Goal: Answer question/provide support: Share knowledge or assist other users

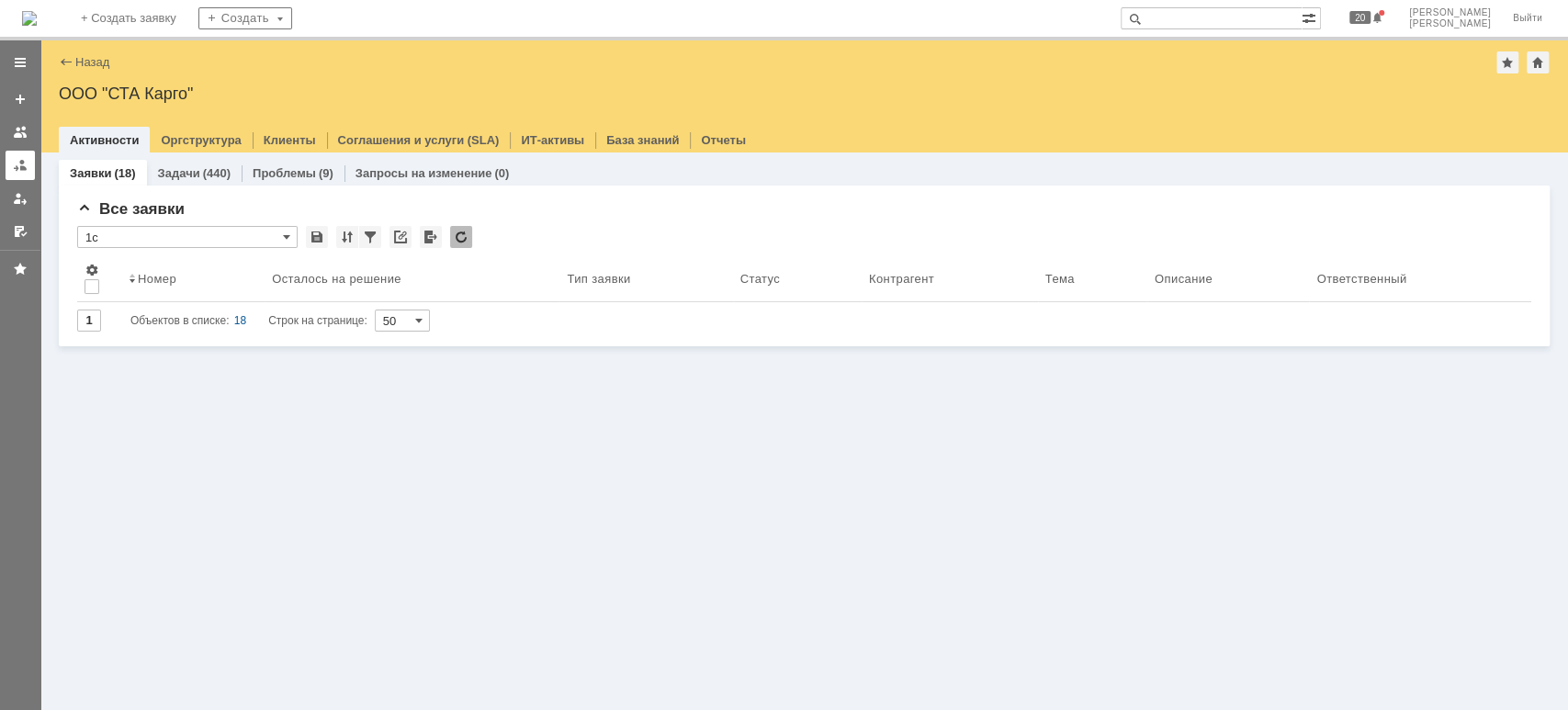
click at [16, 161] on div at bounding box center [20, 165] width 15 height 15
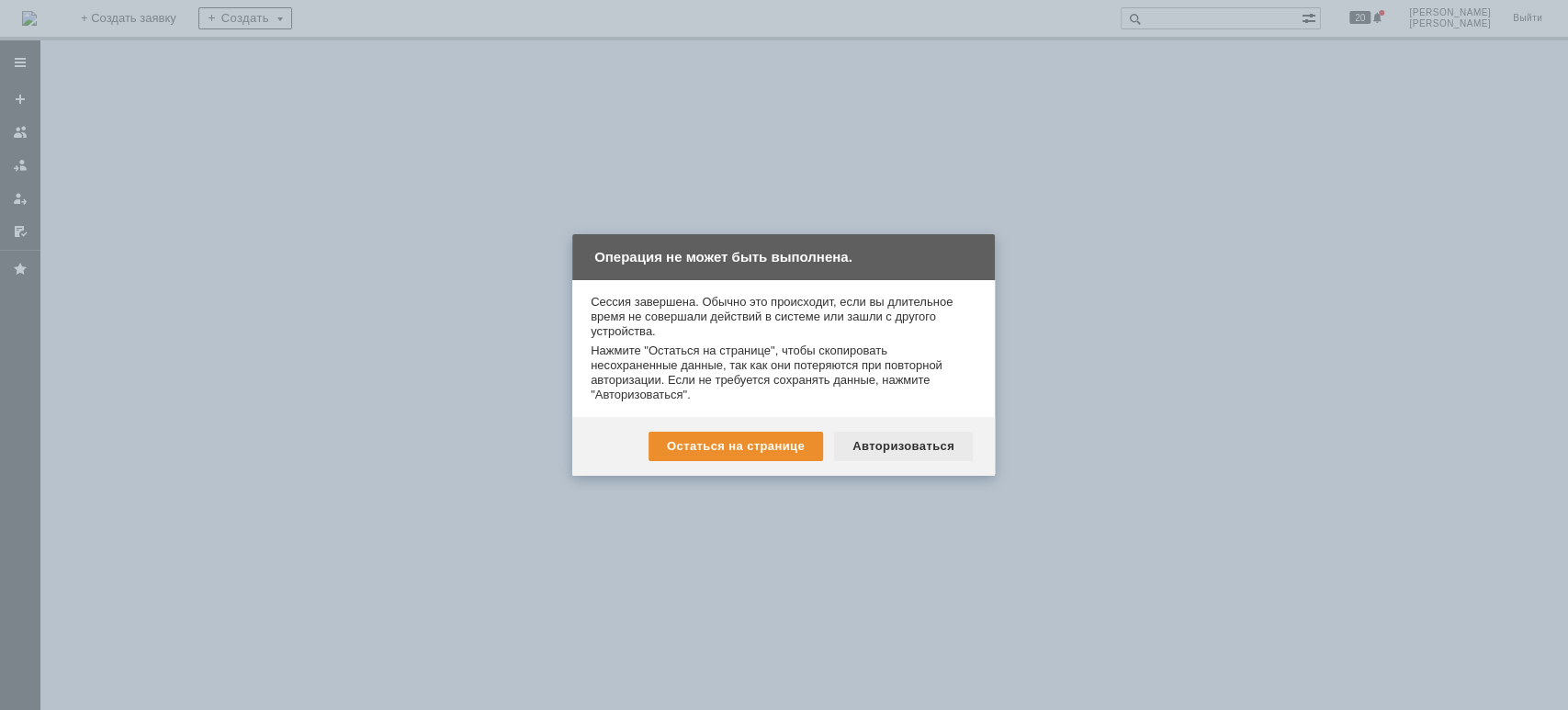
click at [900, 447] on div "Авторизоваться" at bounding box center [903, 447] width 138 height 30
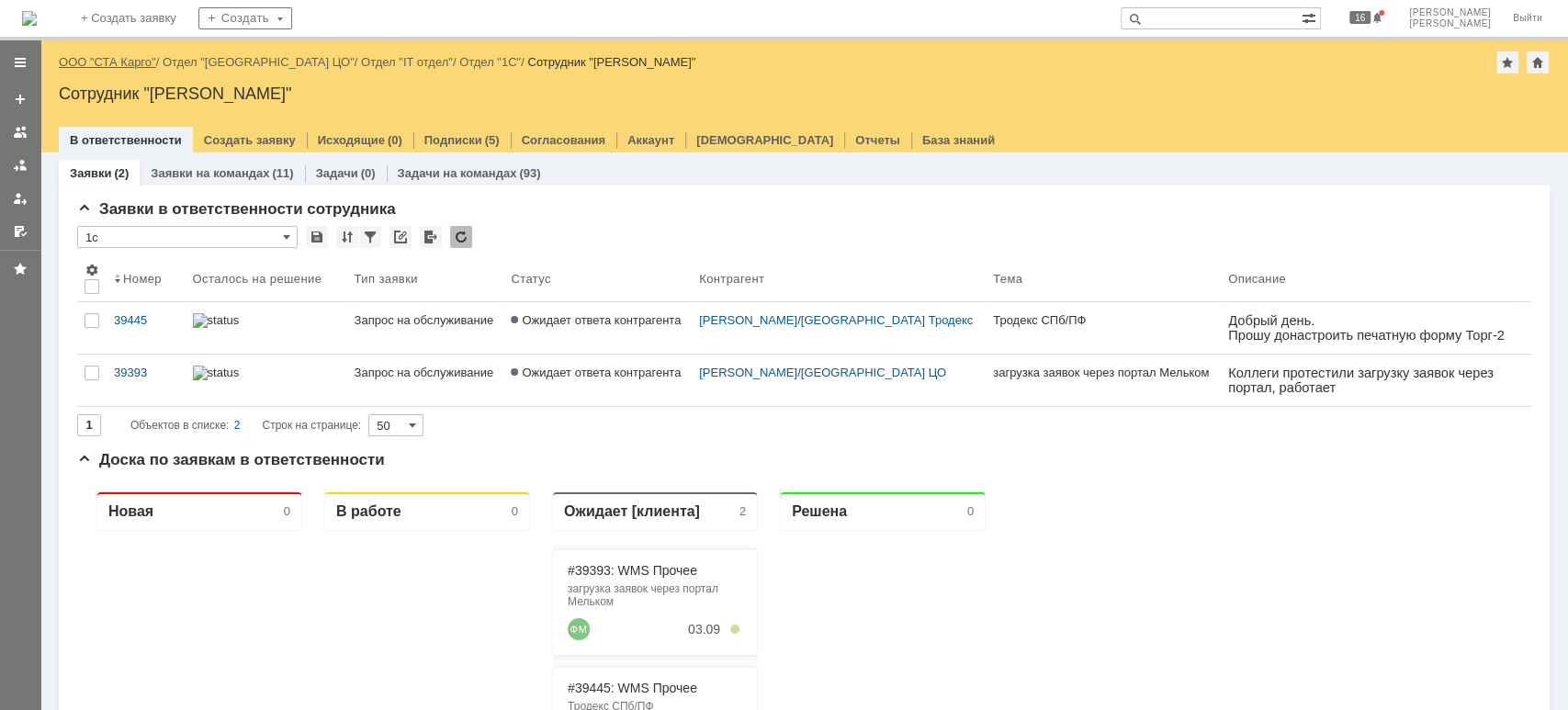
click at [125, 59] on link "ООО "СТА Карго"" at bounding box center [107, 61] width 98 height 14
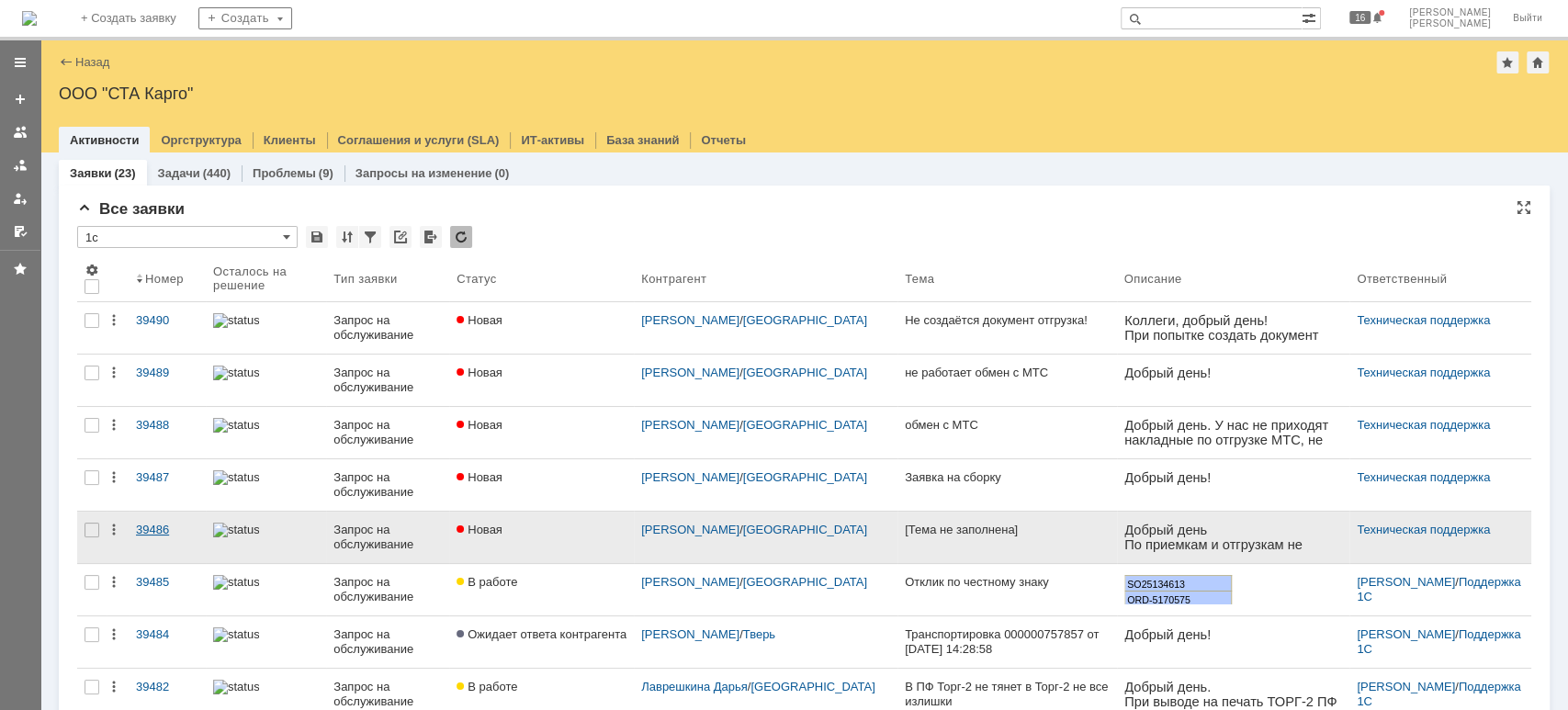
click at [142, 528] on div "39486" at bounding box center [166, 530] width 62 height 15
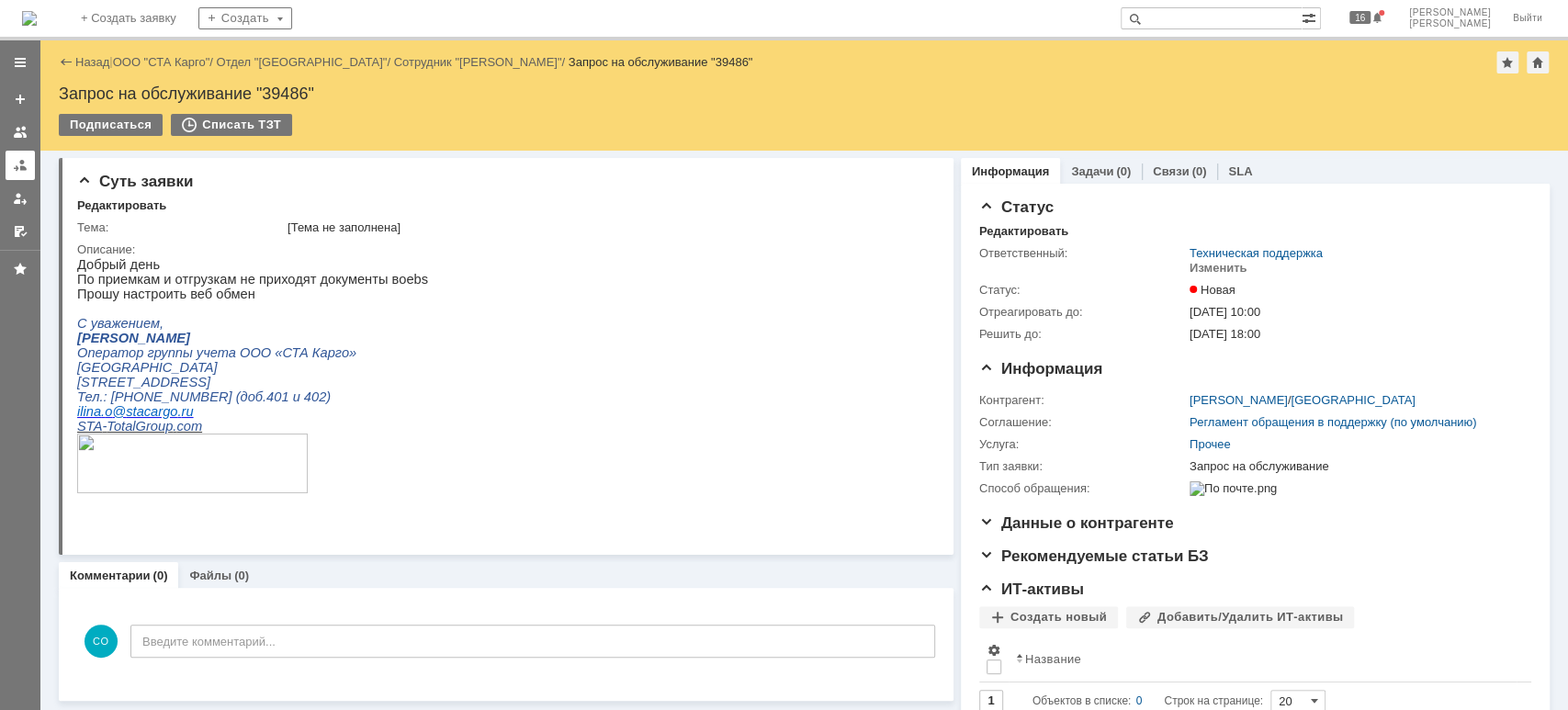
click at [26, 164] on div at bounding box center [20, 165] width 15 height 15
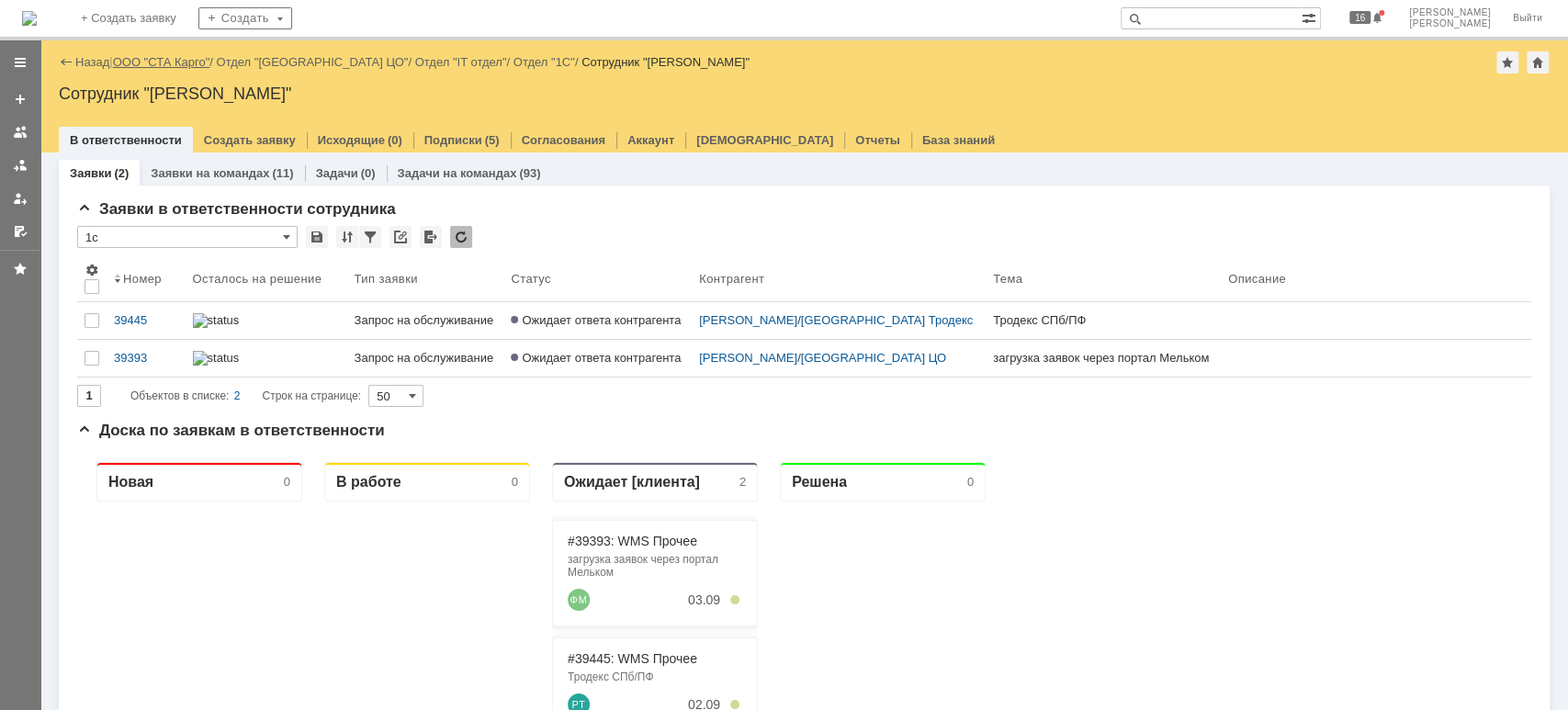
click at [174, 59] on link "ООО "СТА Карго"" at bounding box center [162, 61] width 98 height 14
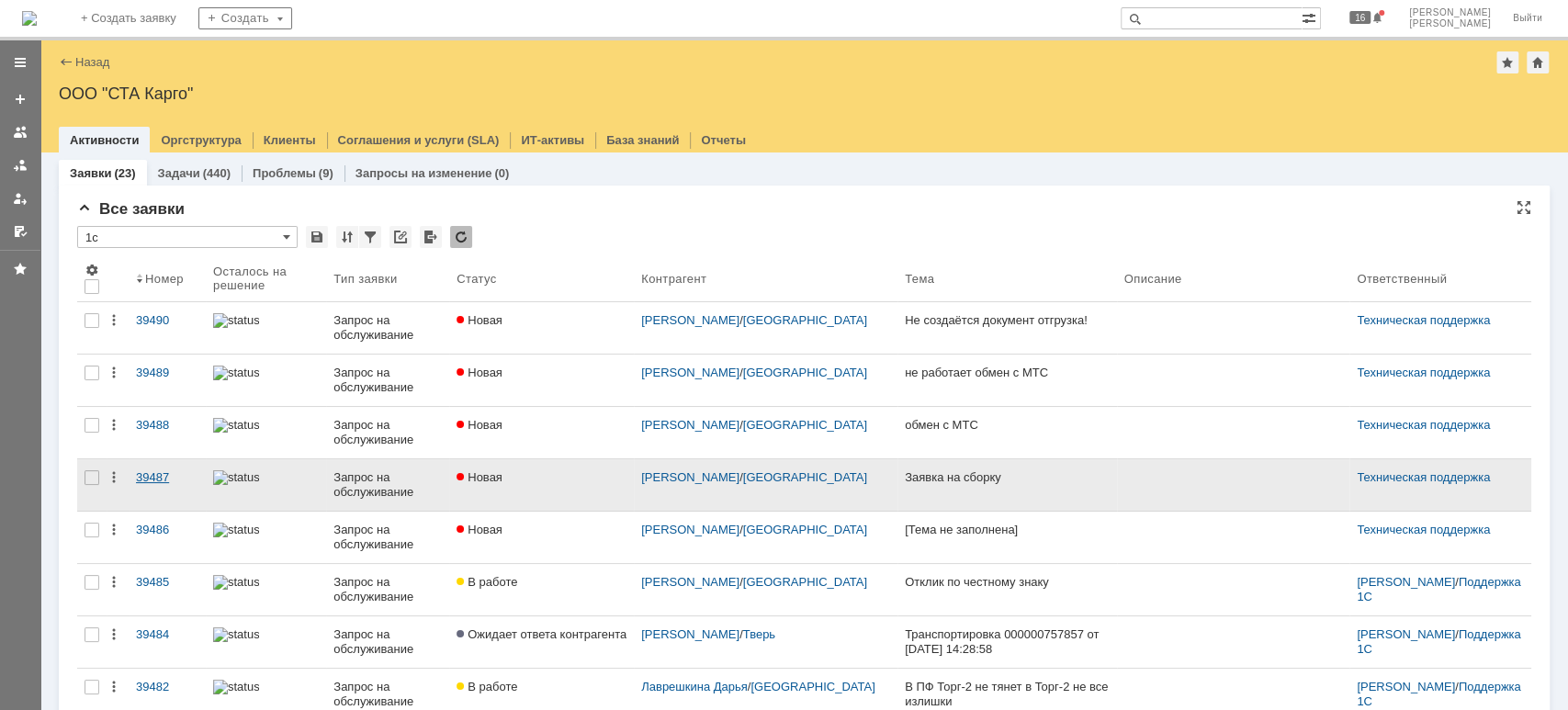
click at [138, 474] on div "39487" at bounding box center [166, 478] width 62 height 15
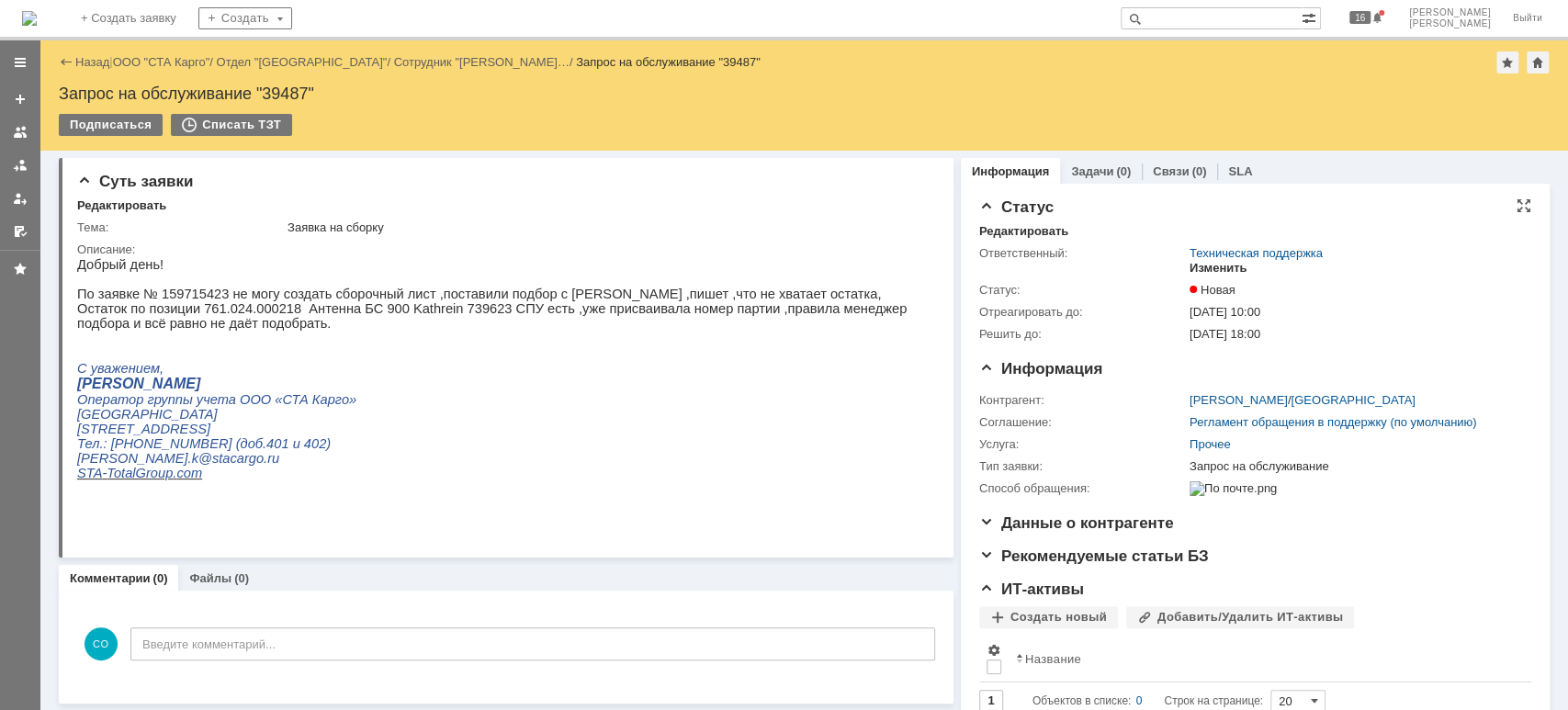
click at [1223, 270] on div "Изменить" at bounding box center [1219, 269] width 58 height 15
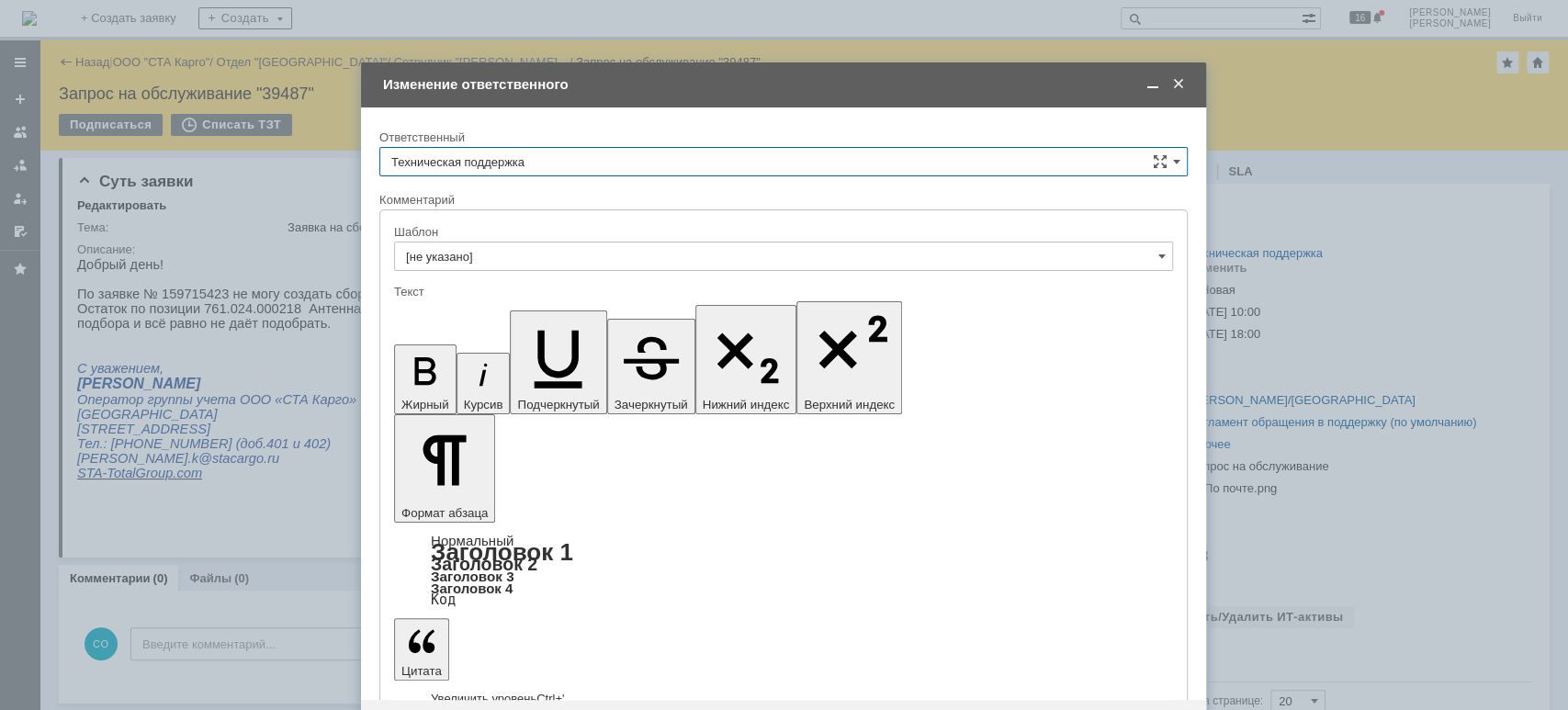
click at [564, 169] on input "Техническая поддержка" at bounding box center [784, 162] width 809 height 30
drag, startPoint x: 548, startPoint y: 249, endPoint x: 513, endPoint y: 292, distance: 55.4
click at [548, 251] on div "[PERSON_NAME]" at bounding box center [784, 256] width 807 height 30
type input "[PERSON_NAME]"
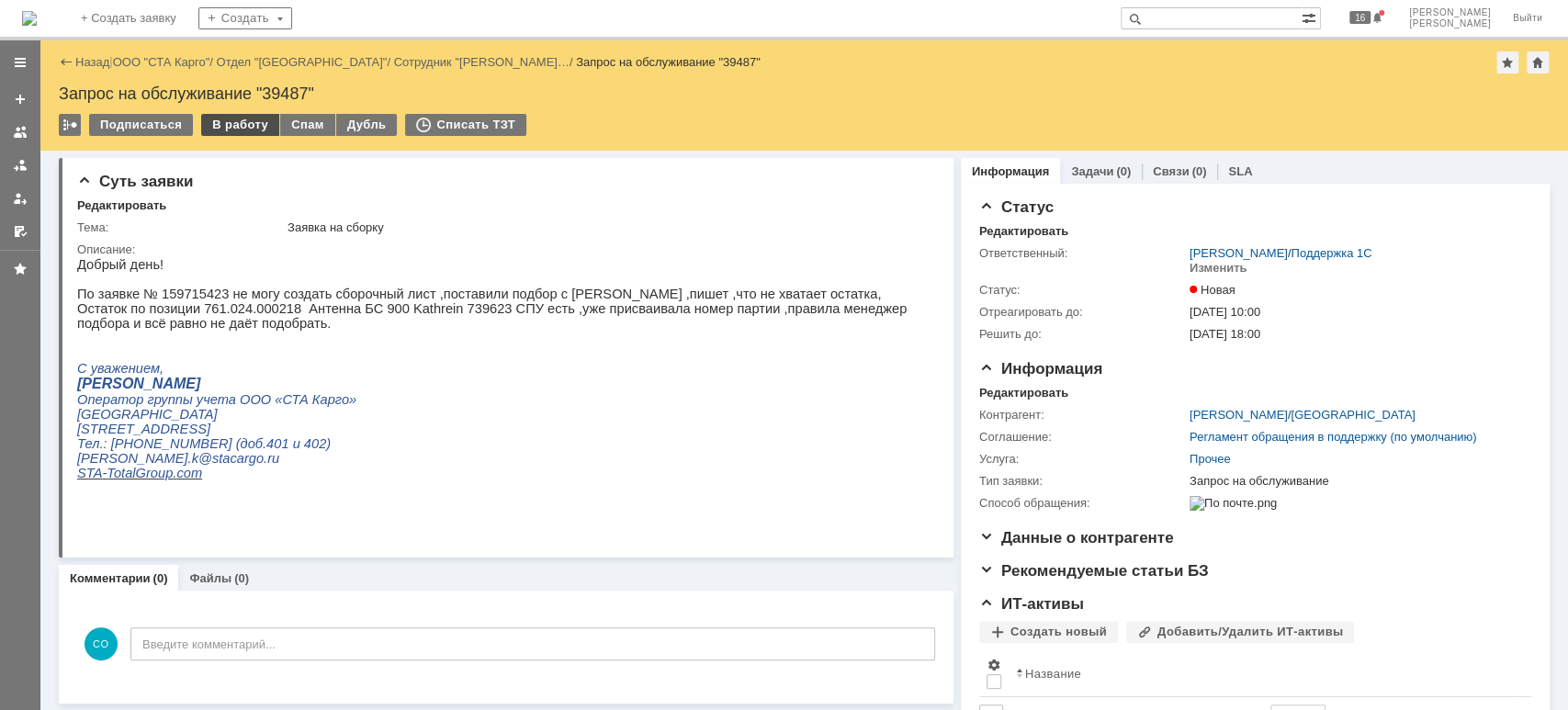
click at [225, 126] on div "В работу" at bounding box center [240, 125] width 78 height 22
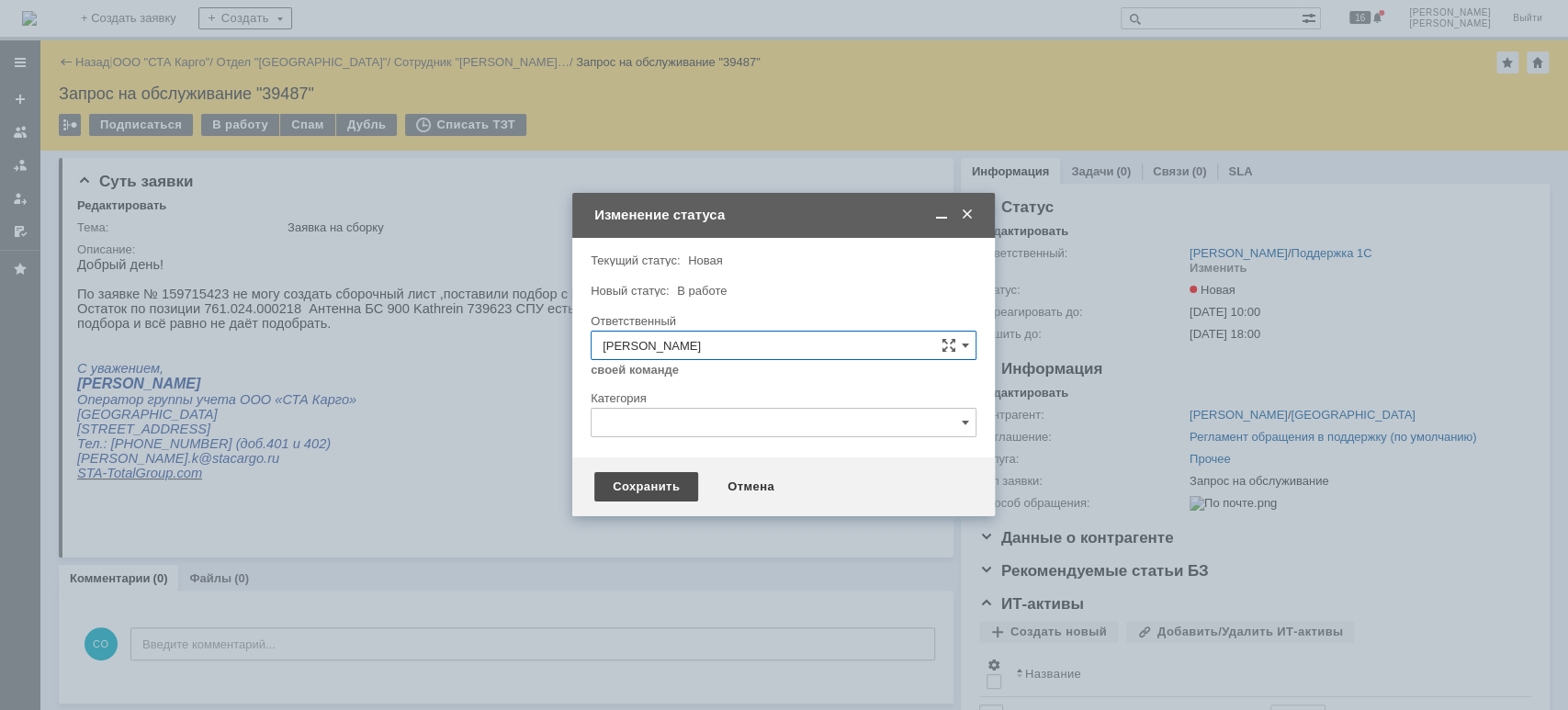
click at [616, 491] on div "Сохранить" at bounding box center [646, 487] width 104 height 30
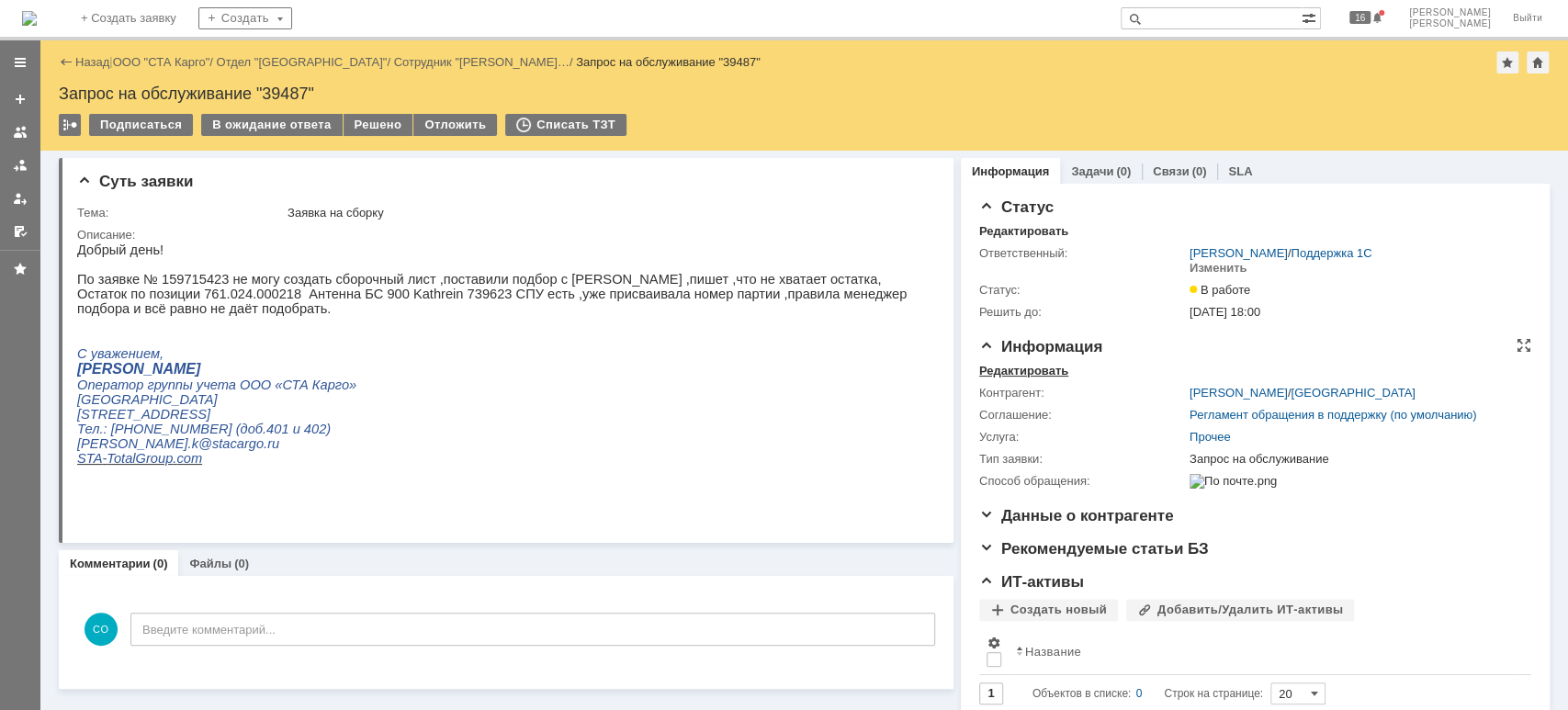
click at [1037, 374] on div "Редактировать" at bounding box center [1024, 371] width 89 height 15
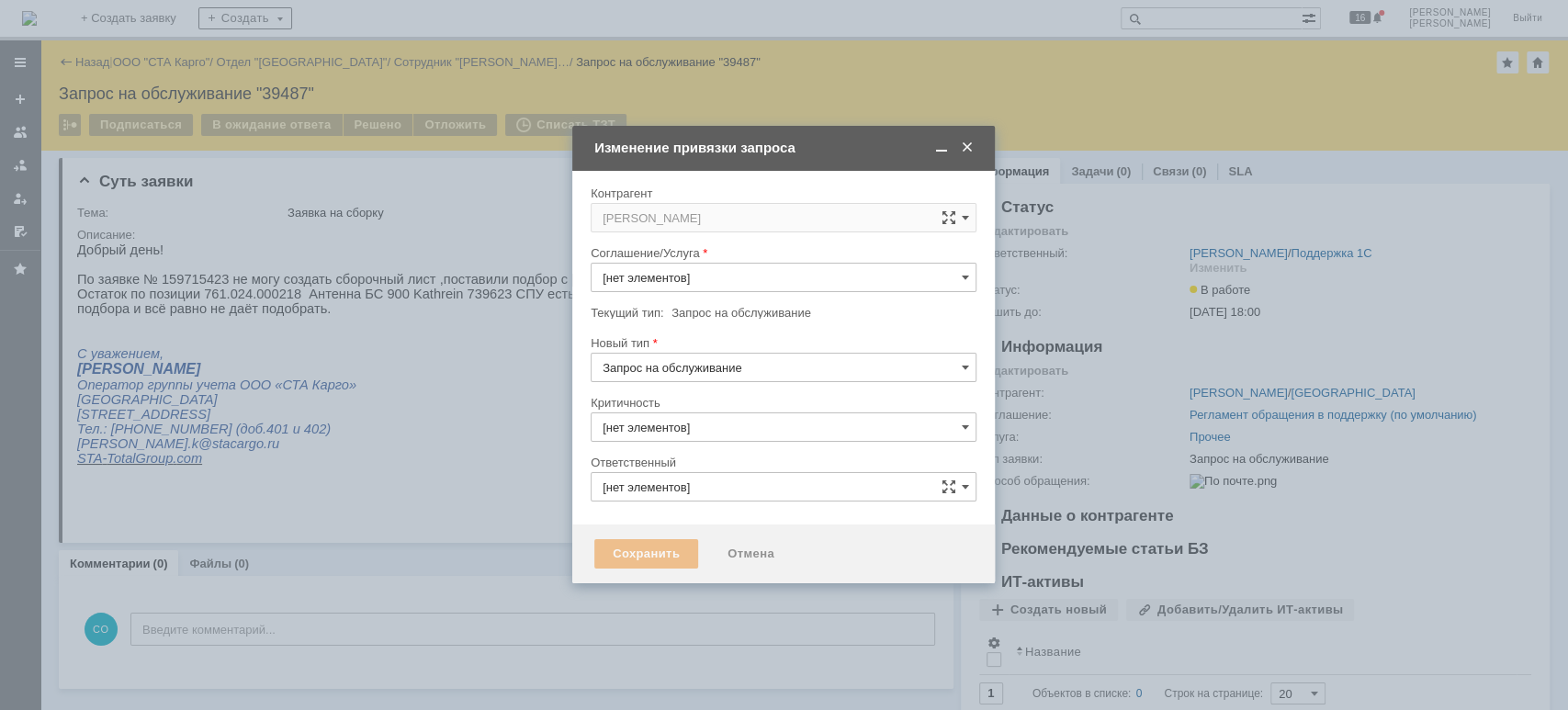
type input "3. Низкая"
type input "[PERSON_NAME]"
type input "[не указано]"
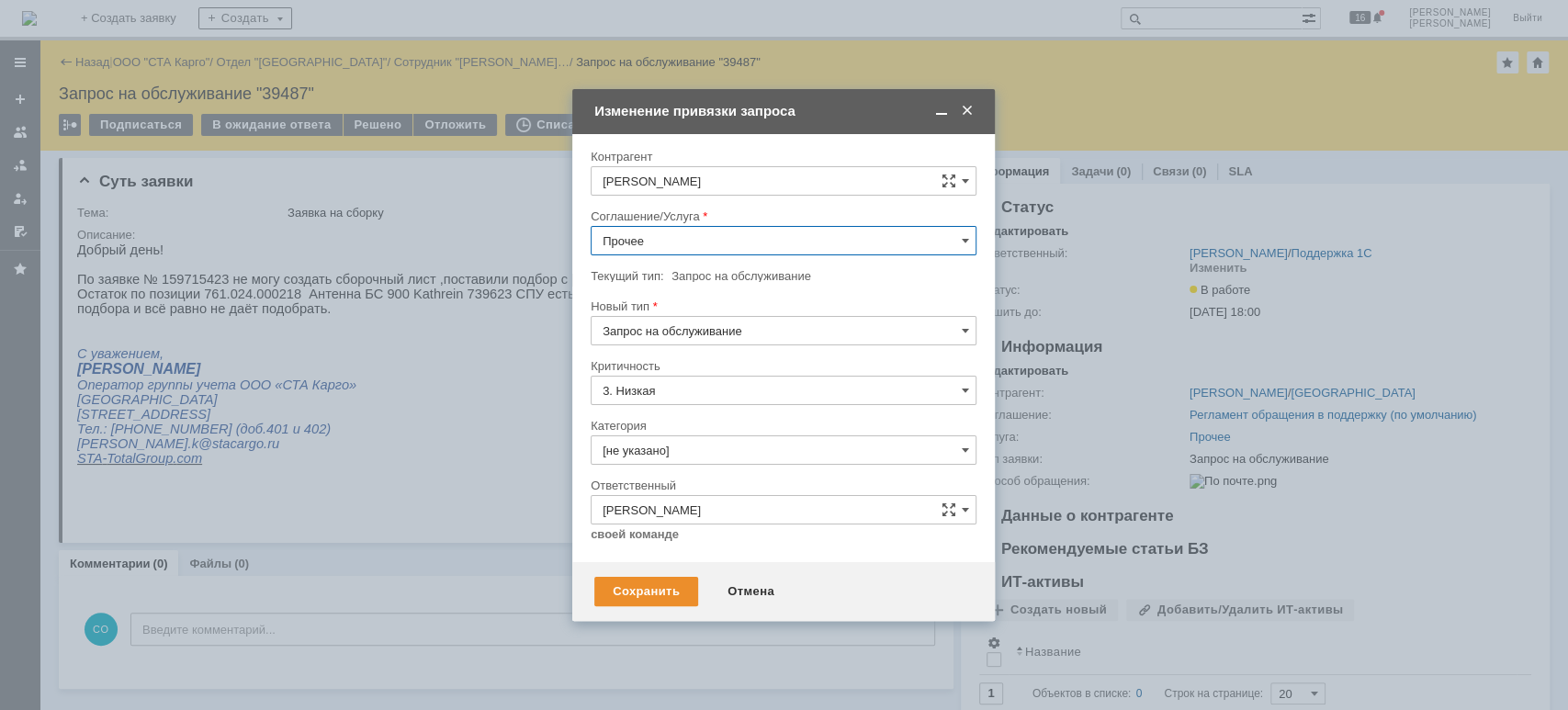
click at [691, 238] on input "Прочее" at bounding box center [784, 241] width 386 height 30
click at [706, 368] on span "WMS Сборка" at bounding box center [783, 374] width 362 height 15
type input "WMS Сборка"
click at [652, 585] on div "Сохранить" at bounding box center [646, 592] width 104 height 30
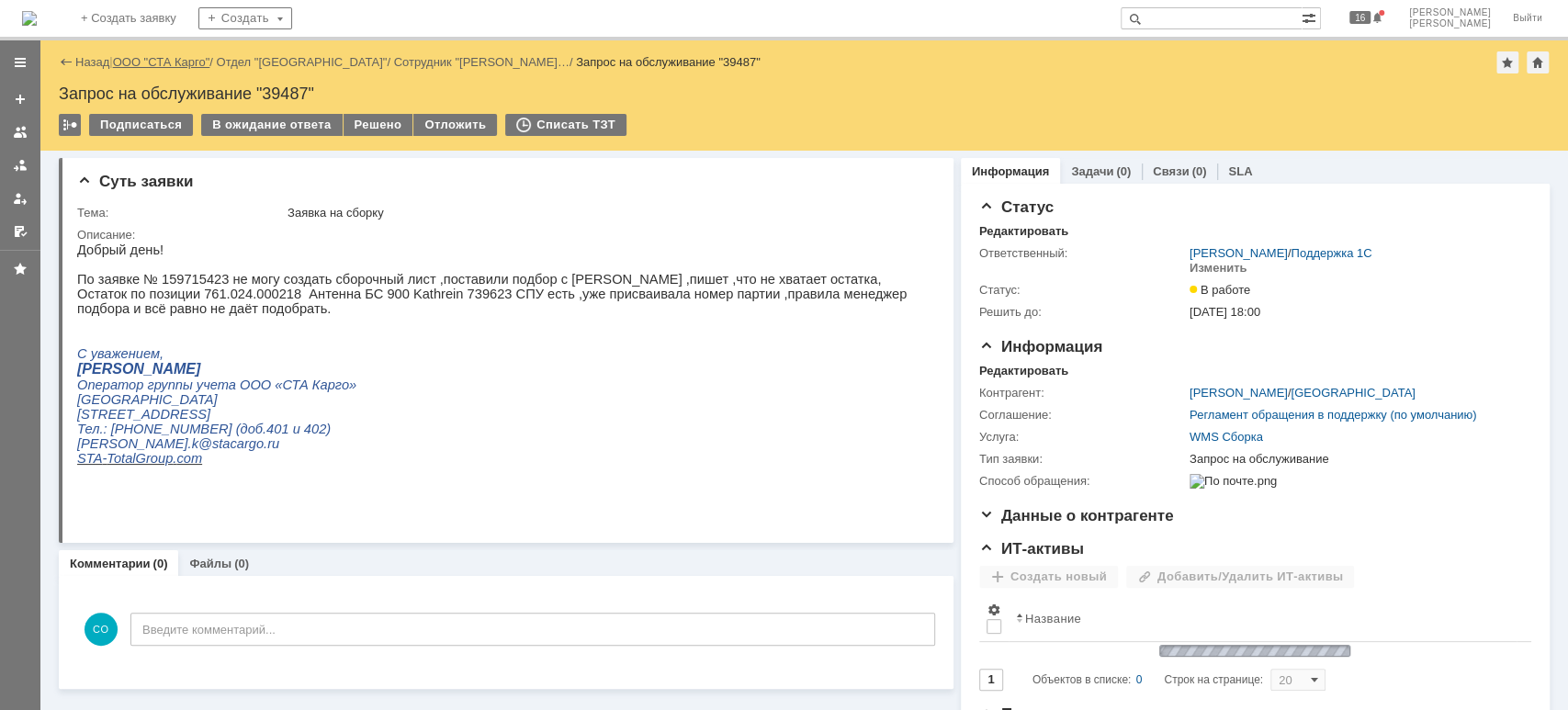
click at [203, 64] on link "ООО "СТА Карго"" at bounding box center [162, 61] width 98 height 14
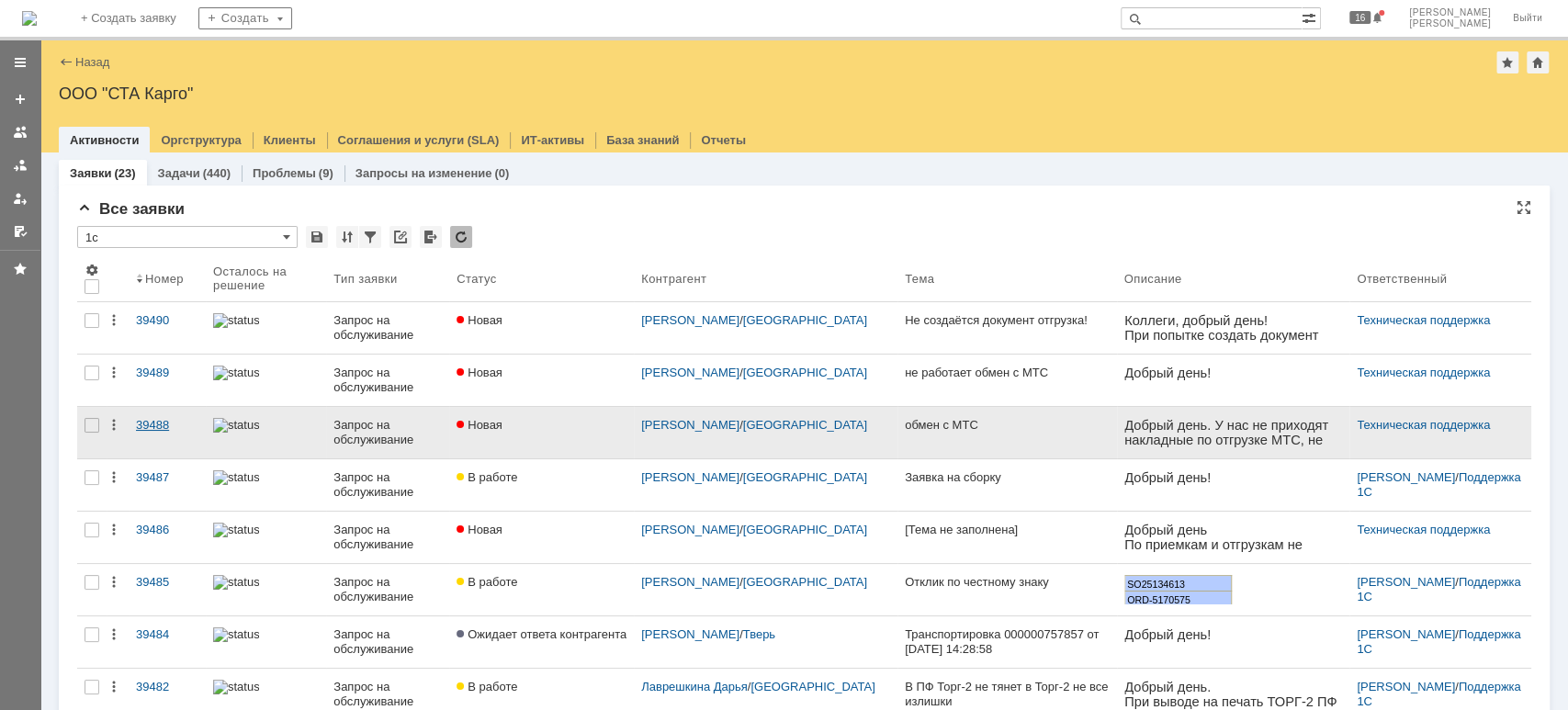
click at [159, 432] on link "39488" at bounding box center [166, 432] width 77 height 51
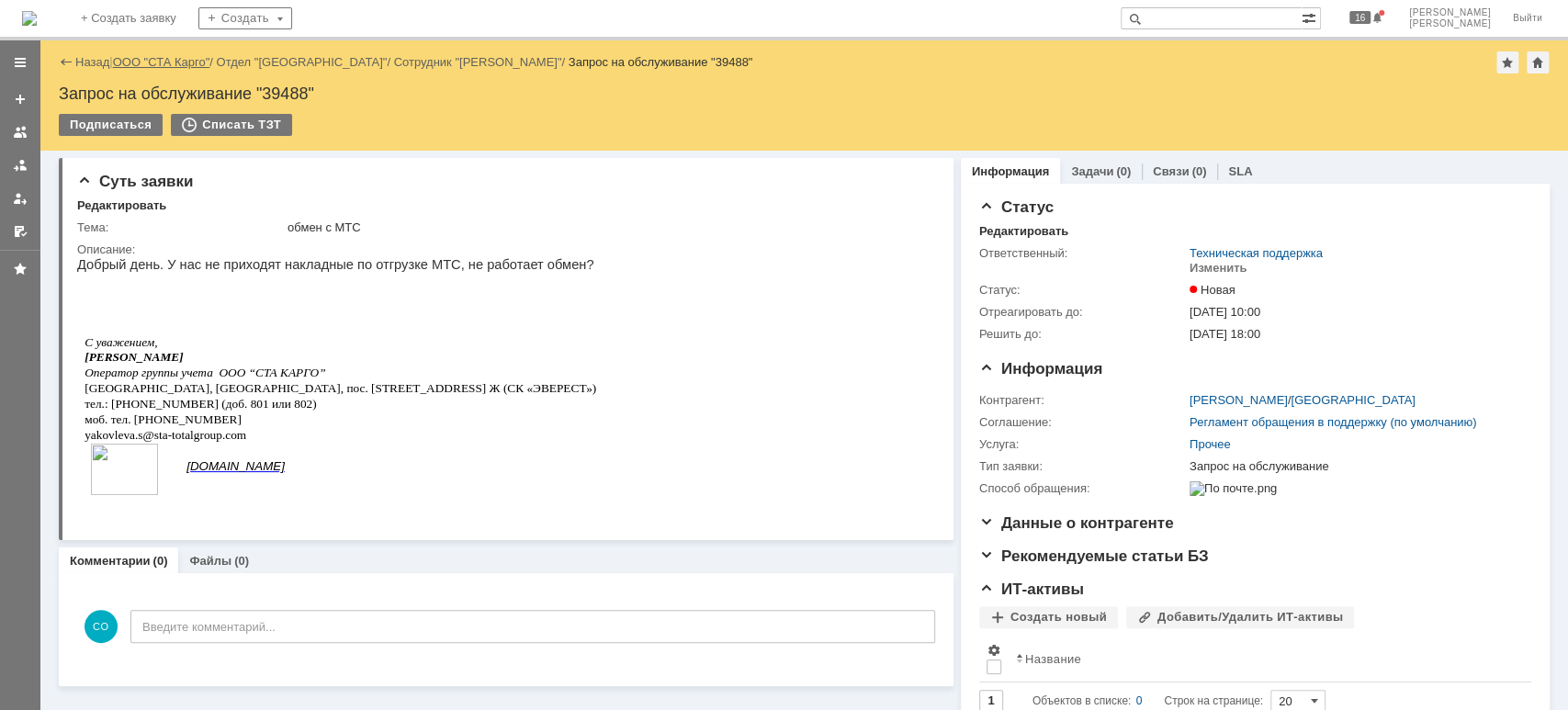
click at [167, 59] on link "ООО "СТА Карго"" at bounding box center [162, 61] width 98 height 14
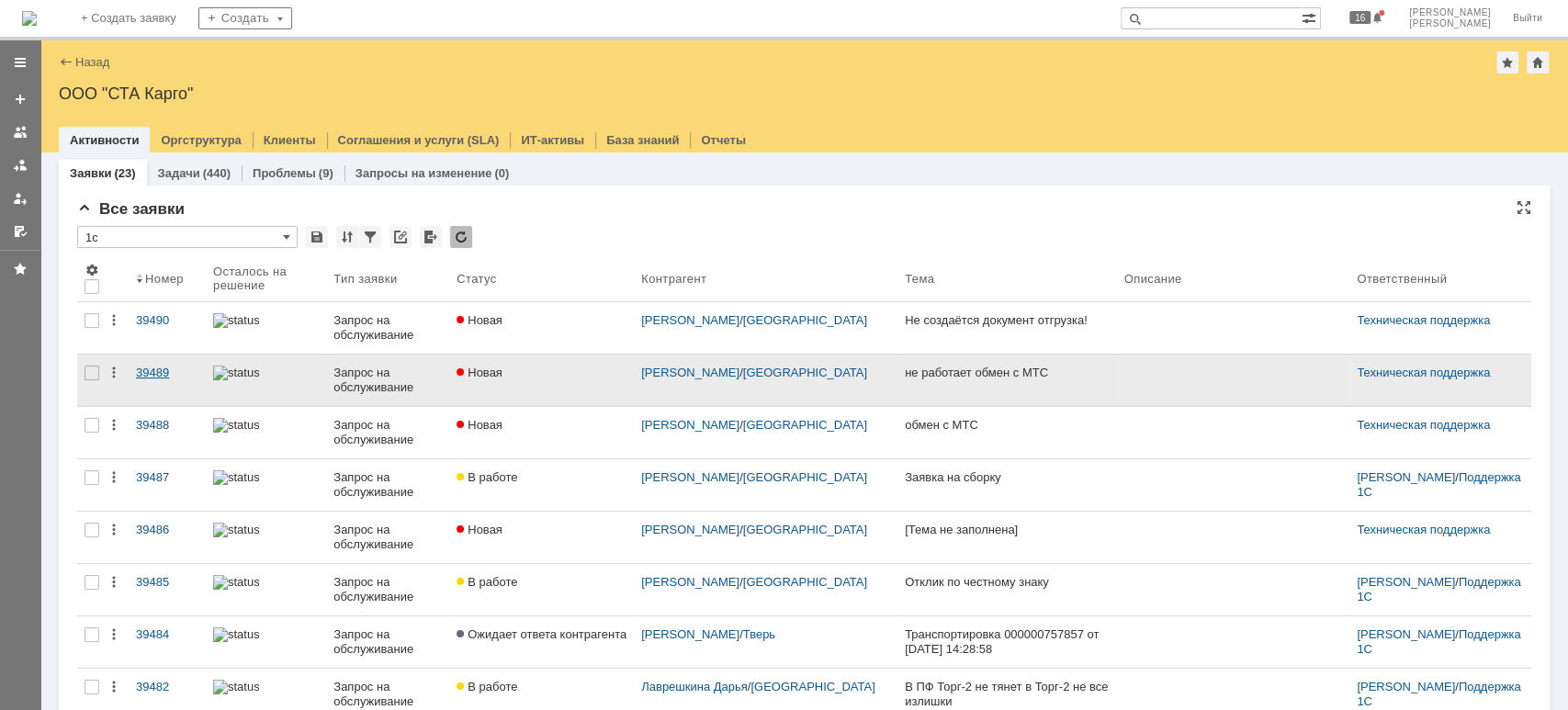
click at [158, 376] on div "39489" at bounding box center [166, 373] width 62 height 15
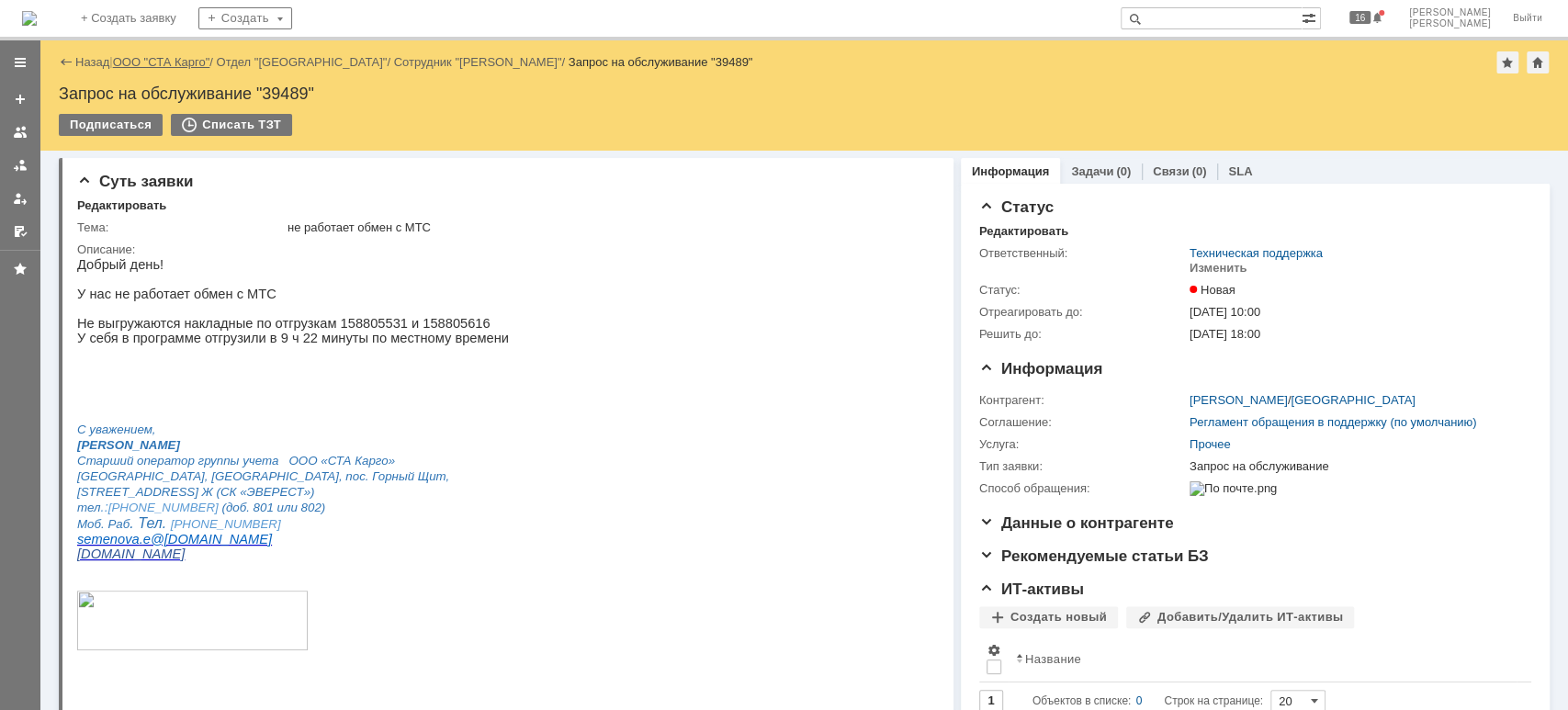
click at [159, 63] on link "ООО "СТА Карго"" at bounding box center [162, 61] width 98 height 14
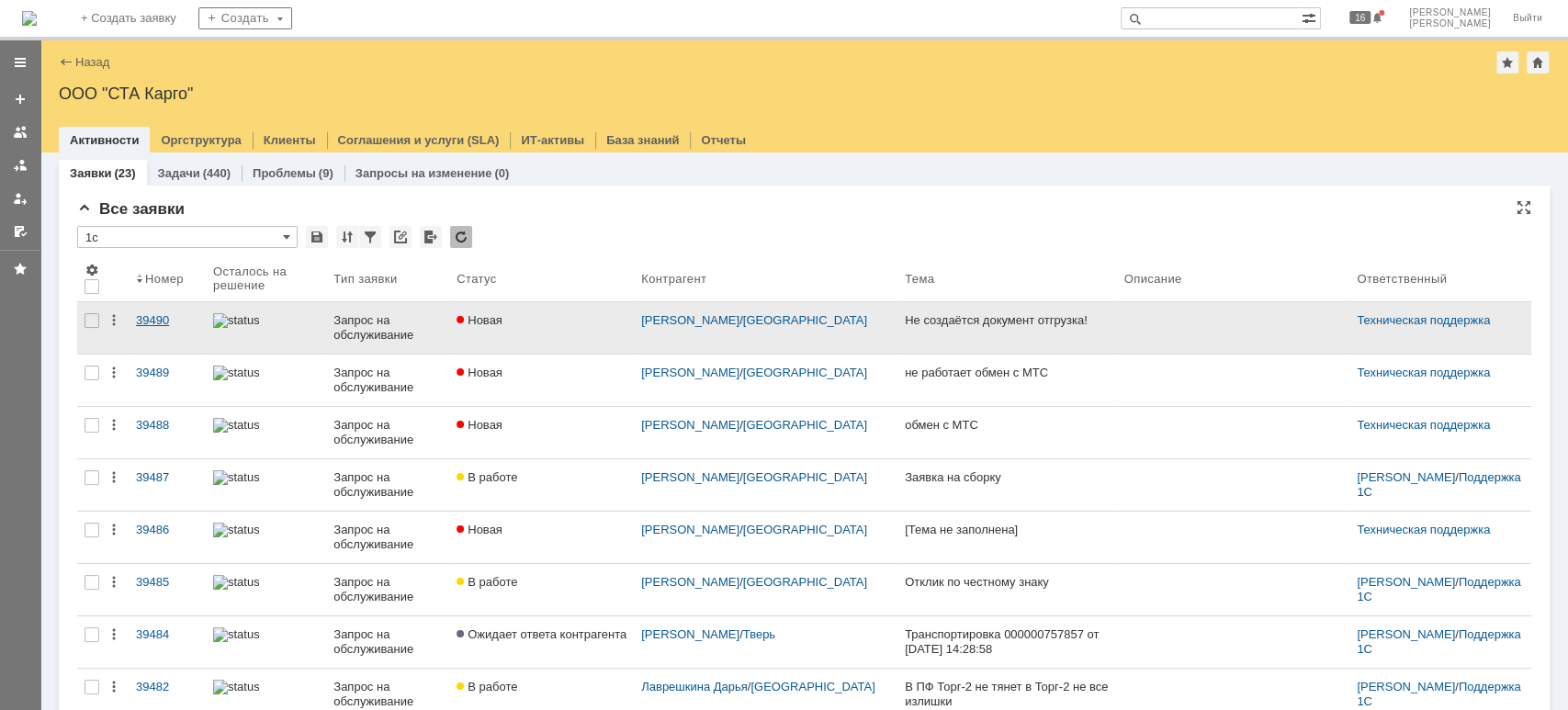
click at [157, 316] on div "39490" at bounding box center [166, 321] width 62 height 15
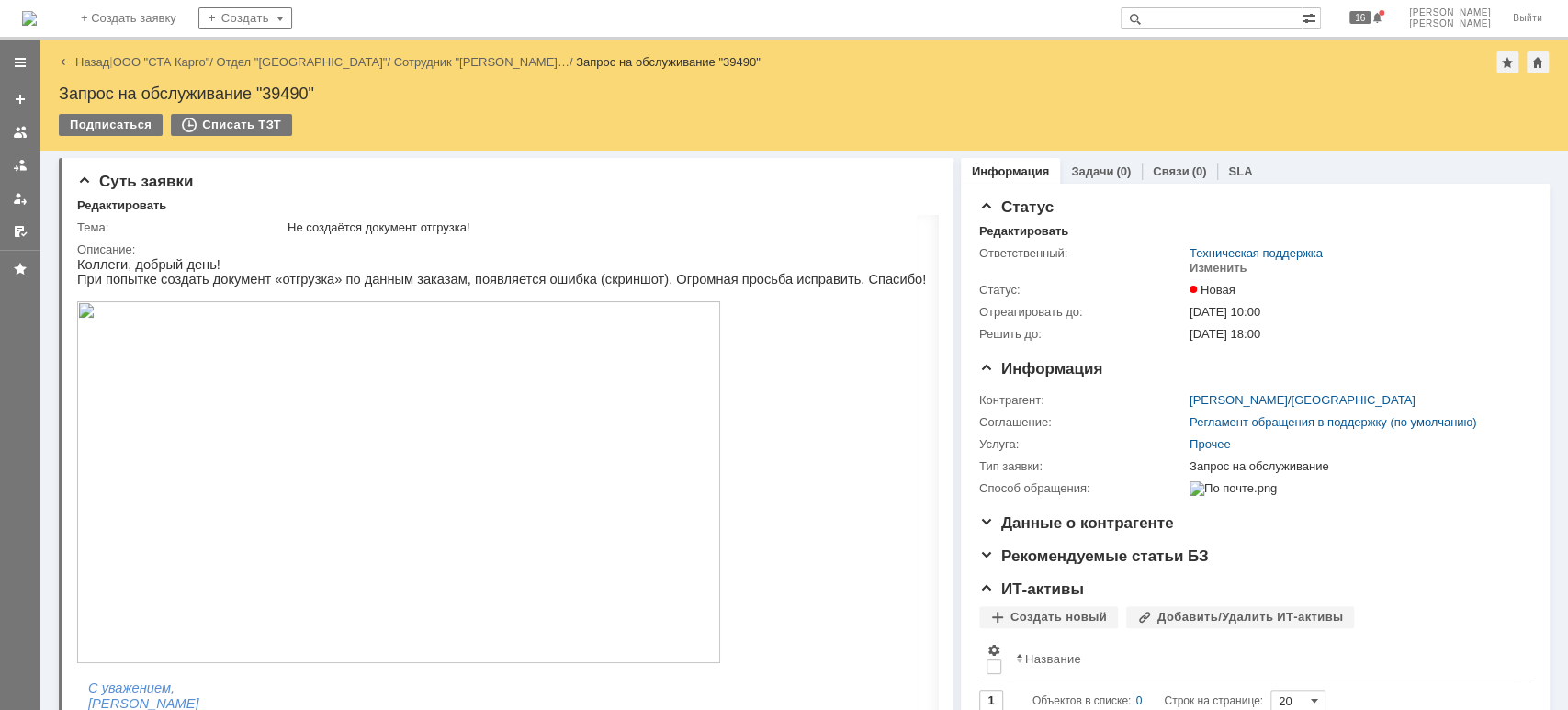
click at [423, 440] on img at bounding box center [399, 481] width 643 height 362
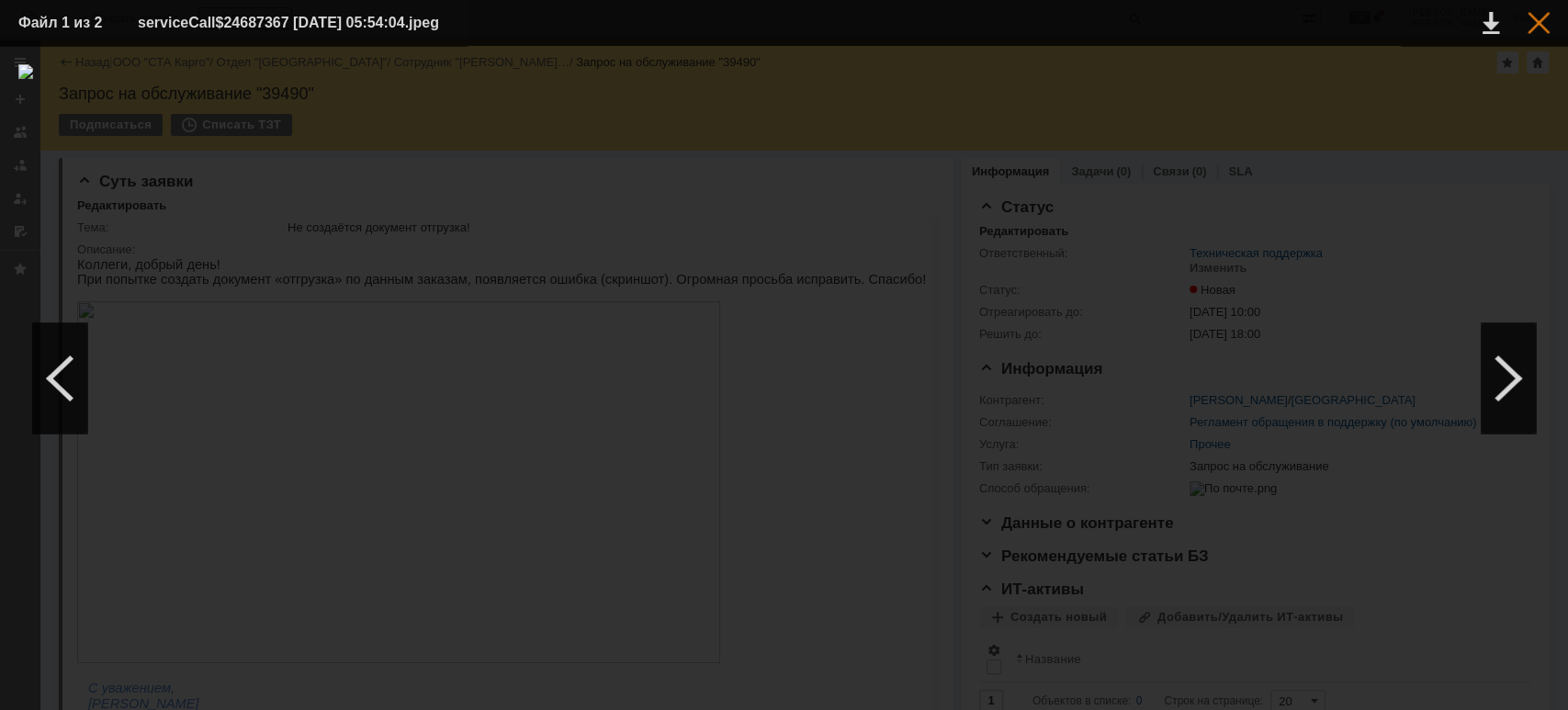
click at [1535, 27] on div at bounding box center [1539, 23] width 22 height 22
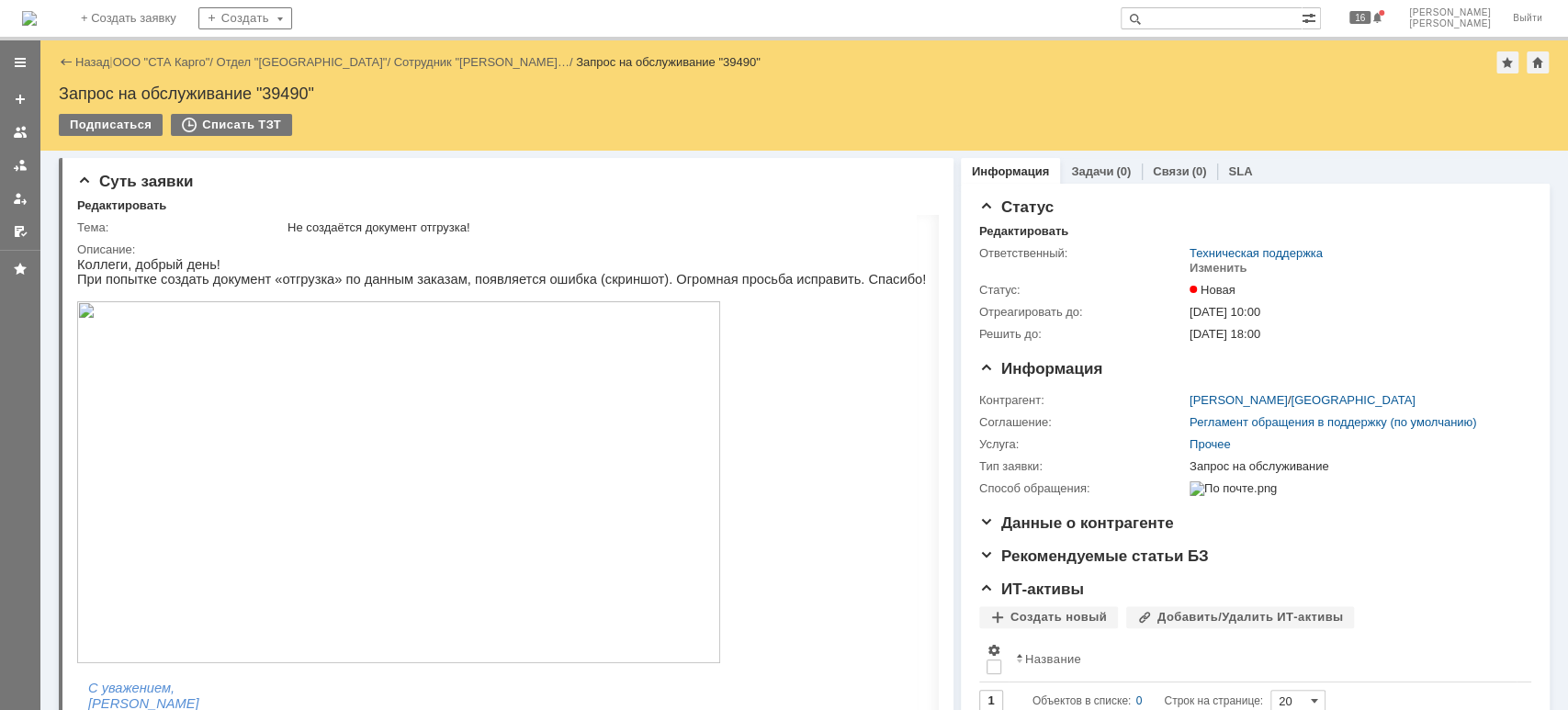
click at [18, 181] on div at bounding box center [20, 144] width 40 height 202
click at [19, 170] on div at bounding box center [20, 165] width 15 height 15
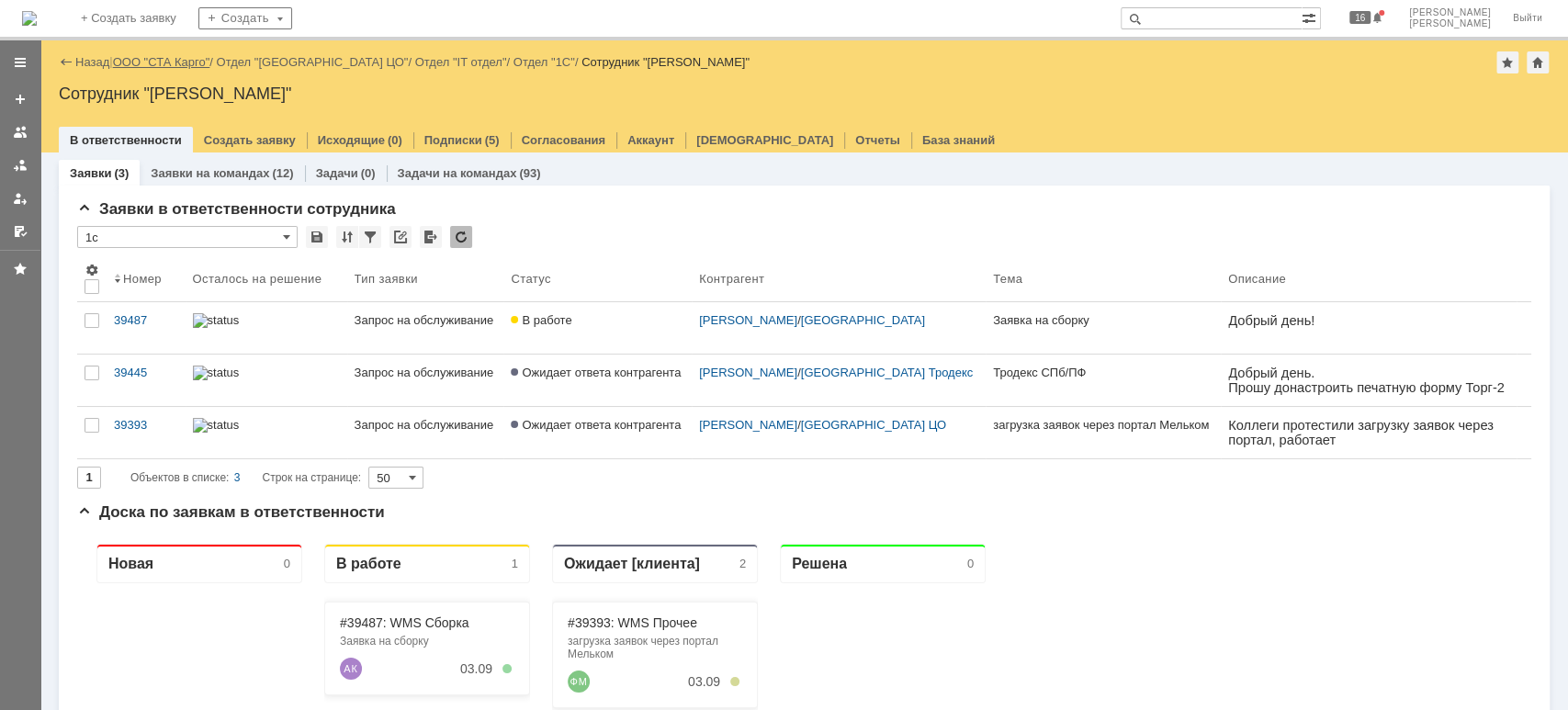
click at [178, 67] on link "ООО "СТА Карго"" at bounding box center [162, 61] width 98 height 14
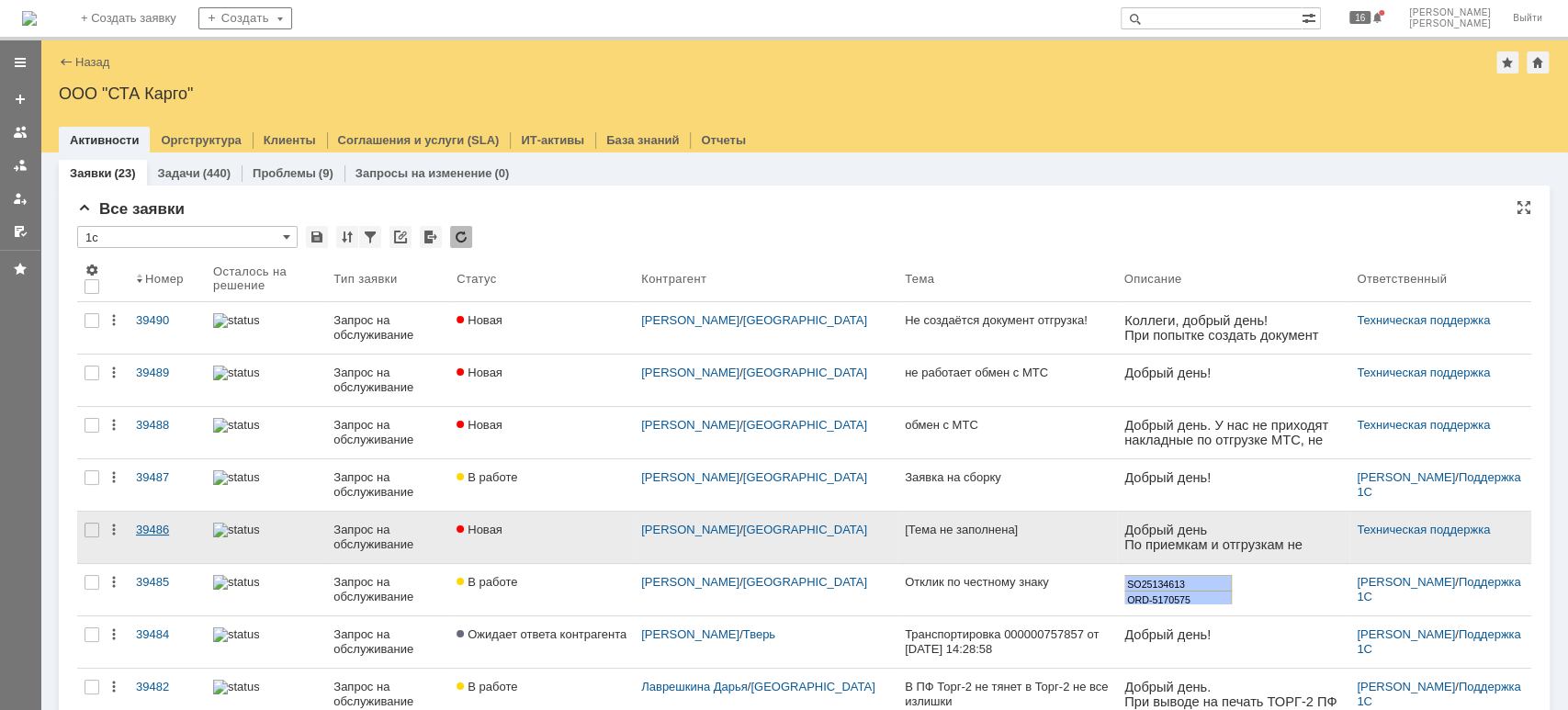
click at [146, 528] on div "39486" at bounding box center [166, 530] width 62 height 15
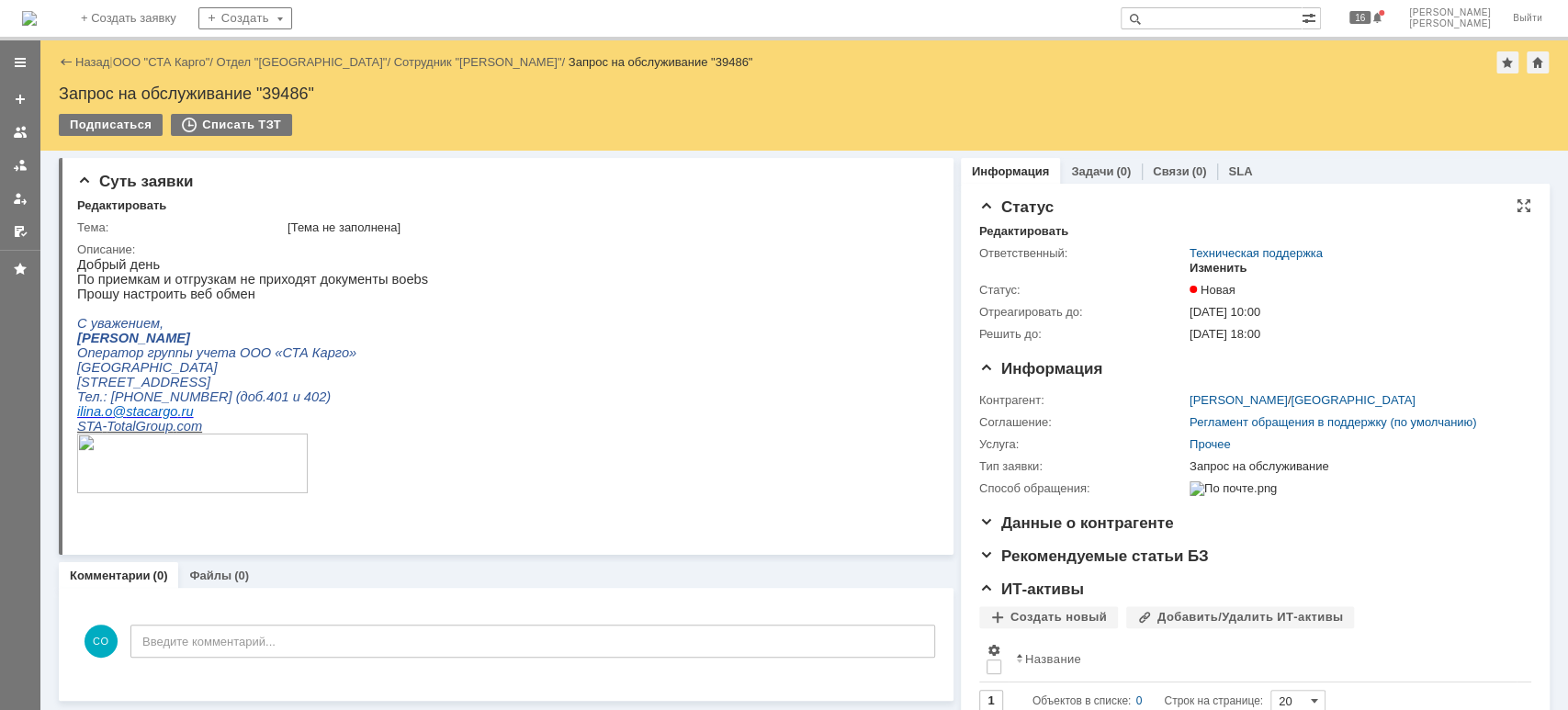
click at [1203, 266] on div "Изменить" at bounding box center [1219, 269] width 58 height 15
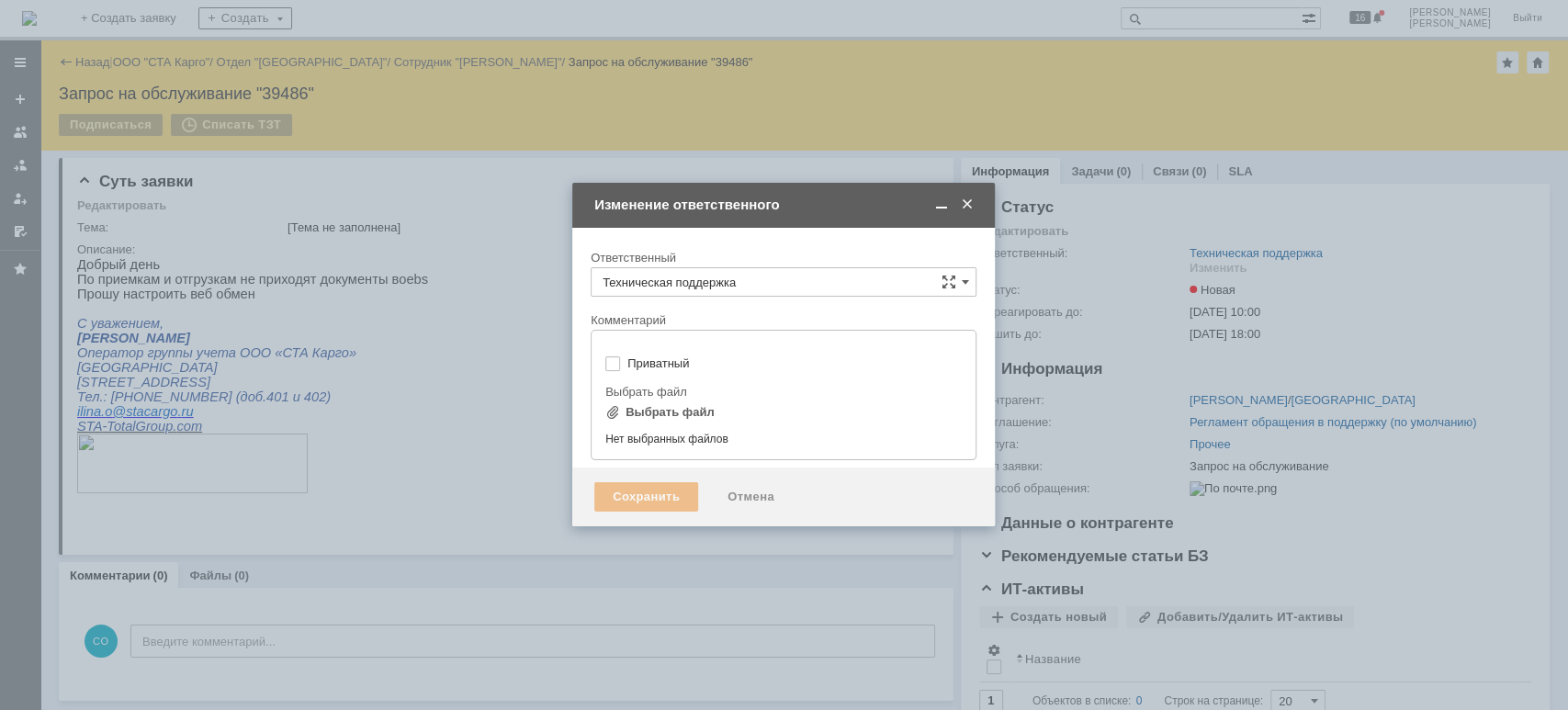
type input "[не указано]"
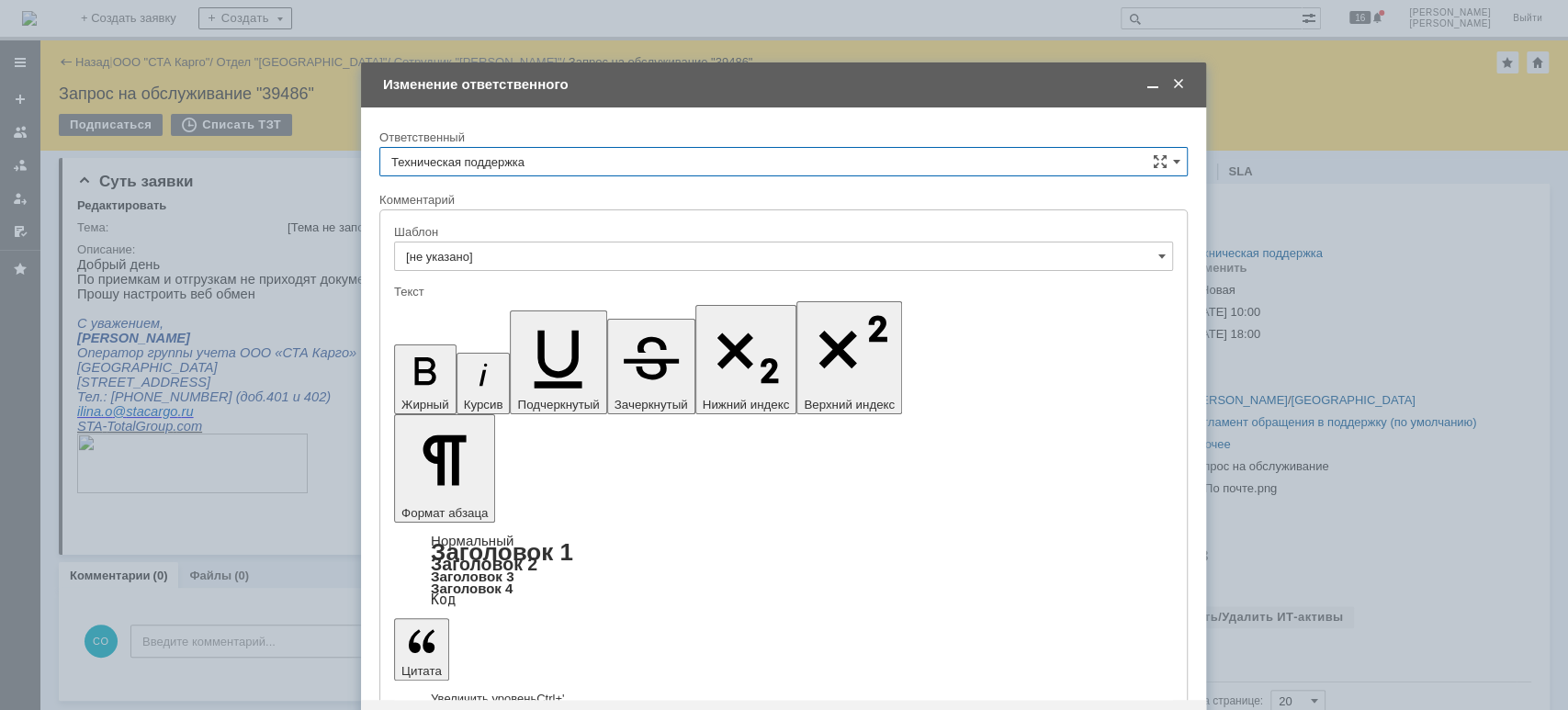
click at [621, 161] on input "Техническая поддержка" at bounding box center [784, 162] width 809 height 30
click at [516, 249] on span "[PERSON_NAME]" at bounding box center [784, 256] width 784 height 15
type input "[PERSON_NAME]"
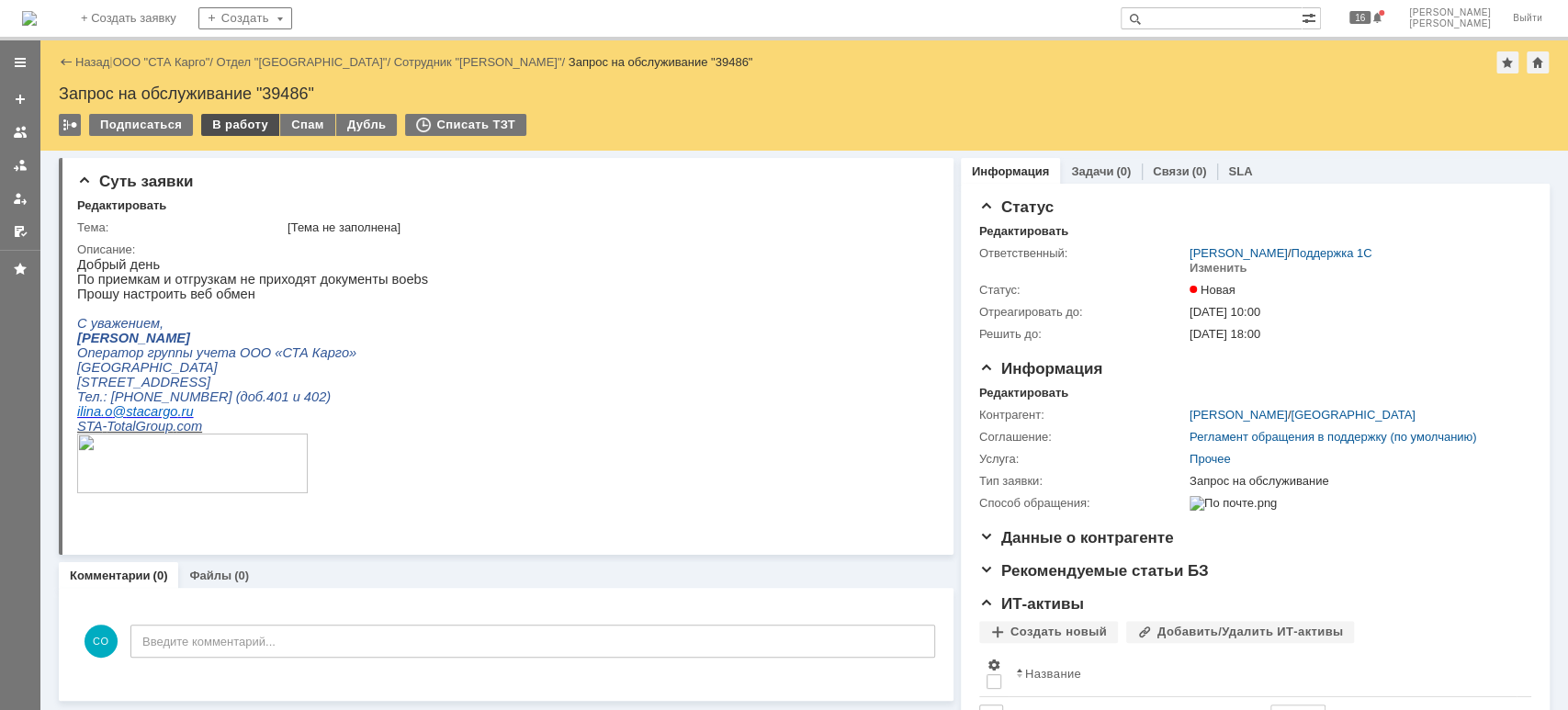
click at [222, 125] on div "В работу" at bounding box center [240, 125] width 78 height 22
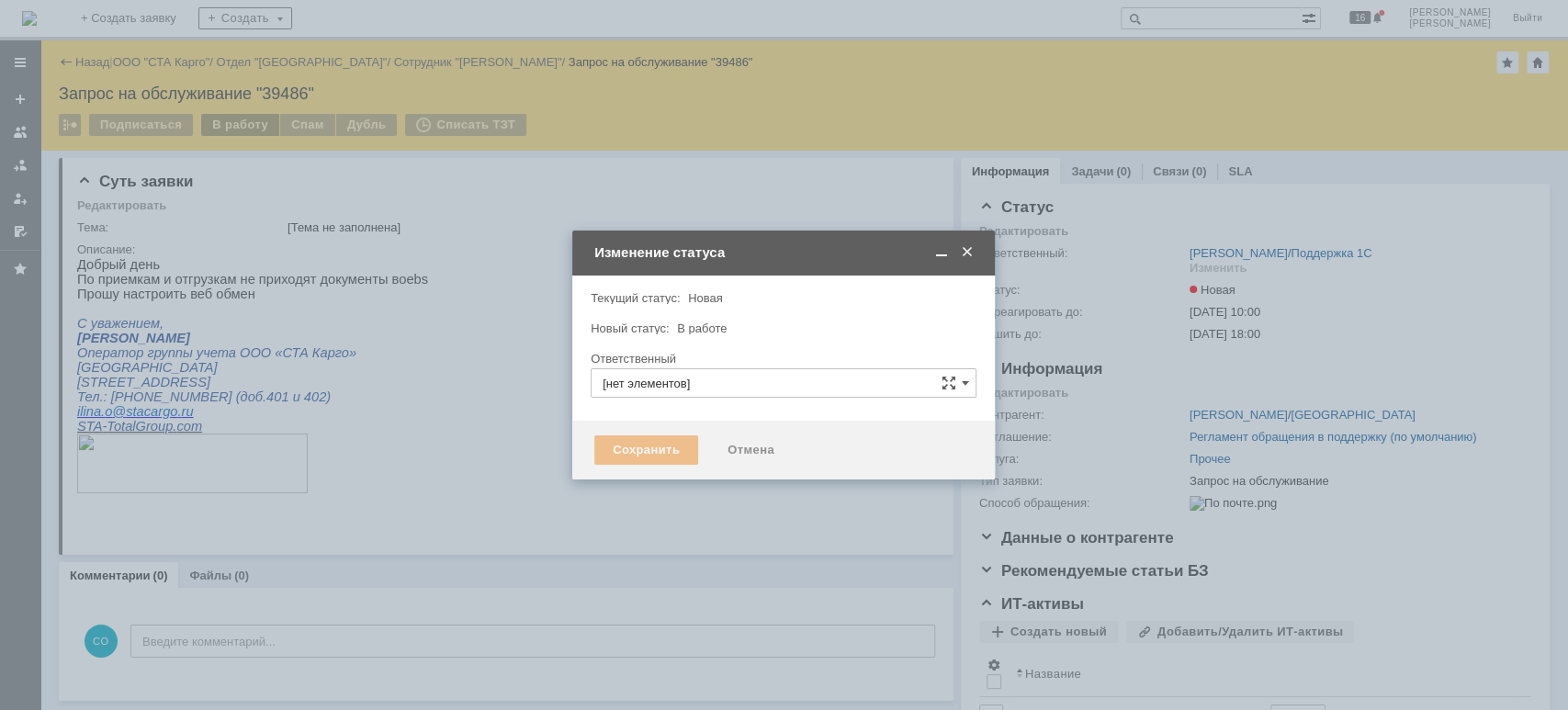
type input "[PERSON_NAME]"
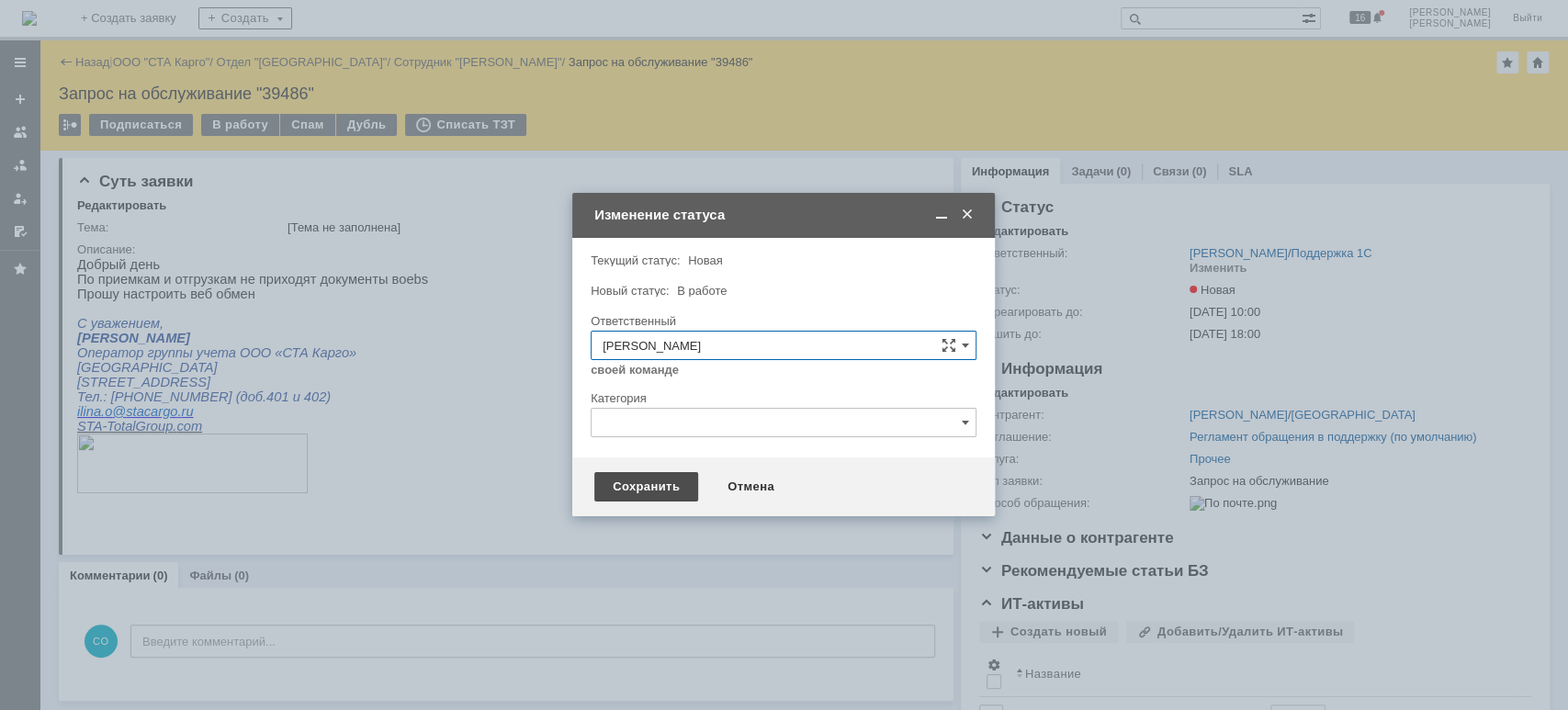
click at [671, 482] on div "Сохранить" at bounding box center [646, 487] width 104 height 30
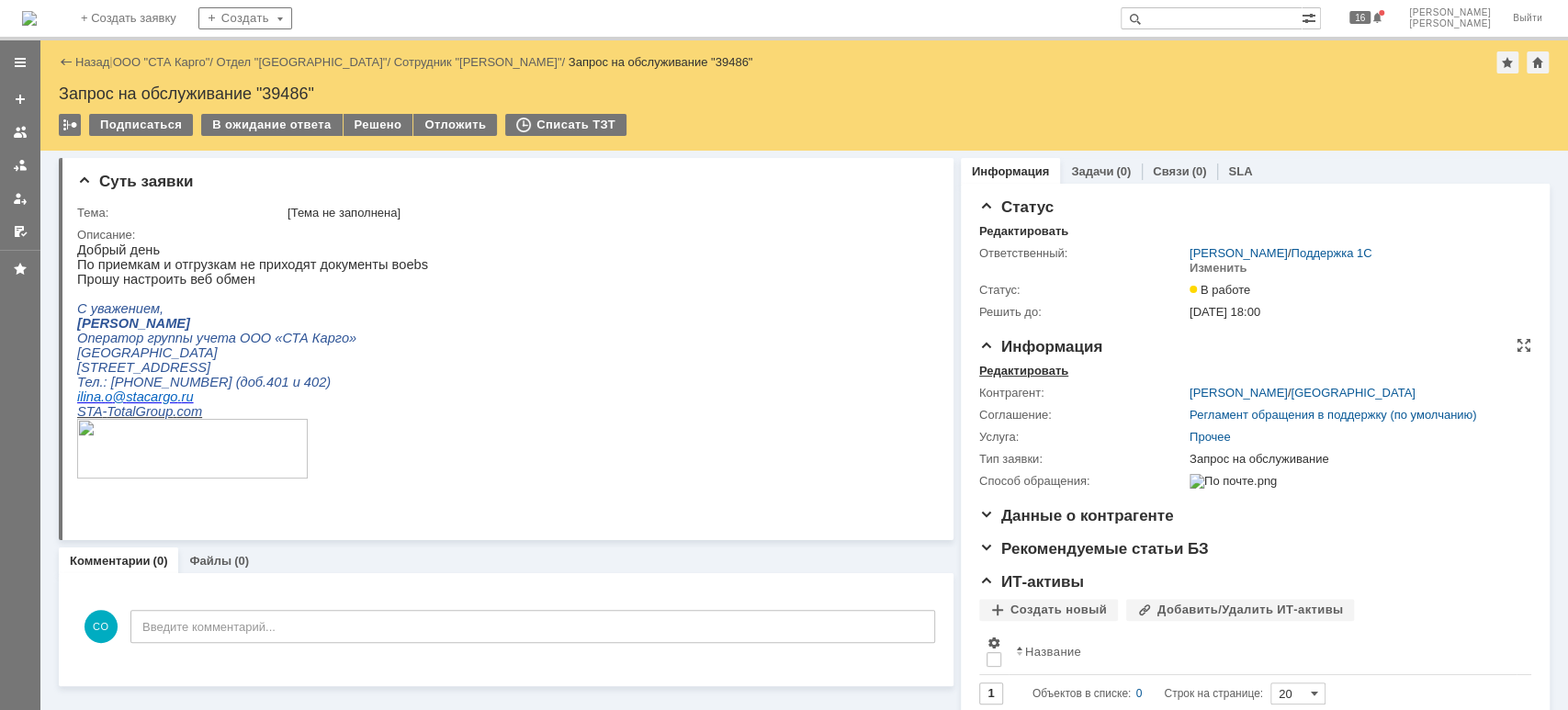
click at [1037, 363] on div "Редактировать" at bounding box center [1024, 371] width 89 height 15
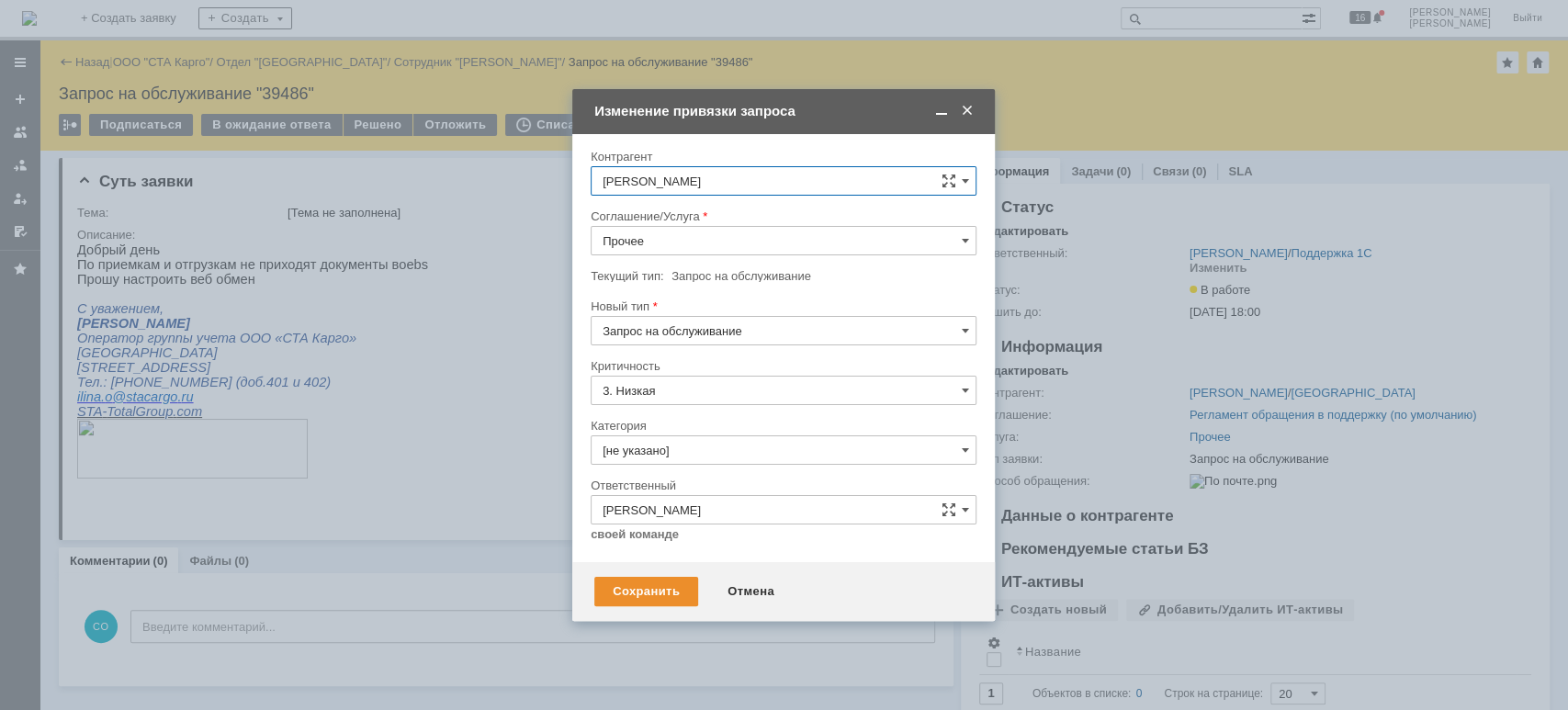
click at [714, 246] on input "Прочее" at bounding box center [784, 241] width 386 height 30
click at [697, 332] on span "WMS Обмены" at bounding box center [783, 332] width 362 height 15
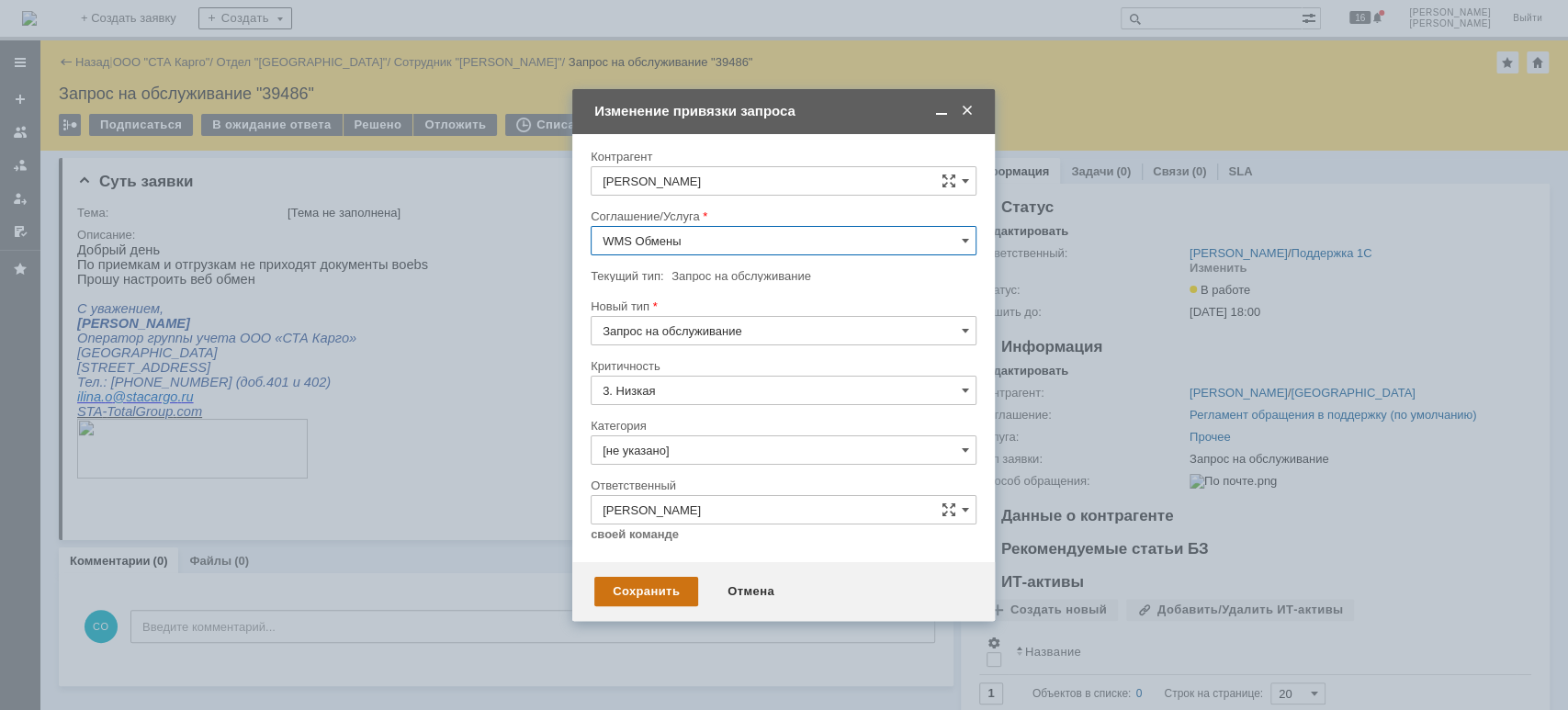
type input "WMS Обмены"
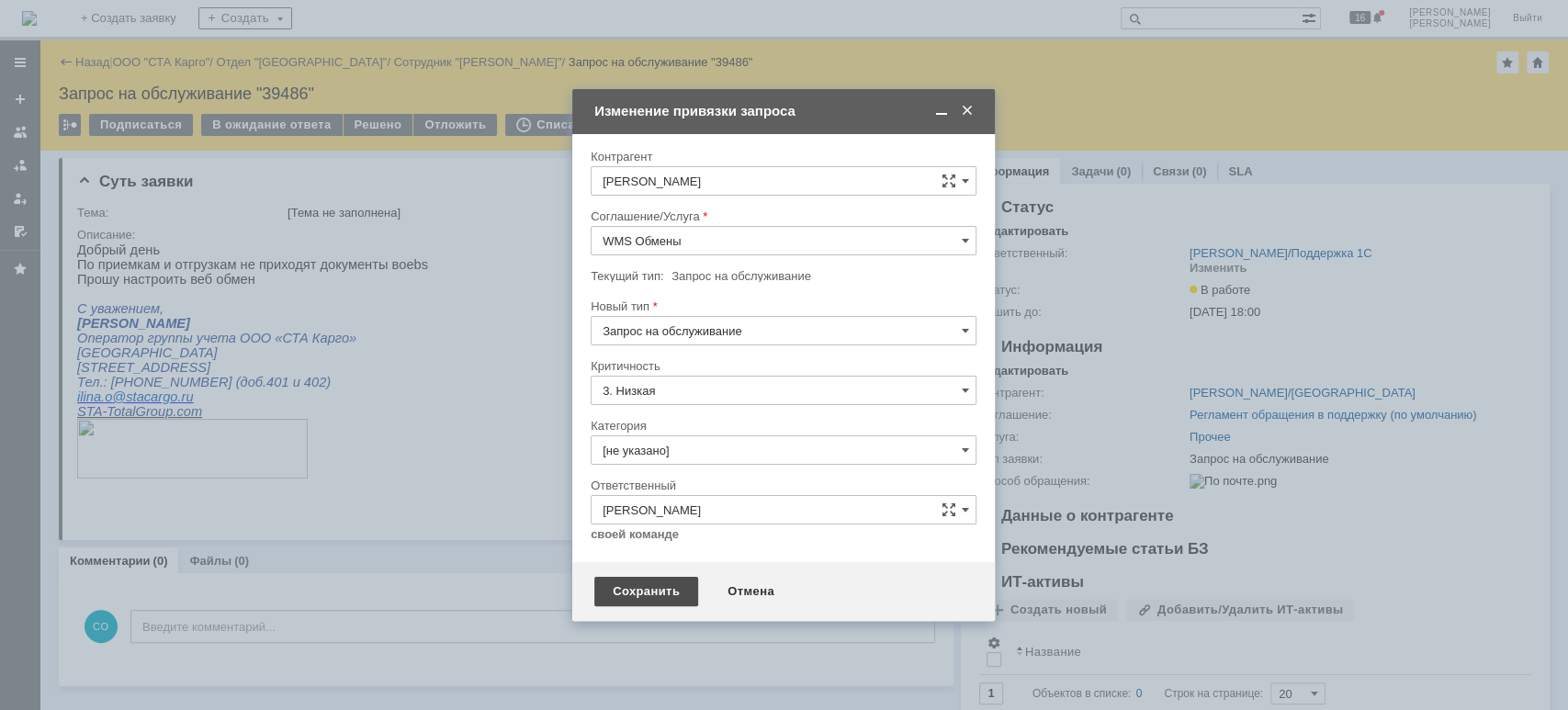
click at [649, 580] on div "Сохранить" at bounding box center [646, 592] width 104 height 30
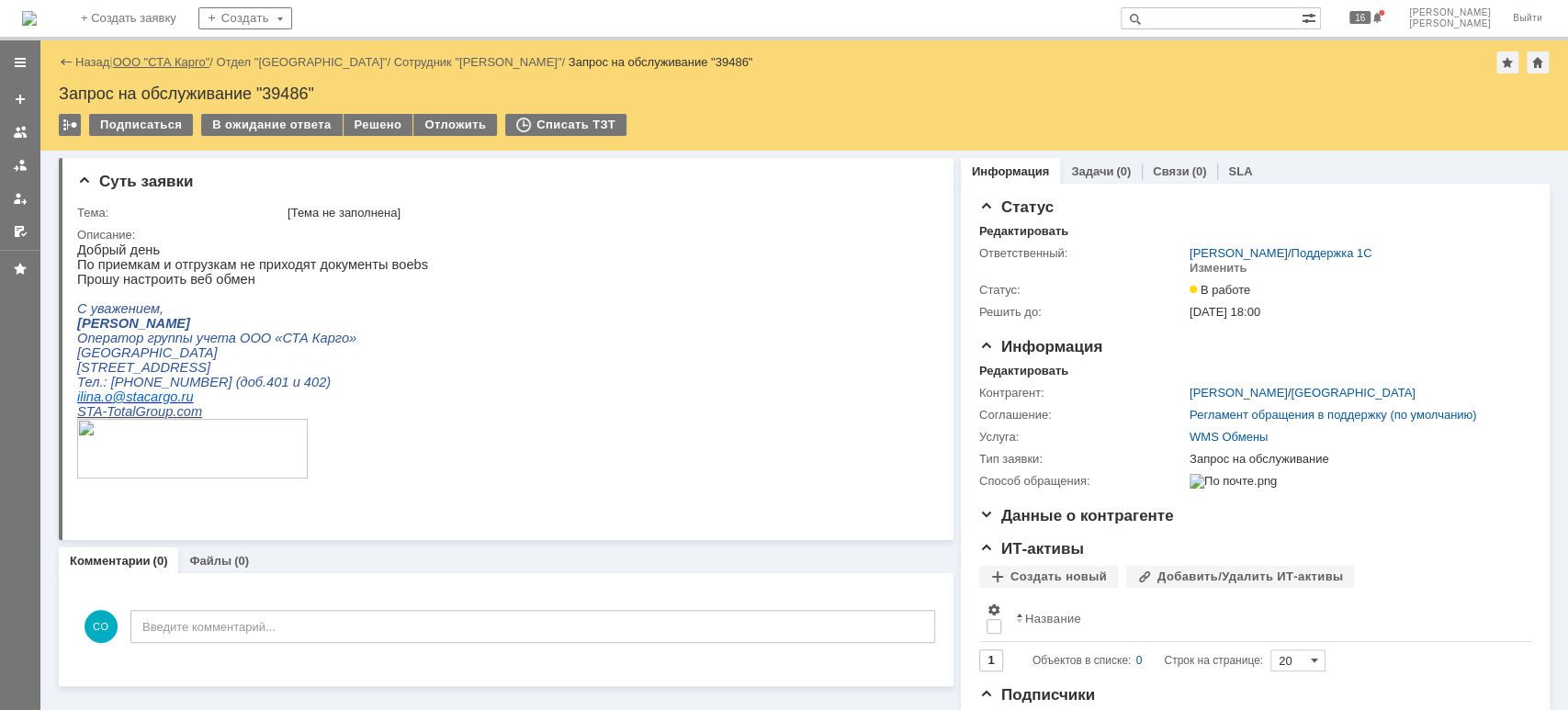
click at [178, 60] on link "ООО "СТА Карго"" at bounding box center [162, 61] width 98 height 14
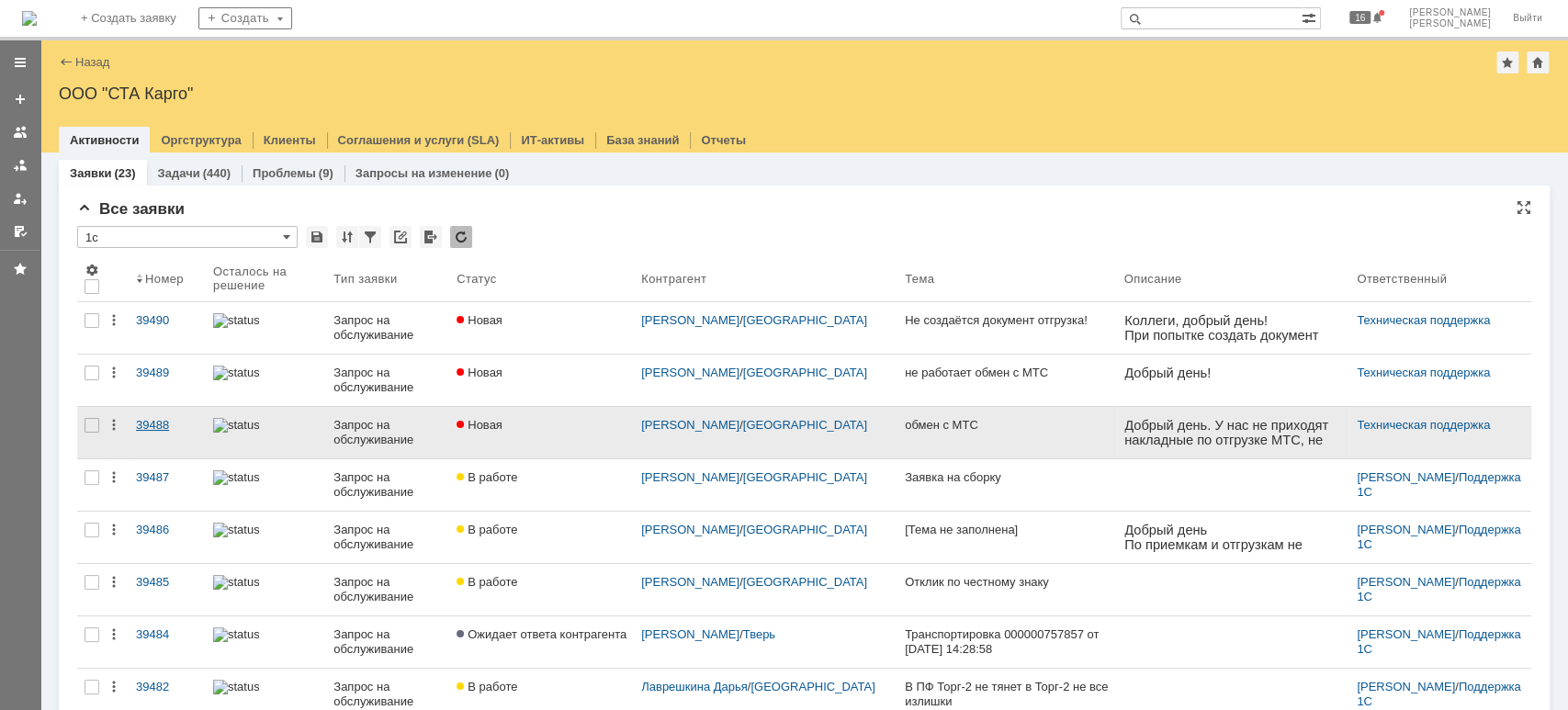
click at [162, 424] on div "39488" at bounding box center [166, 426] width 62 height 15
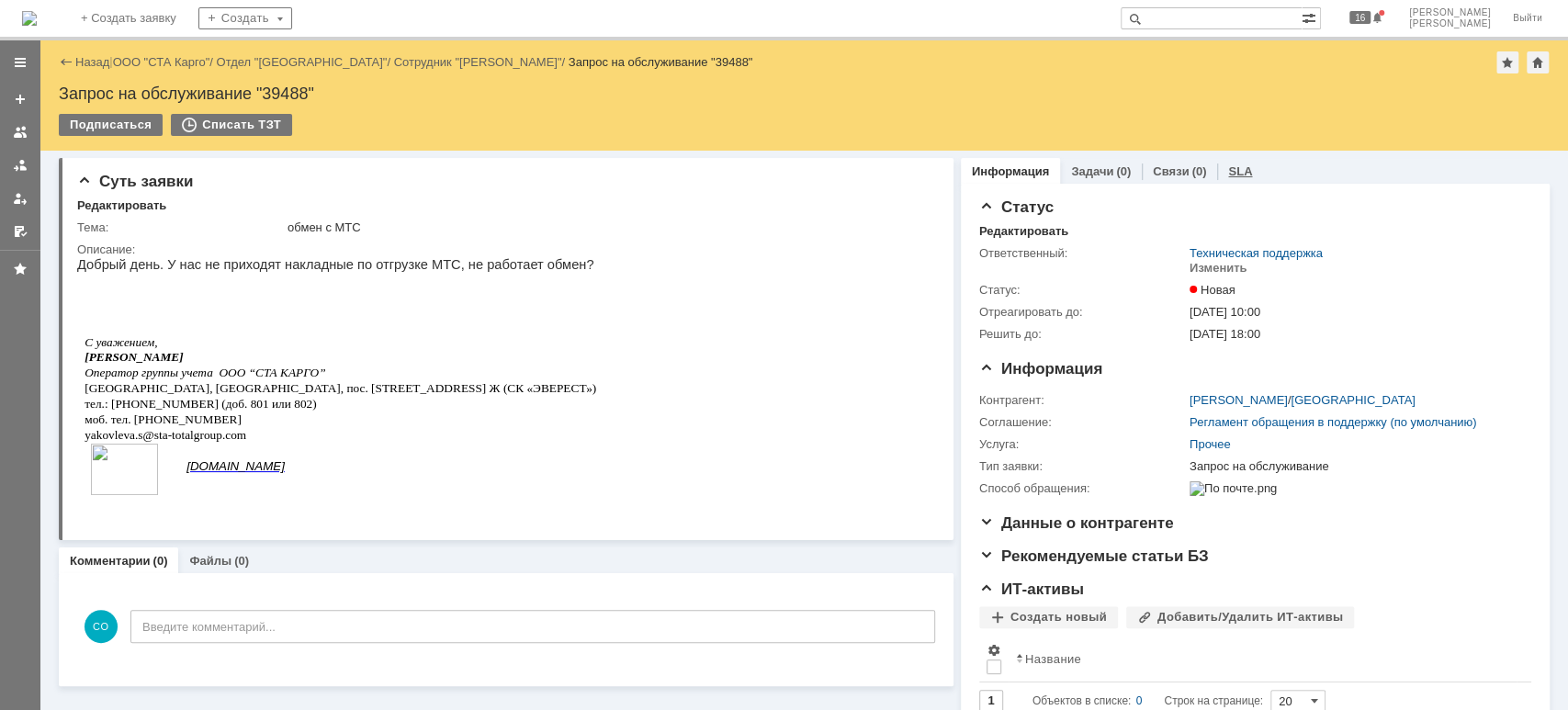
click at [1228, 170] on link "SLA" at bounding box center [1240, 171] width 24 height 14
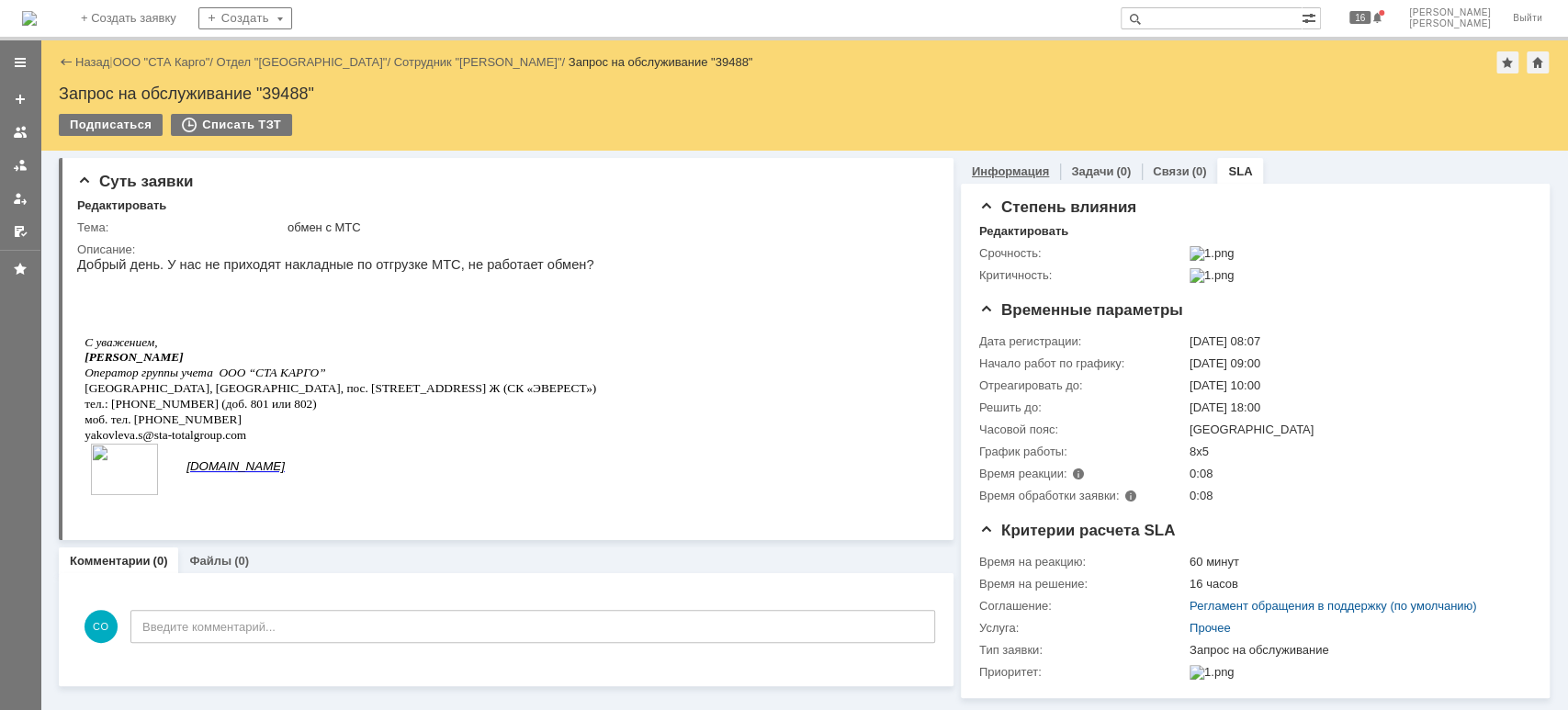
click at [1005, 174] on link "Информация" at bounding box center [1010, 171] width 77 height 14
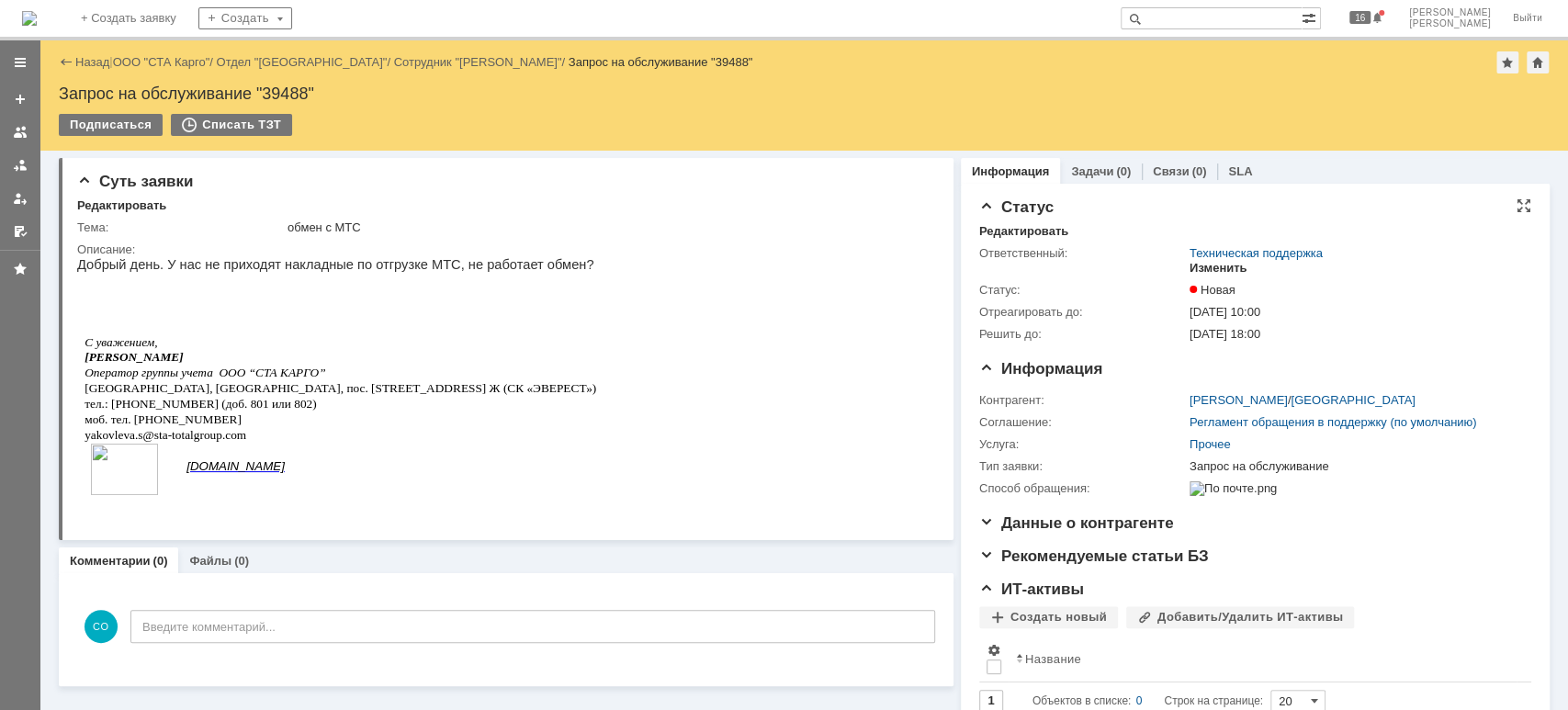
click at [1210, 270] on div "Изменить" at bounding box center [1219, 269] width 58 height 15
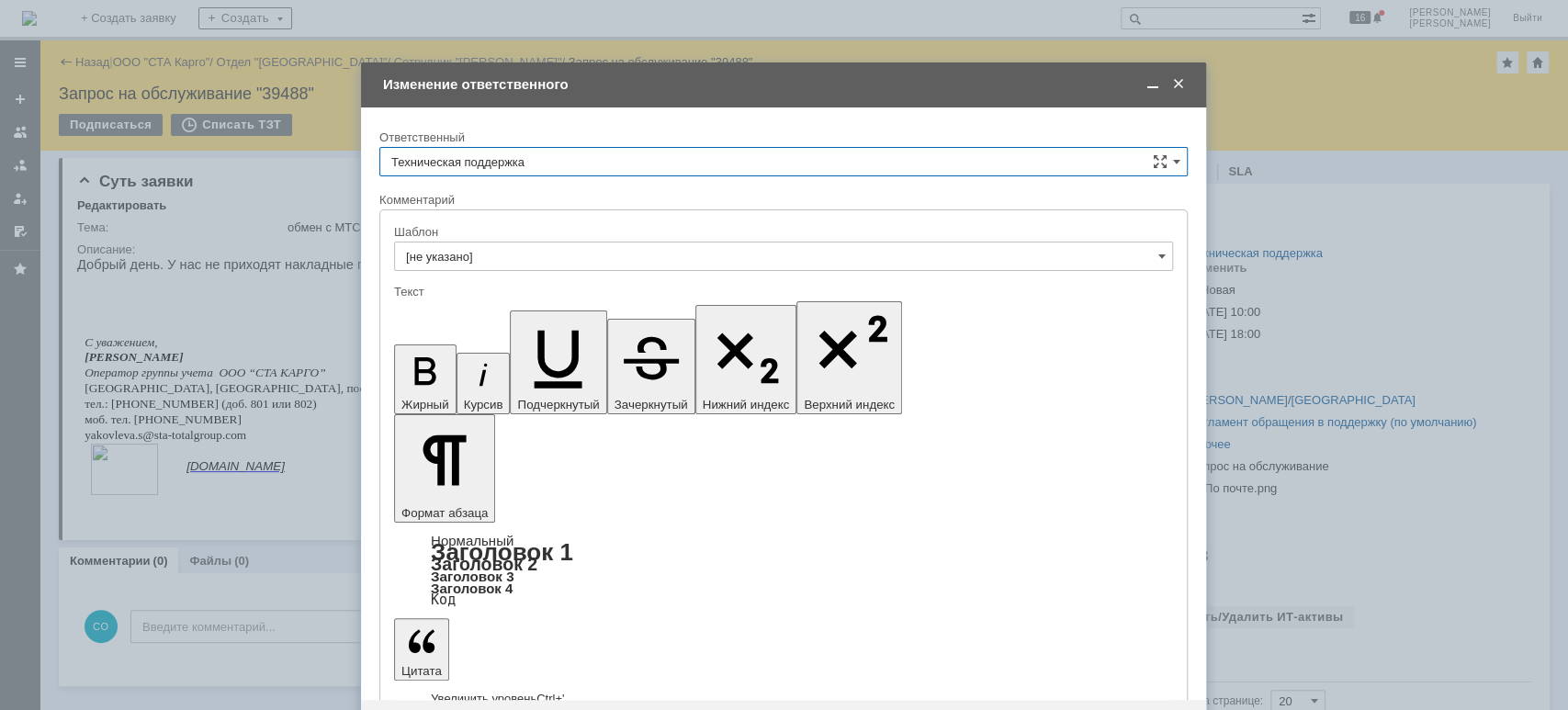
drag, startPoint x: 646, startPoint y: 154, endPoint x: 641, endPoint y: 169, distance: 15.8
click at [646, 156] on input "Техническая поддержка" at bounding box center [784, 162] width 809 height 30
click at [553, 250] on span "[PERSON_NAME]" at bounding box center [784, 256] width 784 height 15
type input "[PERSON_NAME]"
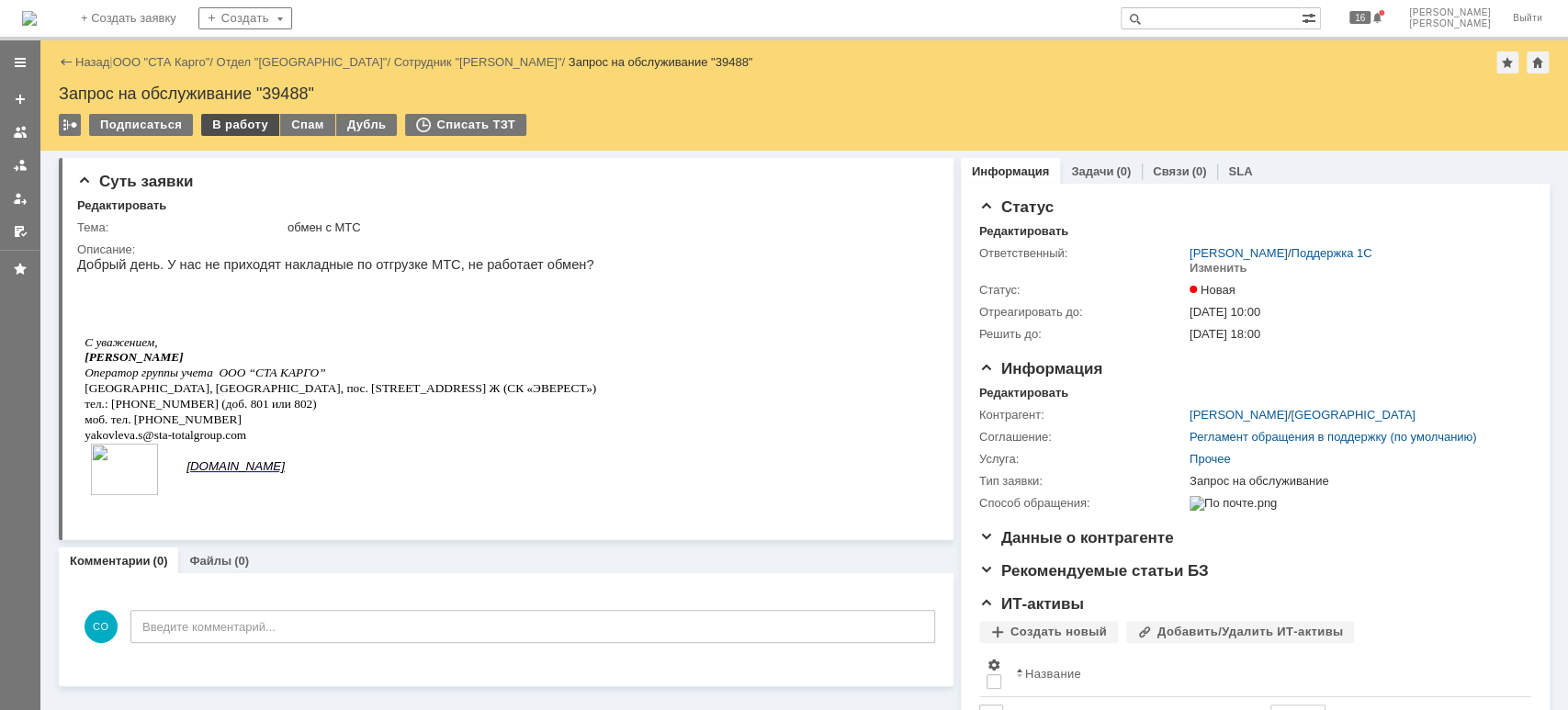
click at [228, 134] on div "В работу" at bounding box center [240, 125] width 78 height 22
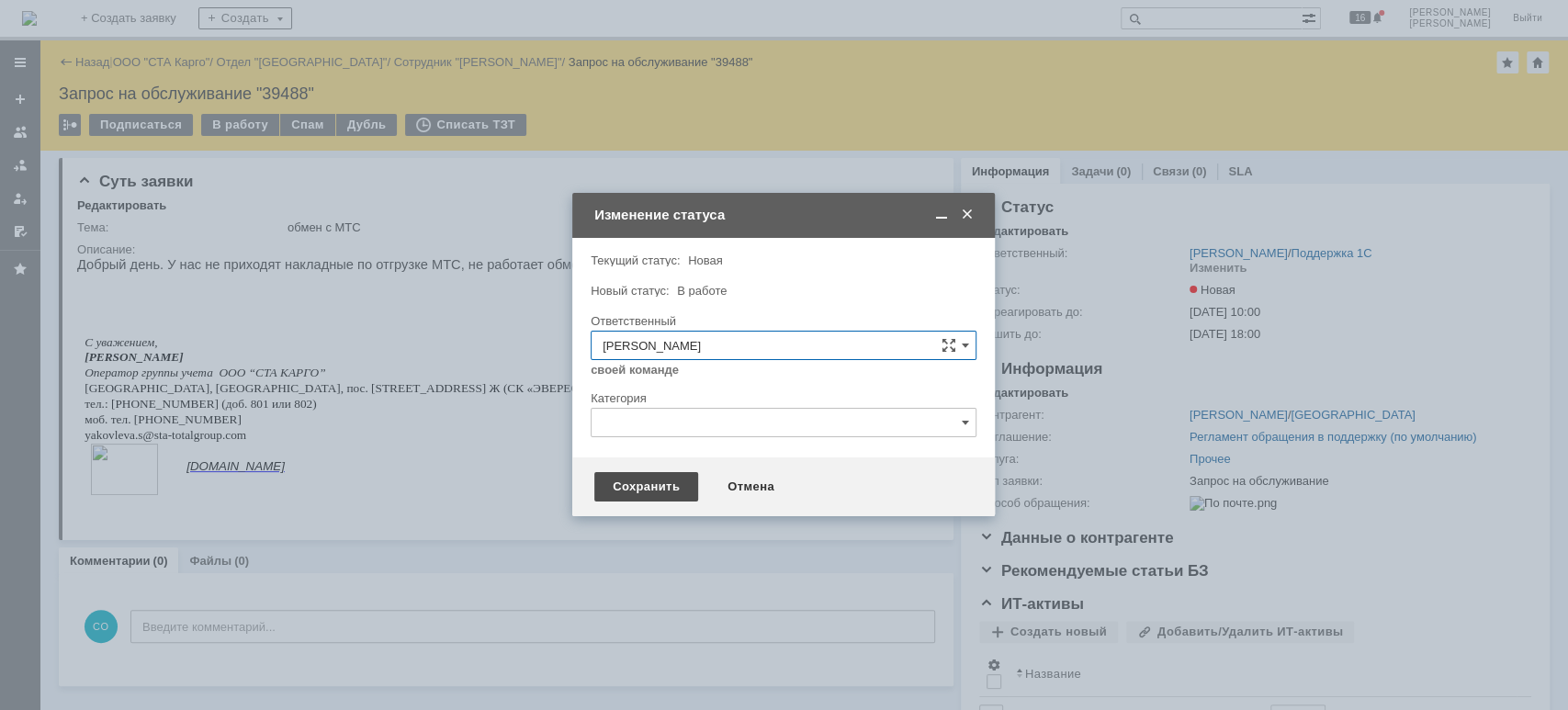
click at [655, 492] on div "Сохранить" at bounding box center [646, 487] width 104 height 30
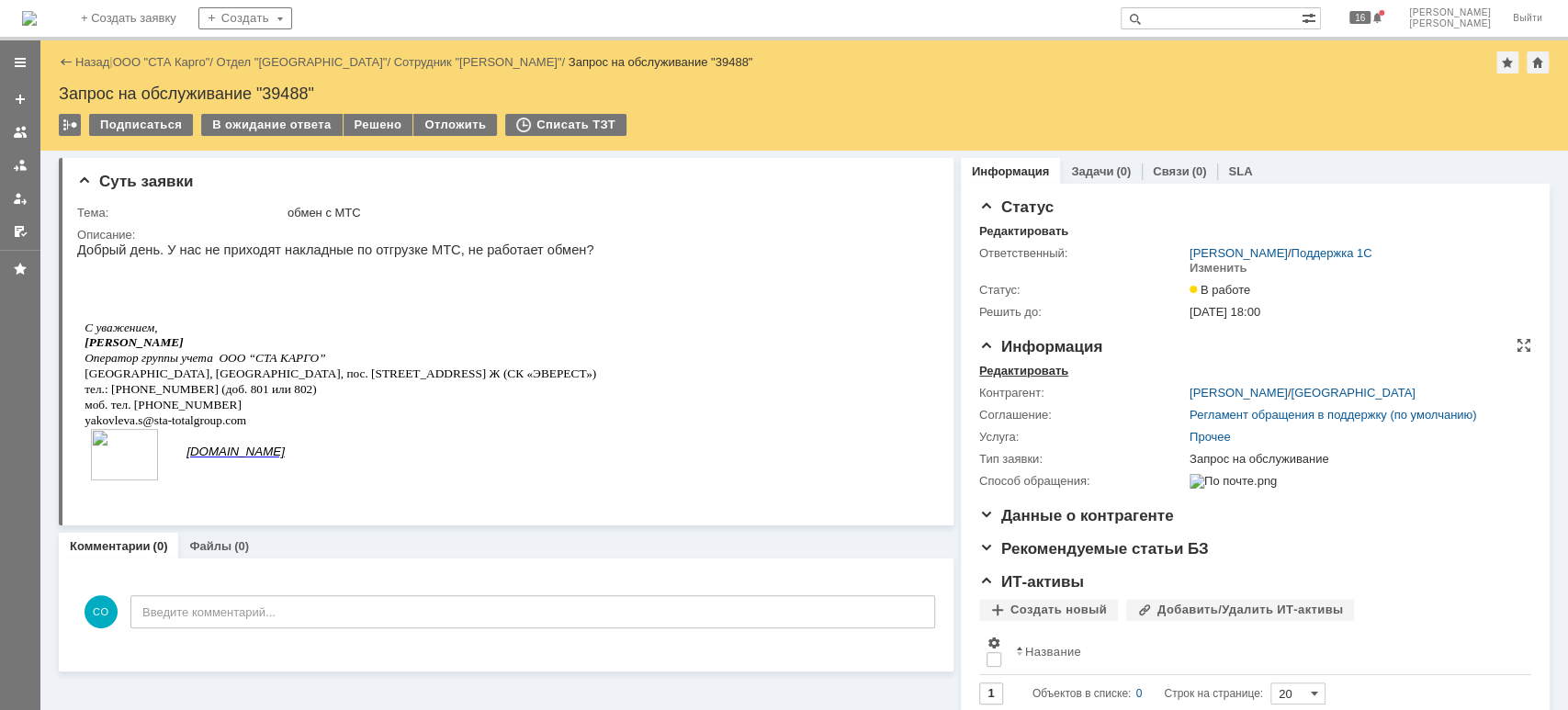
click at [1029, 367] on div "Редактировать" at bounding box center [1024, 371] width 89 height 15
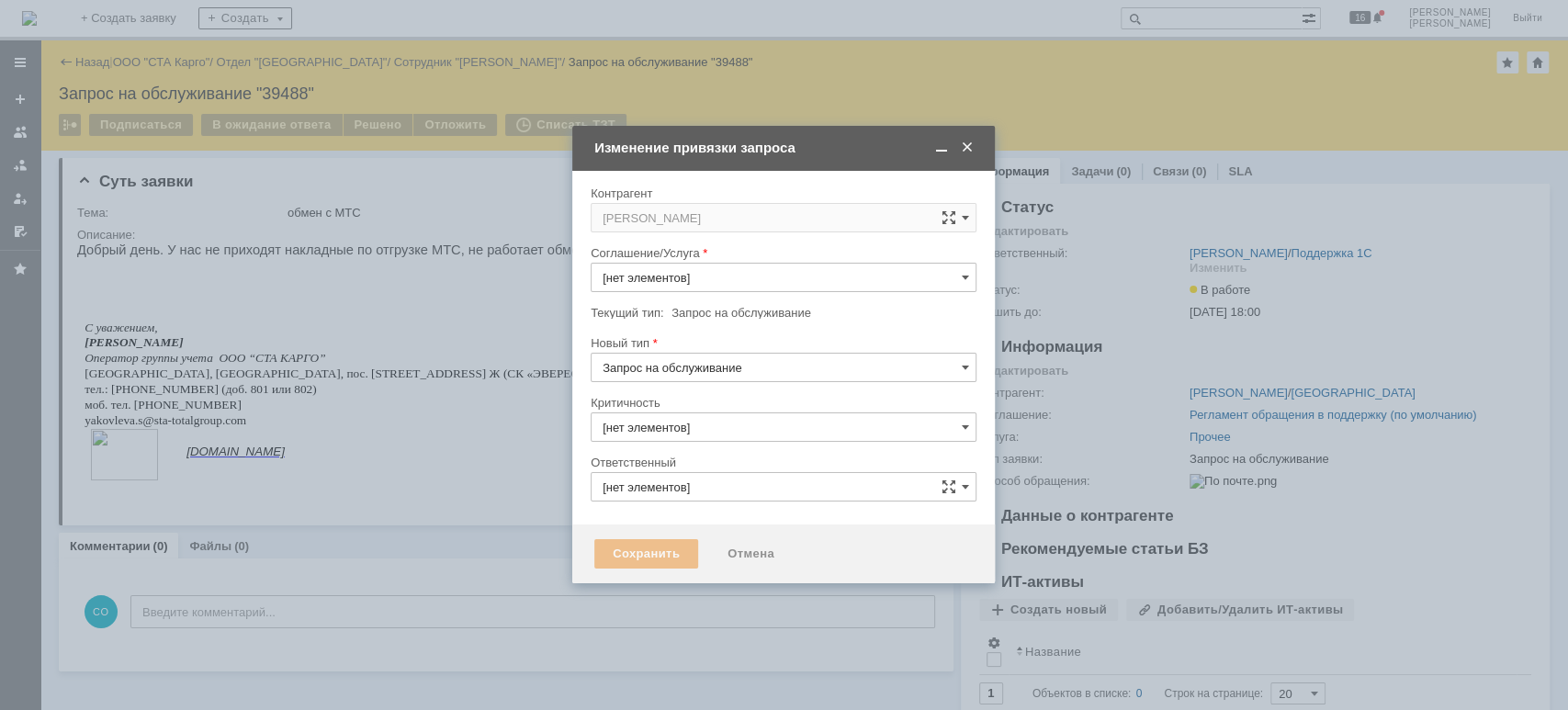
type input "3. Низкая"
type input "[PERSON_NAME]"
type input "Прочее"
type input "[не указано]"
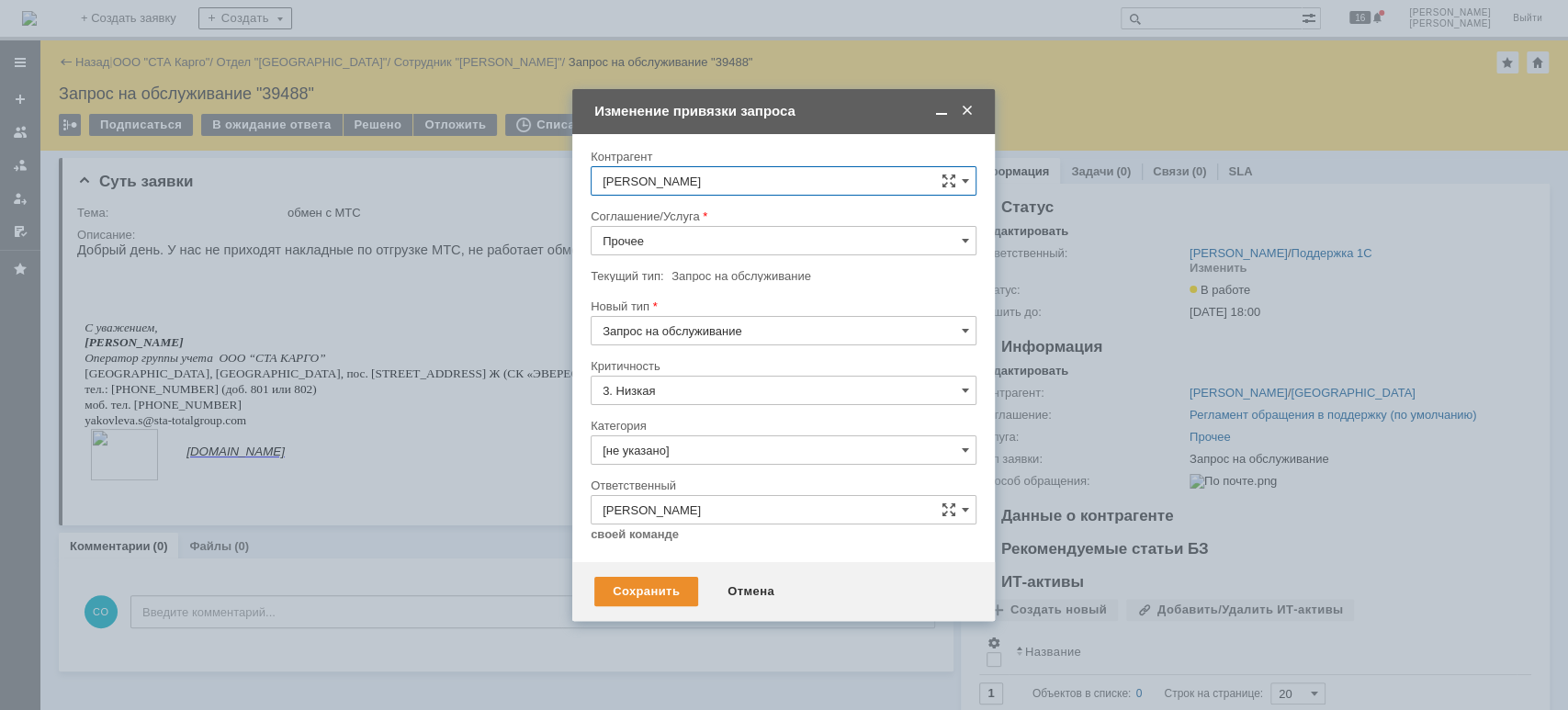
click at [676, 244] on input "Прочее" at bounding box center [784, 241] width 386 height 30
click at [759, 403] on span "WMS Обмены" at bounding box center [783, 408] width 362 height 15
type input "WMS Обмены"
click at [669, 583] on div "Сохранить" at bounding box center [646, 592] width 104 height 30
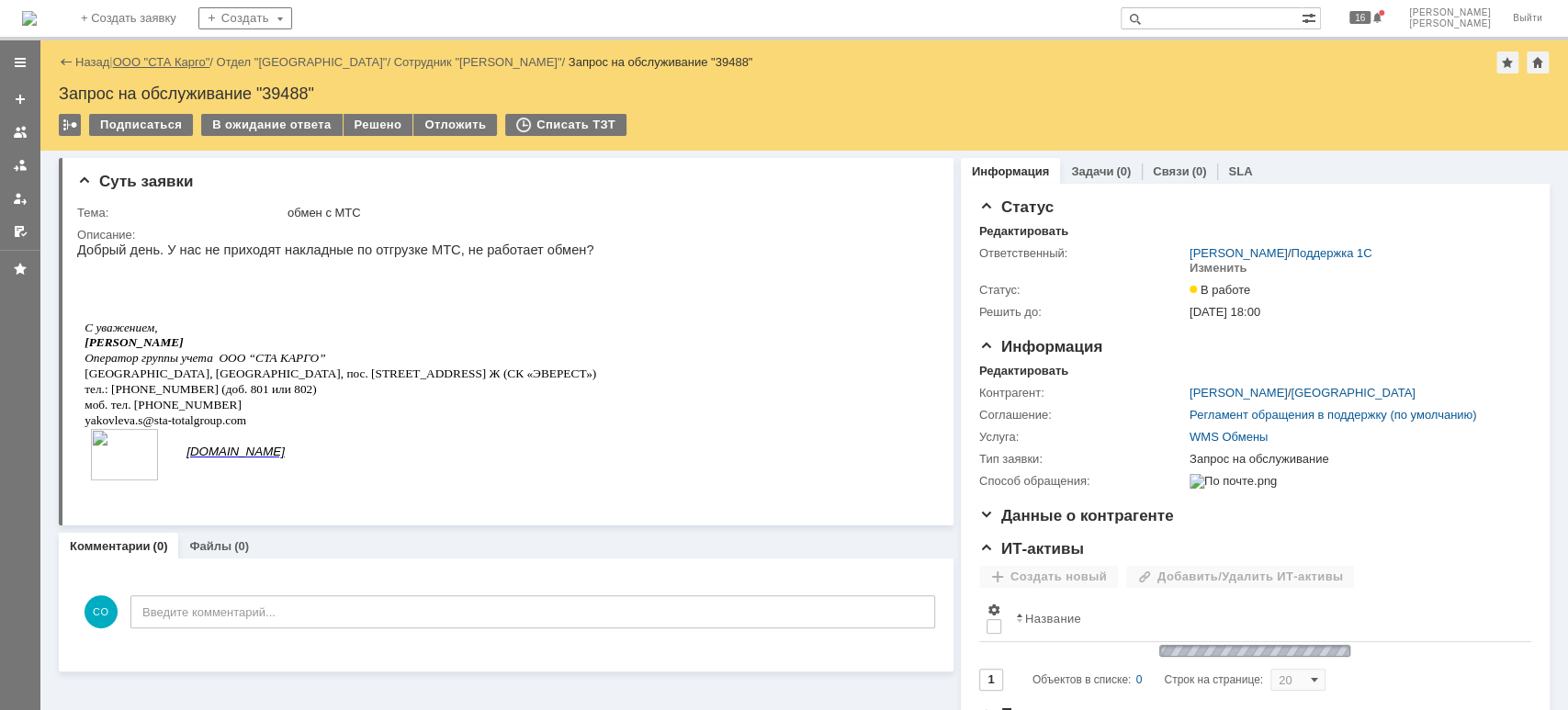
click at [180, 65] on link "ООО "СТА Карго"" at bounding box center [162, 61] width 98 height 14
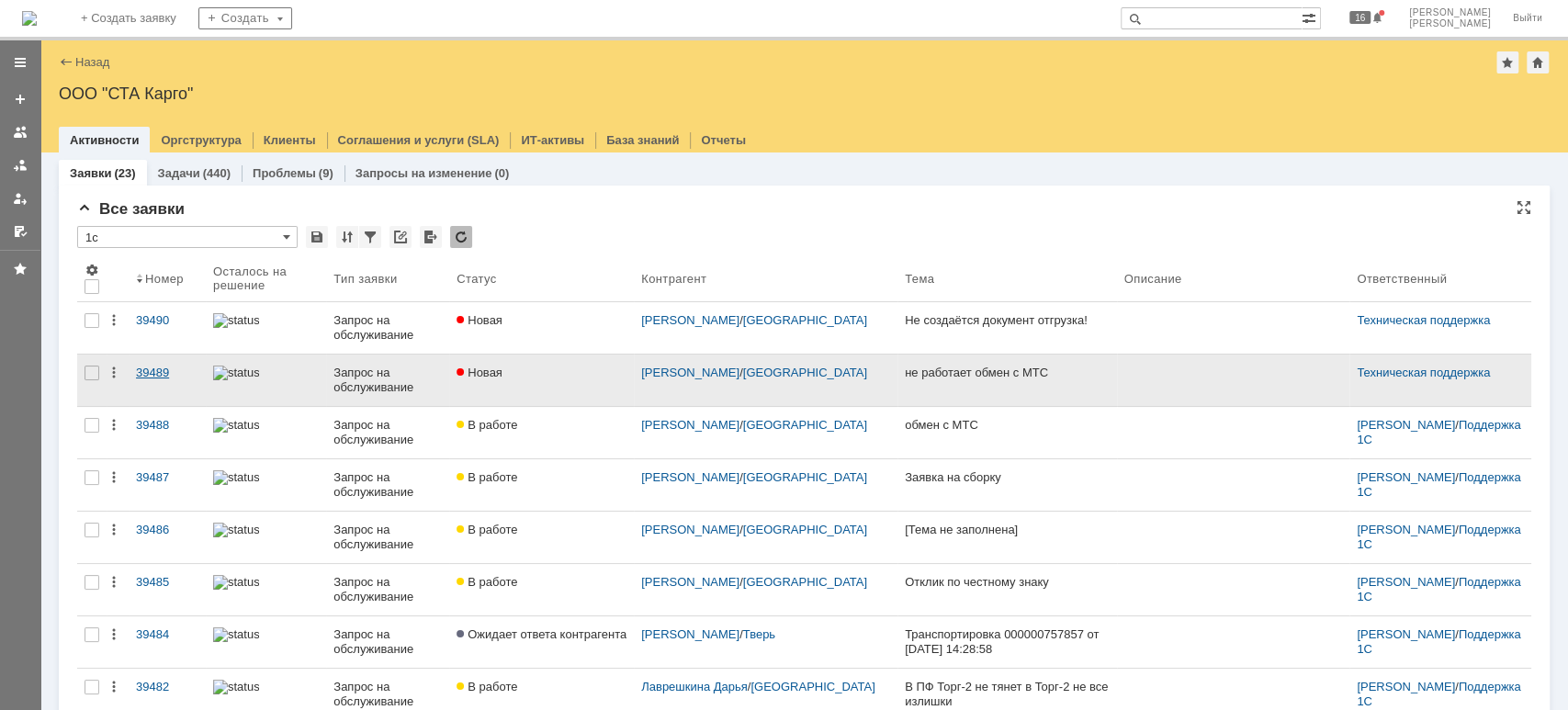
click at [167, 374] on div "39489" at bounding box center [166, 373] width 62 height 15
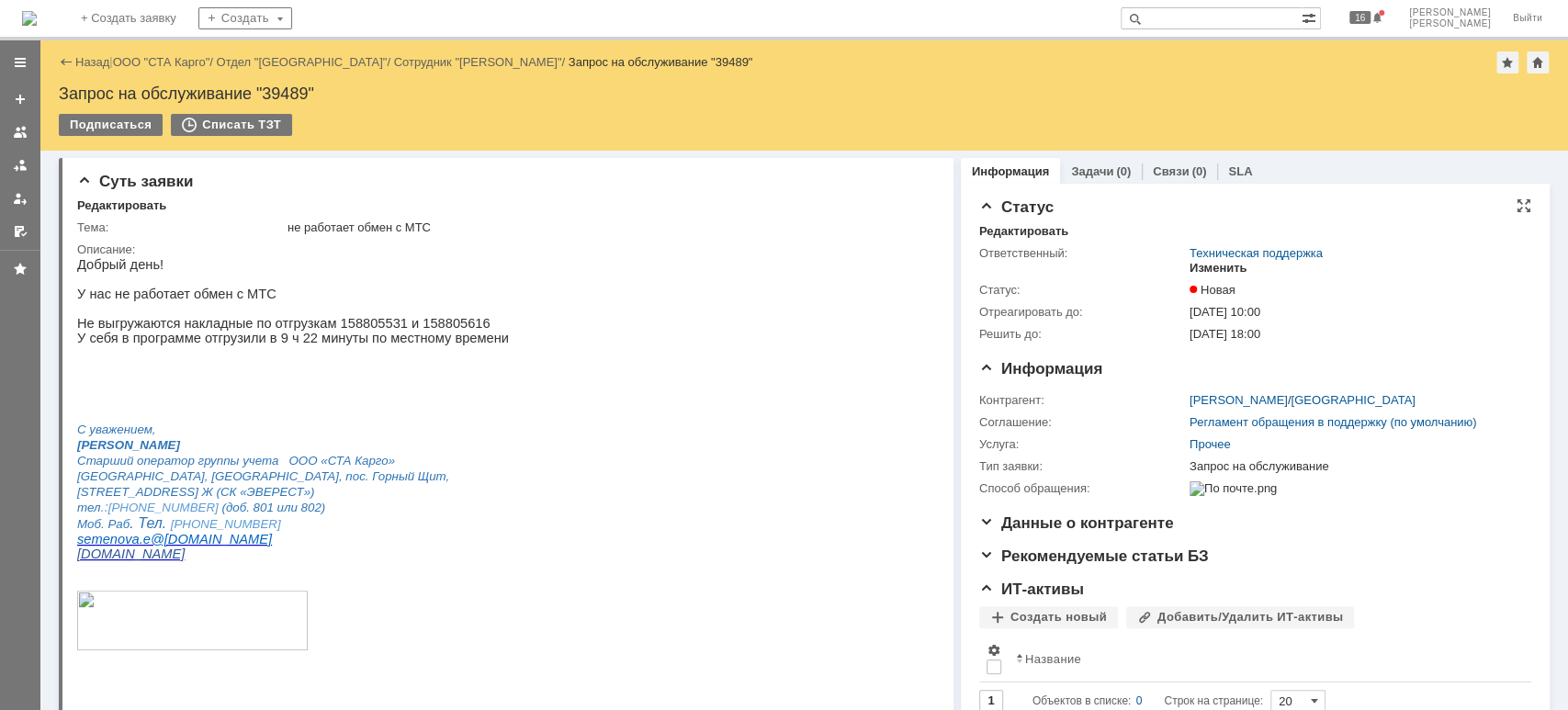
click at [1221, 265] on div "Изменить" at bounding box center [1219, 269] width 58 height 15
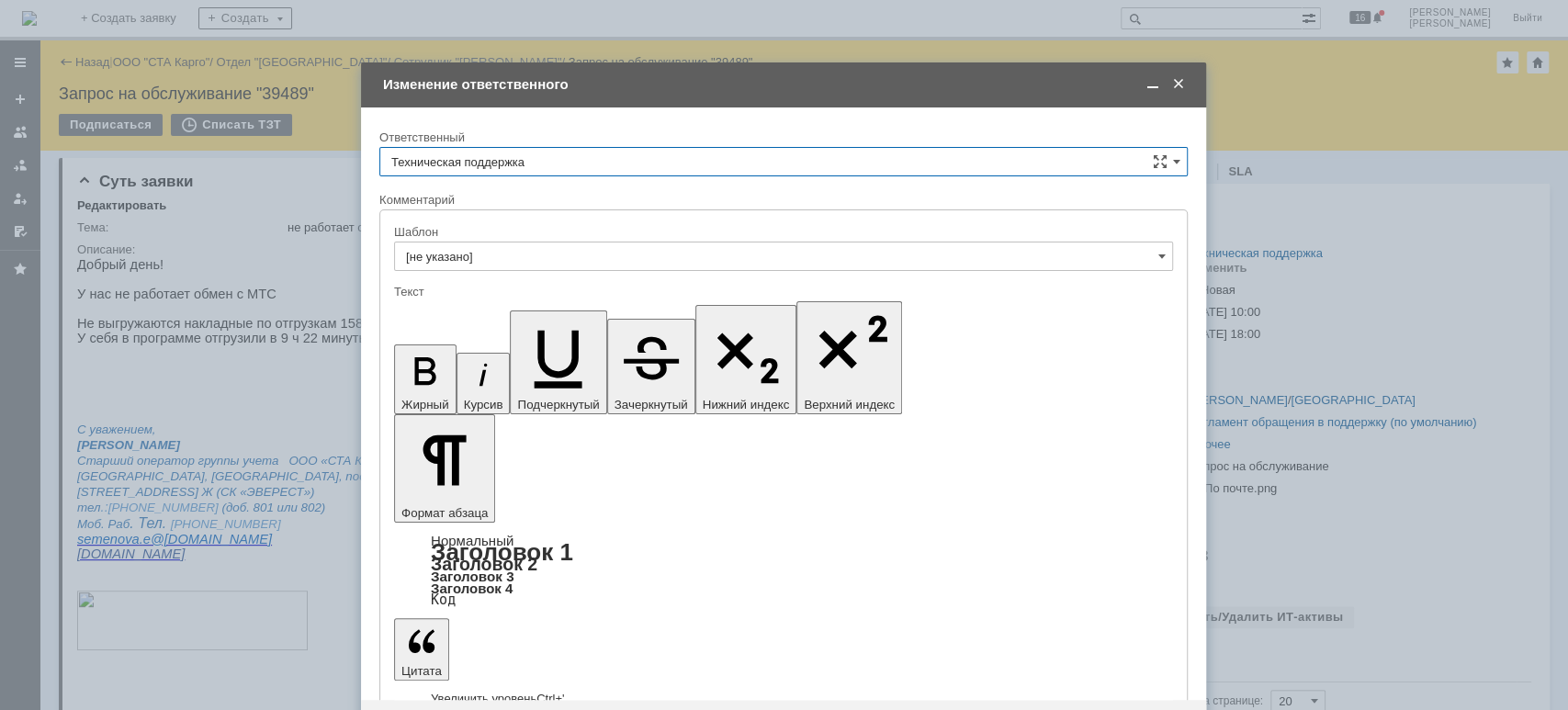
click at [580, 157] on input "Техническая поддержка" at bounding box center [784, 162] width 809 height 30
click at [559, 252] on span "[PERSON_NAME]" at bounding box center [784, 256] width 784 height 15
type input "[PERSON_NAME]"
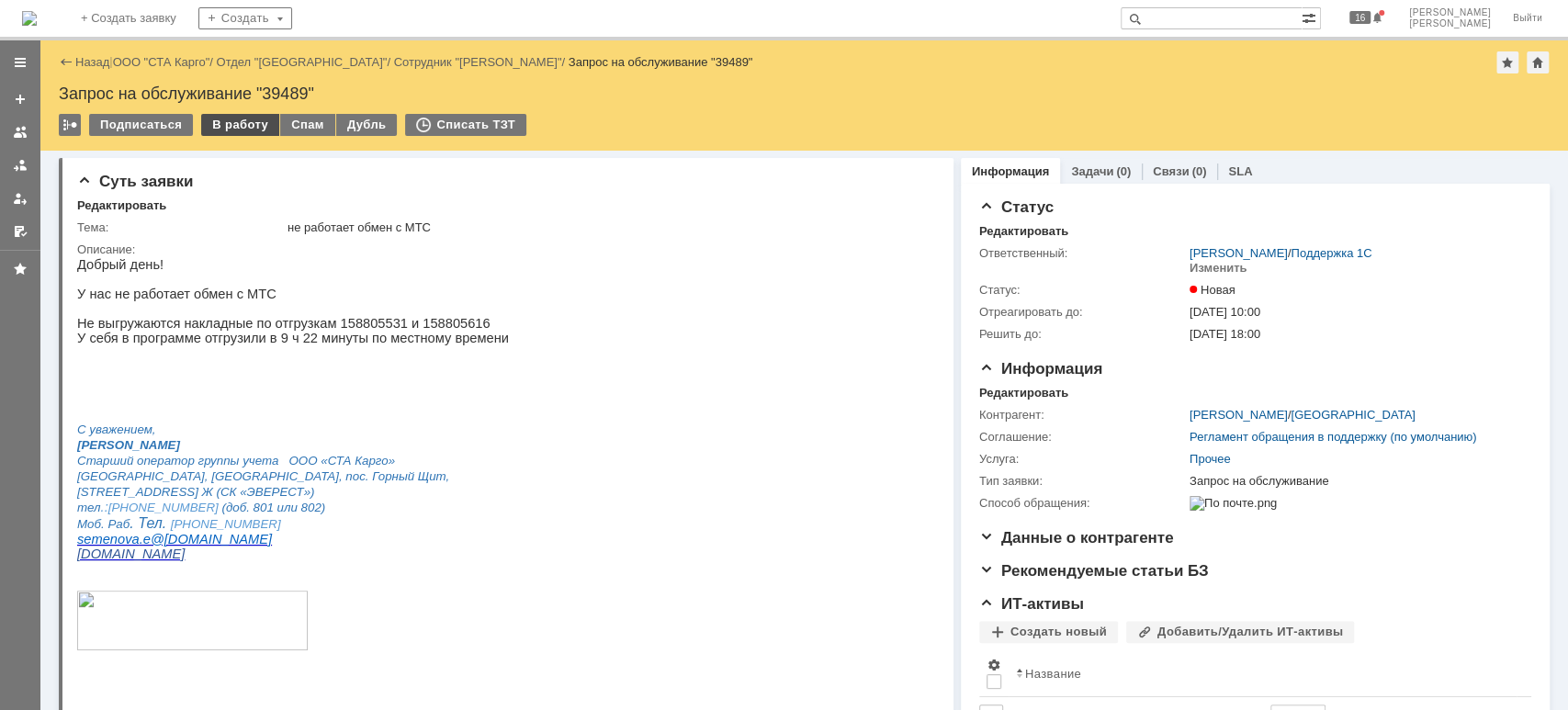
click at [253, 125] on div "В работу" at bounding box center [240, 125] width 78 height 22
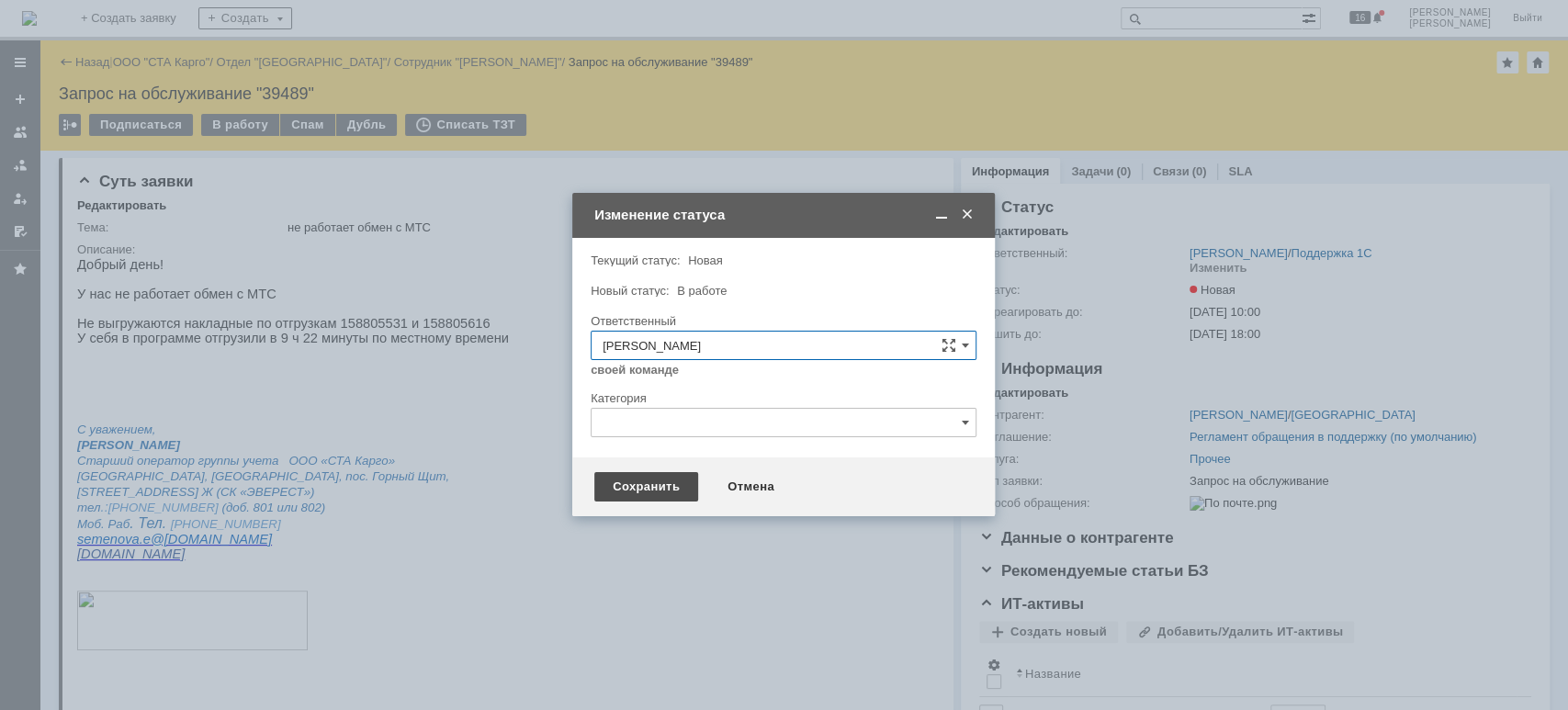
click at [610, 492] on div "Сохранить" at bounding box center [646, 487] width 104 height 30
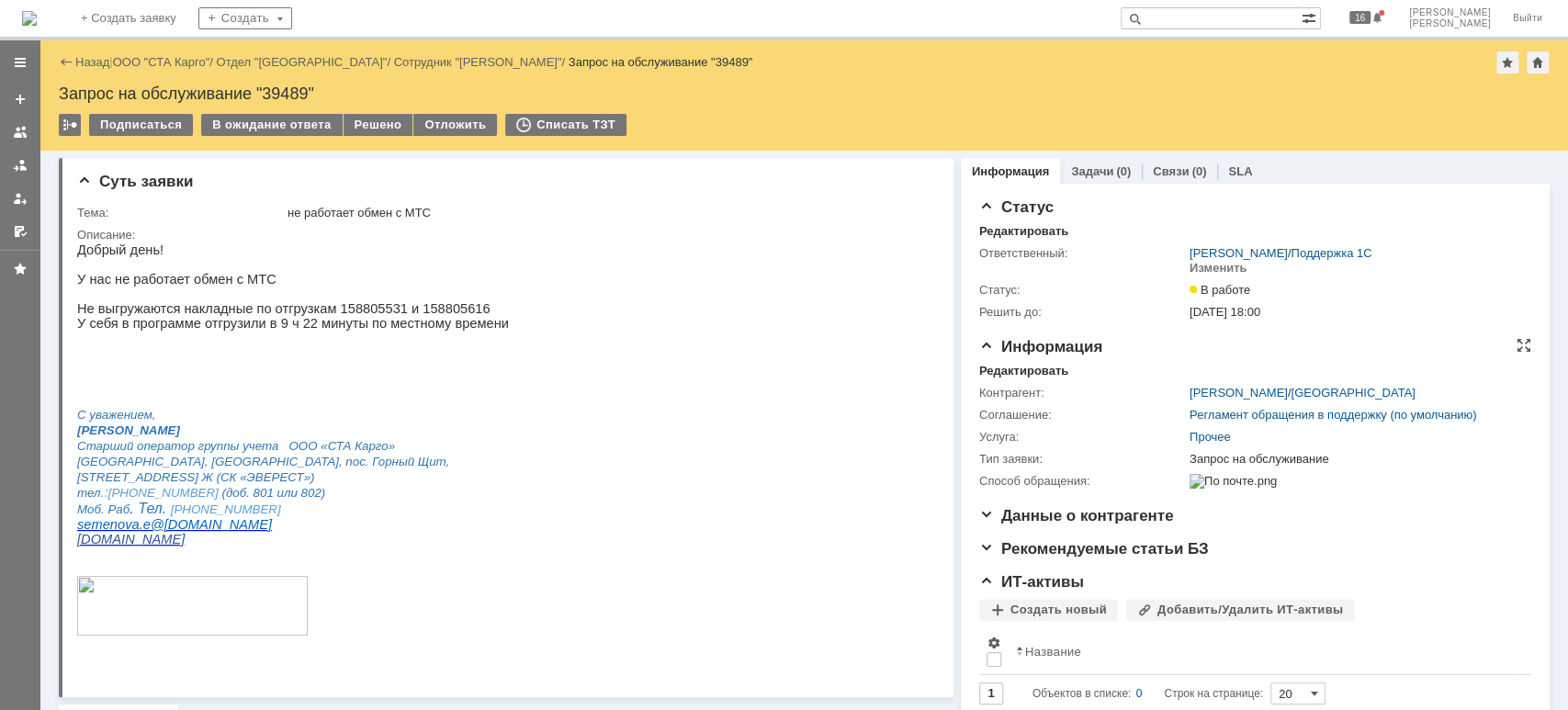
click at [1036, 362] on div "Информация Редактировать Контрагент: Семенова Елена / Екатеринбург Соглашение: …" at bounding box center [1256, 423] width 552 height 169
click at [1036, 373] on div "Редактировать" at bounding box center [1024, 371] width 89 height 15
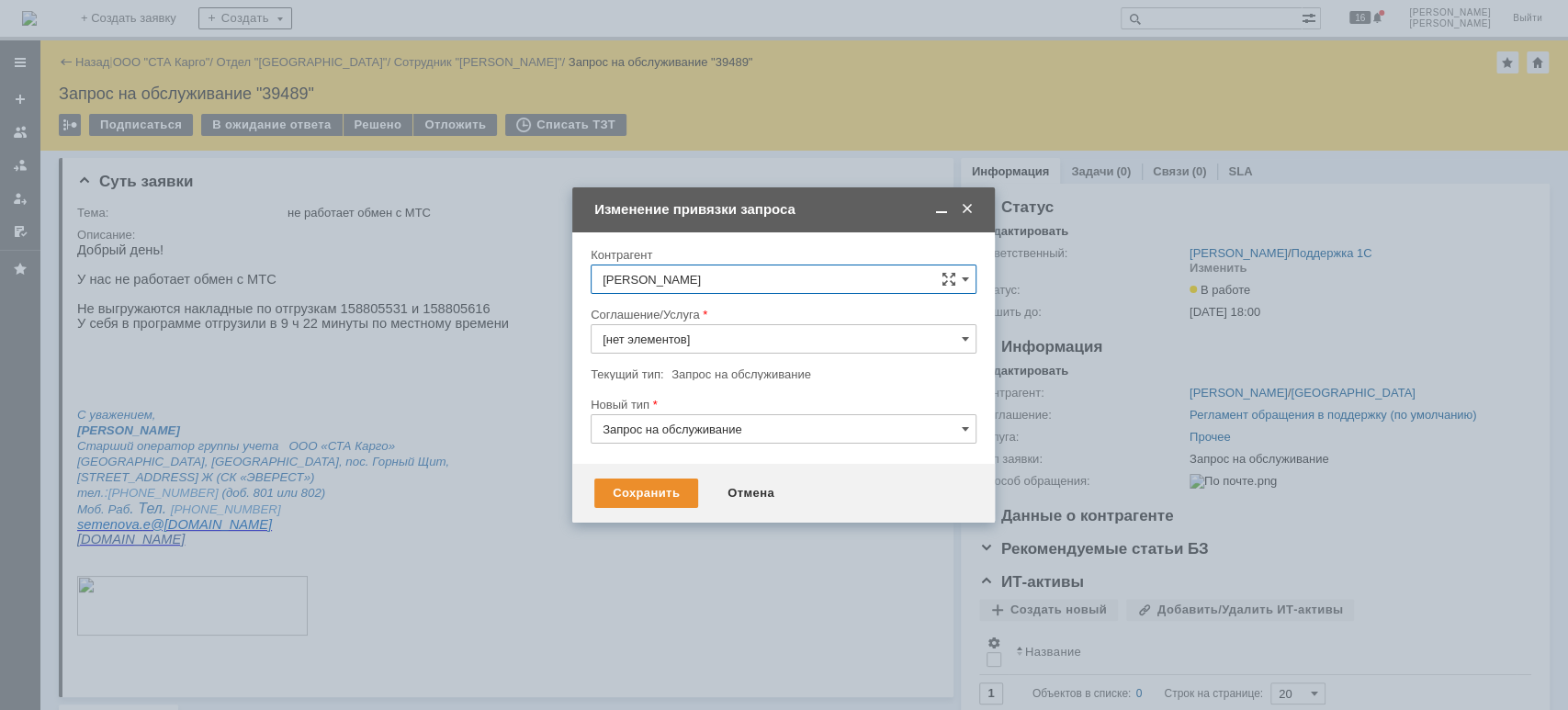
type input "Прочее"
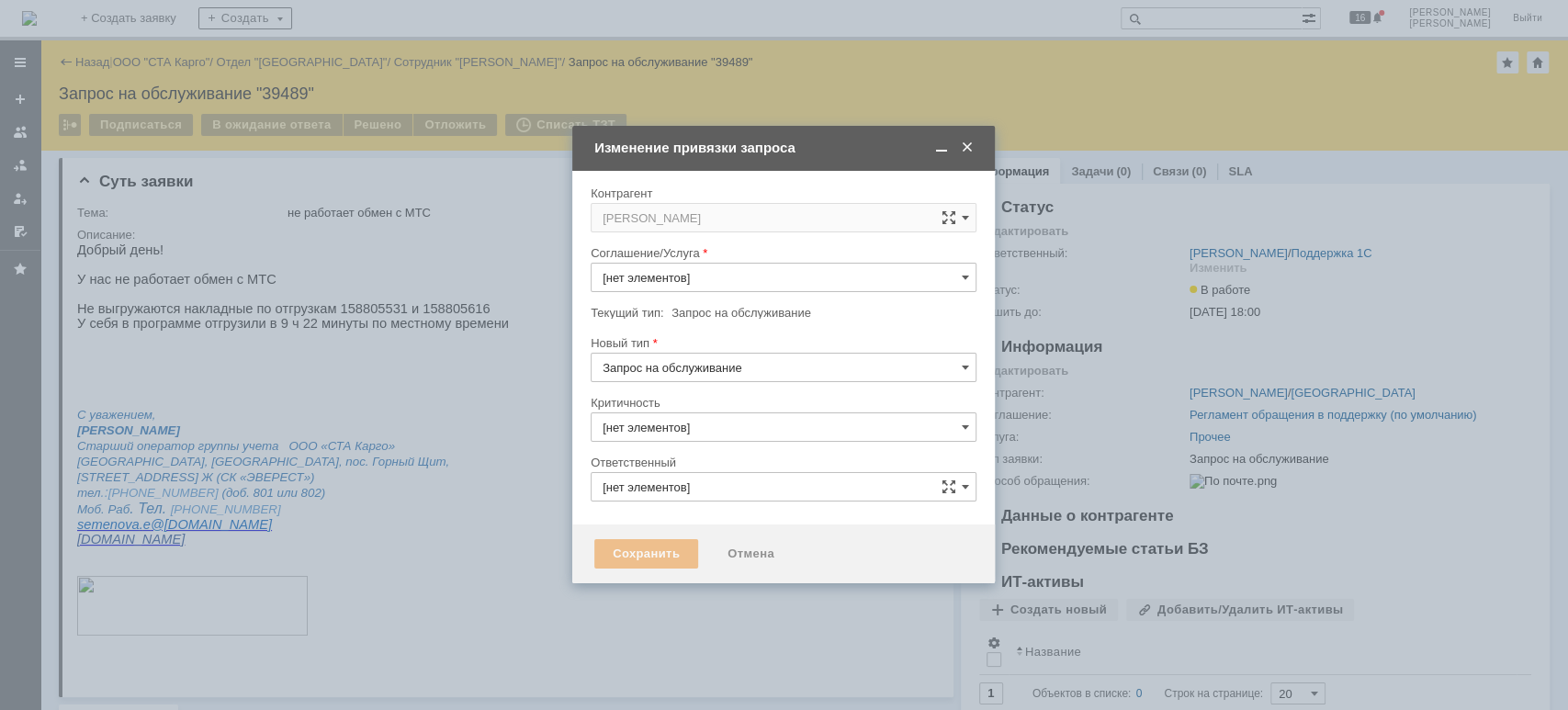
type input "Прочее"
type input "3. Низкая"
type input "[PERSON_NAME]"
type input "[не указано]"
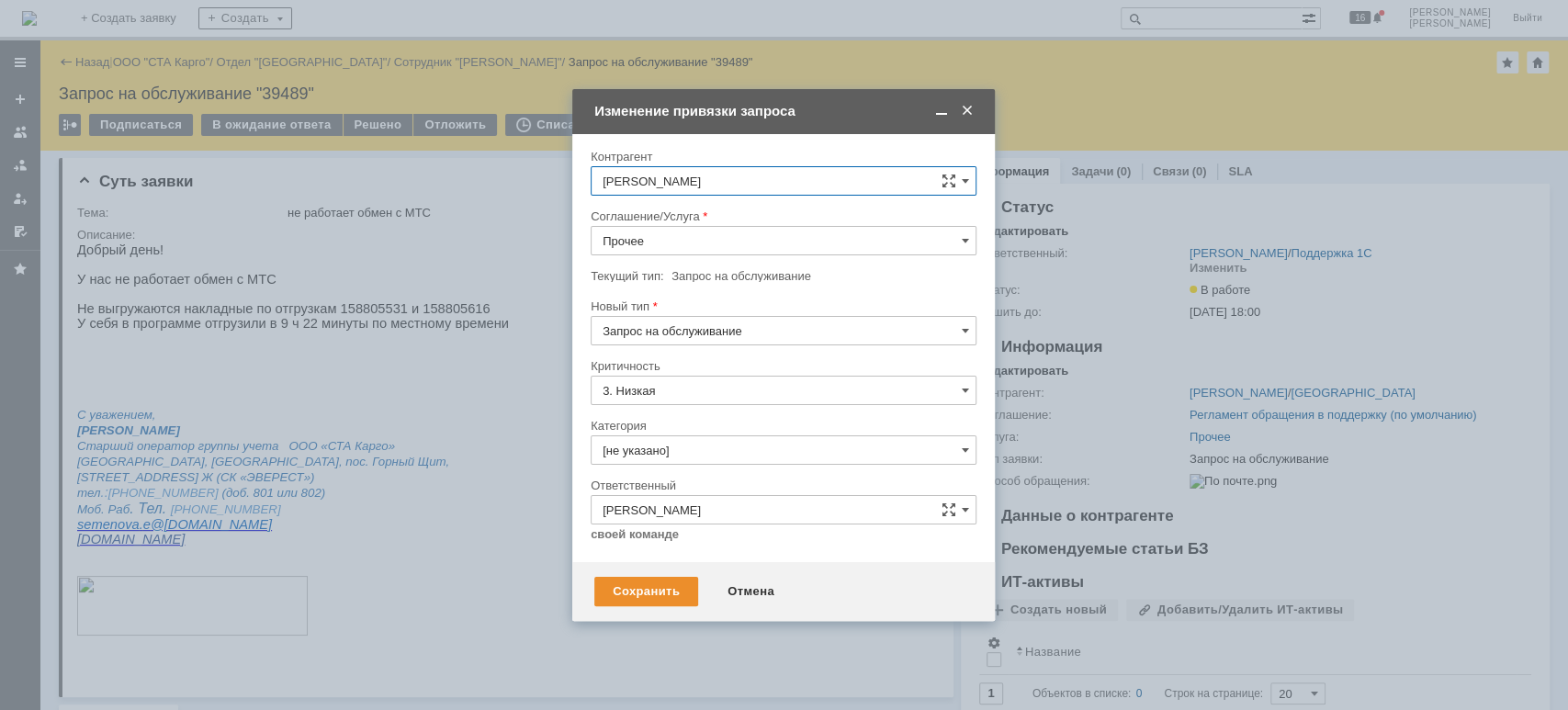
click at [674, 250] on input "Прочее" at bounding box center [784, 241] width 386 height 30
click at [713, 336] on span "WMS Обмены" at bounding box center [783, 332] width 362 height 15
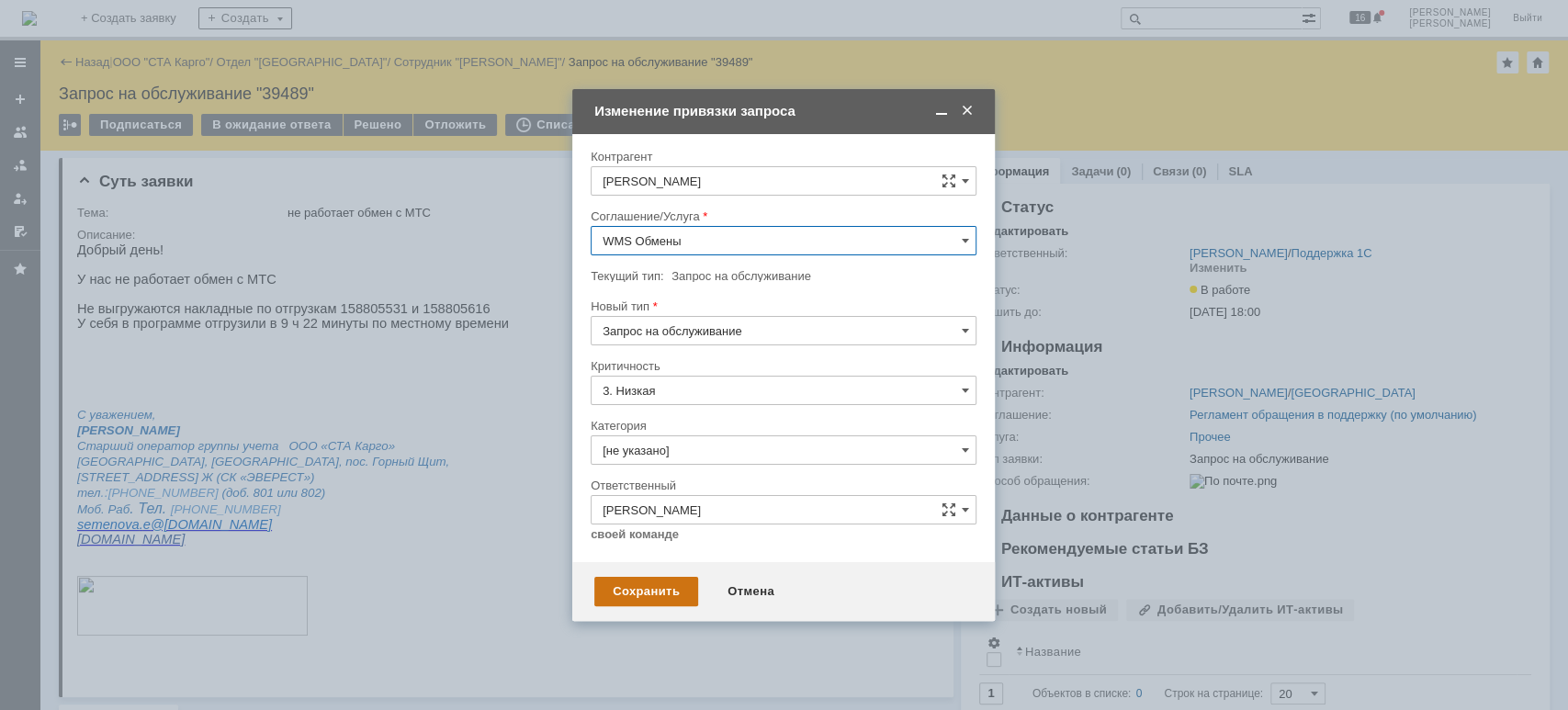
type input "WMS Обмены"
click at [670, 588] on div "Сохранить" at bounding box center [646, 592] width 104 height 30
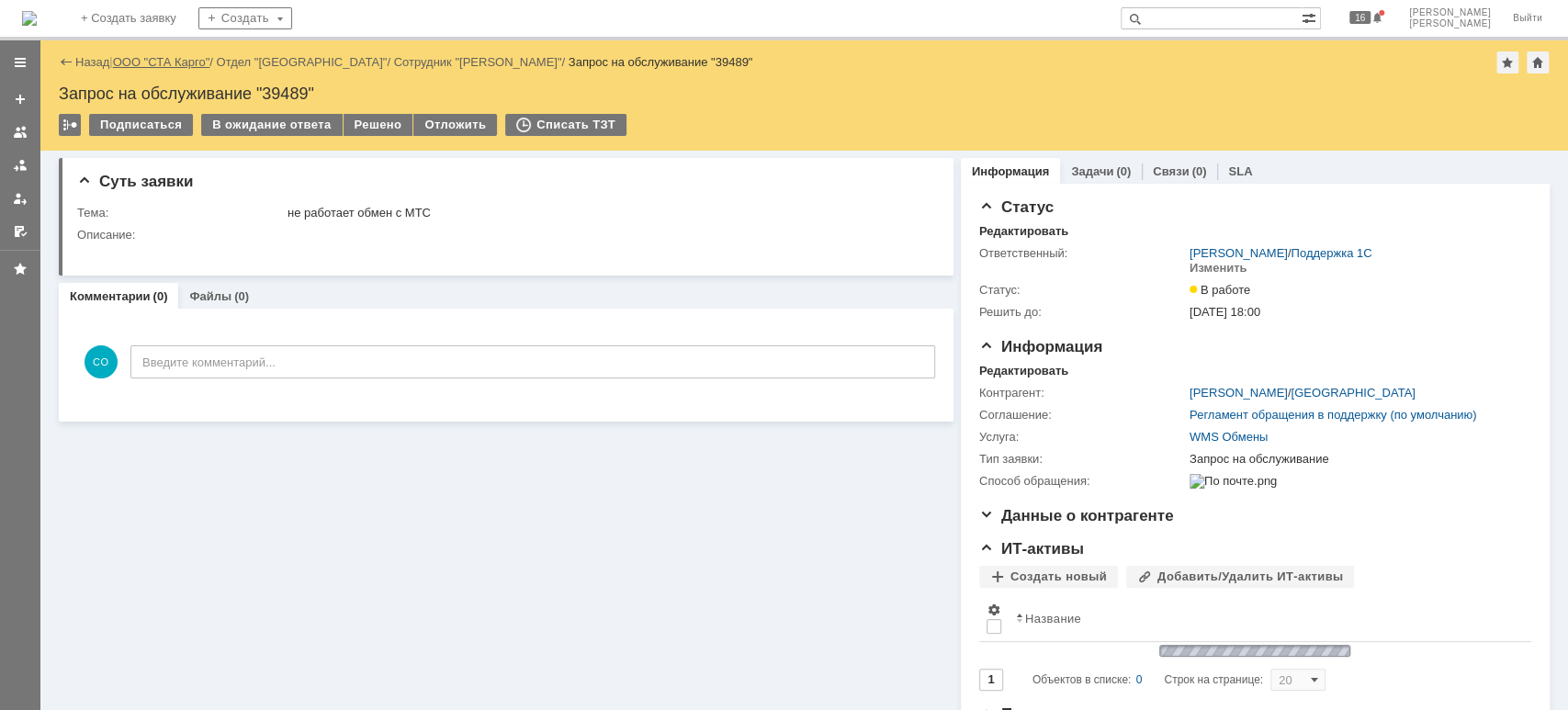
click at [198, 64] on link "ООО "СТА Карго"" at bounding box center [162, 61] width 98 height 14
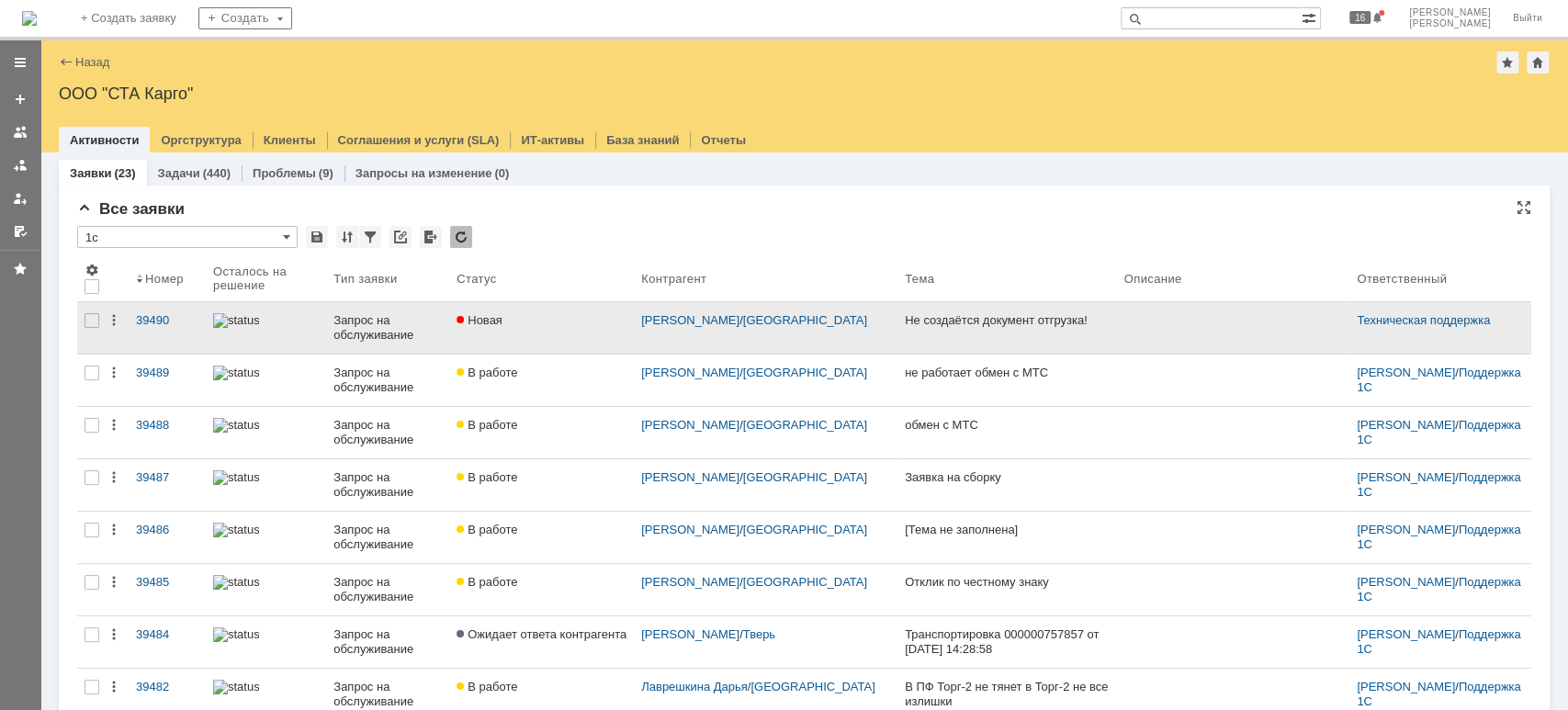
click at [375, 326] on div "Запрос на обслуживание" at bounding box center [388, 328] width 109 height 30
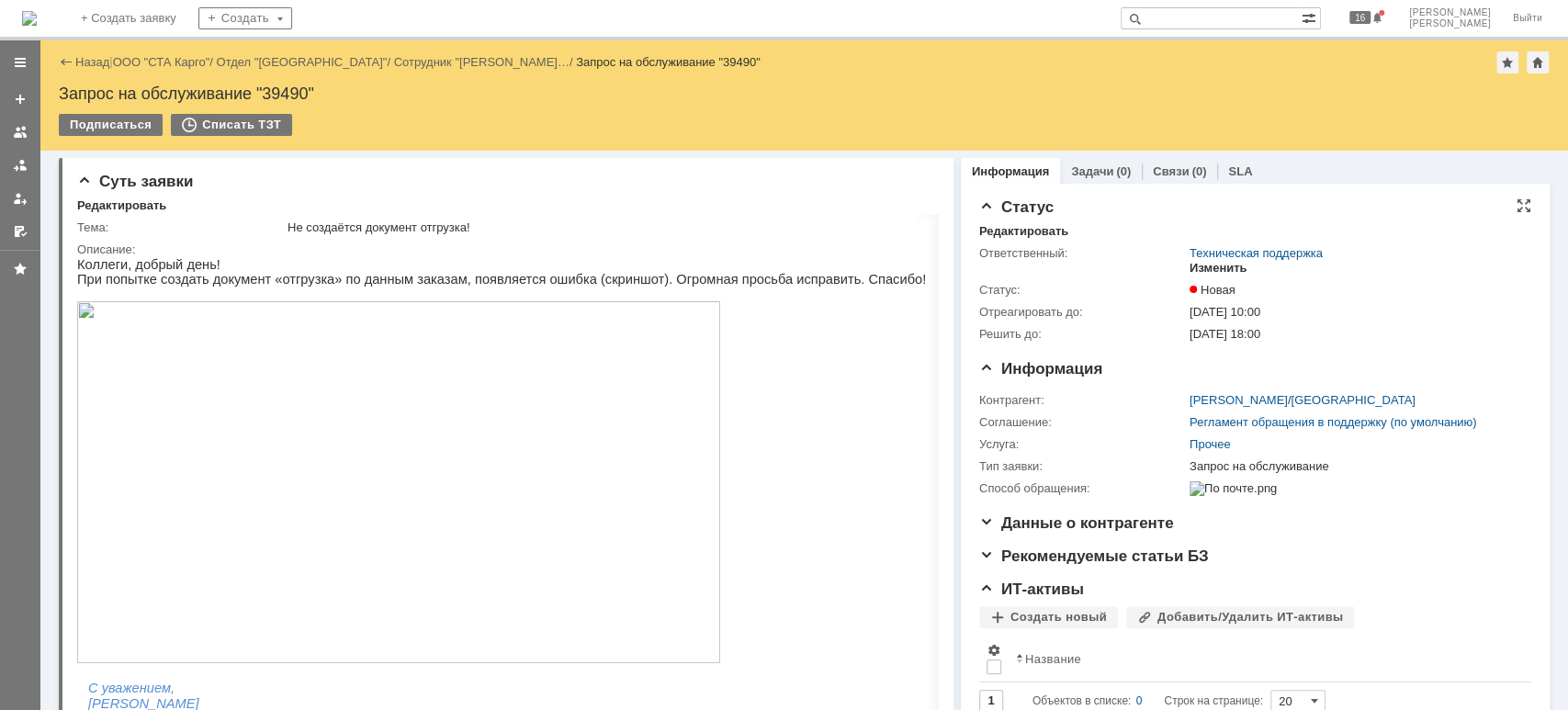
click at [1220, 269] on div "Изменить" at bounding box center [1219, 269] width 58 height 15
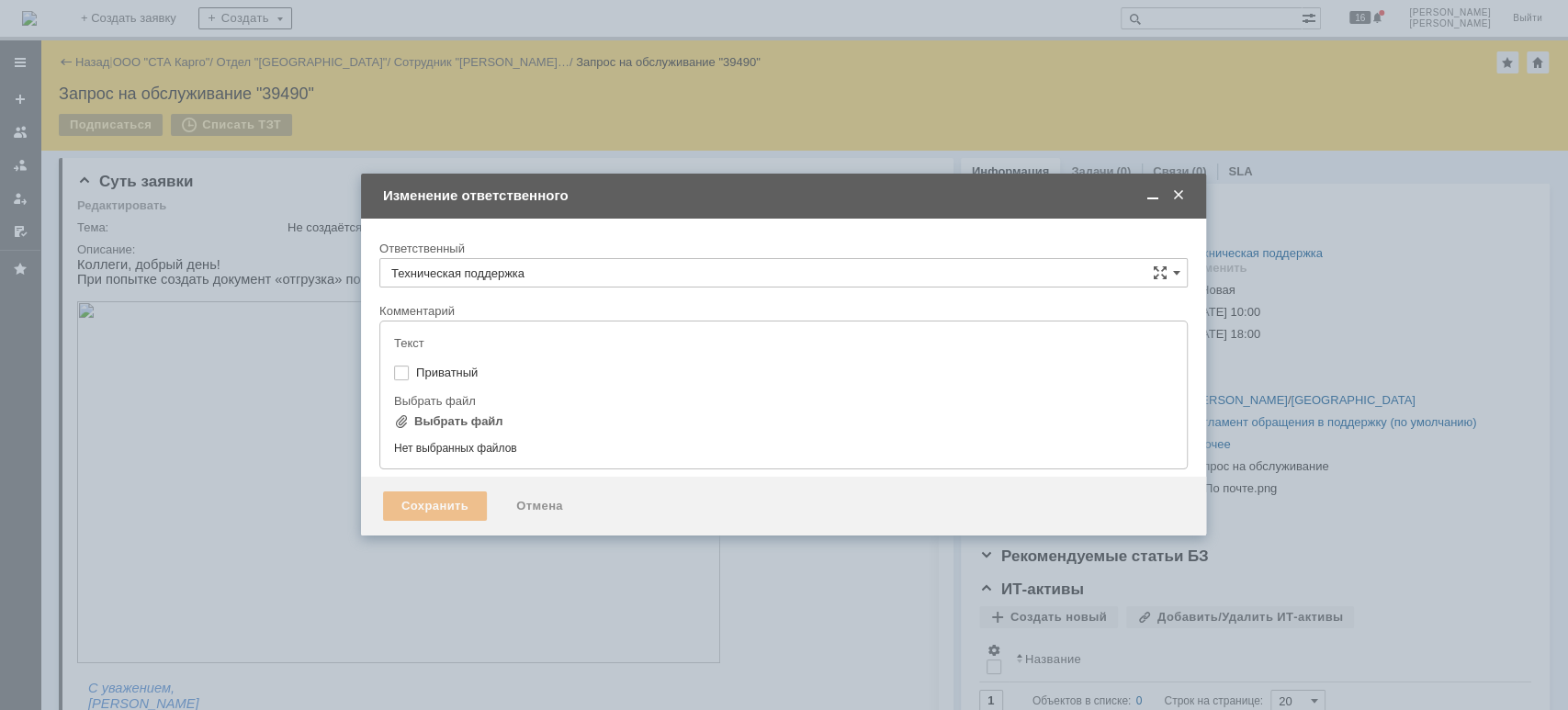
type input "[не указано]"
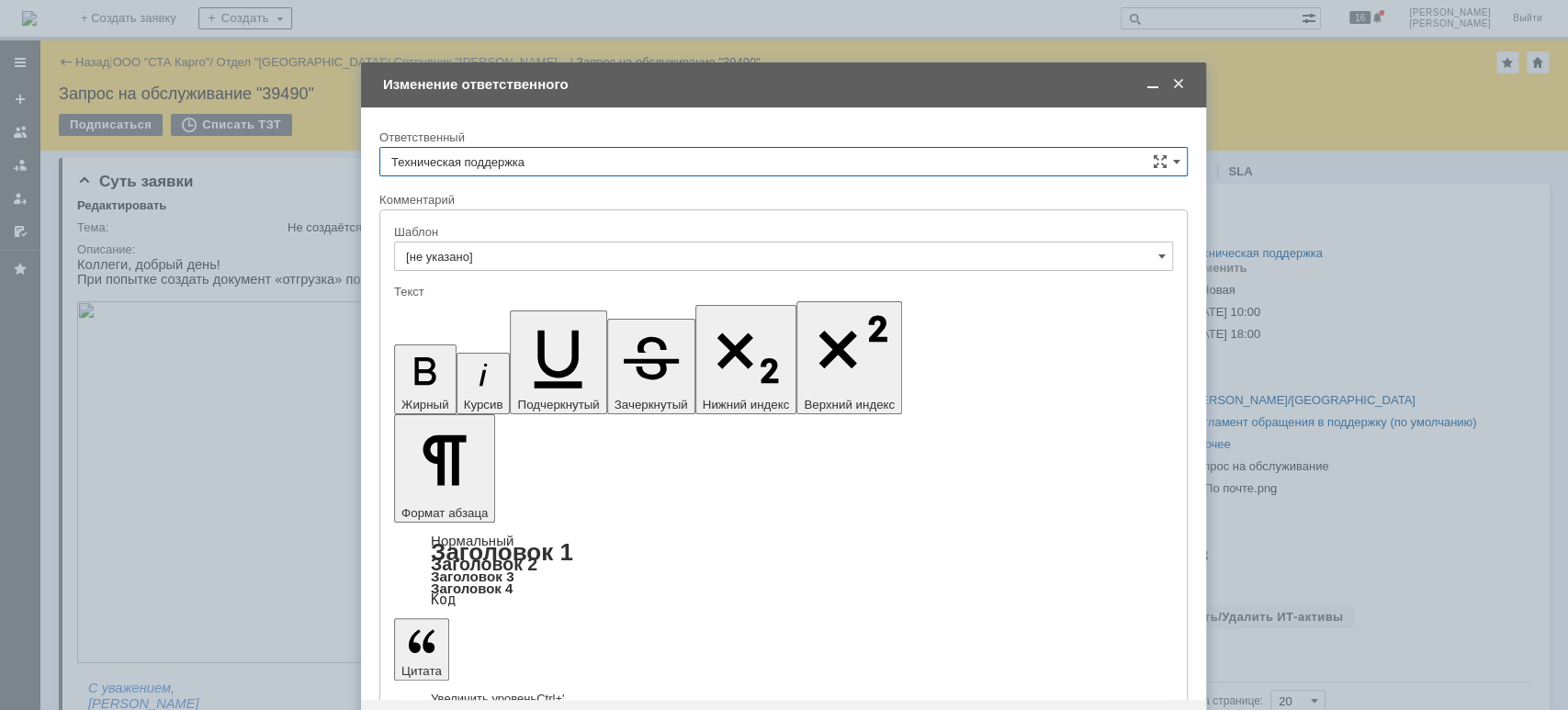
click at [662, 157] on input "Техническая поддержка" at bounding box center [784, 162] width 809 height 30
click at [573, 256] on span "[PERSON_NAME]" at bounding box center [784, 256] width 784 height 15
type input "[PERSON_NAME]"
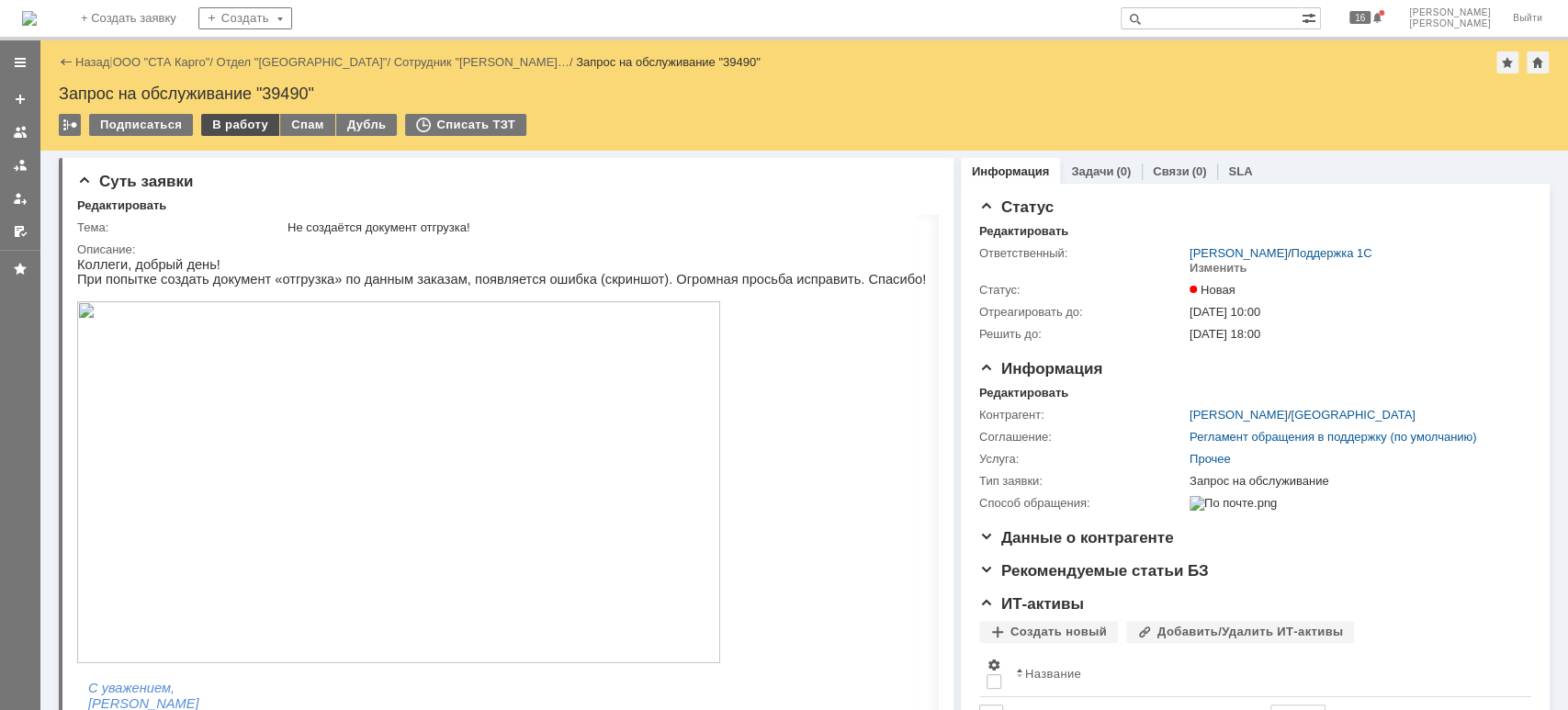
click at [236, 132] on div "В работу" at bounding box center [240, 125] width 78 height 22
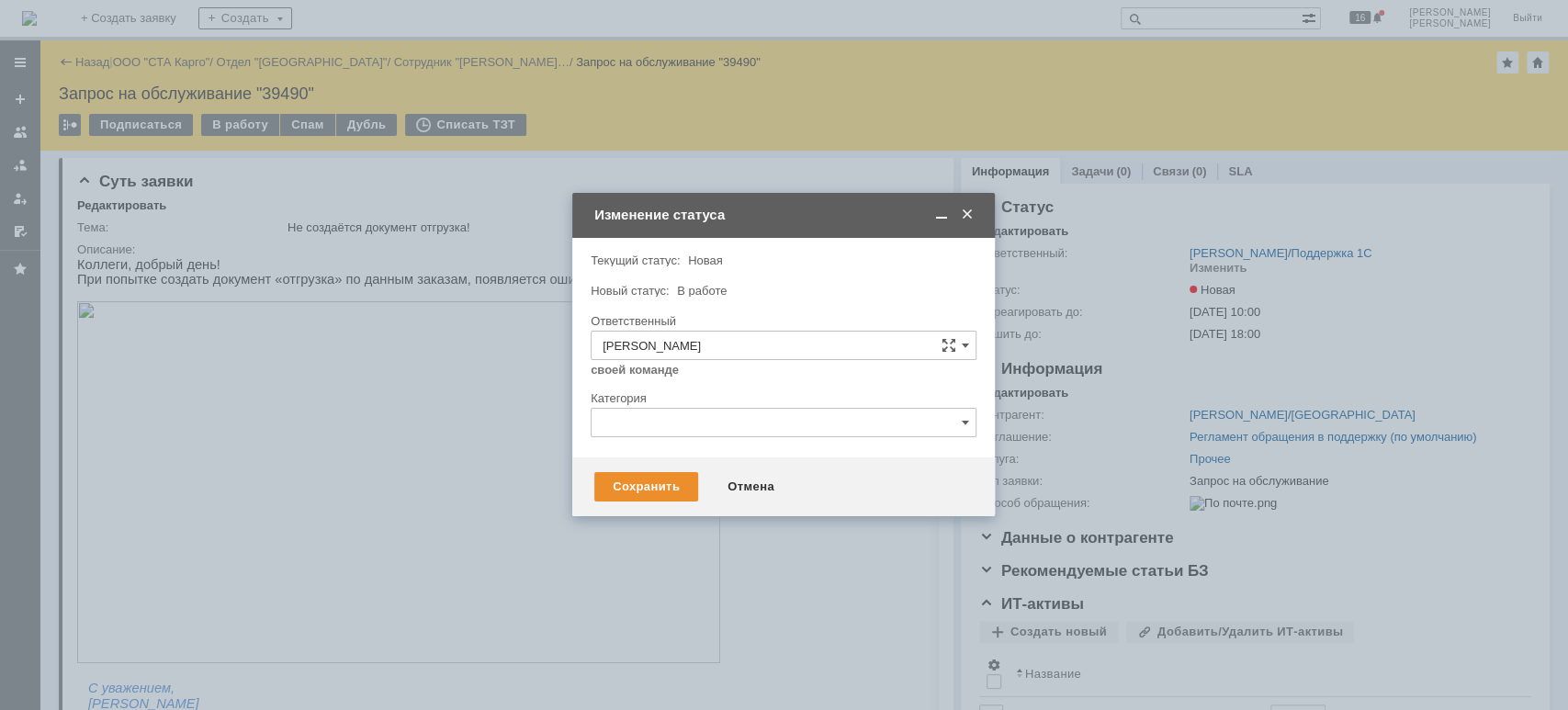
click at [655, 506] on div "Сохранить Отмена" at bounding box center [784, 486] width 423 height 59
click at [651, 484] on div "Сохранить" at bounding box center [646, 487] width 104 height 30
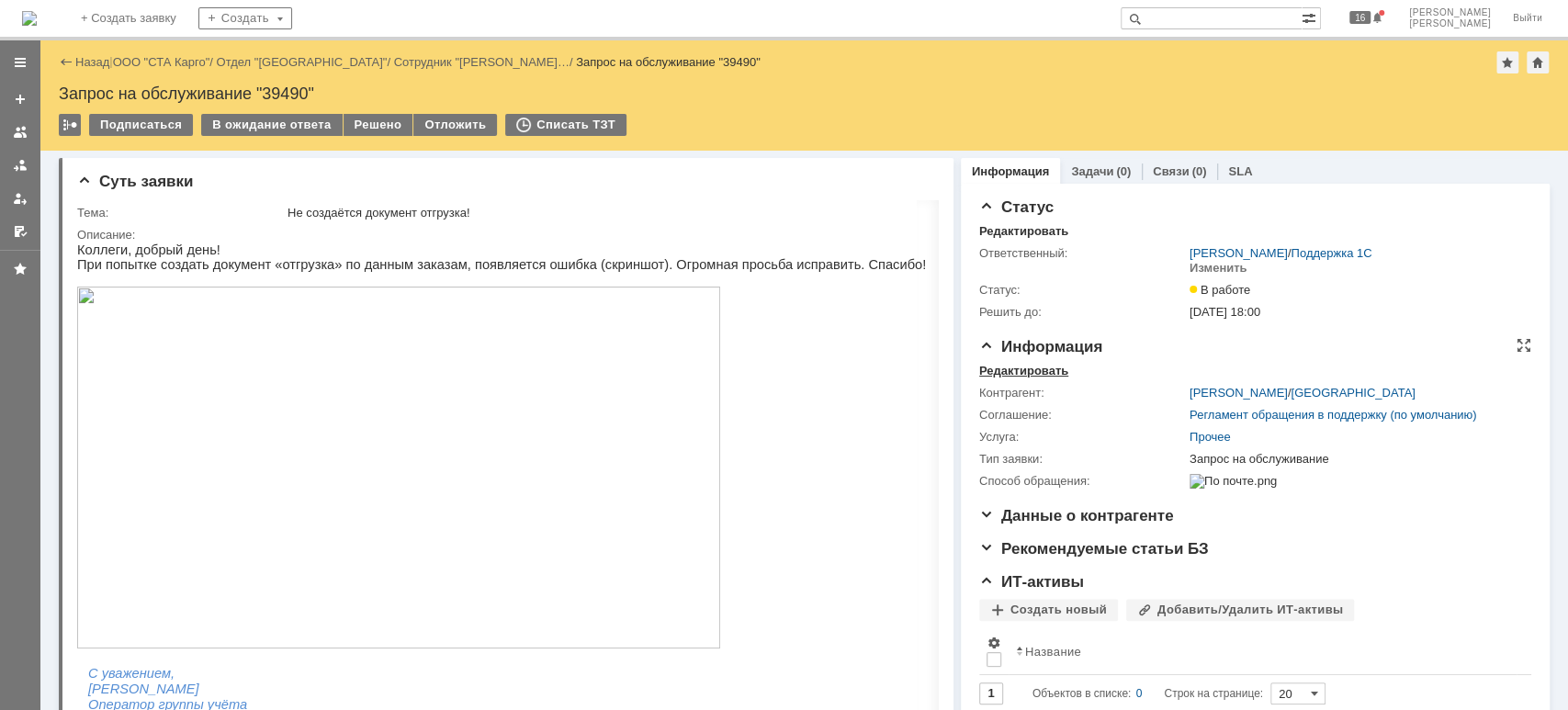
click at [1048, 371] on div "Редактировать" at bounding box center [1024, 371] width 89 height 15
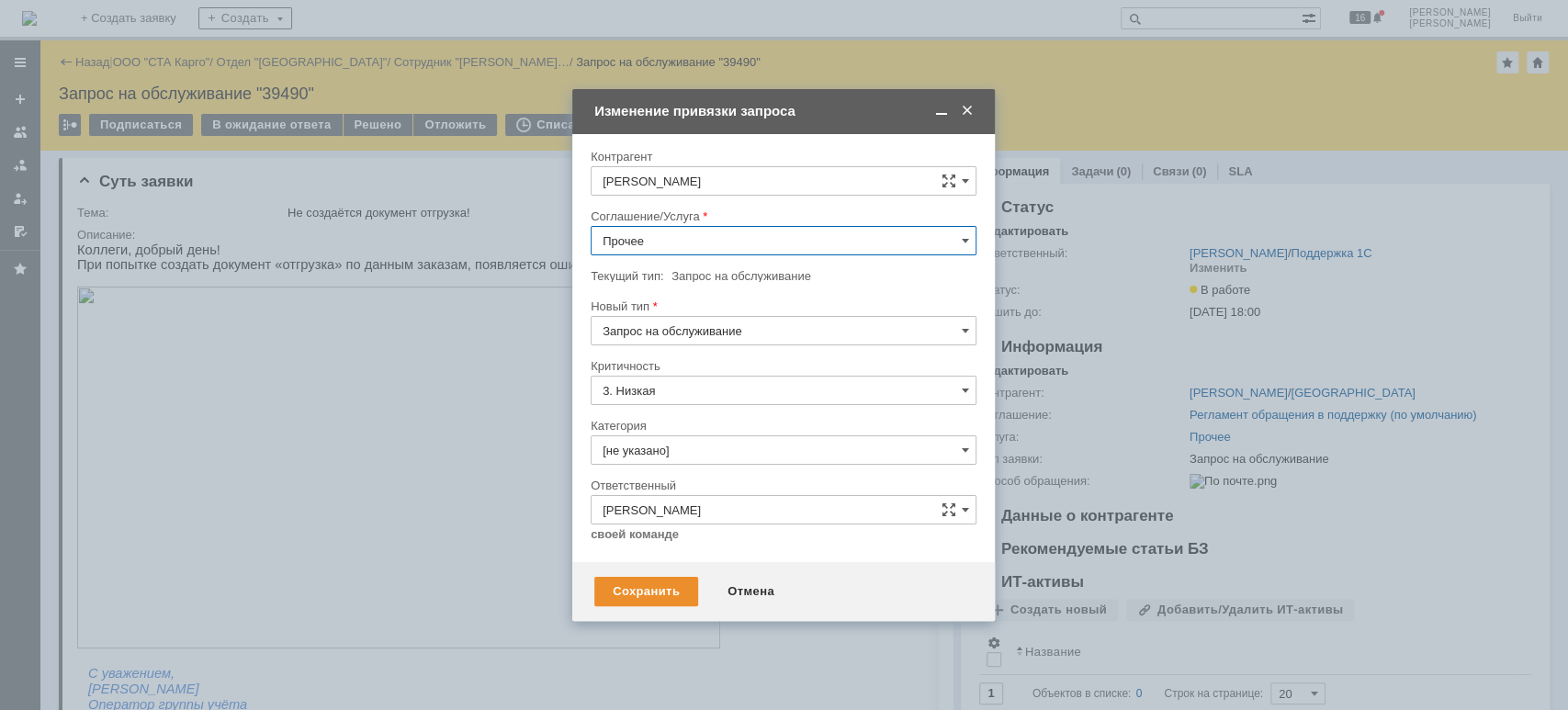
click at [689, 243] on input "Прочее" at bounding box center [784, 241] width 386 height 30
click at [756, 431] on span "WMS Отгрузка" at bounding box center [783, 439] width 362 height 15
type input "WMS Отгрузка"
click at [664, 592] on div "Сохранить" at bounding box center [646, 592] width 104 height 30
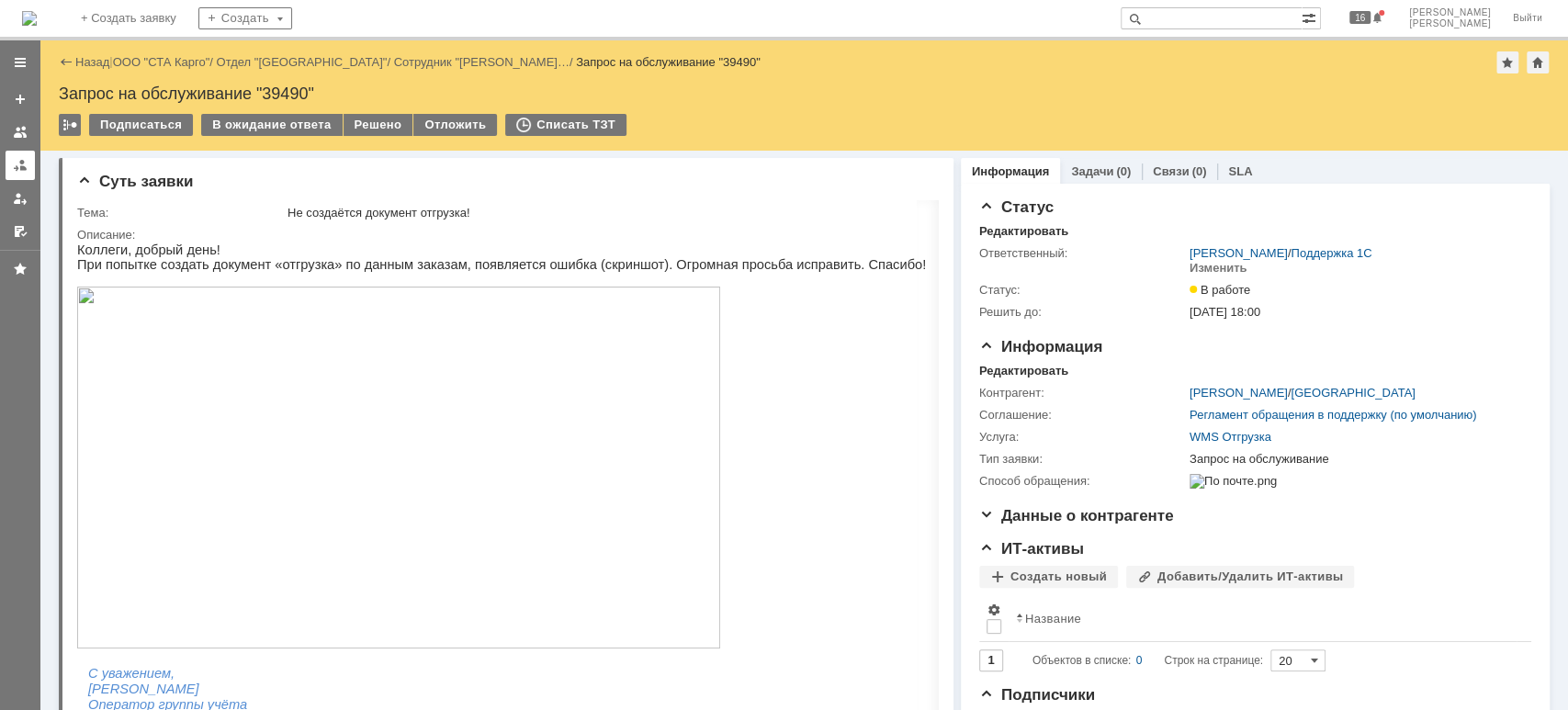
click at [22, 178] on link at bounding box center [20, 165] width 30 height 30
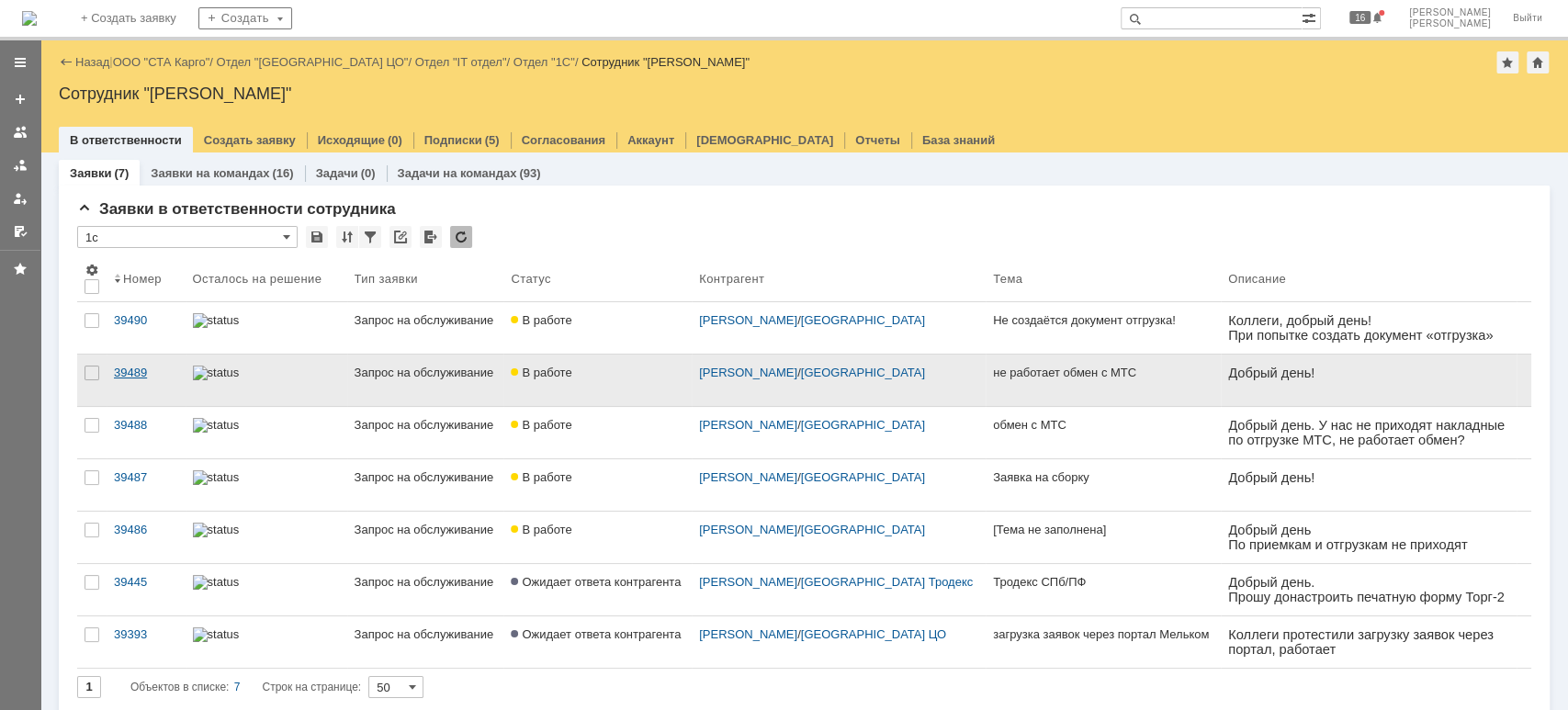
click at [134, 372] on div "39489" at bounding box center [146, 373] width 64 height 15
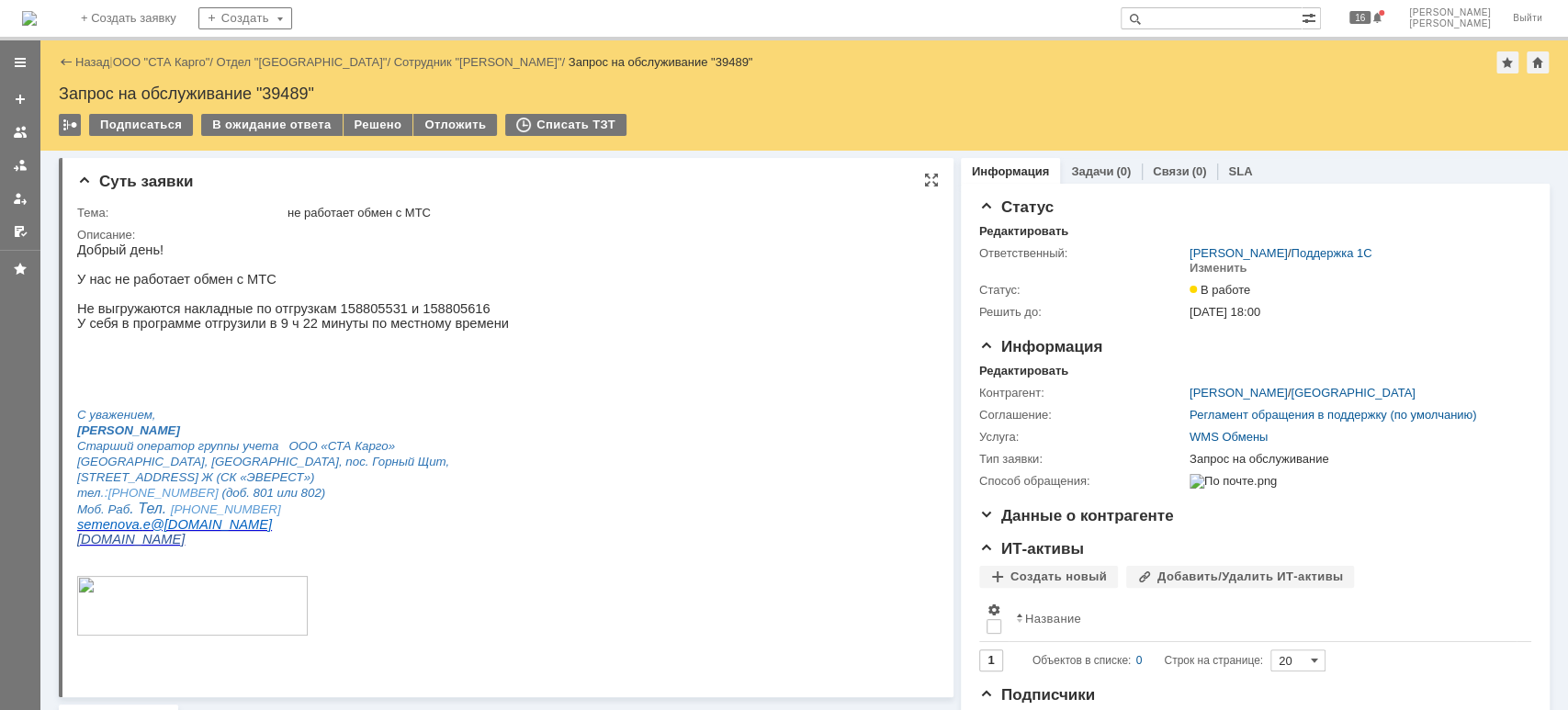
click at [351, 308] on p "Не выгружаются накладные по отгрузкам 158805531 и 158805616" at bounding box center [293, 309] width 432 height 15
click at [351, 312] on p "Не выгружаются накладные по отгрузкам 158805531 и 158805616" at bounding box center [293, 309] width 432 height 15
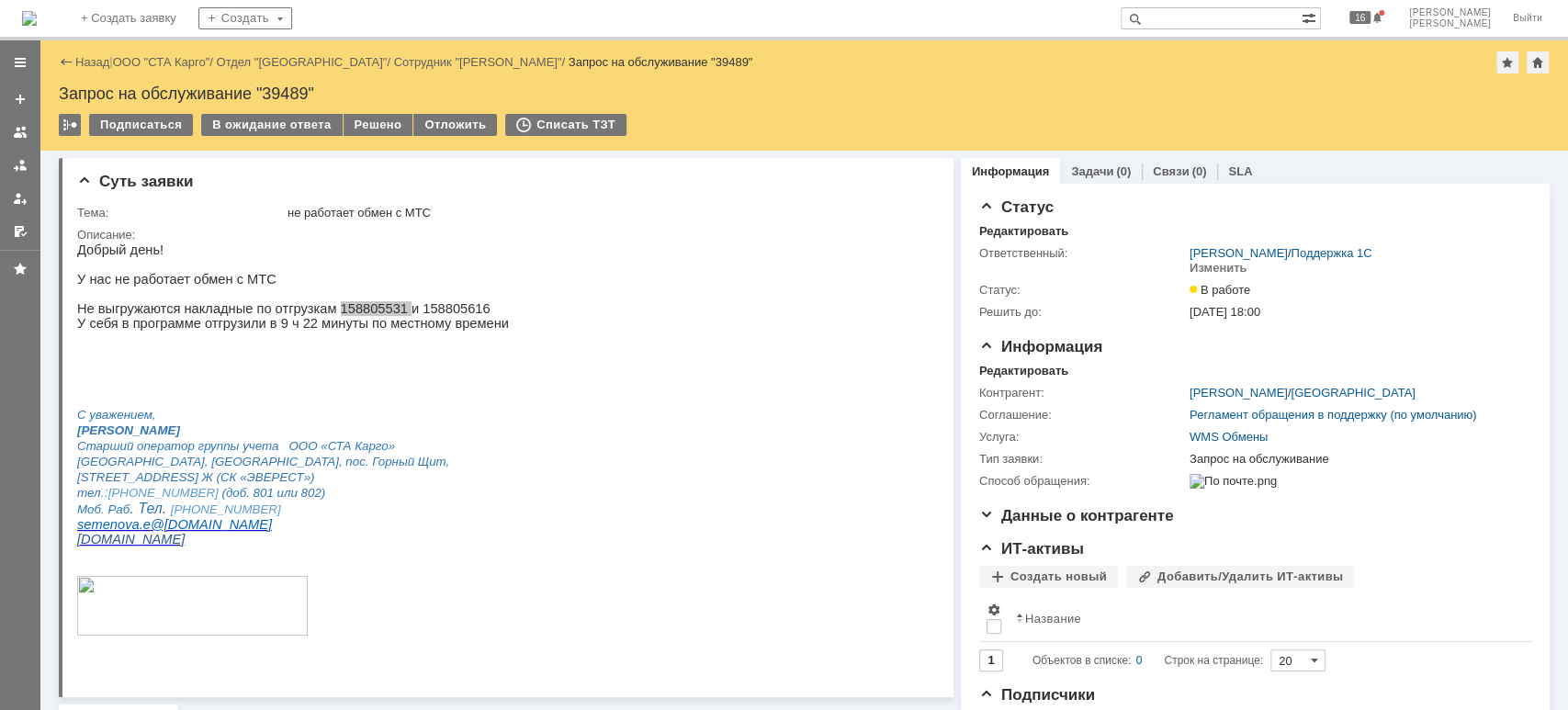
drag, startPoint x: 24, startPoint y: 161, endPoint x: 40, endPoint y: 161, distance: 16.0
click at [24, 161] on div at bounding box center [20, 165] width 15 height 15
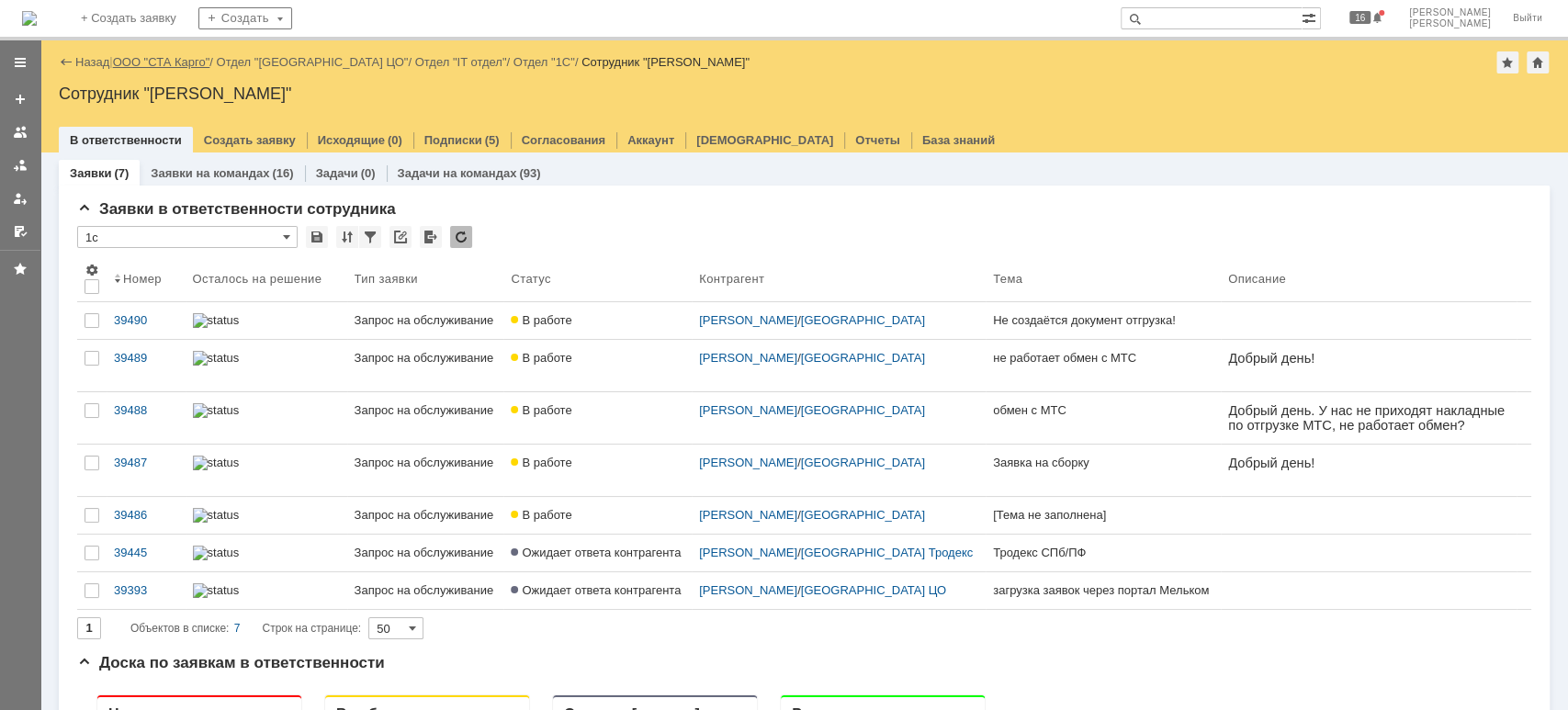
click at [205, 58] on link "ООО "СТА Карго"" at bounding box center [162, 61] width 98 height 14
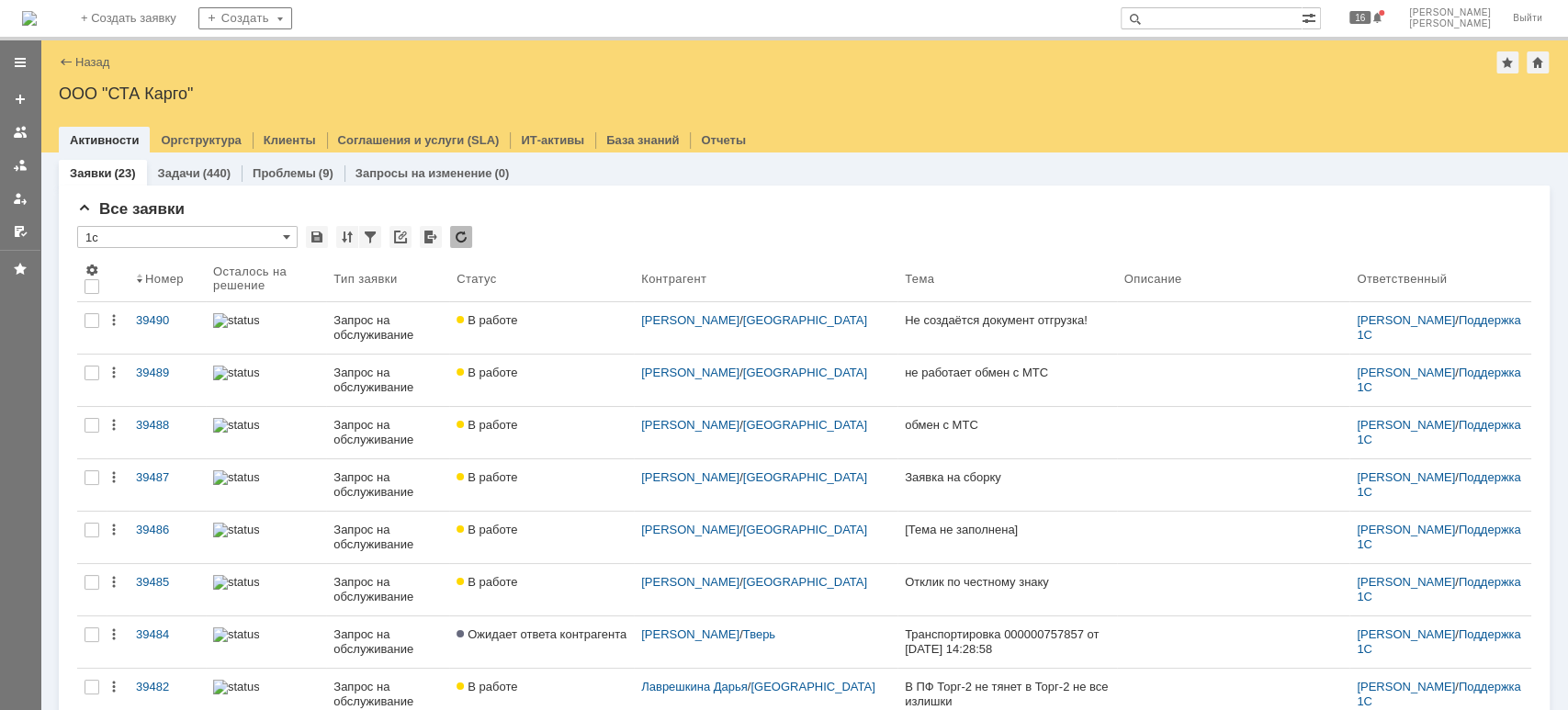
click at [25, 169] on div at bounding box center [20, 165] width 15 height 15
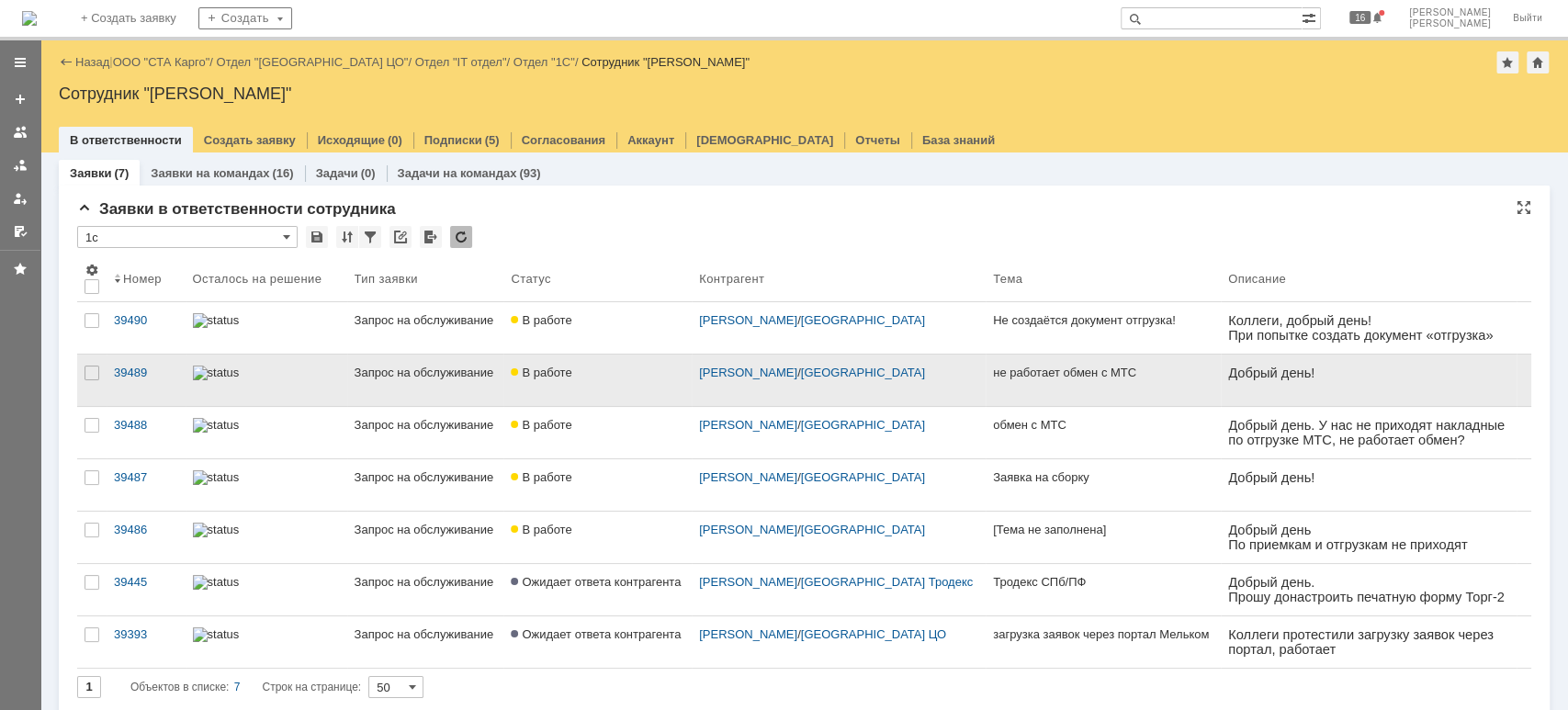
click at [608, 374] on div "В работе" at bounding box center [598, 373] width 174 height 15
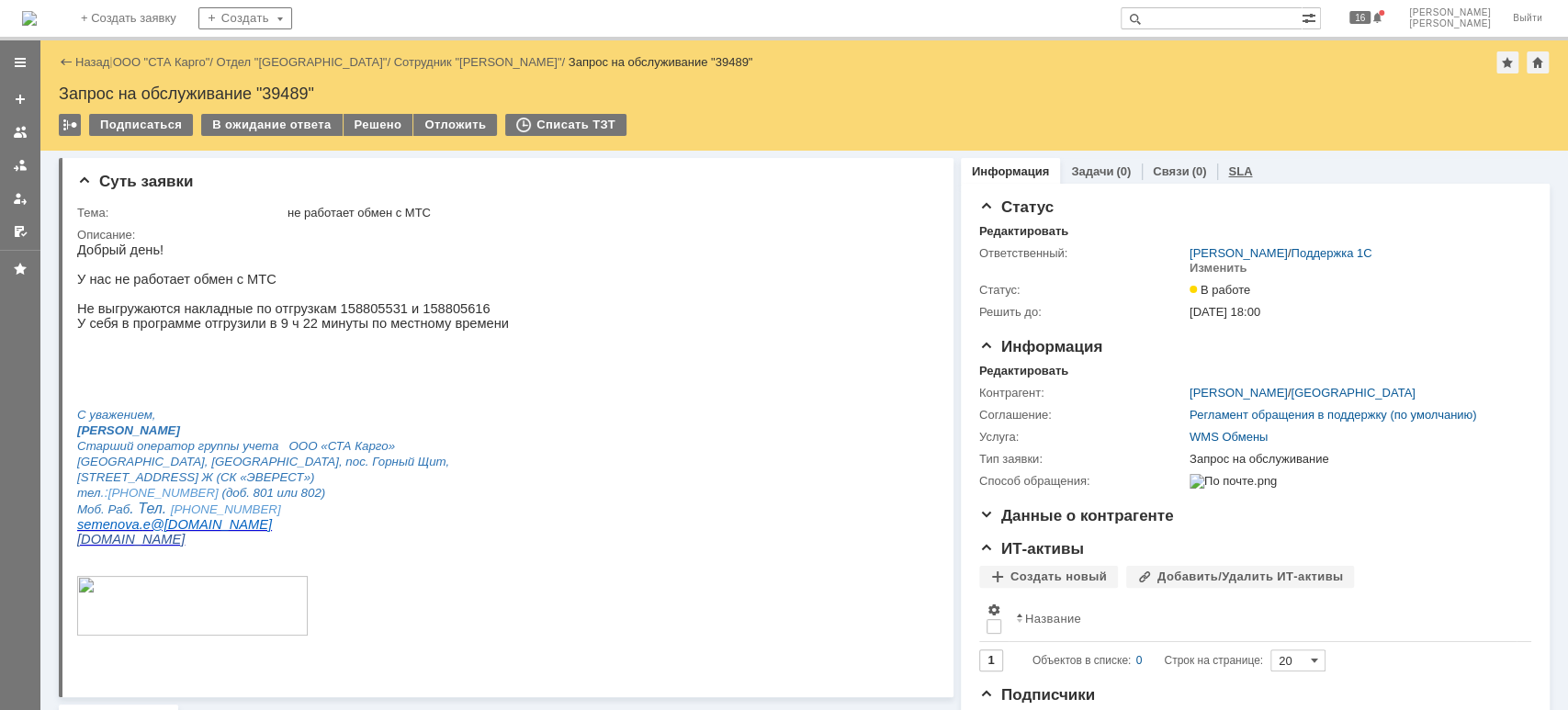
click at [1231, 164] on link "SLA" at bounding box center [1240, 171] width 24 height 14
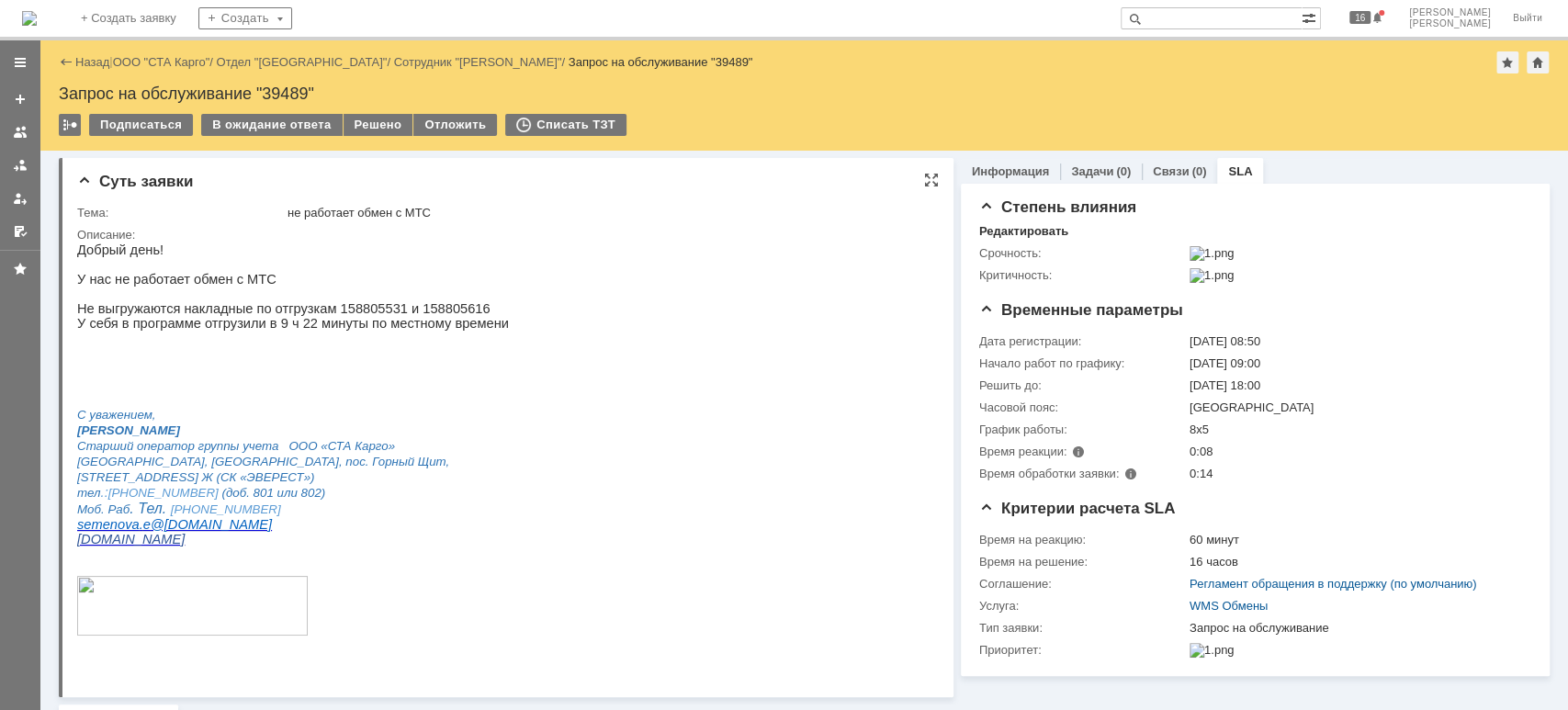
click at [355, 316] on p "Не выгружаются накладные по отгрузкам 158805531 и 158805616" at bounding box center [293, 309] width 432 height 15
click at [534, 397] on html "Добрый день! У нас не работает обмен с МТС Не выгружаются накладные по отгрузка…" at bounding box center [497, 448] width 841 height 411
click at [339, 310] on p "Не выгружаются накладные по отгрузкам 158805531 и 158805616" at bounding box center [293, 309] width 432 height 15
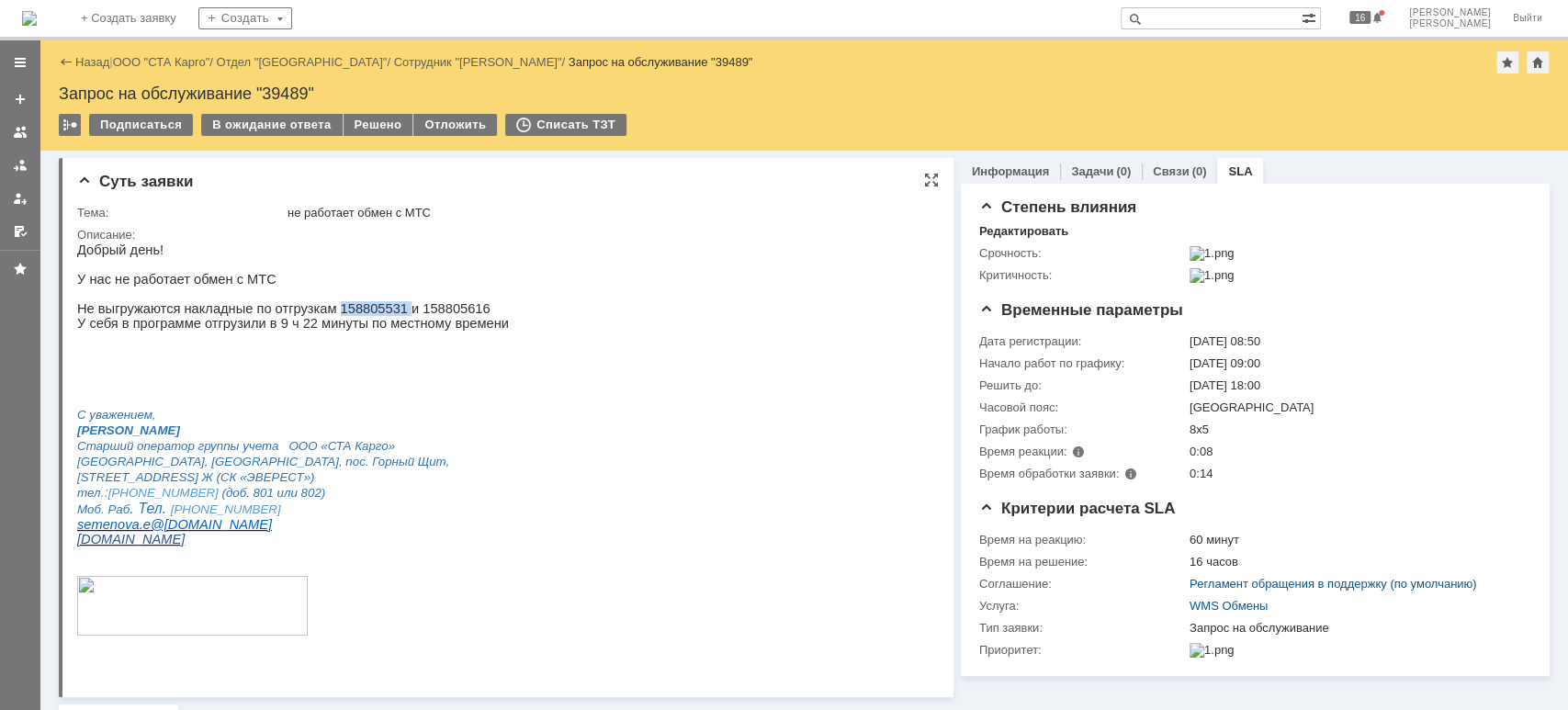
copy p "158805531"
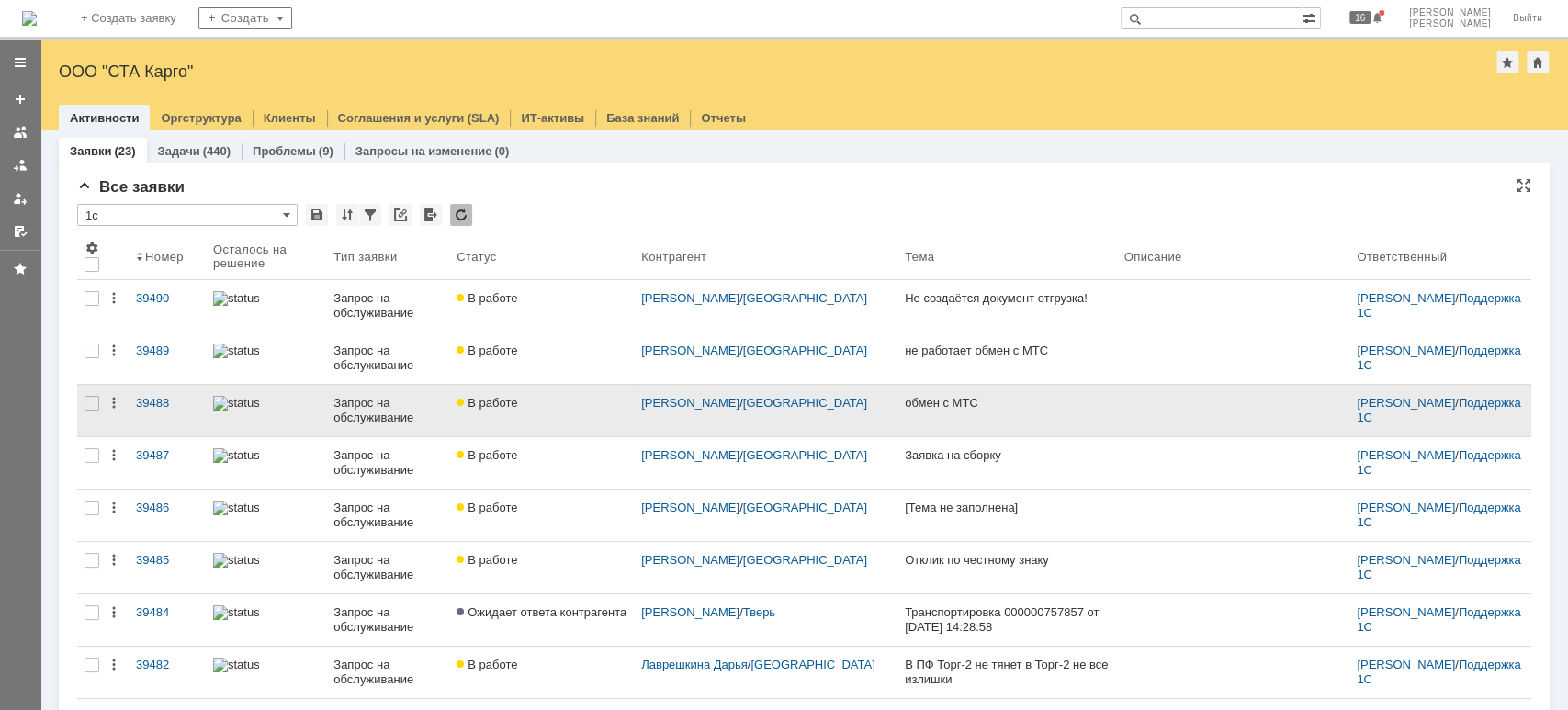
click at [991, 408] on div "обмен с МТС" at bounding box center [1008, 403] width 204 height 15
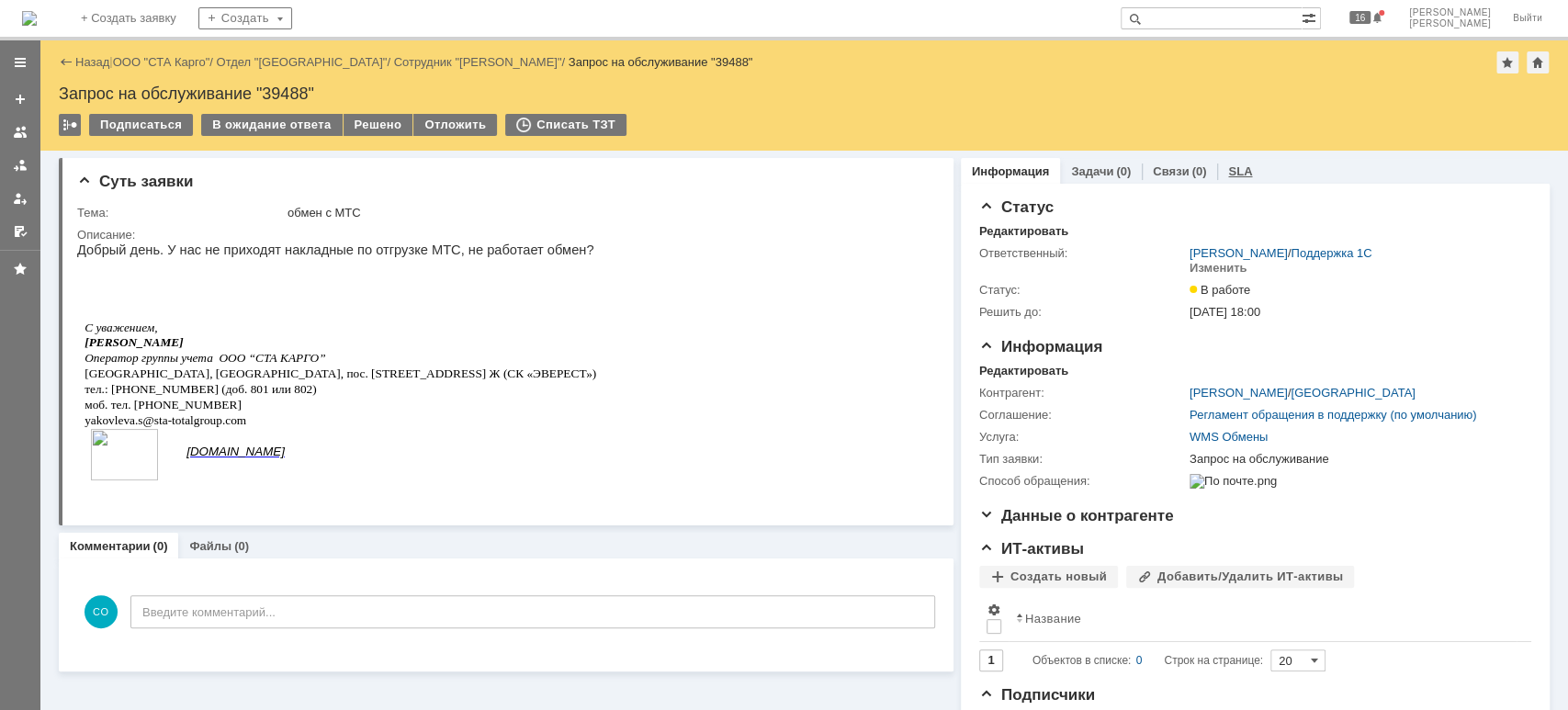
click at [1228, 172] on link "SLA" at bounding box center [1240, 171] width 24 height 14
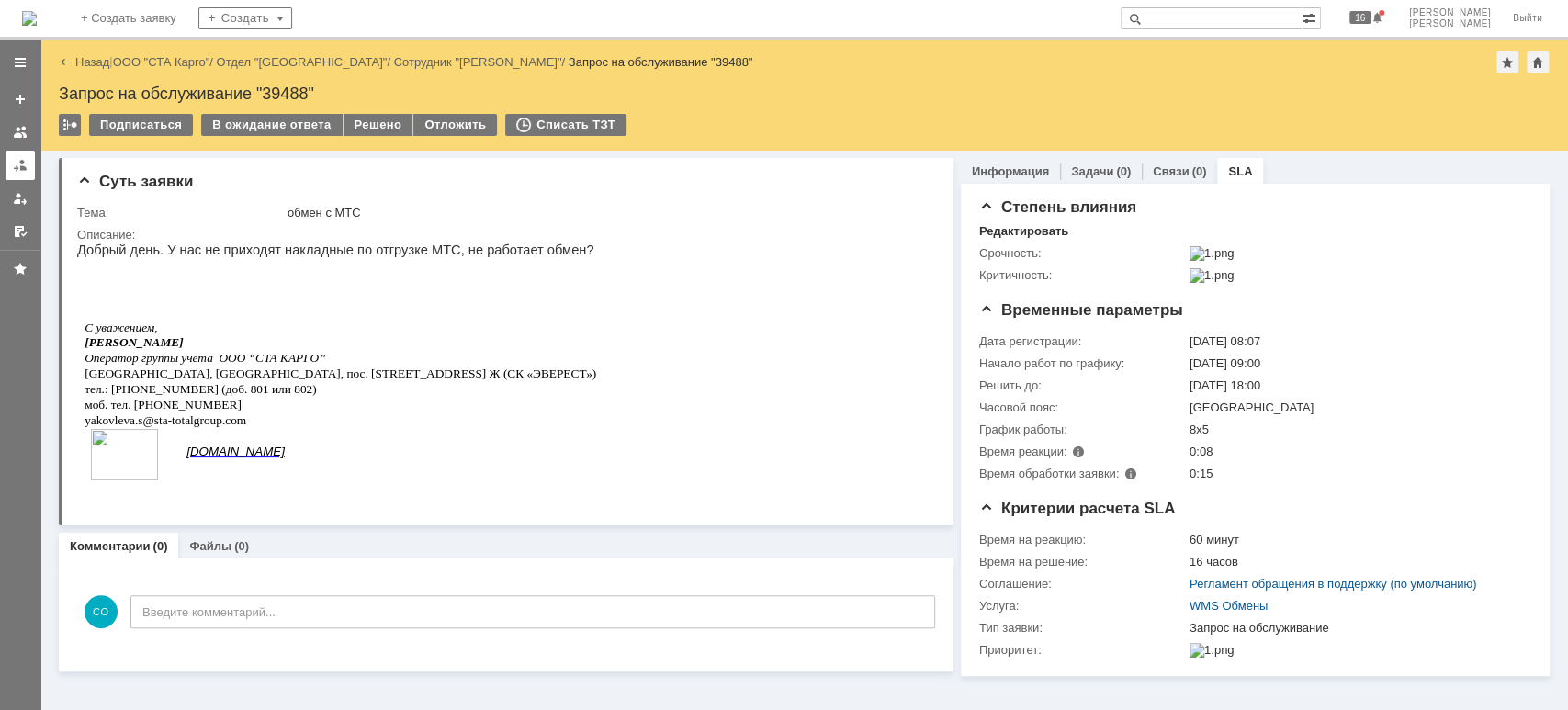
click at [28, 162] on link at bounding box center [20, 165] width 30 height 30
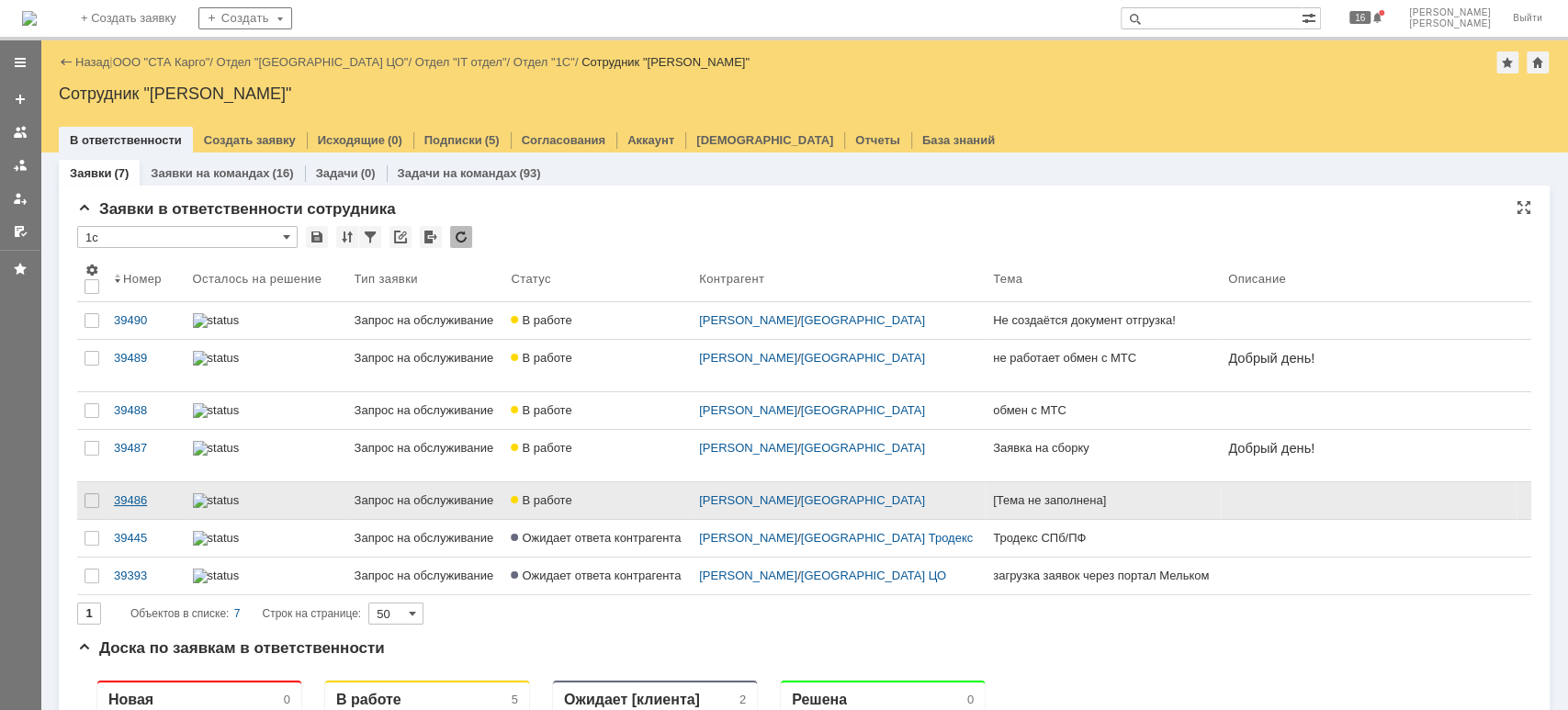
click at [155, 496] on link "39486" at bounding box center [146, 501] width 79 height 37
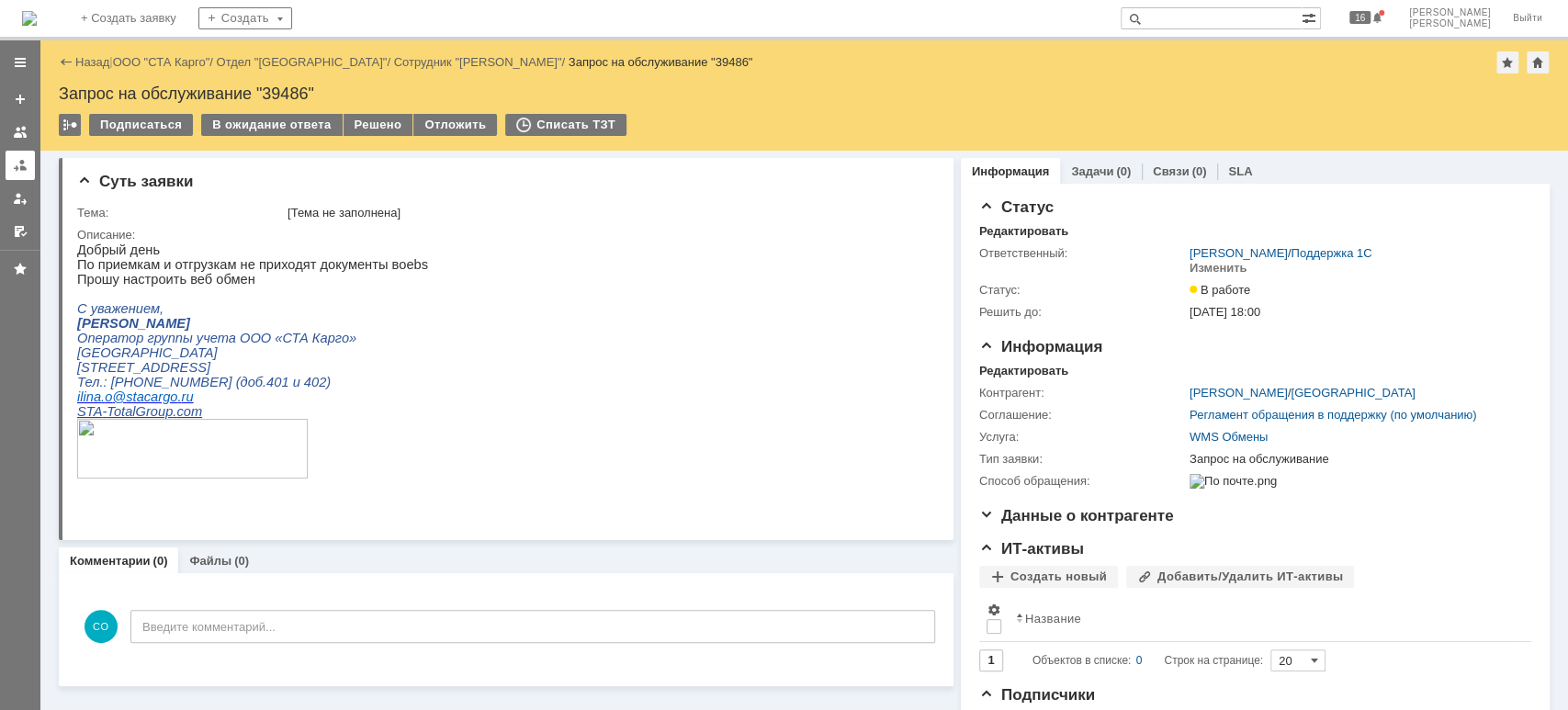
click at [15, 155] on link at bounding box center [20, 165] width 30 height 30
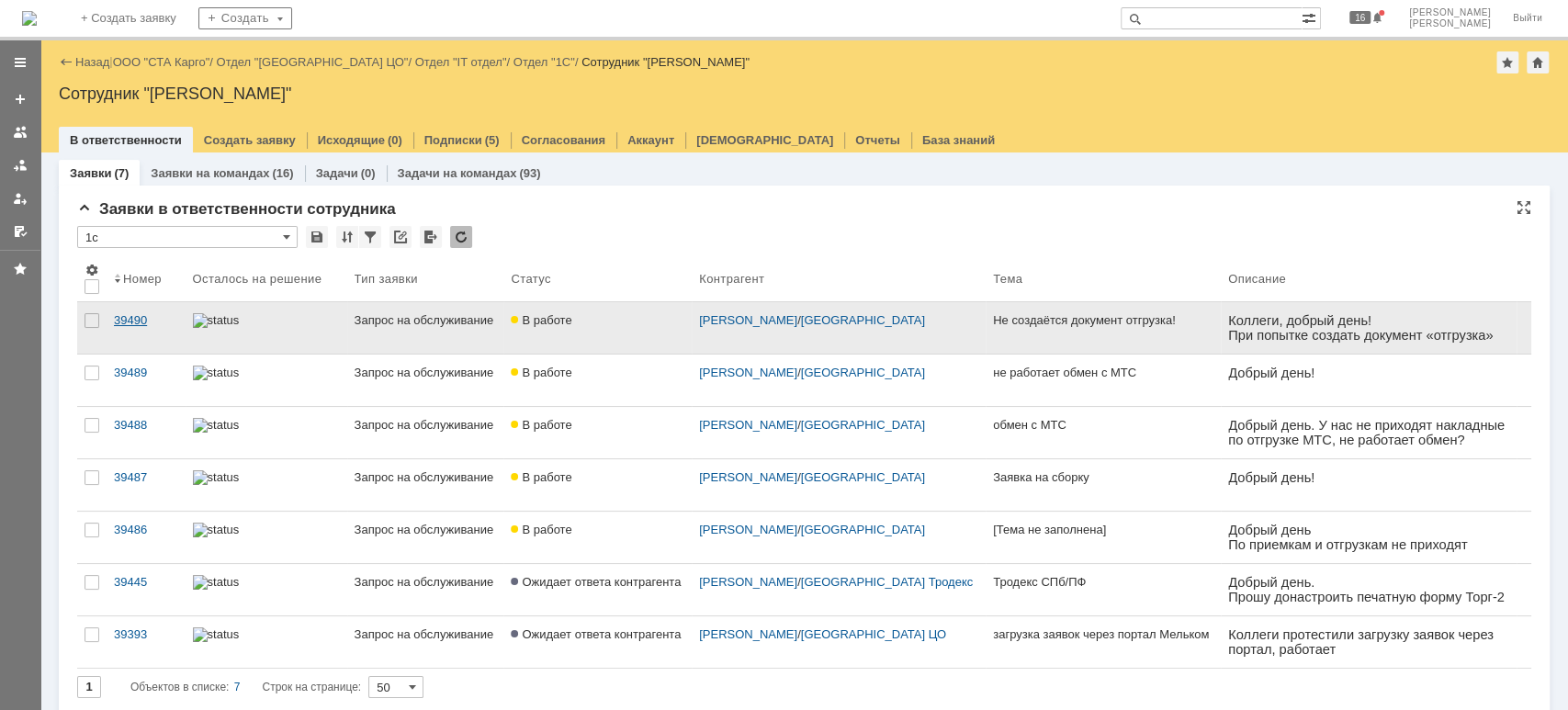
click at [124, 309] on link "39490" at bounding box center [146, 327] width 79 height 51
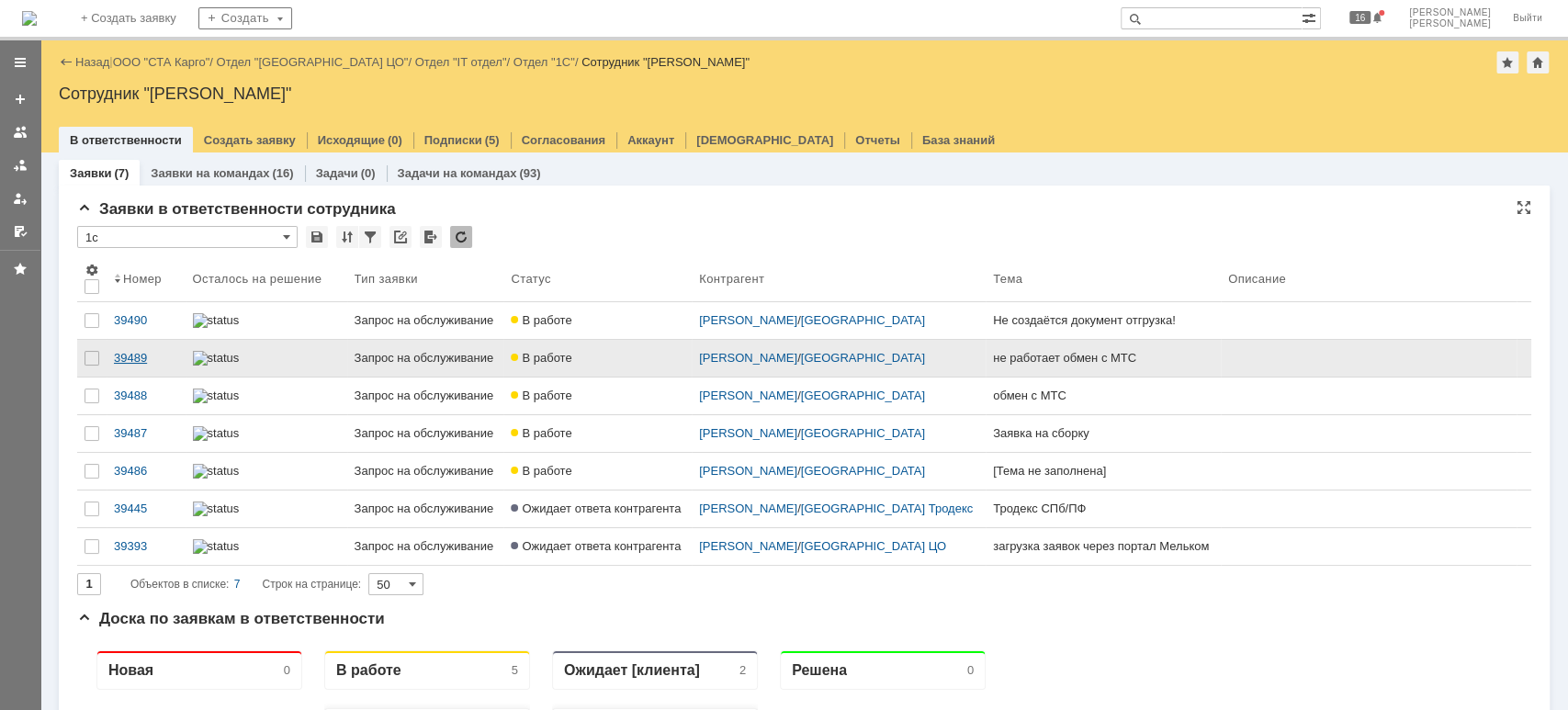
click at [152, 365] on div "39489" at bounding box center [146, 359] width 64 height 15
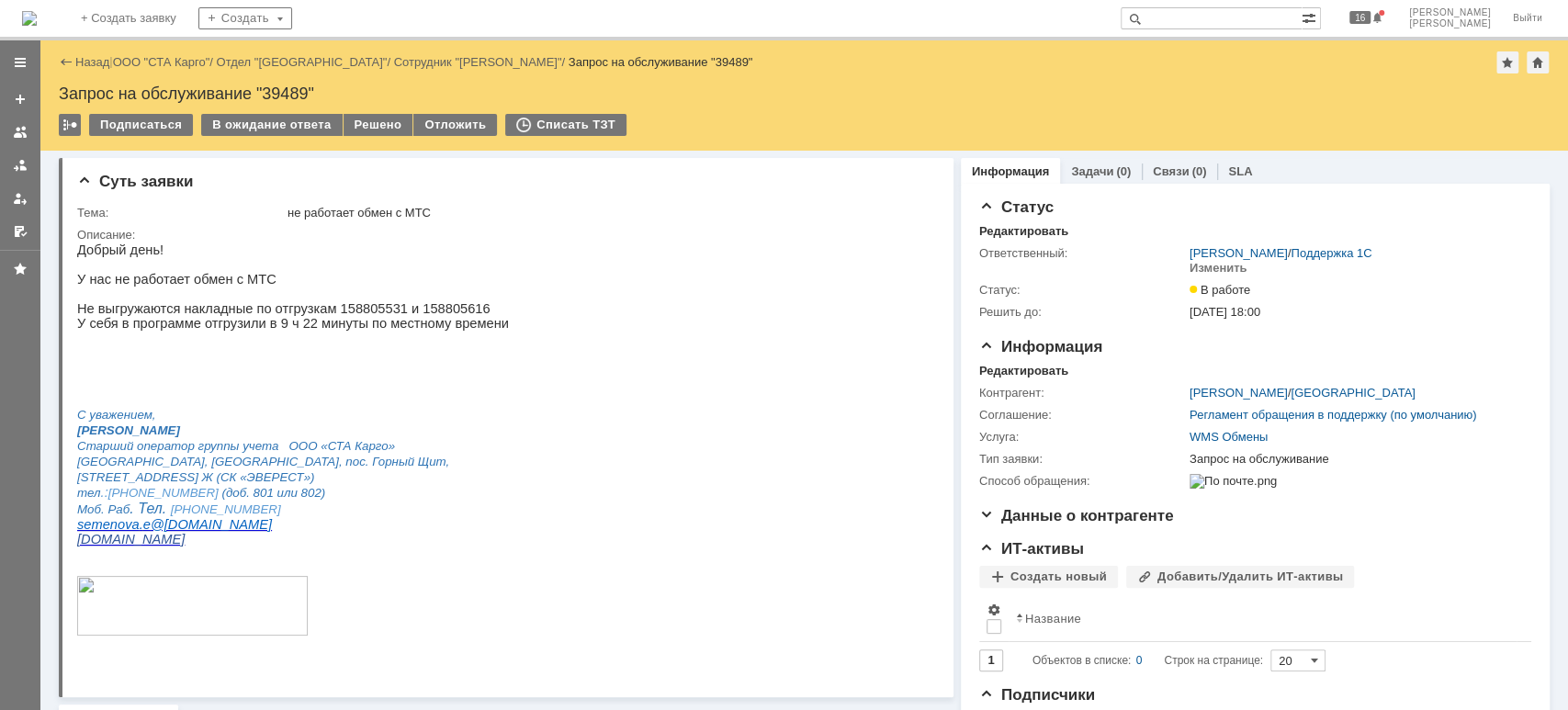
click at [263, 101] on div "Назад | ООО "СТА Карго" / Отдел "Екатеринбург" / Сотрудник "Семенова Елена" / З…" at bounding box center [804, 95] width 1528 height 111
click at [263, 119] on div "В ожидание ответа" at bounding box center [270, 125] width 140 height 22
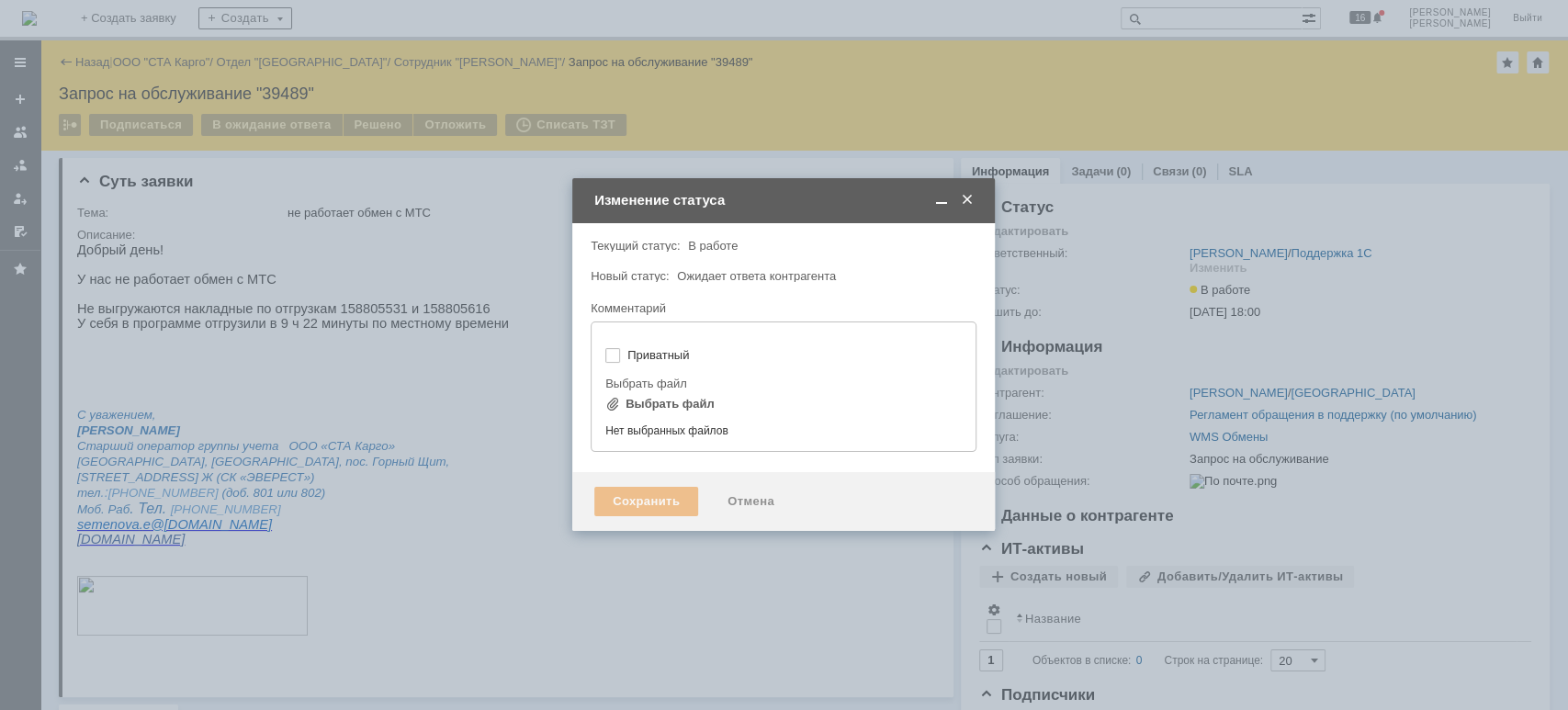
type input "[не указано]"
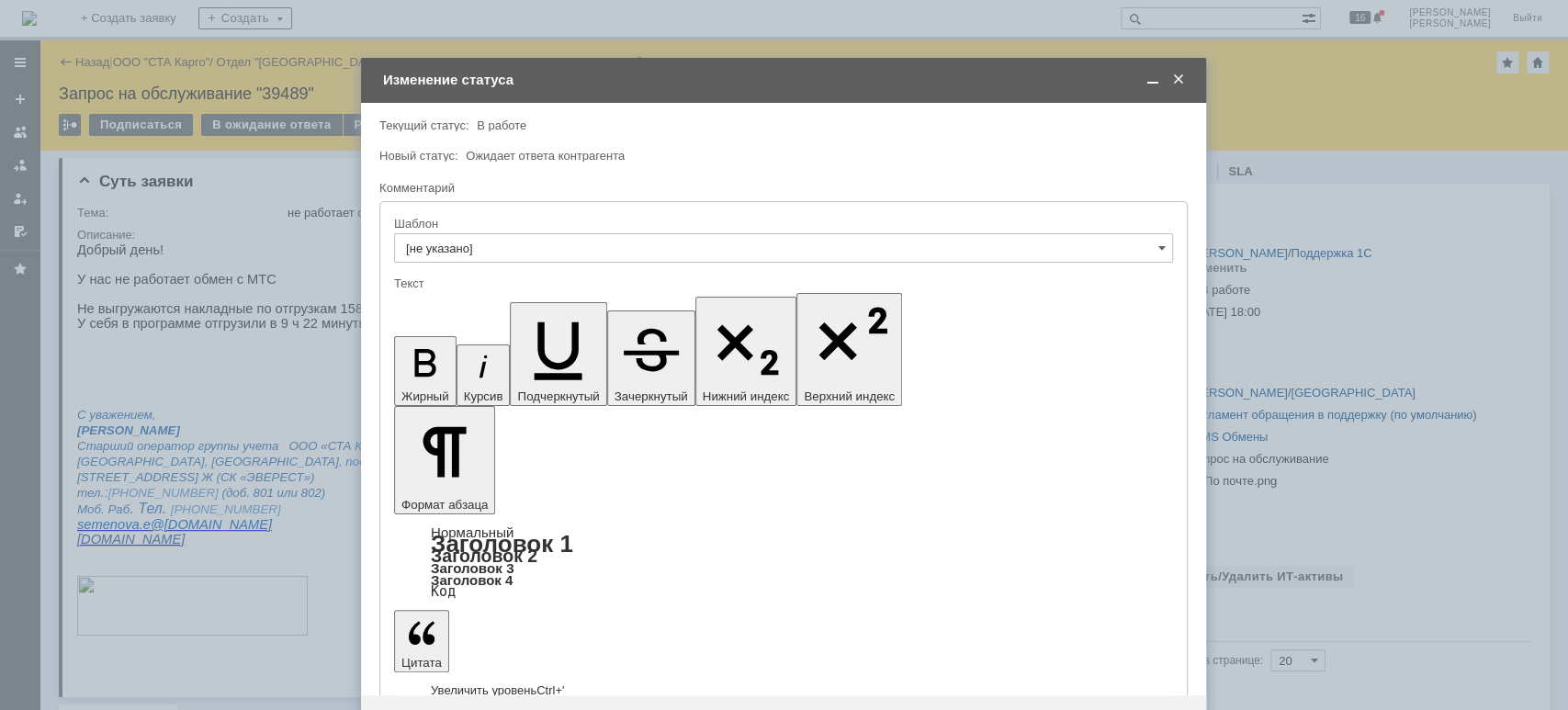
drag, startPoint x: 578, startPoint y: 5125, endPoint x: 409, endPoint y: 5062, distance: 180.4
copy body "Добрый день. Ошибка исправлена. Подтверждения отправлены."
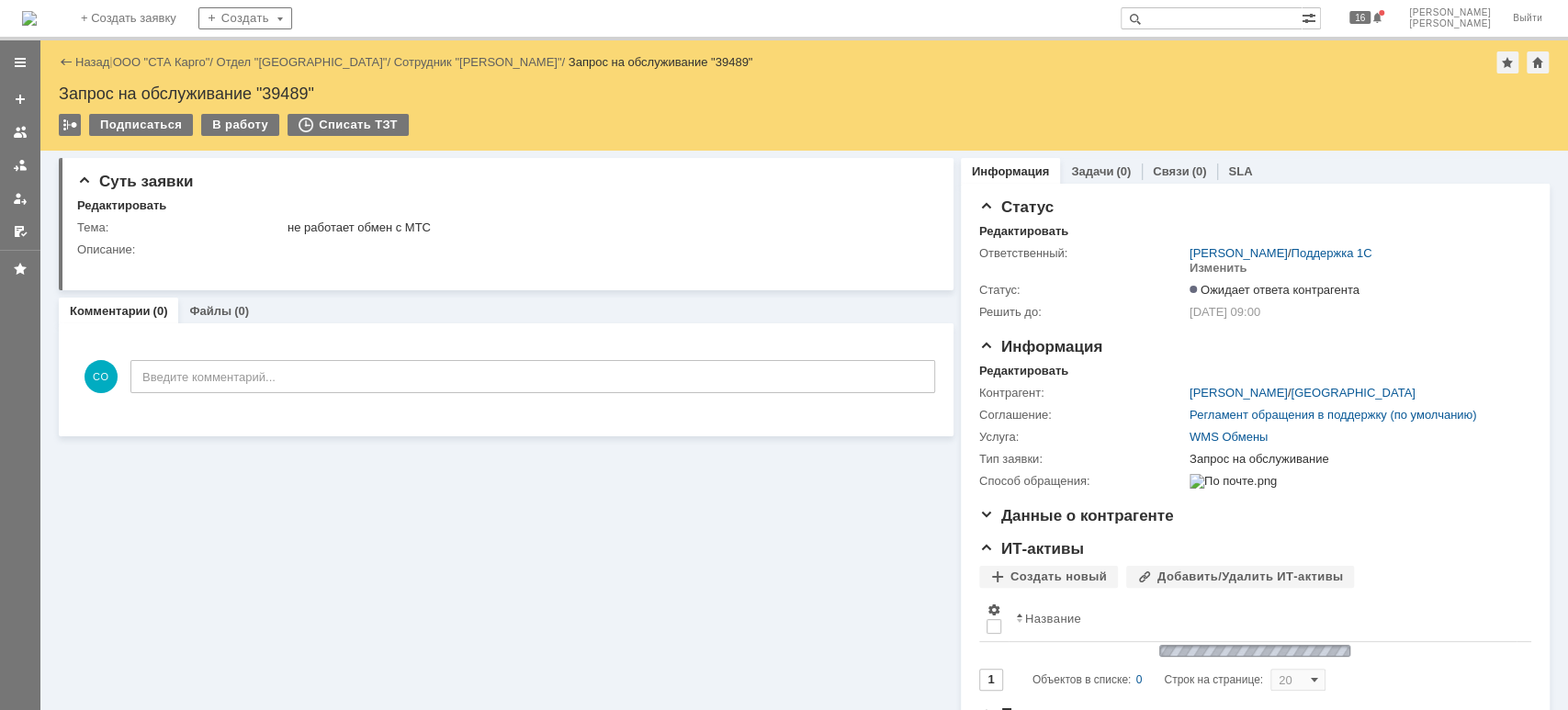
click at [18, 162] on div at bounding box center [20, 165] width 15 height 15
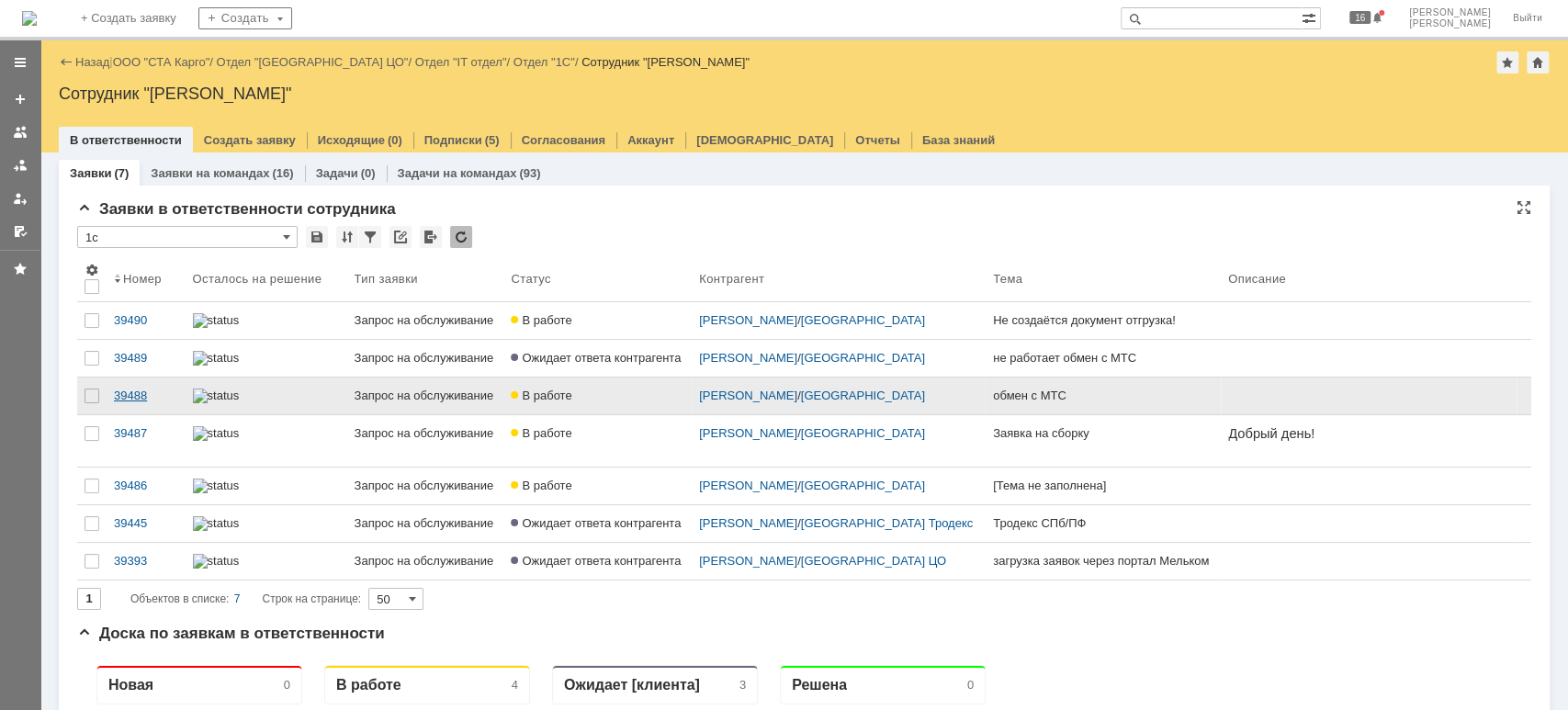
click at [115, 403] on div "39488" at bounding box center [146, 396] width 64 height 15
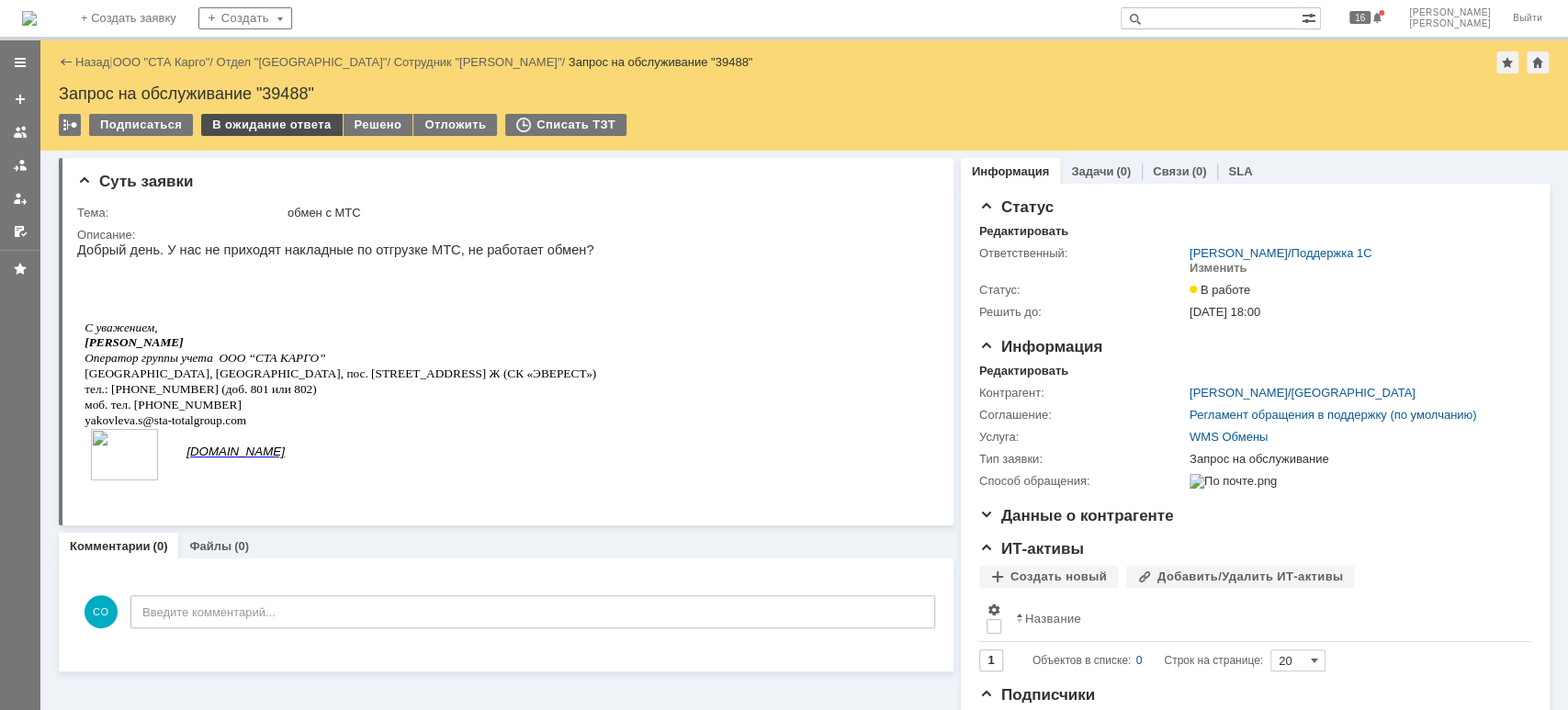
click at [248, 125] on div "В ожидание ответа" at bounding box center [270, 125] width 140 height 22
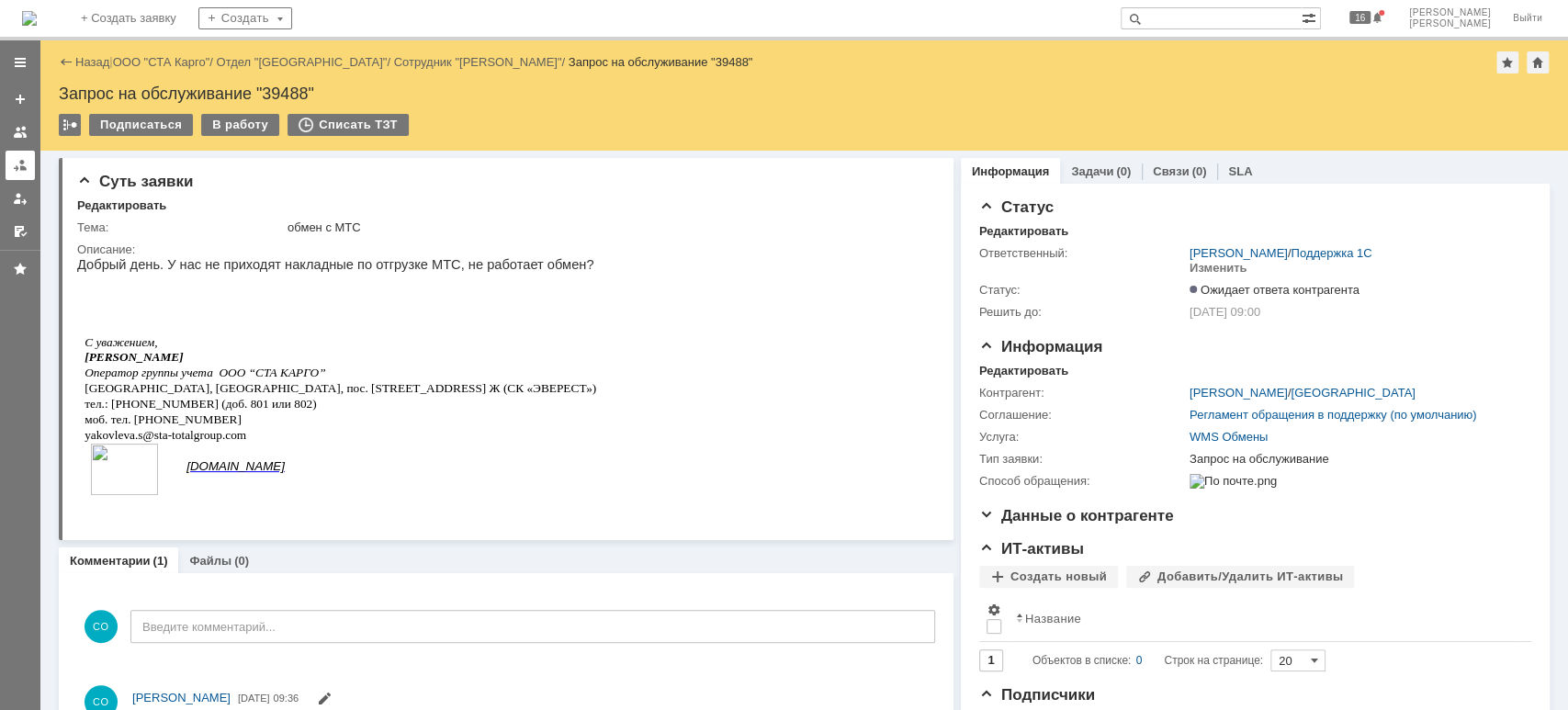
click at [26, 162] on div at bounding box center [20, 165] width 15 height 15
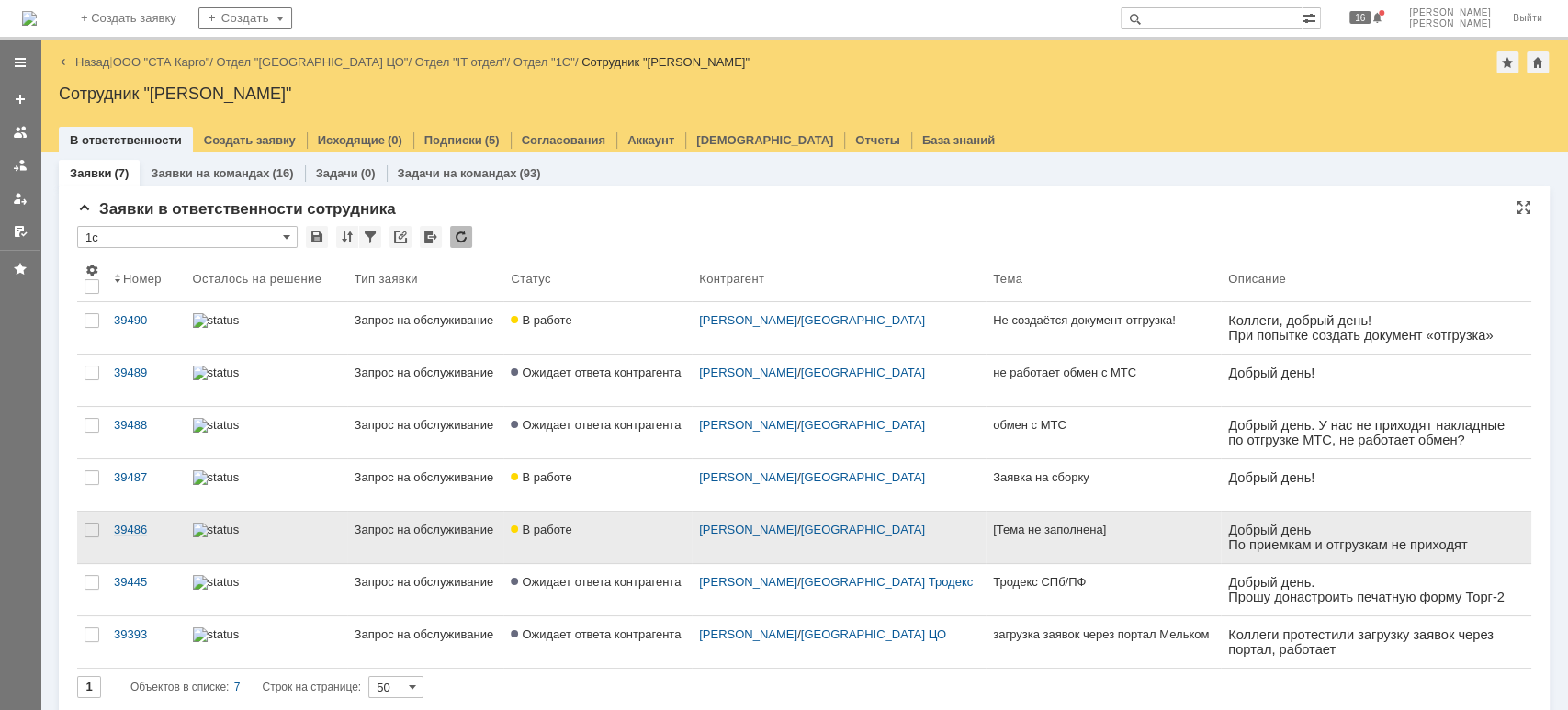
click at [147, 524] on div "39486" at bounding box center [146, 530] width 64 height 15
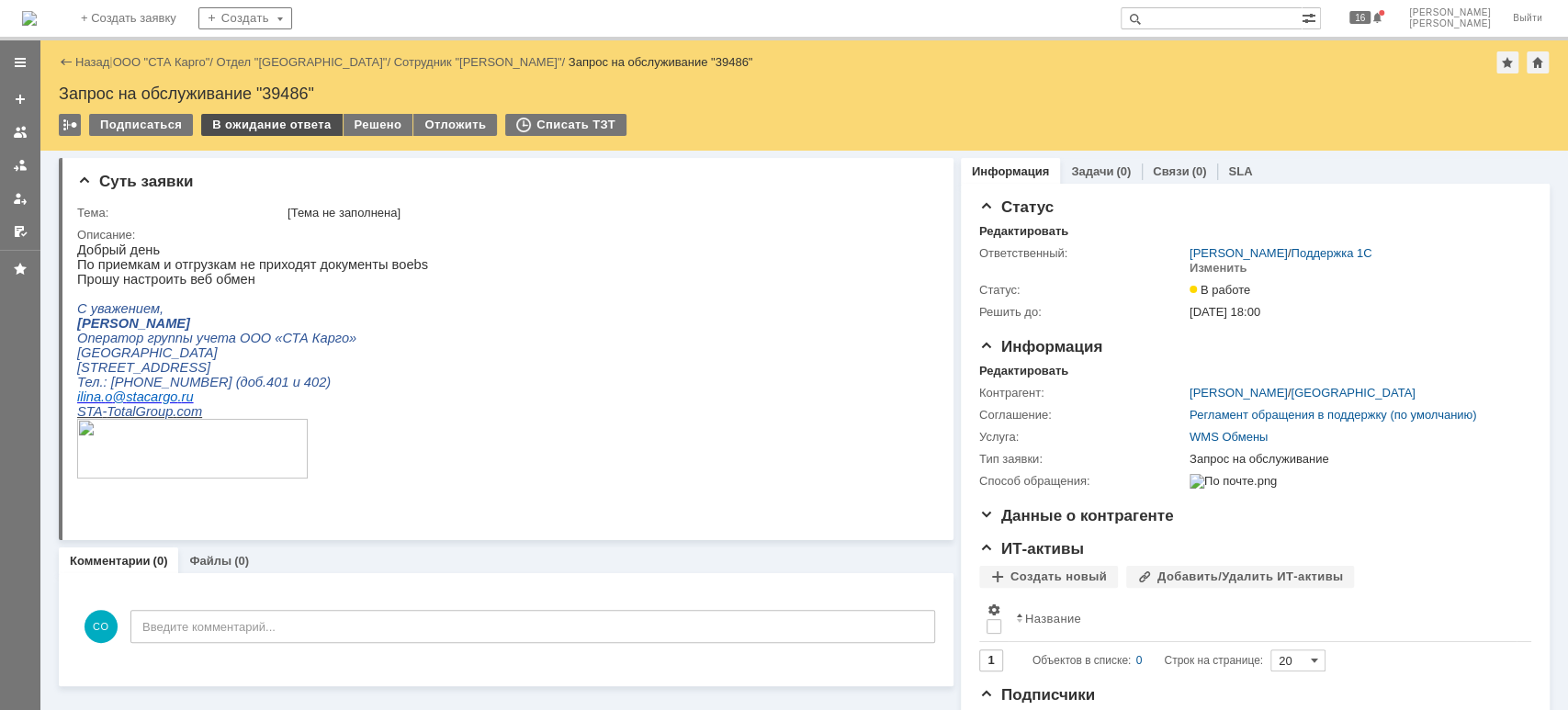
click at [269, 125] on div "В ожидание ответа" at bounding box center [270, 125] width 140 height 22
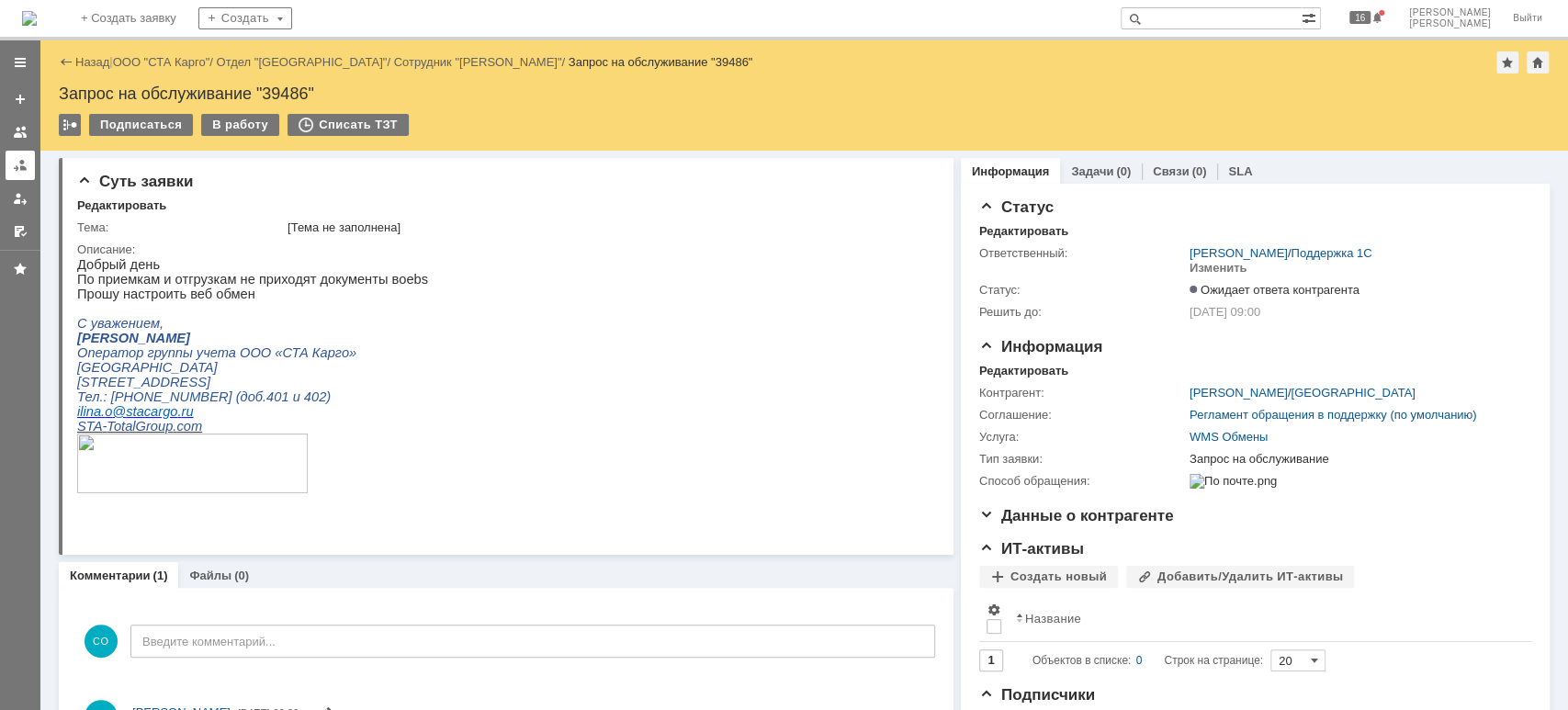
click at [17, 151] on link at bounding box center [20, 165] width 30 height 30
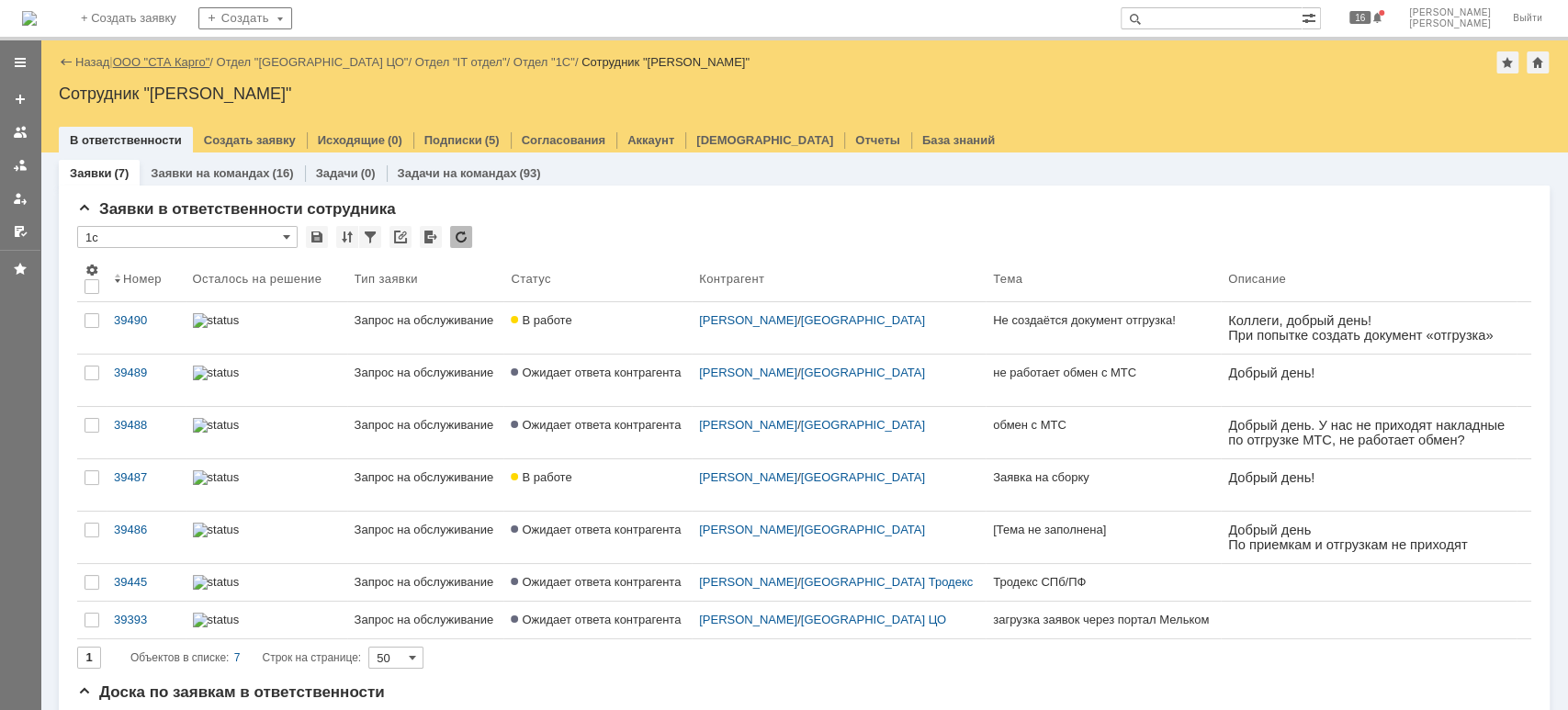
click at [192, 64] on link "ООО "СТА Карго"" at bounding box center [162, 61] width 98 height 14
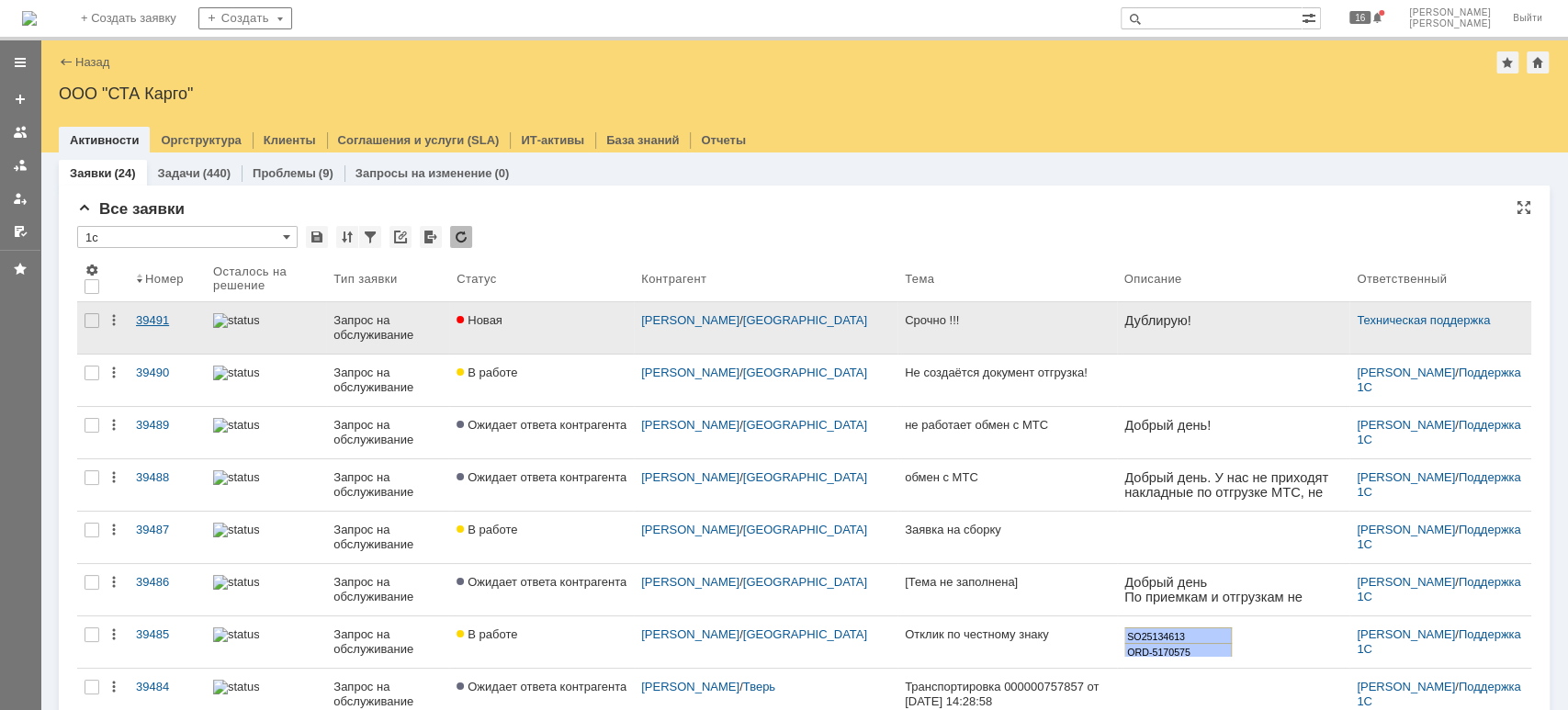
click at [165, 320] on div "39491" at bounding box center [166, 321] width 62 height 15
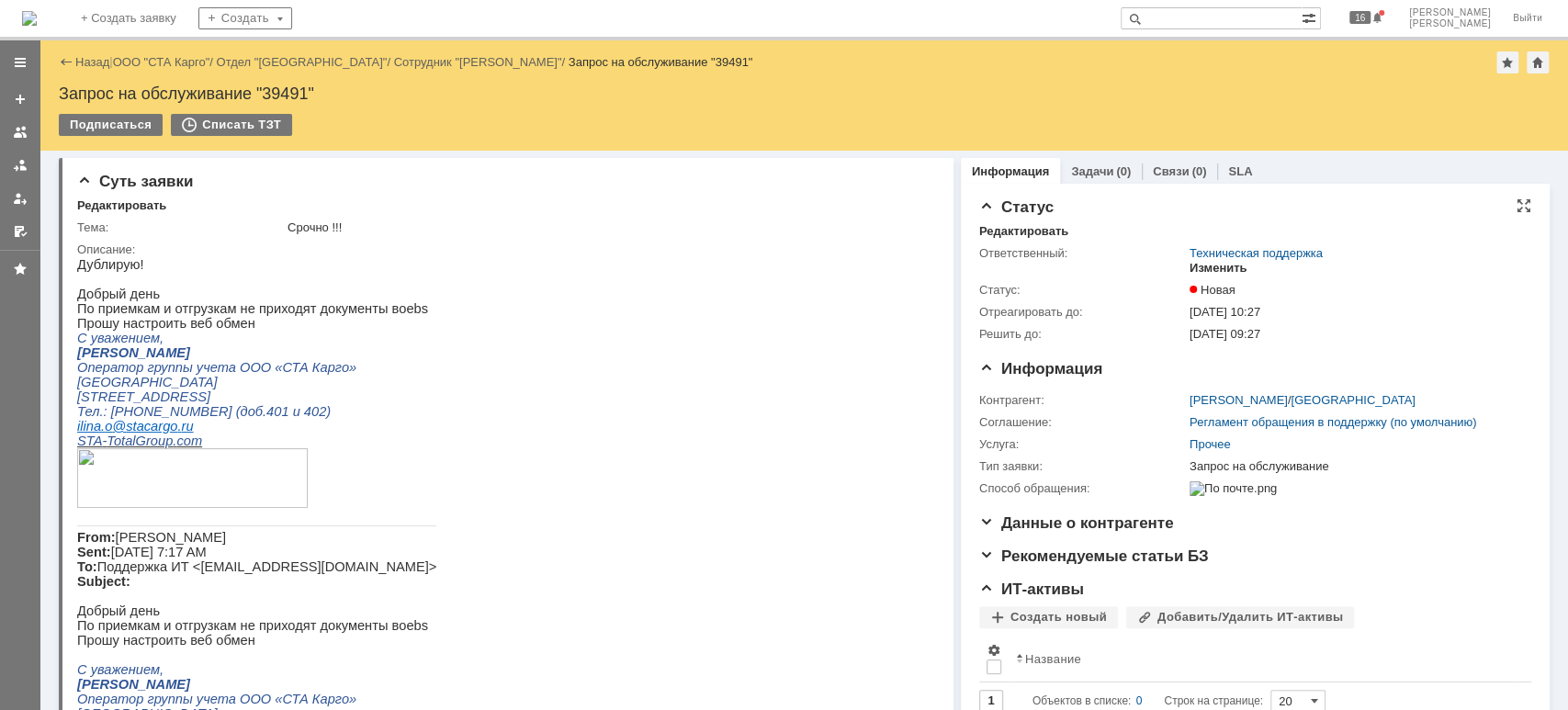
click at [1212, 268] on div "Изменить" at bounding box center [1219, 269] width 58 height 15
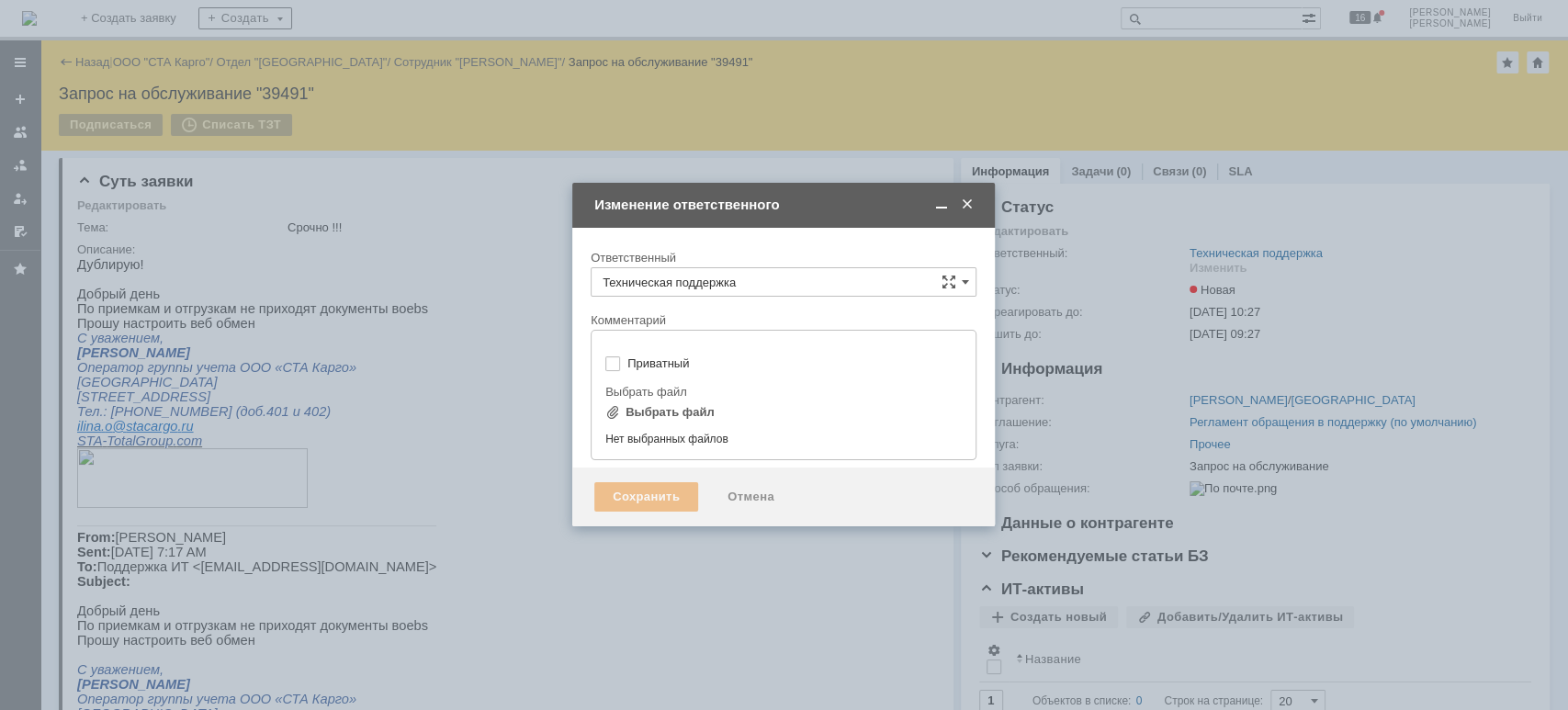
type input "[не указано]"
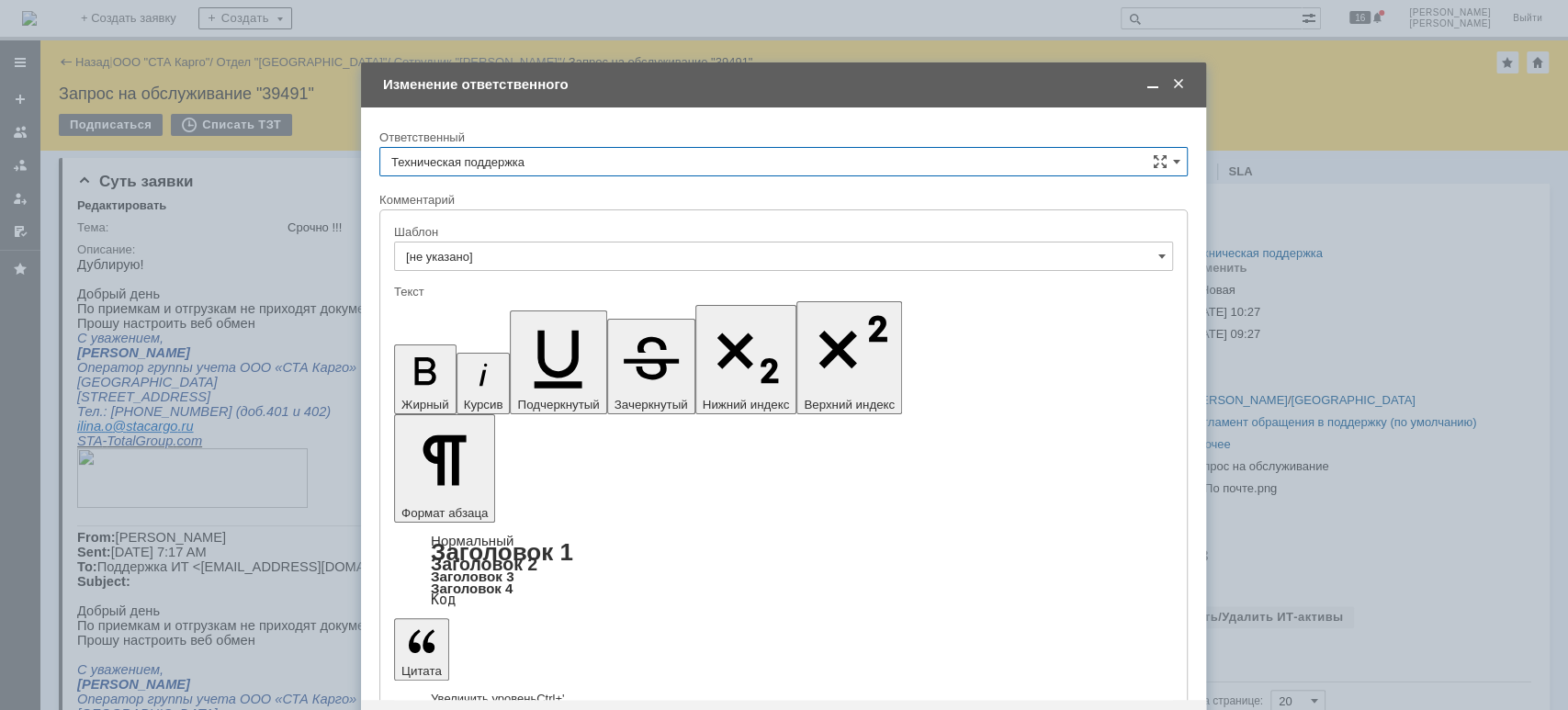
click at [684, 154] on input "Техническая поддержка" at bounding box center [784, 162] width 809 height 30
click at [537, 249] on span "[PERSON_NAME]" at bounding box center [784, 256] width 784 height 15
type input "[PERSON_NAME]"
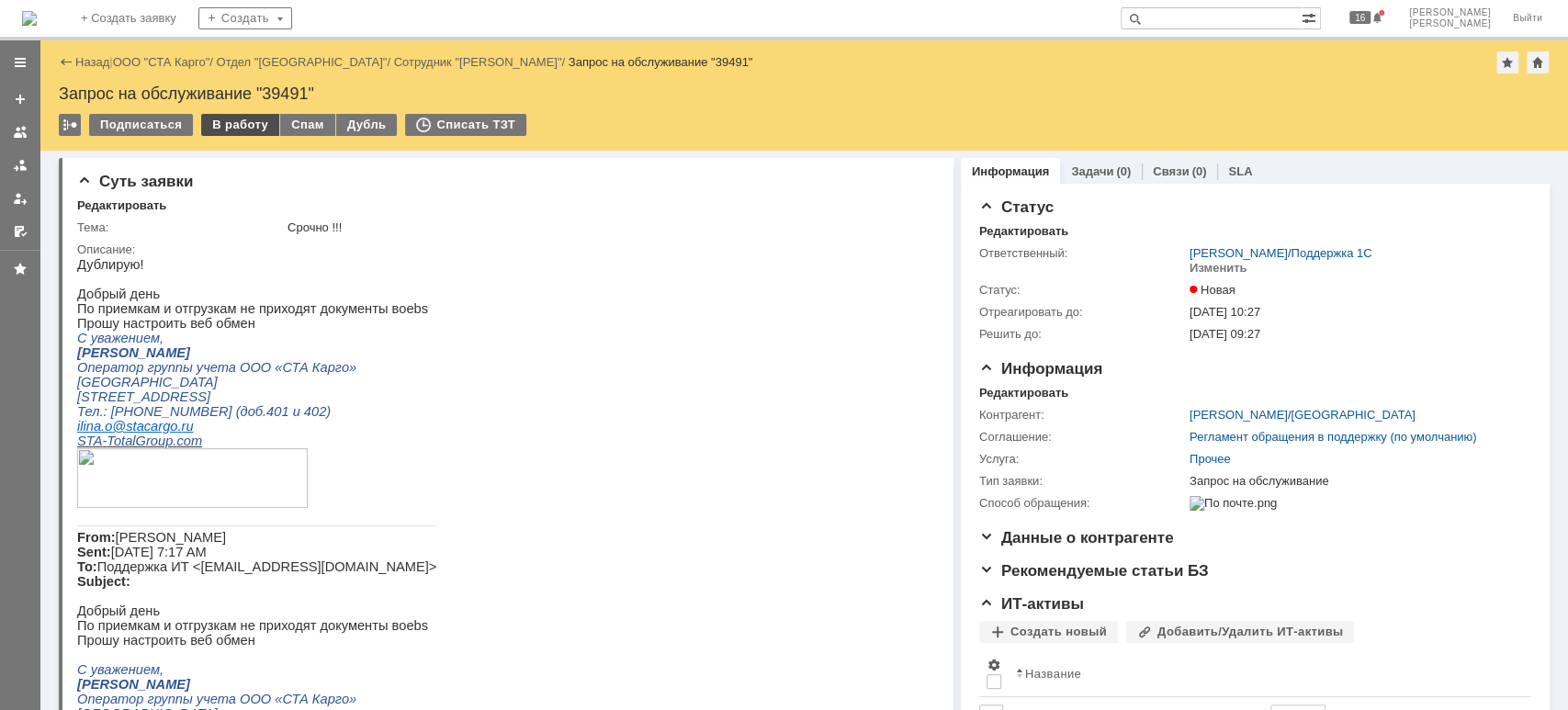
click at [256, 121] on div "В работу" at bounding box center [240, 125] width 78 height 22
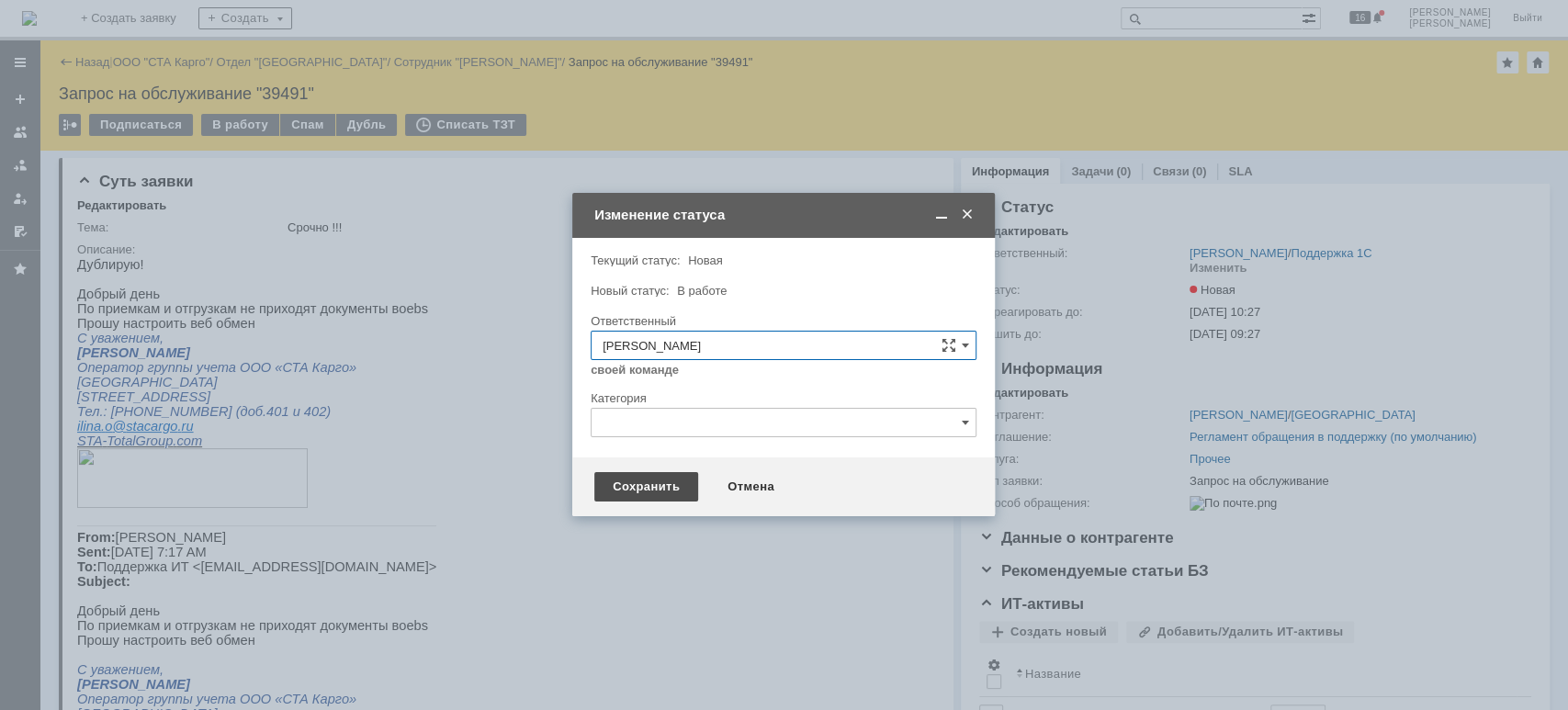
click at [662, 491] on div "Сохранить" at bounding box center [646, 487] width 104 height 30
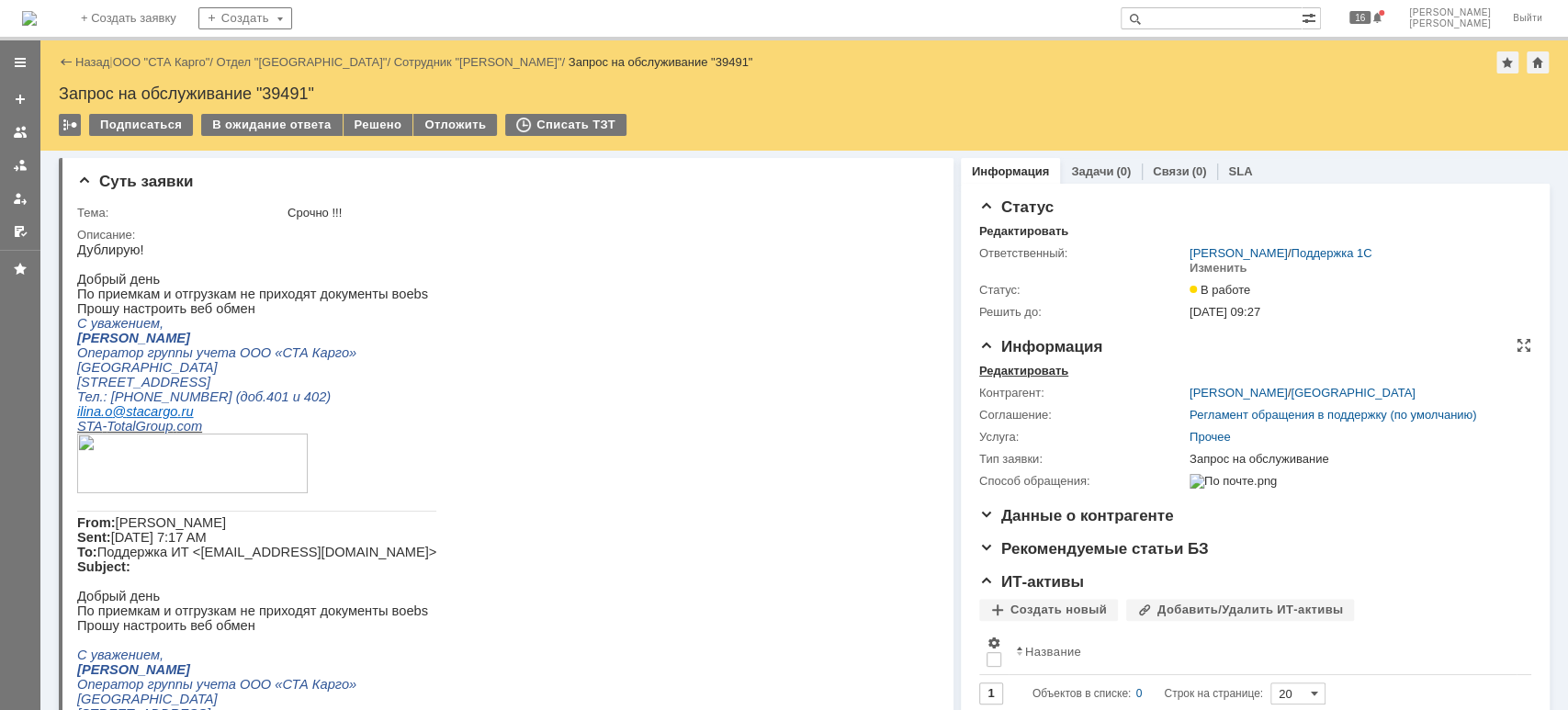
click at [1033, 375] on div "Редактировать" at bounding box center [1024, 371] width 89 height 15
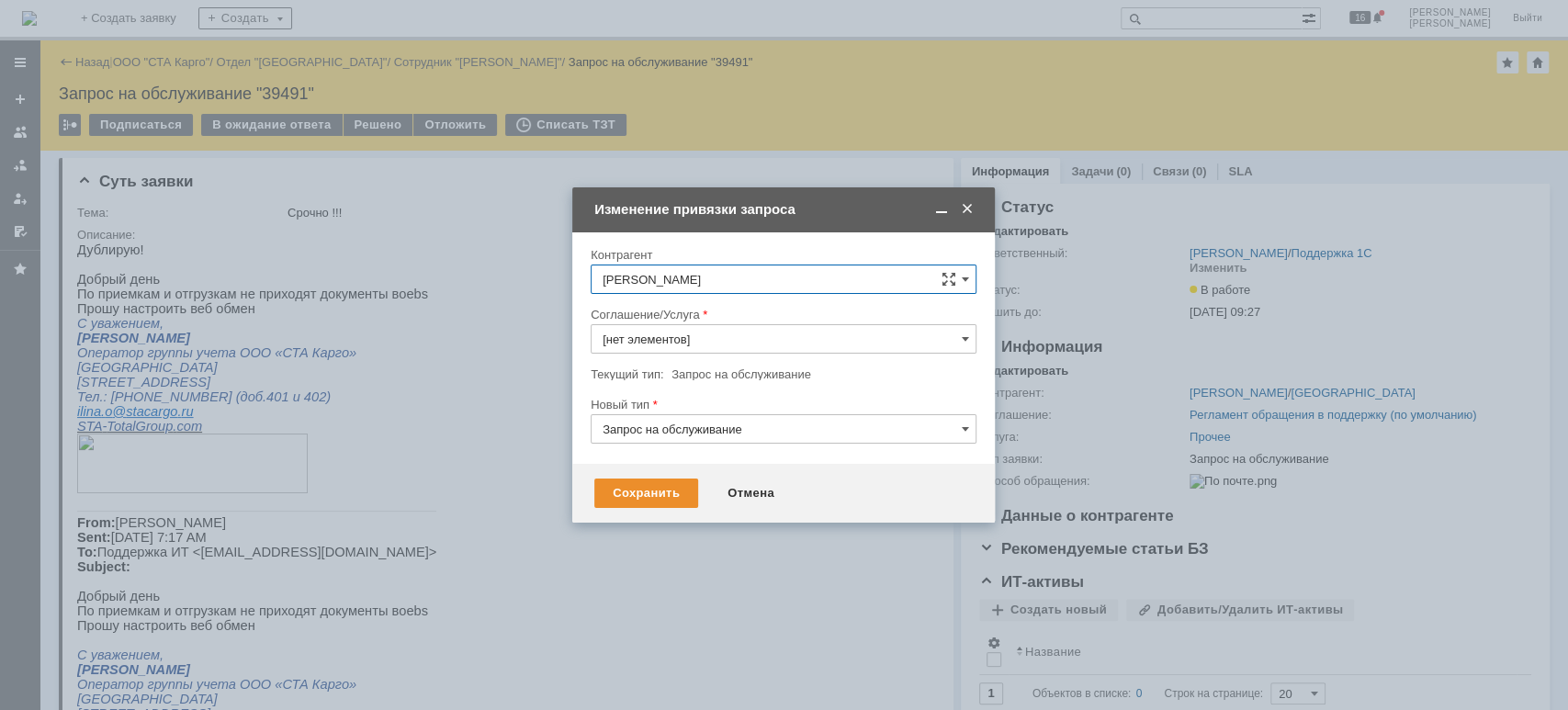
type input "Прочее"
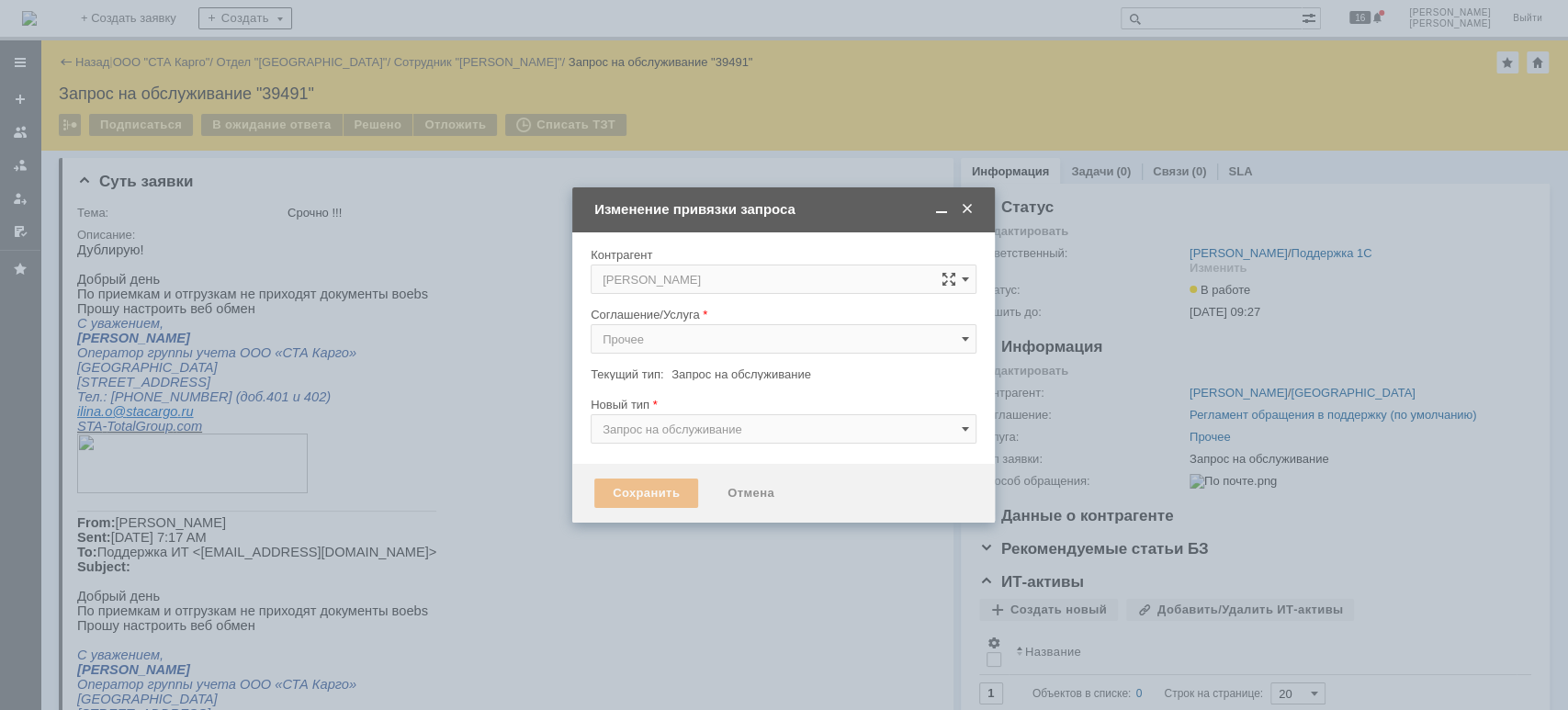
click at [708, 451] on div at bounding box center [784, 450] width 386 height 13
click at [966, 204] on span at bounding box center [968, 209] width 19 height 17
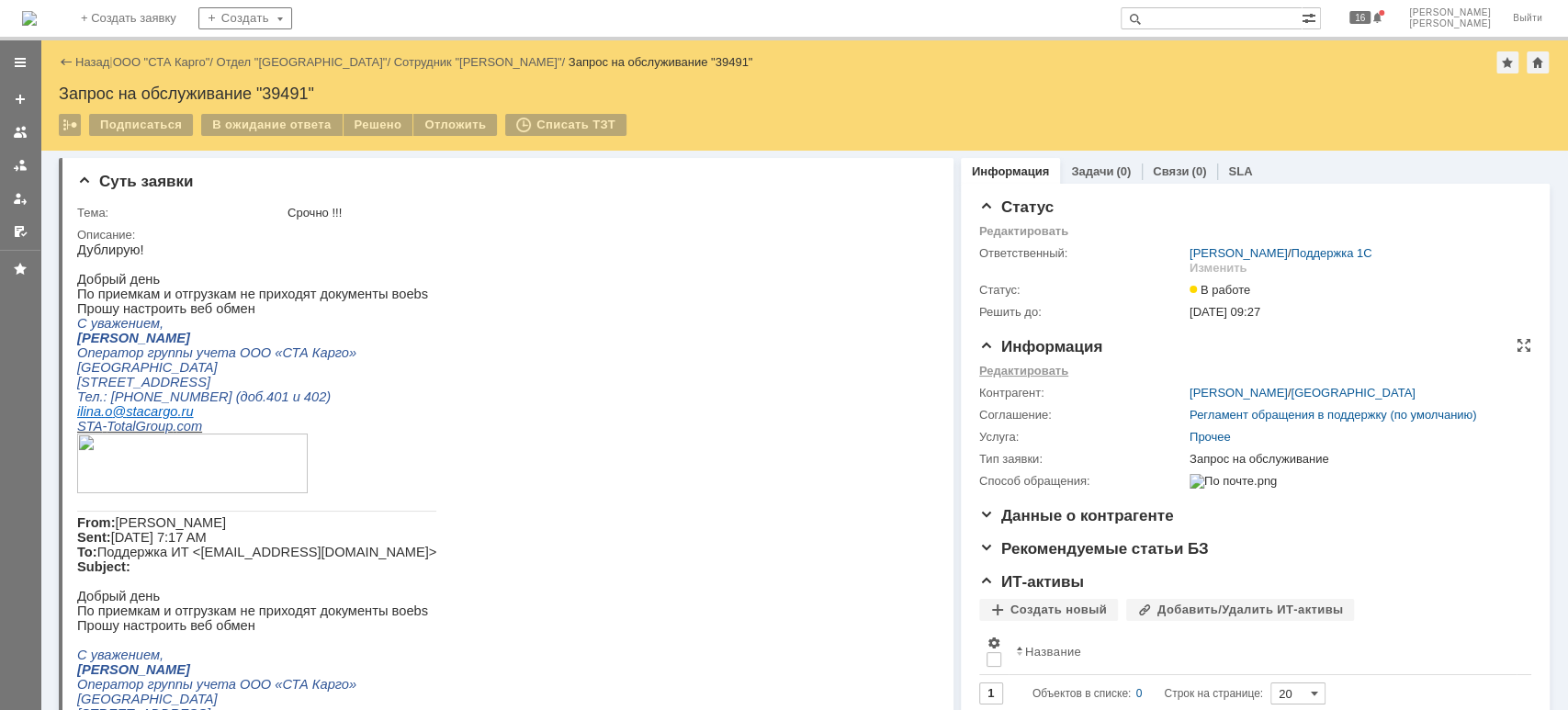
click at [1017, 370] on div "Редактировать" at bounding box center [1024, 371] width 89 height 15
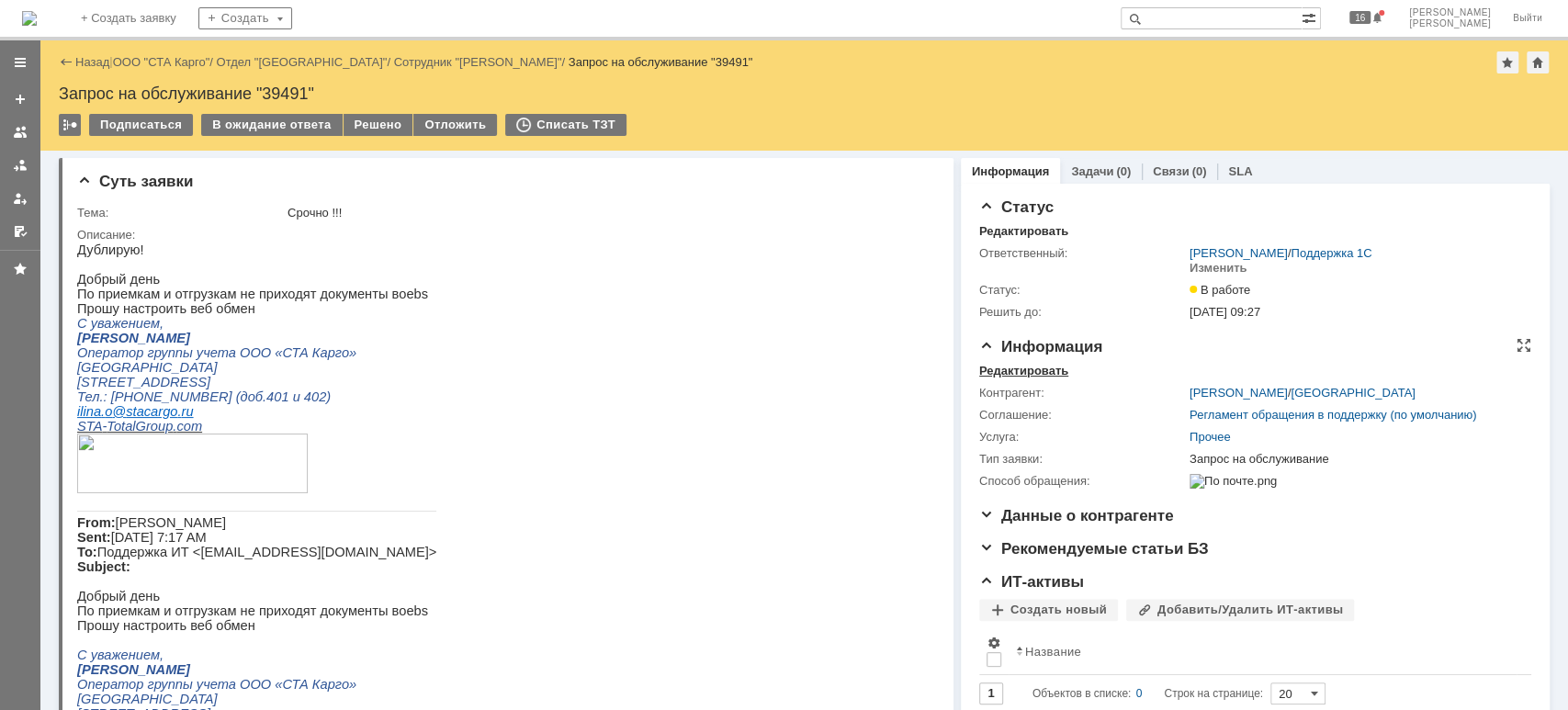
click at [1019, 367] on div "Редактировать" at bounding box center [1024, 371] width 89 height 15
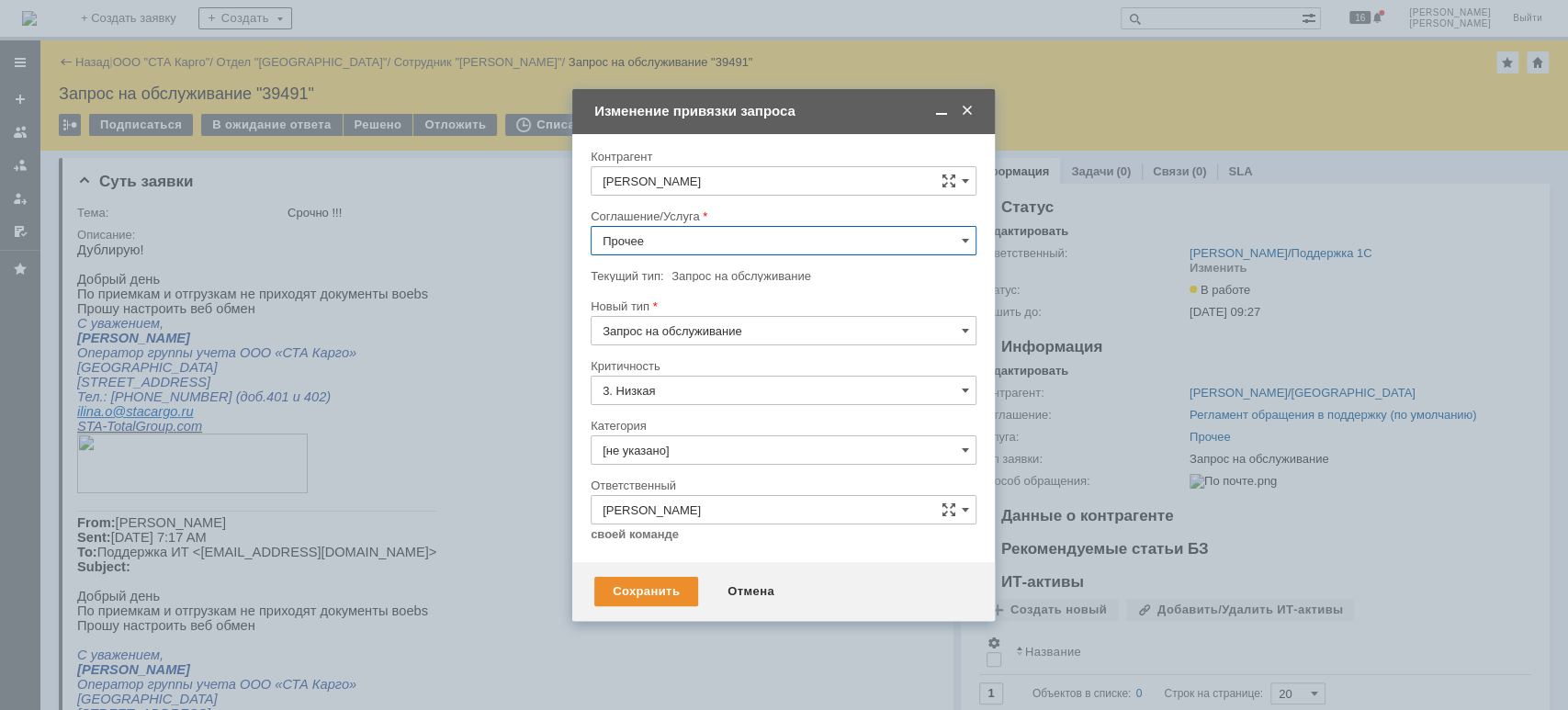
click at [660, 241] on input "Прочее" at bounding box center [784, 241] width 386 height 30
click at [692, 283] on span "WMS Обмены" at bounding box center [783, 285] width 362 height 15
type input "WMS Обмены"
click at [686, 586] on div "Сохранить" at bounding box center [646, 592] width 104 height 30
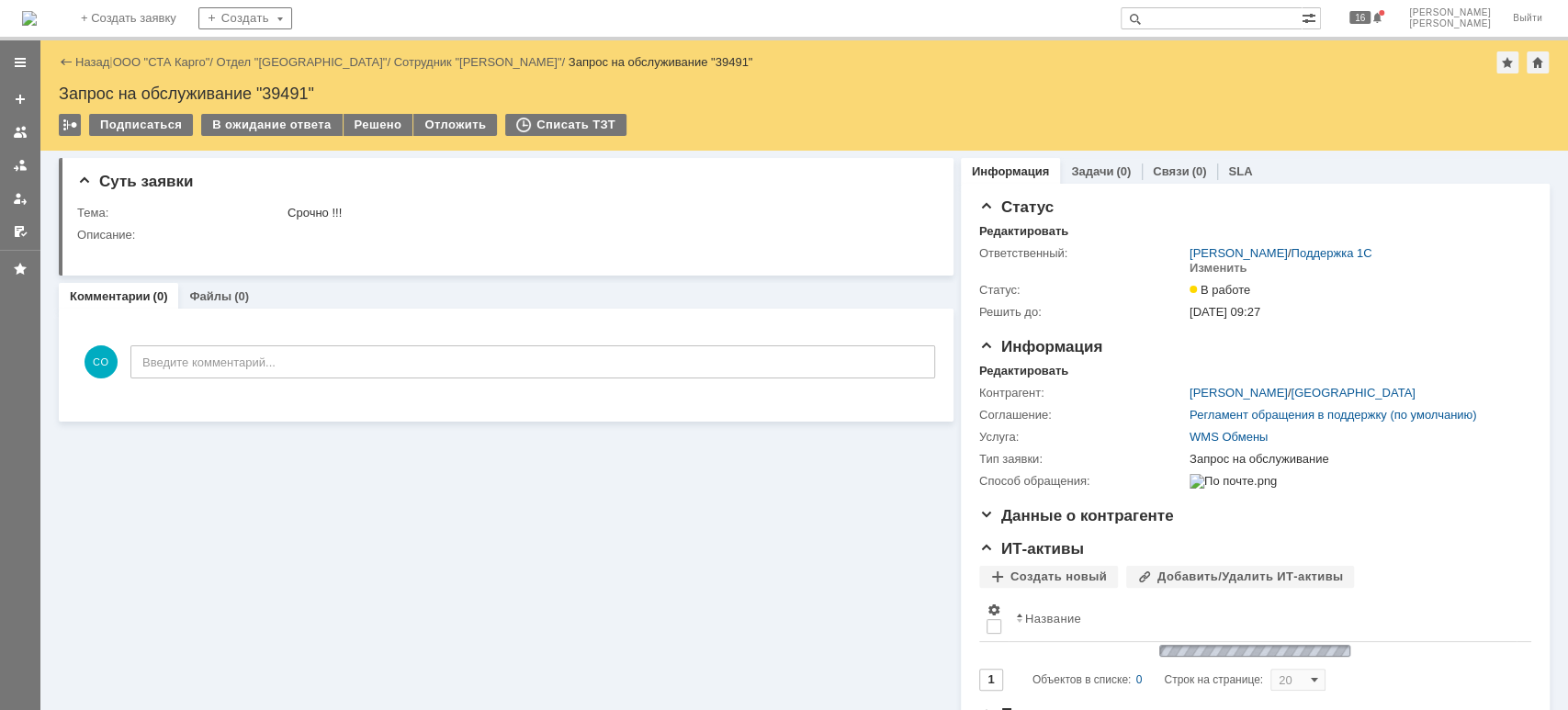
scroll to position [0, 0]
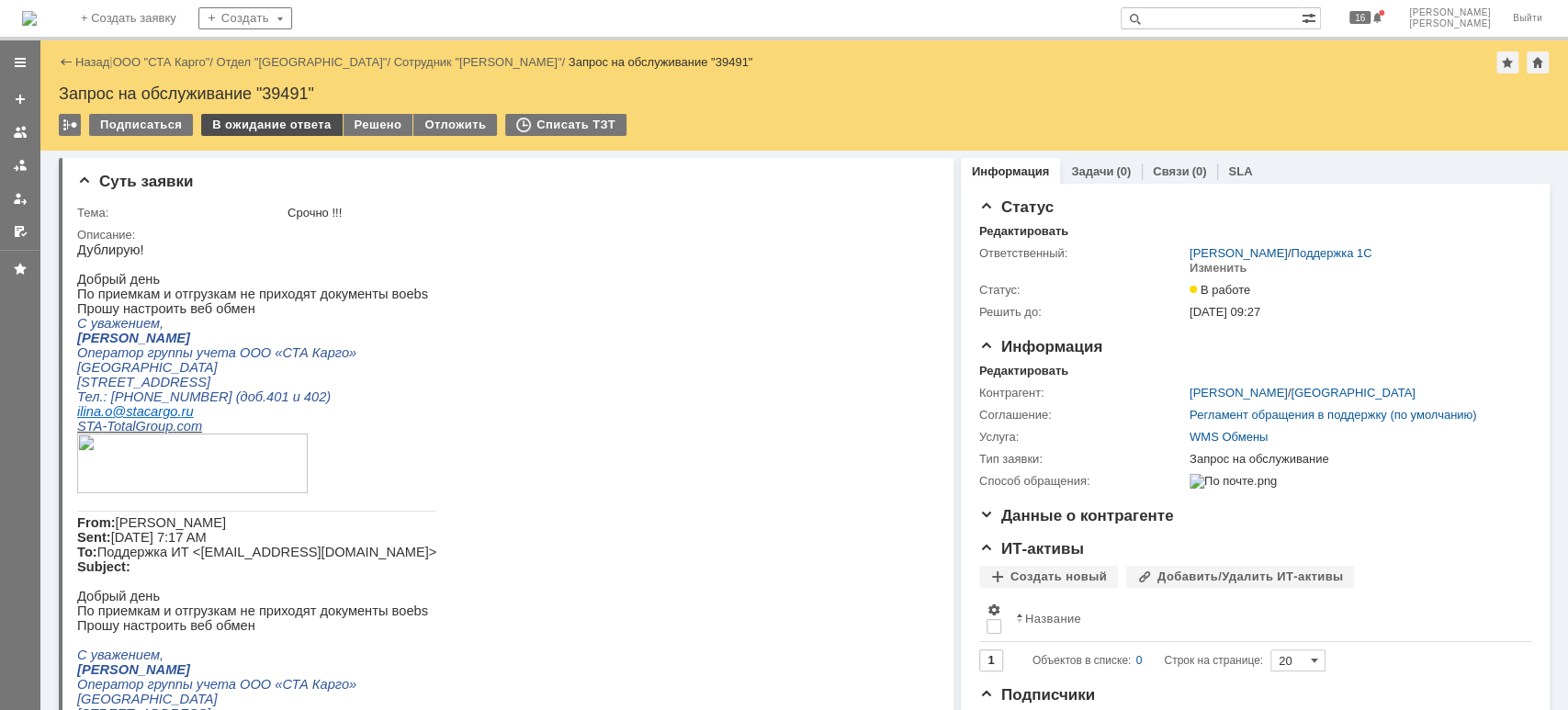
click at [281, 131] on div "В ожидание ответа" at bounding box center [270, 125] width 140 height 22
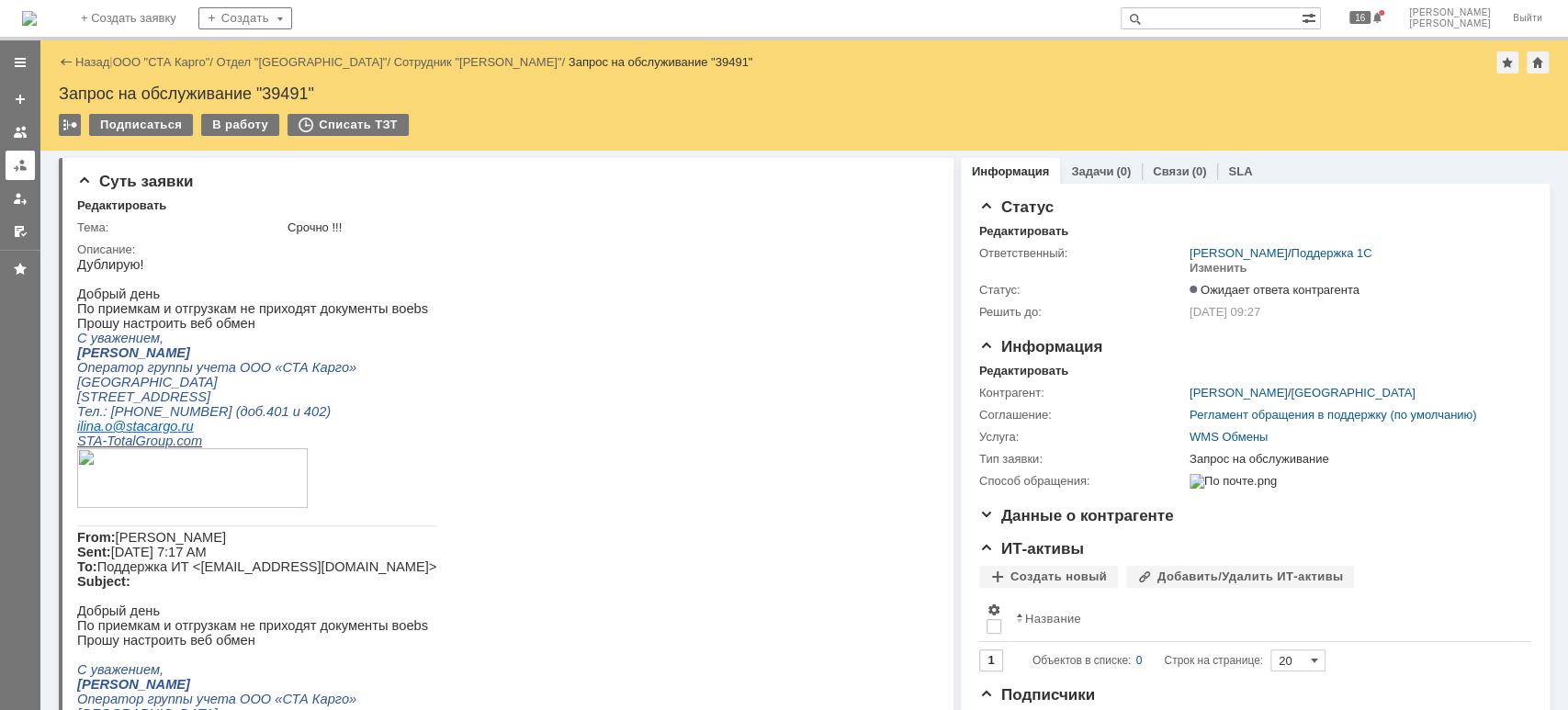
click at [33, 169] on link at bounding box center [20, 165] width 30 height 30
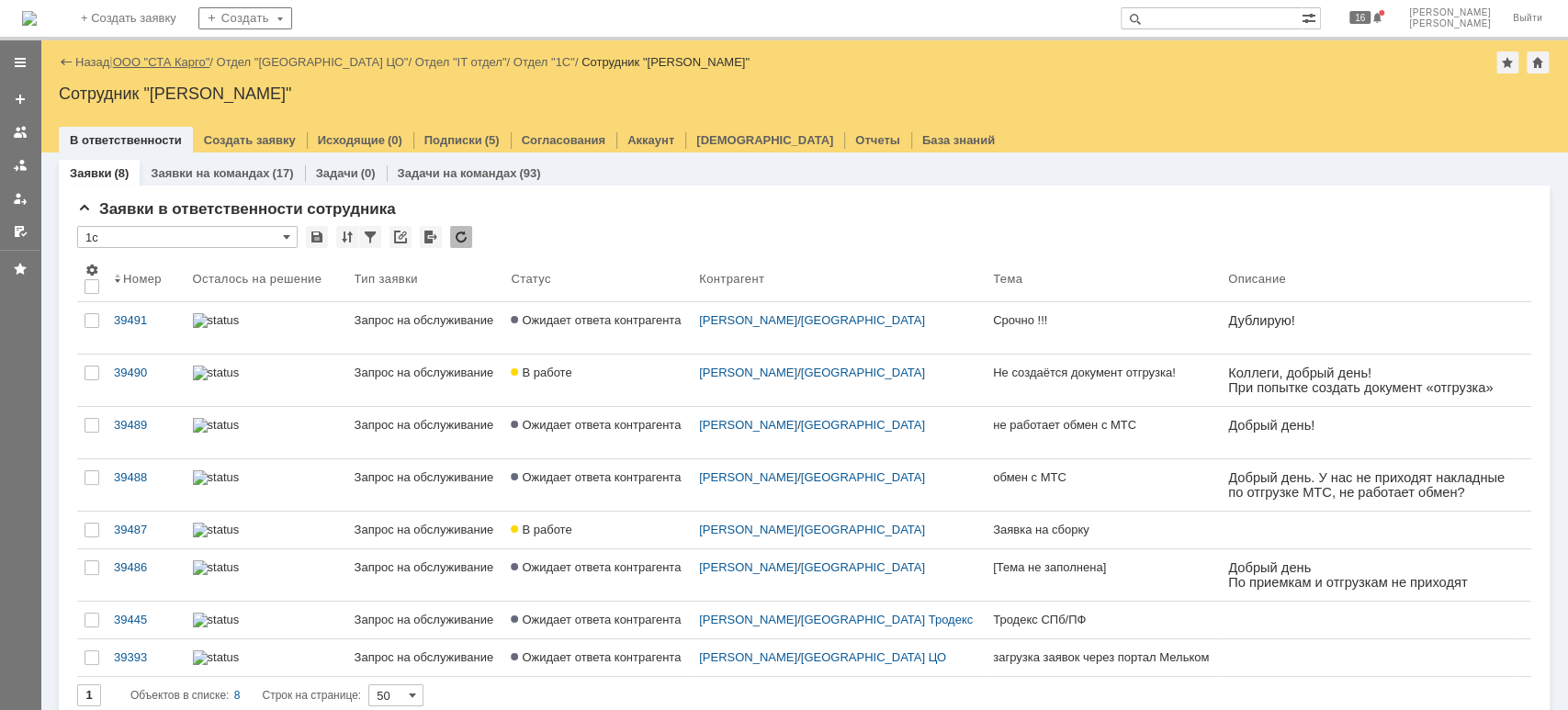
click at [185, 60] on link "ООО "СТА Карго"" at bounding box center [162, 61] width 98 height 14
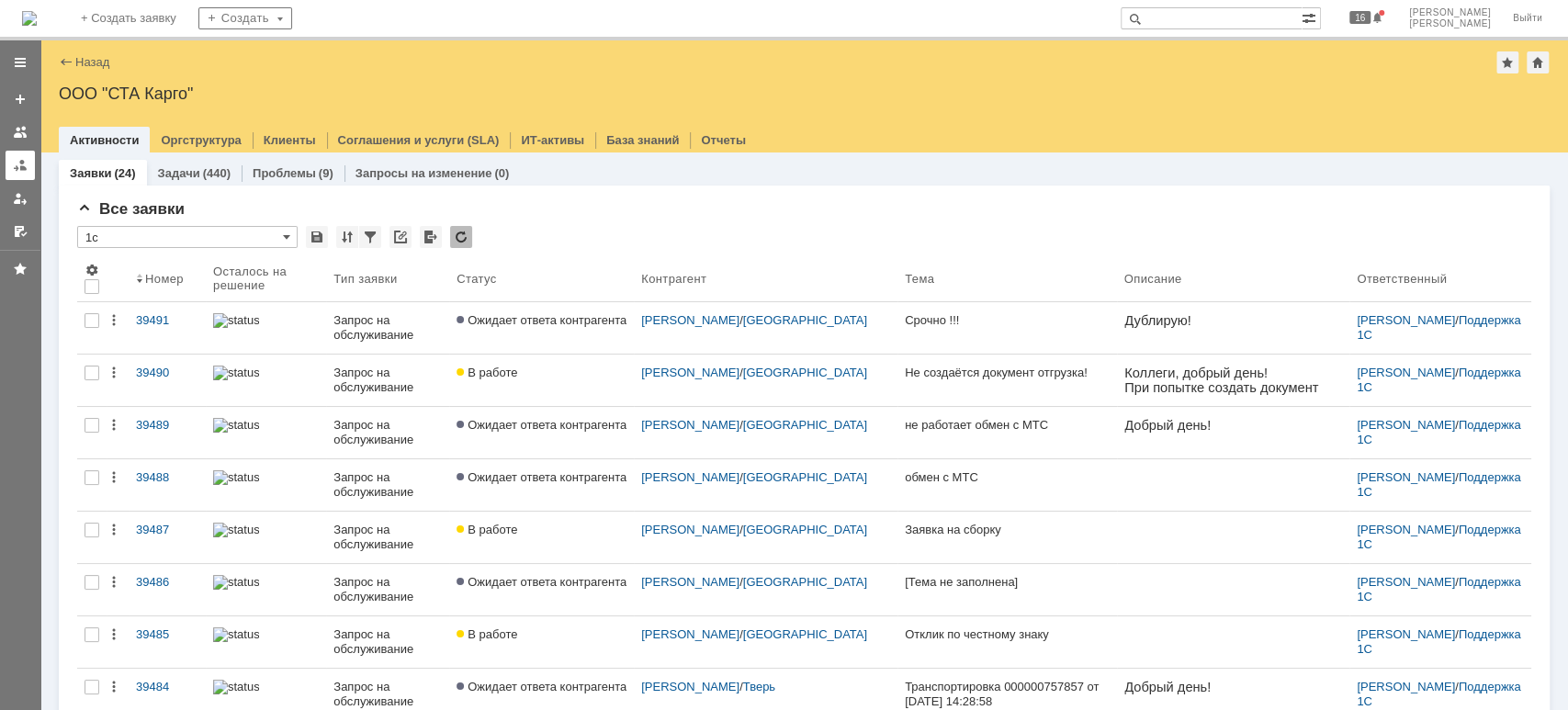
click at [14, 158] on div at bounding box center [20, 165] width 15 height 15
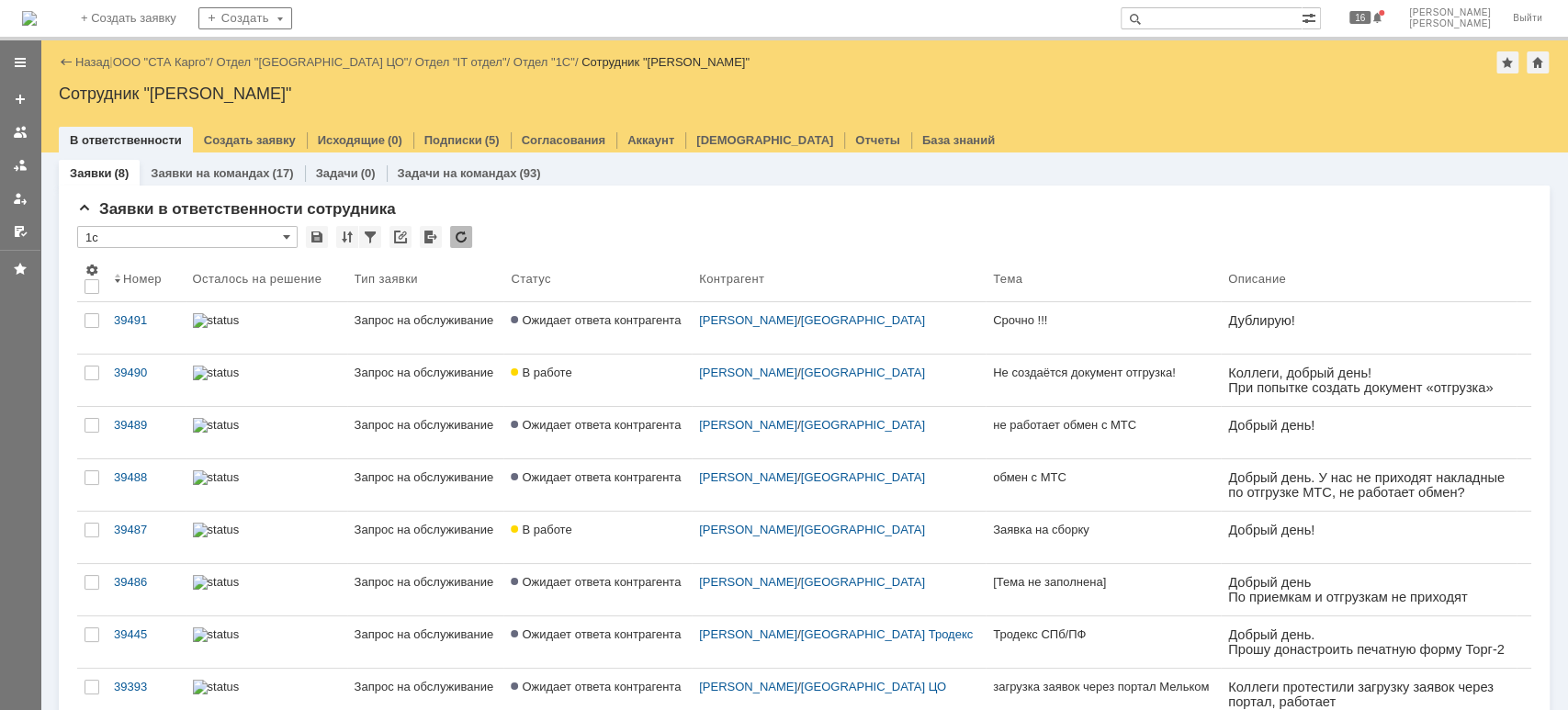
click at [187, 62] on link "ООО "СТА Карго"" at bounding box center [162, 61] width 98 height 14
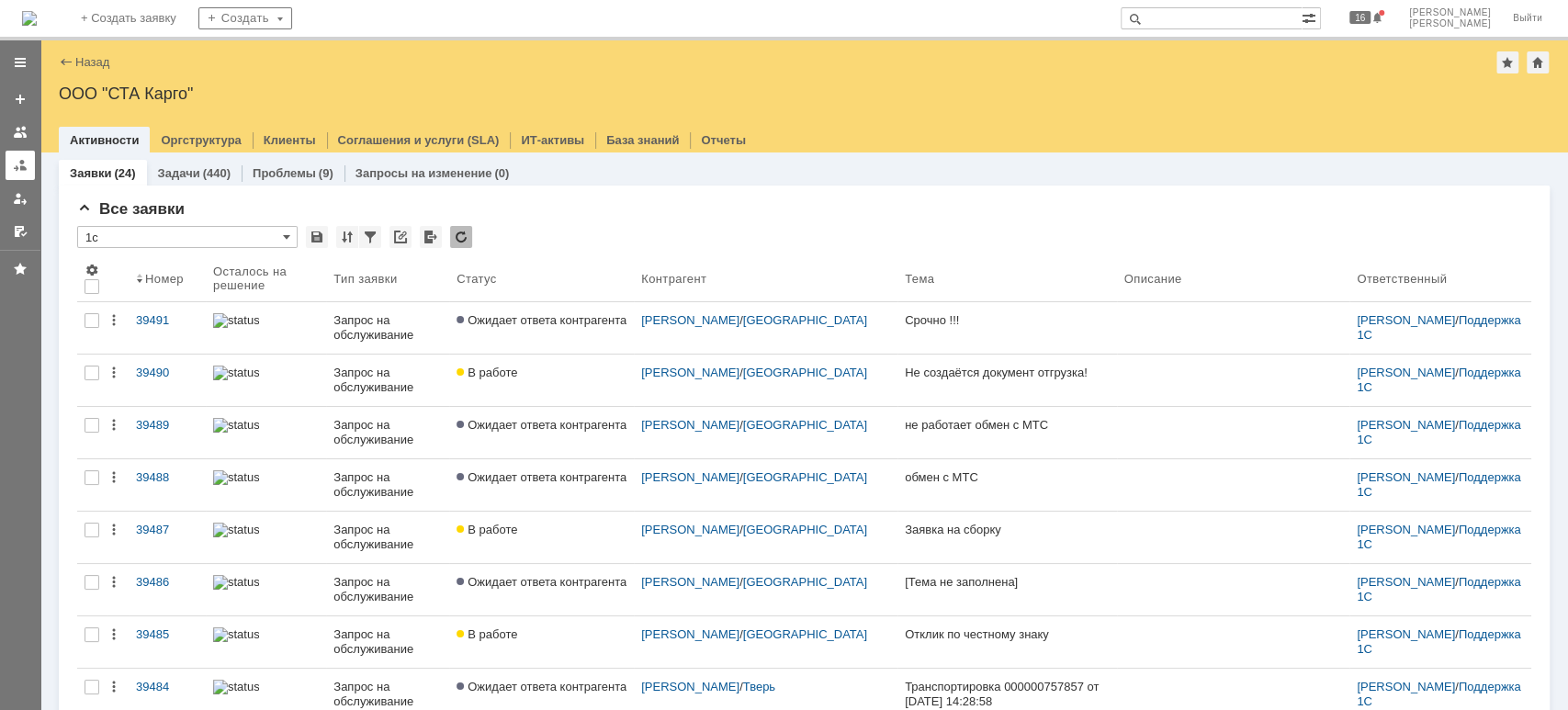
click at [18, 154] on link at bounding box center [20, 165] width 30 height 30
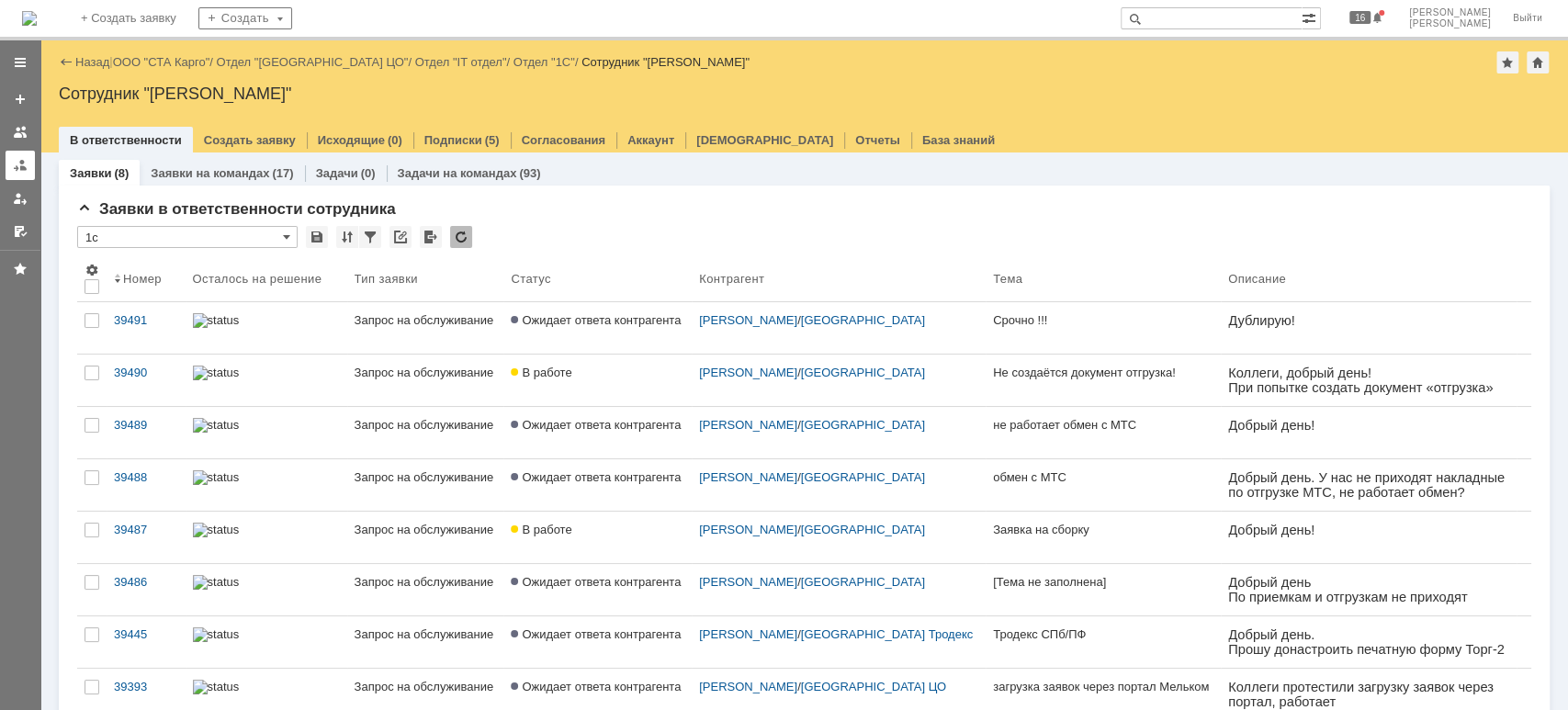
click at [24, 162] on div at bounding box center [20, 165] width 15 height 15
click at [176, 64] on link "ООО "СТА Карго"" at bounding box center [162, 61] width 98 height 14
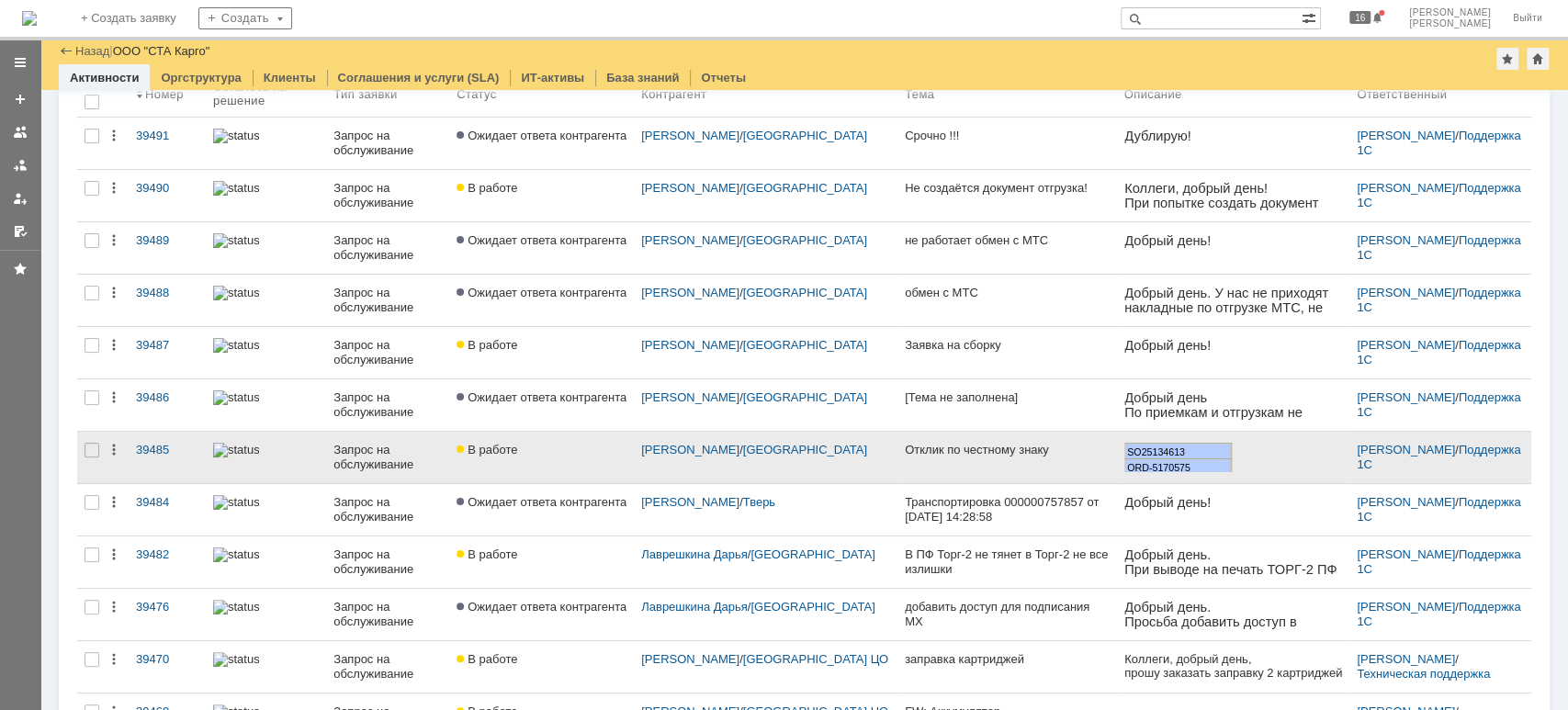
click at [517, 451] on span "В работе" at bounding box center [486, 449] width 60 height 14
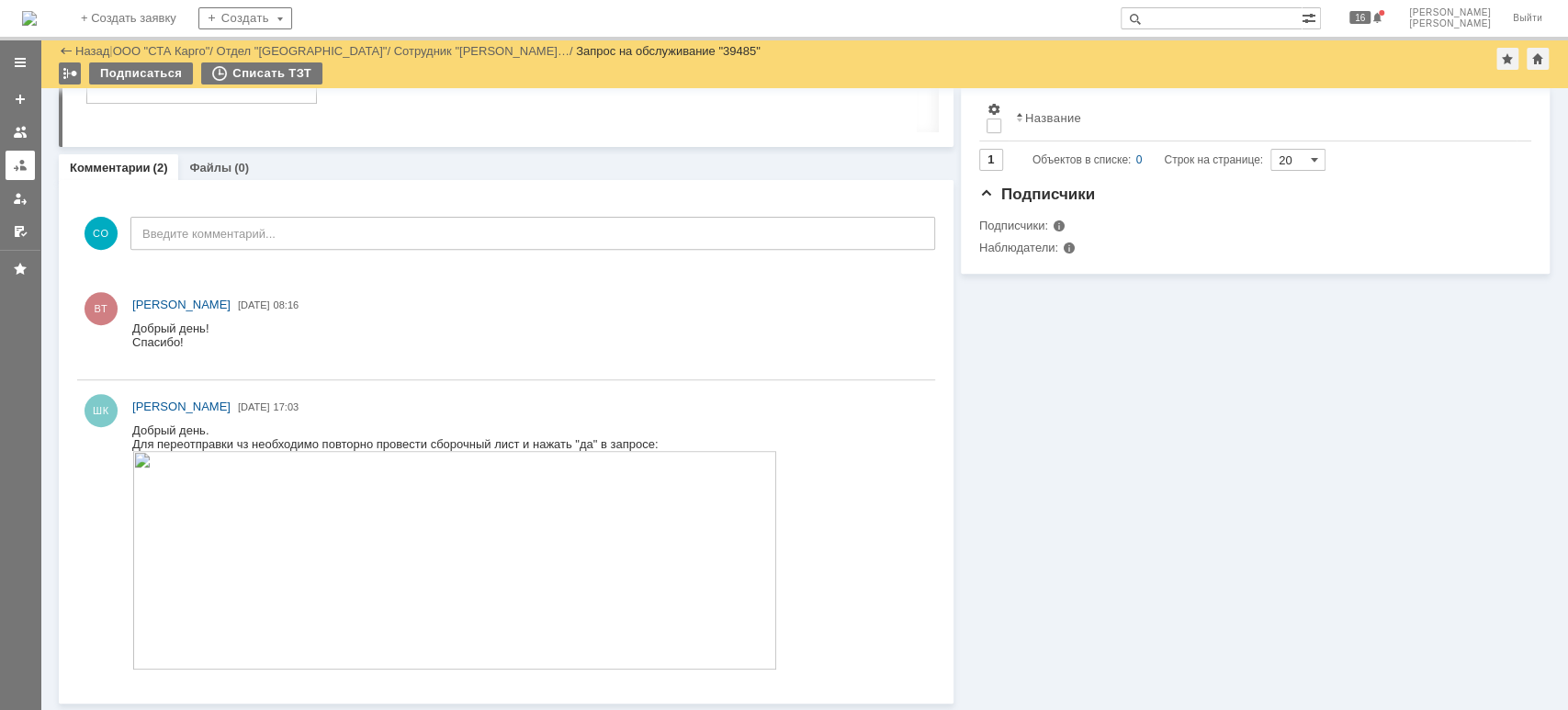
click at [13, 158] on div at bounding box center [20, 165] width 15 height 15
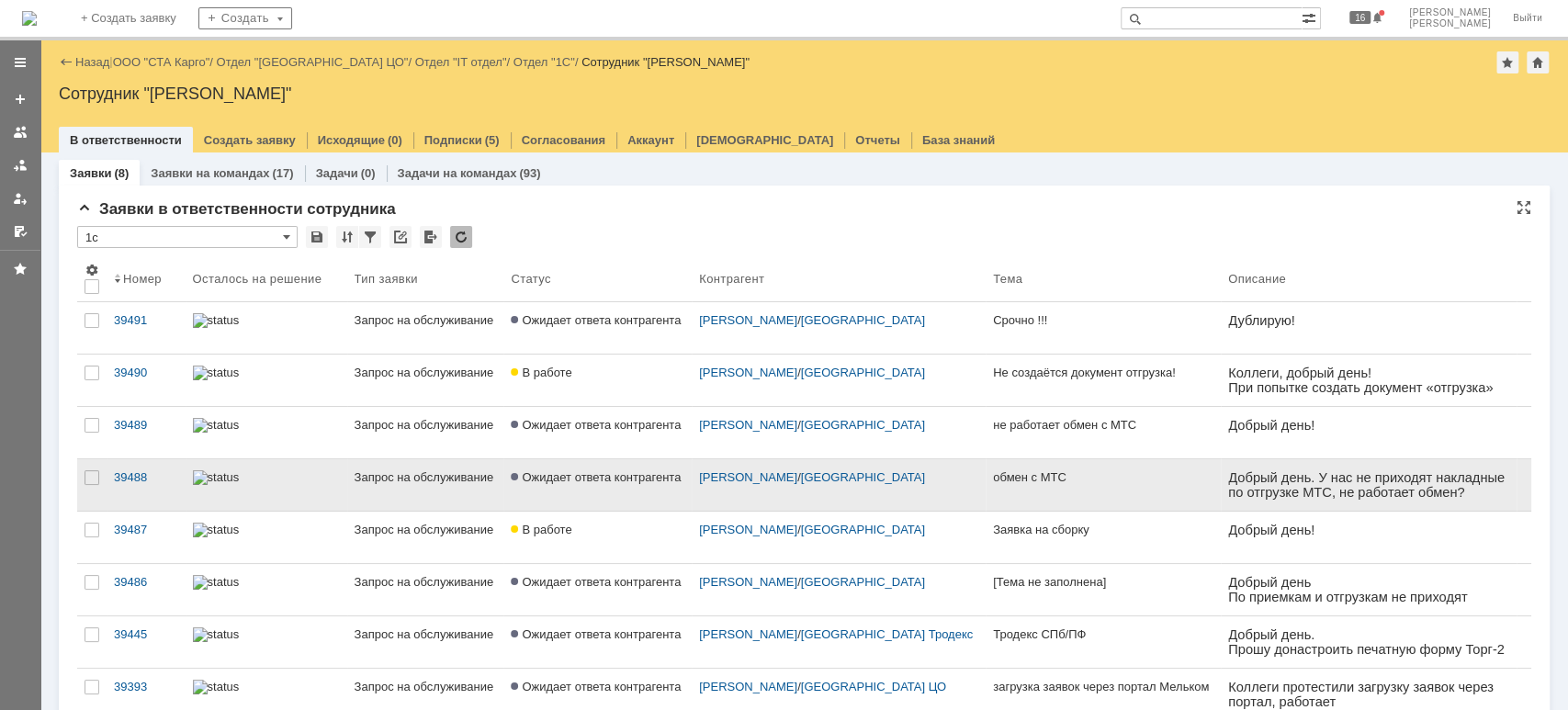
scroll to position [122, 0]
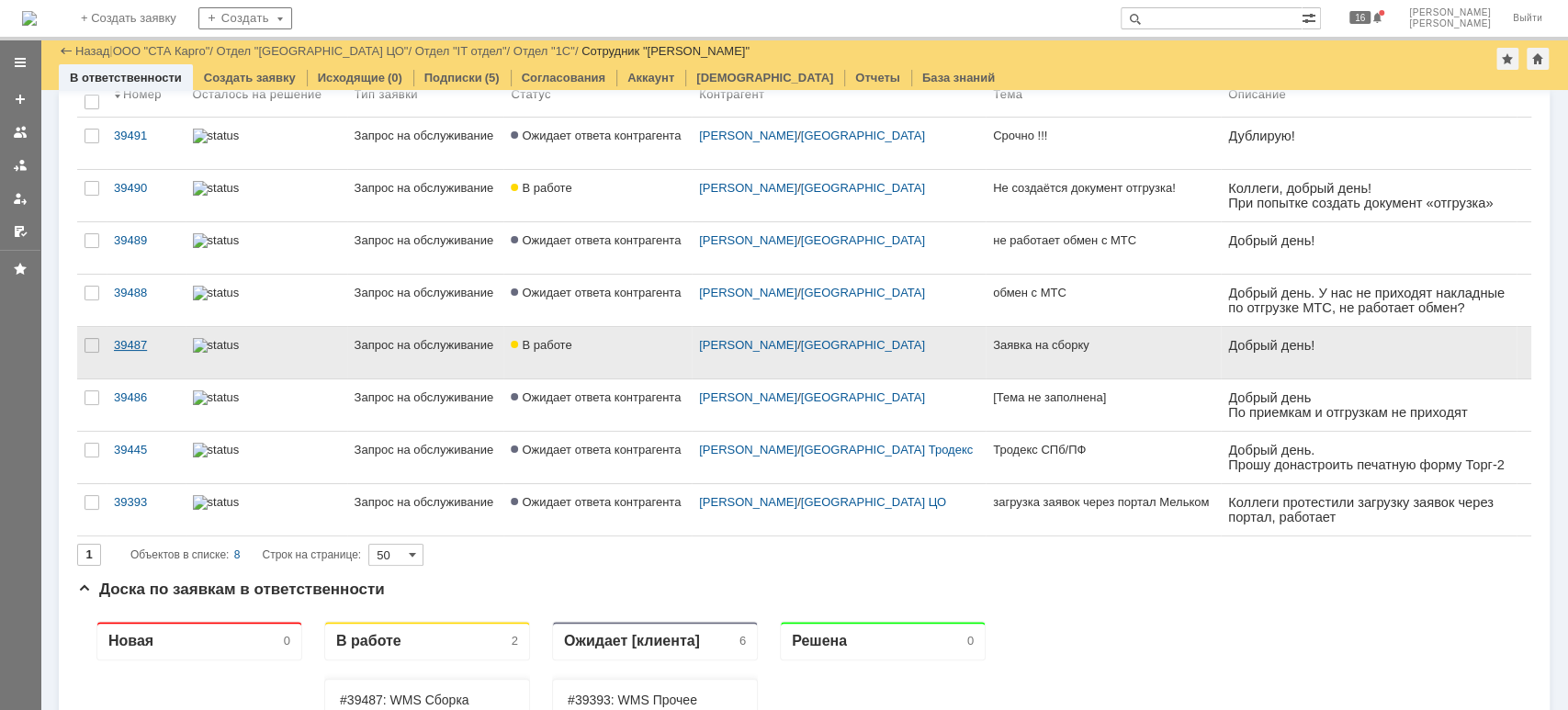
click at [138, 338] on div "39487" at bounding box center [146, 346] width 64 height 15
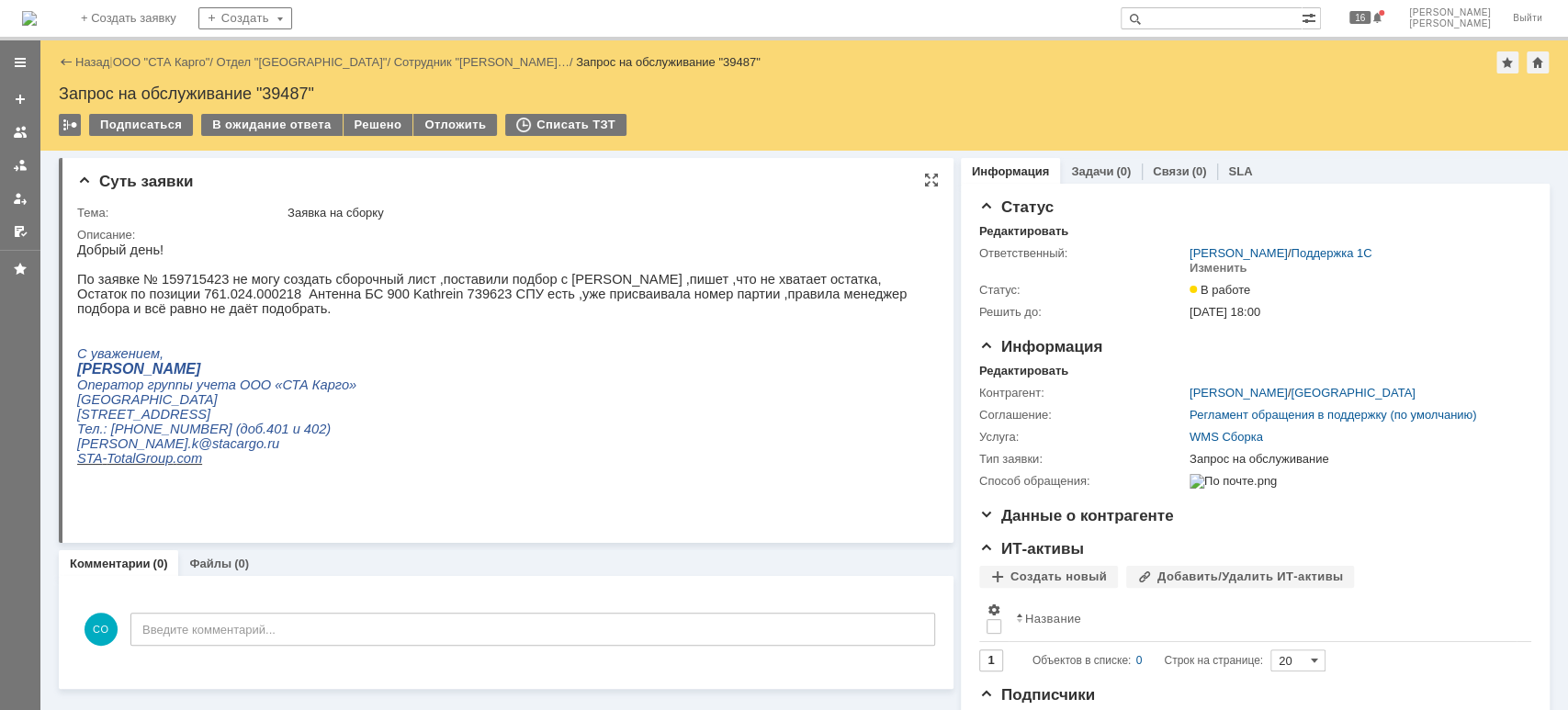
click at [285, 284] on p "По заявке № 159715423 не могу создать сборочный лист ,поставили подбор с [PERSO…" at bounding box center [497, 280] width 841 height 15
click at [193, 281] on p "По заявке № 159715423 не могу создать сборочный лист ,поставили подбор с [PERSO…" at bounding box center [497, 280] width 841 height 15
copy p "159715423"
drag, startPoint x: 195, startPoint y: 299, endPoint x: 213, endPoint y: 303, distance: 18.4
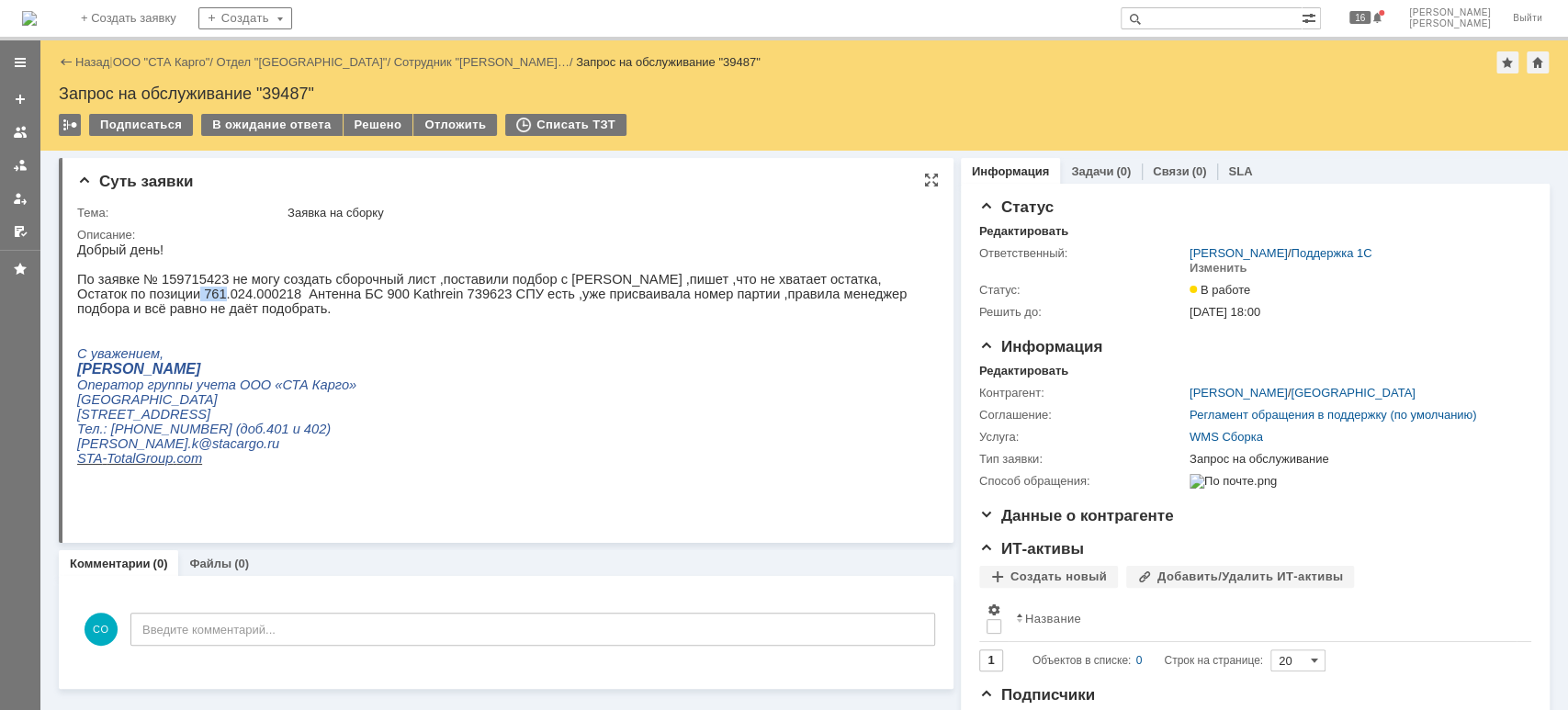
click at [213, 303] on p "Остаток по позиции 761.024.000218 Антенна БС 900 Kathrein 739623 СПУ есть ,уже …" at bounding box center [497, 301] width 841 height 30
click at [239, 303] on p "Остаток по позиции 761.024.000218 Антенна БС 900 Kathrein 739623 СПУ есть ,уже …" at bounding box center [497, 301] width 841 height 30
drag, startPoint x: 283, startPoint y: 305, endPoint x: 194, endPoint y: 303, distance: 89.0
click at [194, 303] on p "Остаток по позиции 761.024.000218 Антенна БС 900 Kathrein 739623 СПУ есть ,уже …" at bounding box center [497, 301] width 841 height 30
copy p "761.024.000218"
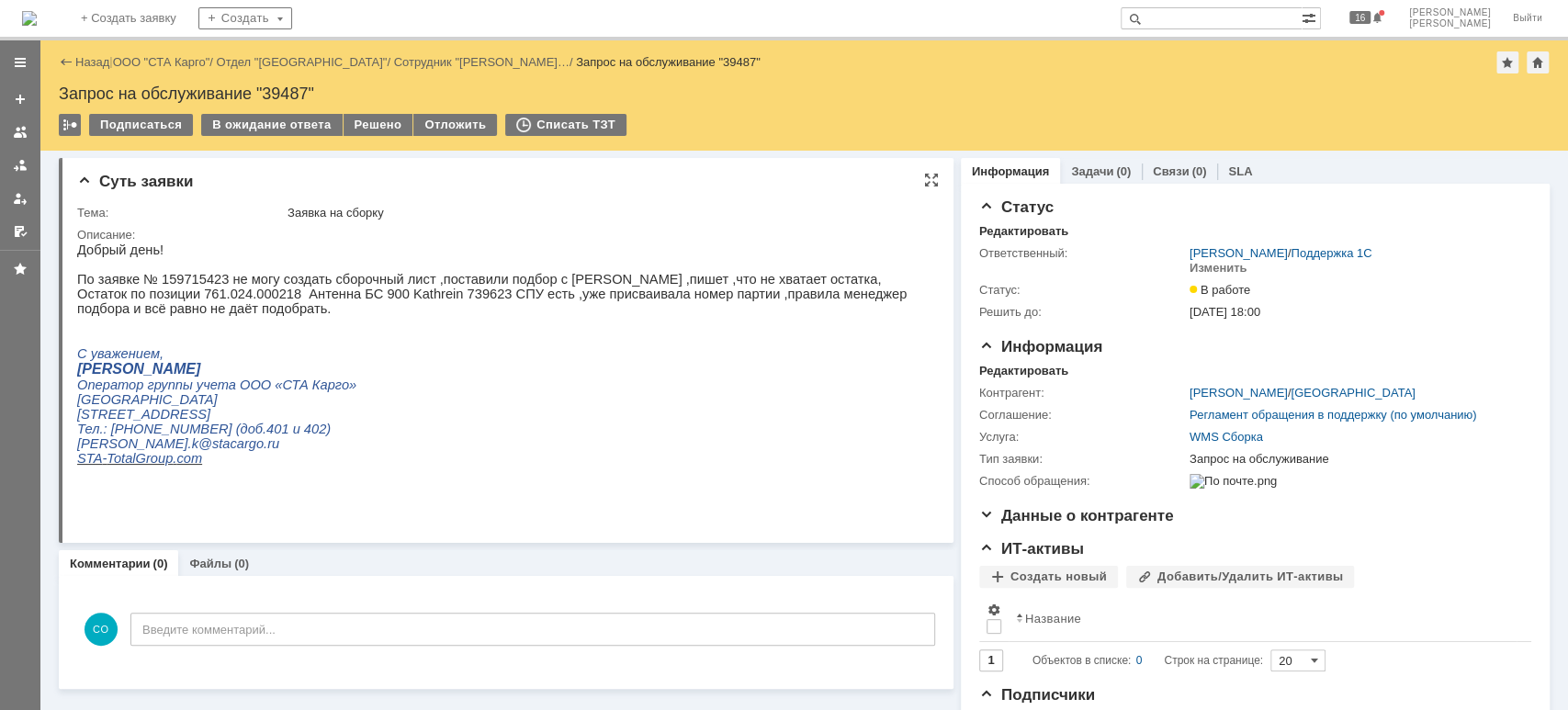
click at [672, 422] on p "[STREET_ADDRESS]" at bounding box center [497, 414] width 841 height 15
click at [237, 123] on div "В ожидание ответа" at bounding box center [270, 125] width 140 height 22
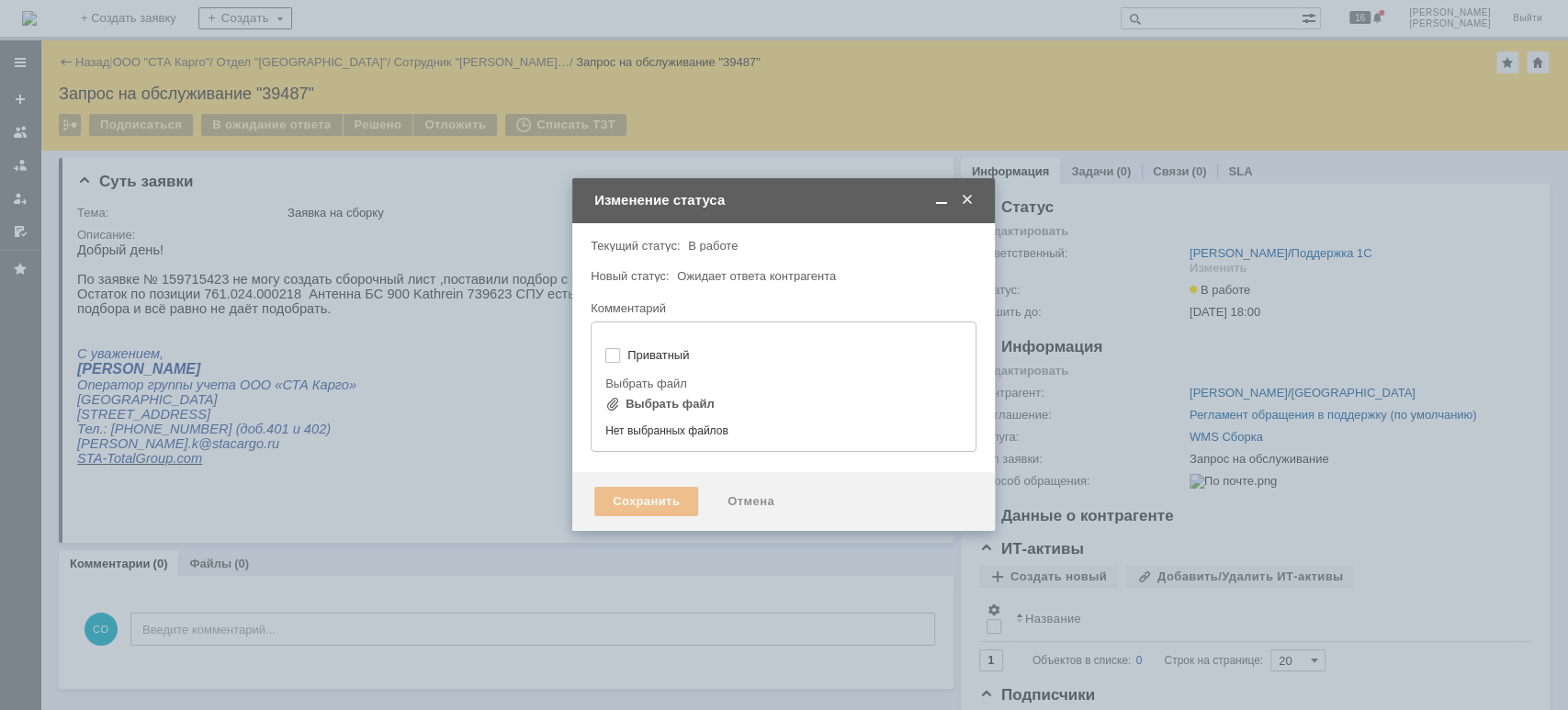
type input "[не указано]"
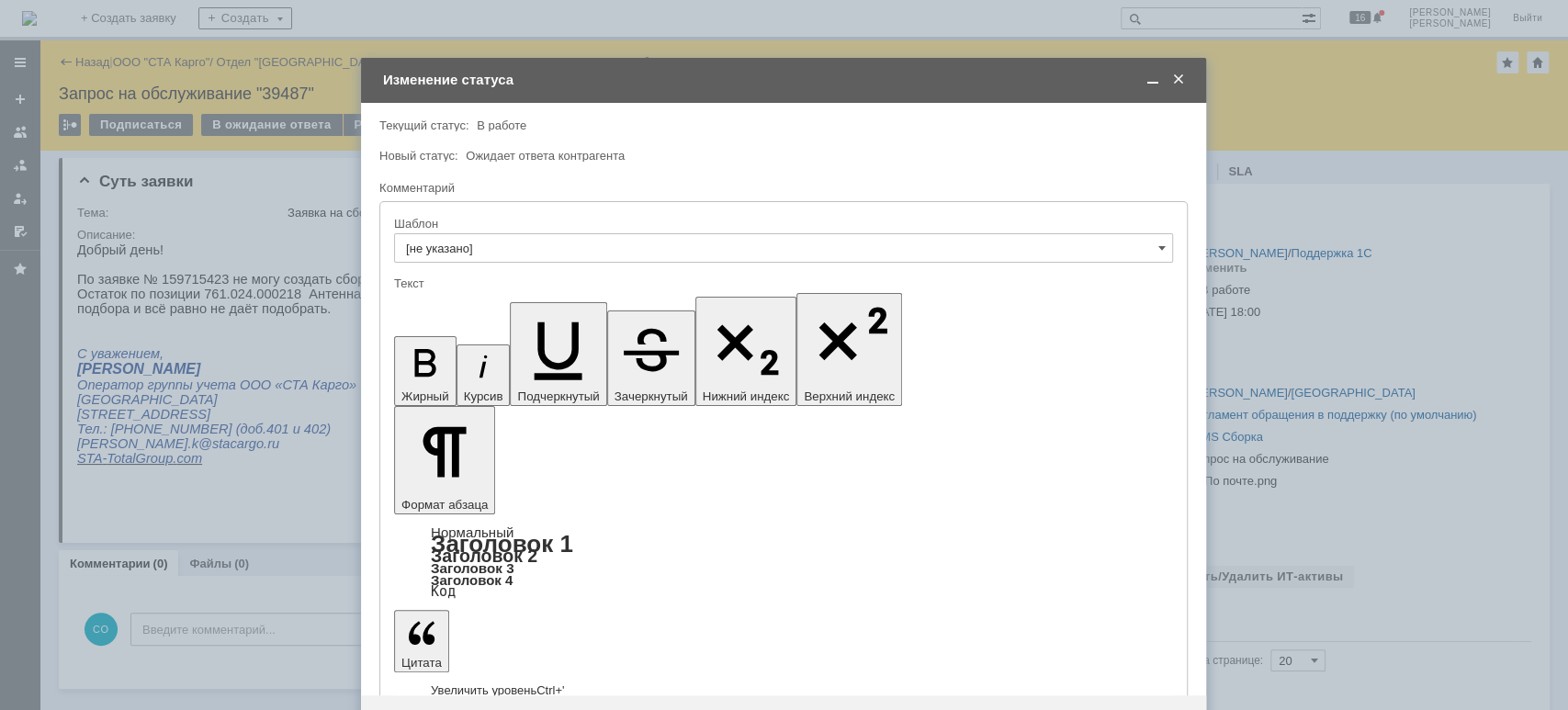
drag, startPoint x: 775, startPoint y: 5101, endPoint x: 776, endPoint y: 5117, distance: 16.0
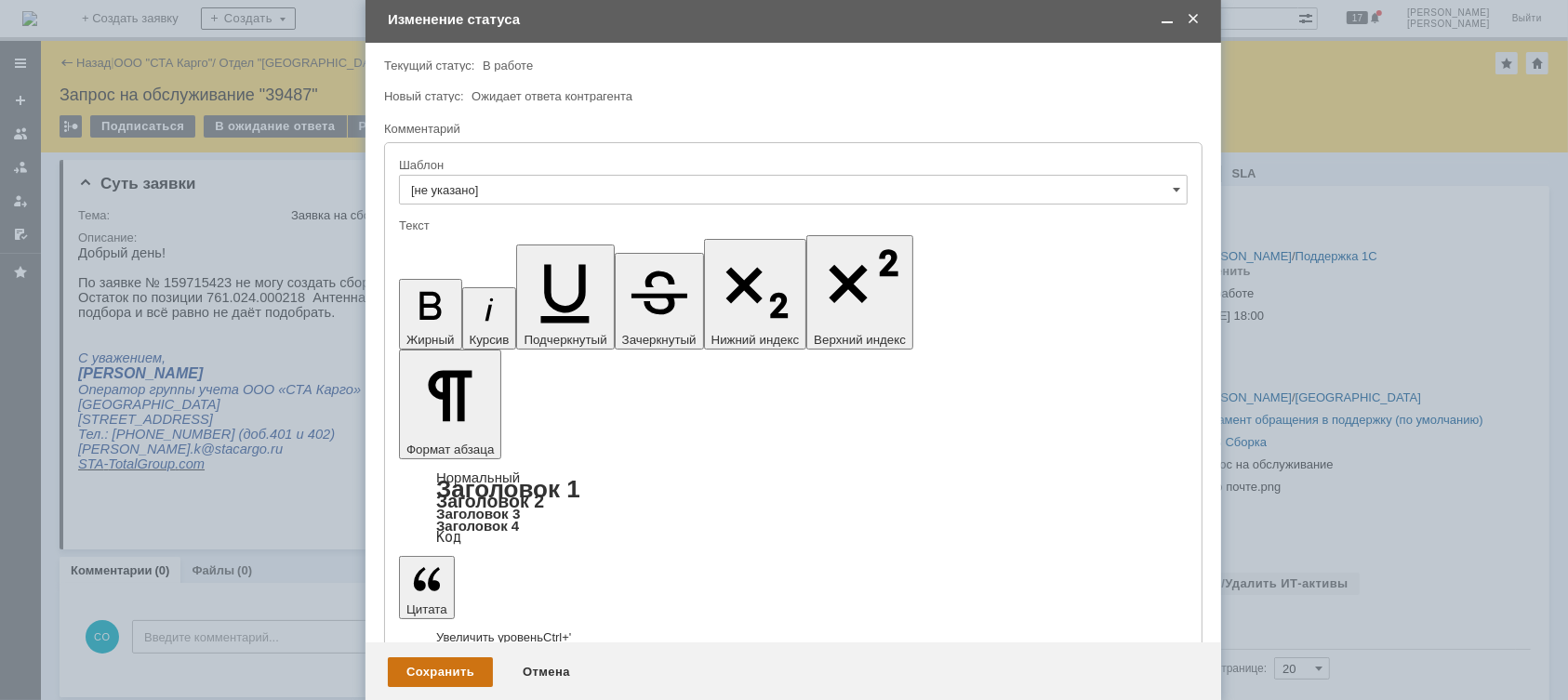
click at [414, 674] on div "Сохранить" at bounding box center [440, 673] width 105 height 30
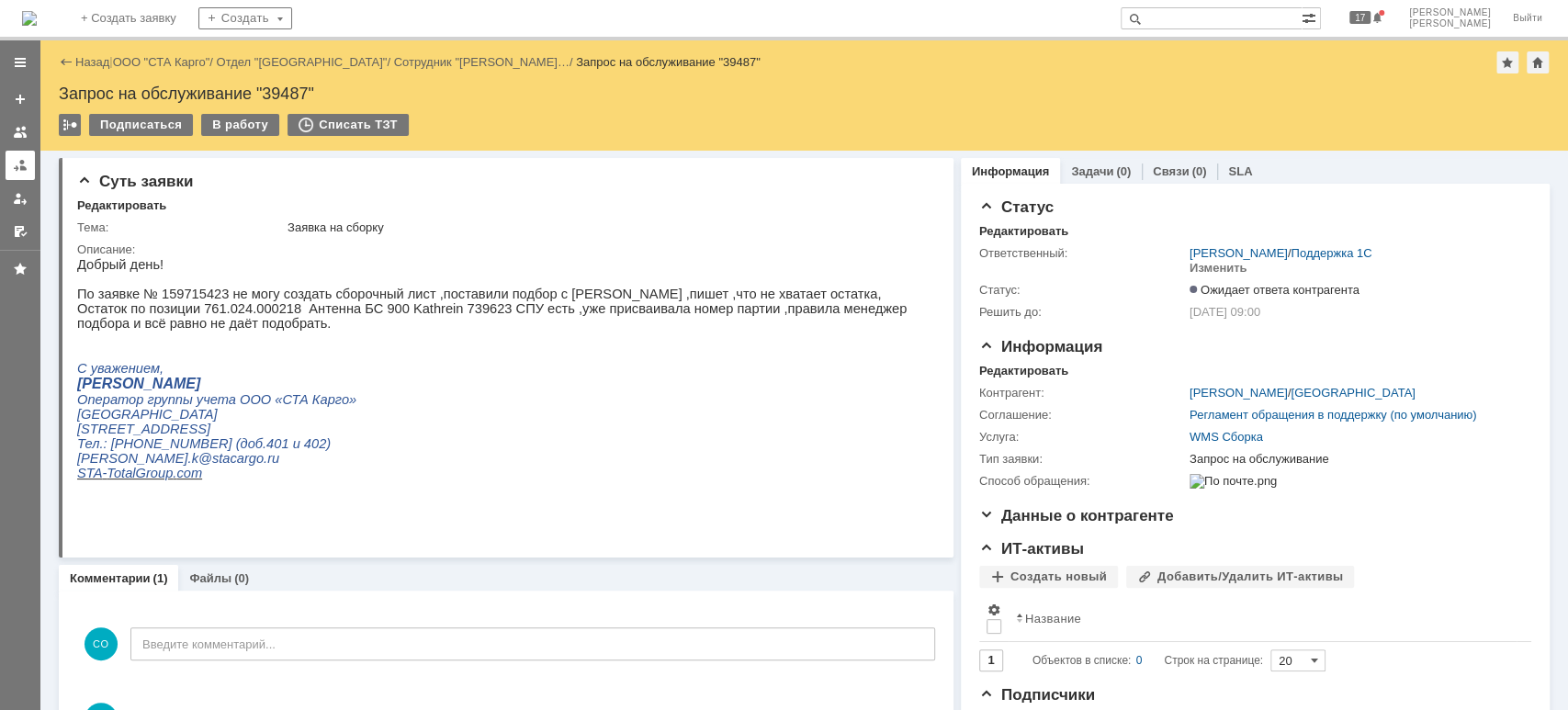
click at [15, 161] on div at bounding box center [20, 165] width 15 height 15
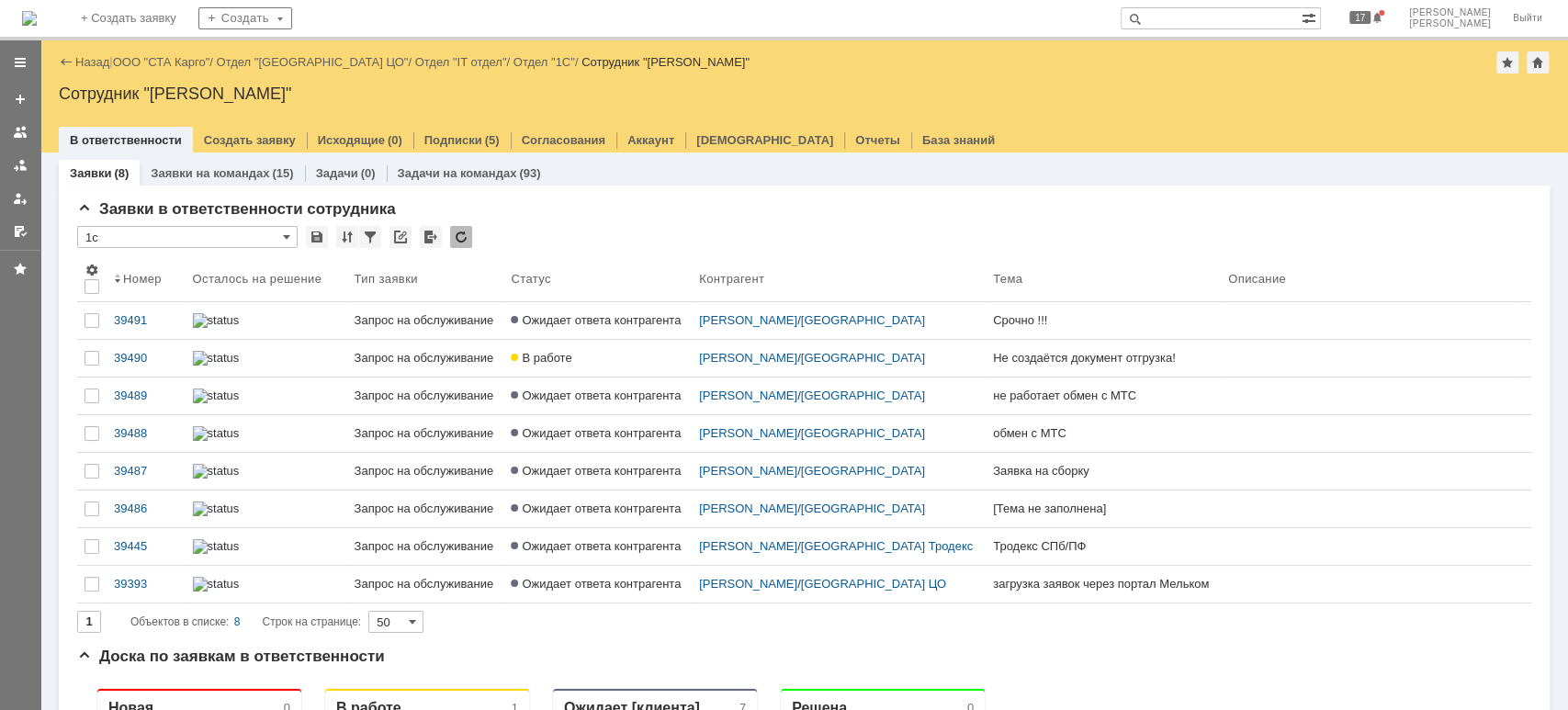
click at [150, 361] on div "39490" at bounding box center [146, 359] width 64 height 15
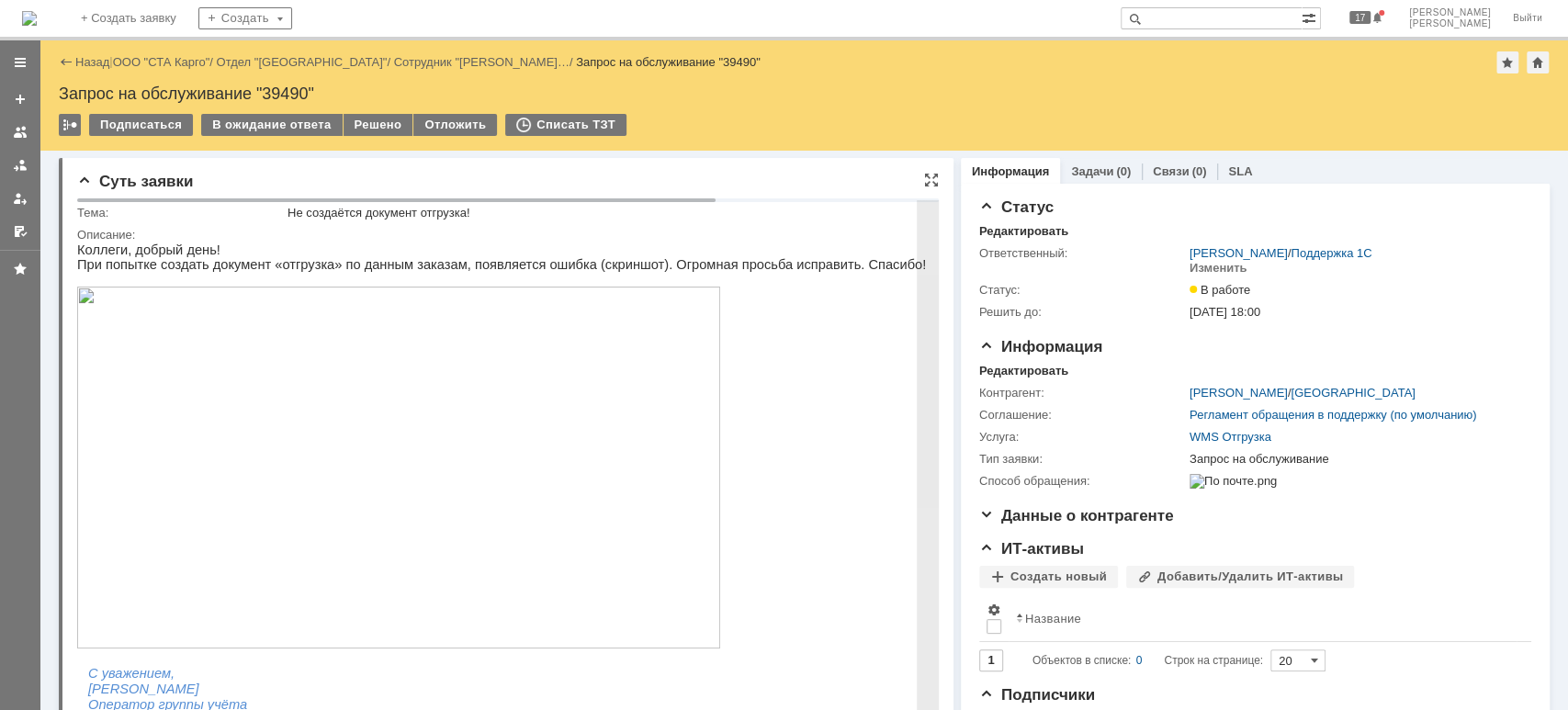
click at [195, 380] on img at bounding box center [399, 467] width 643 height 362
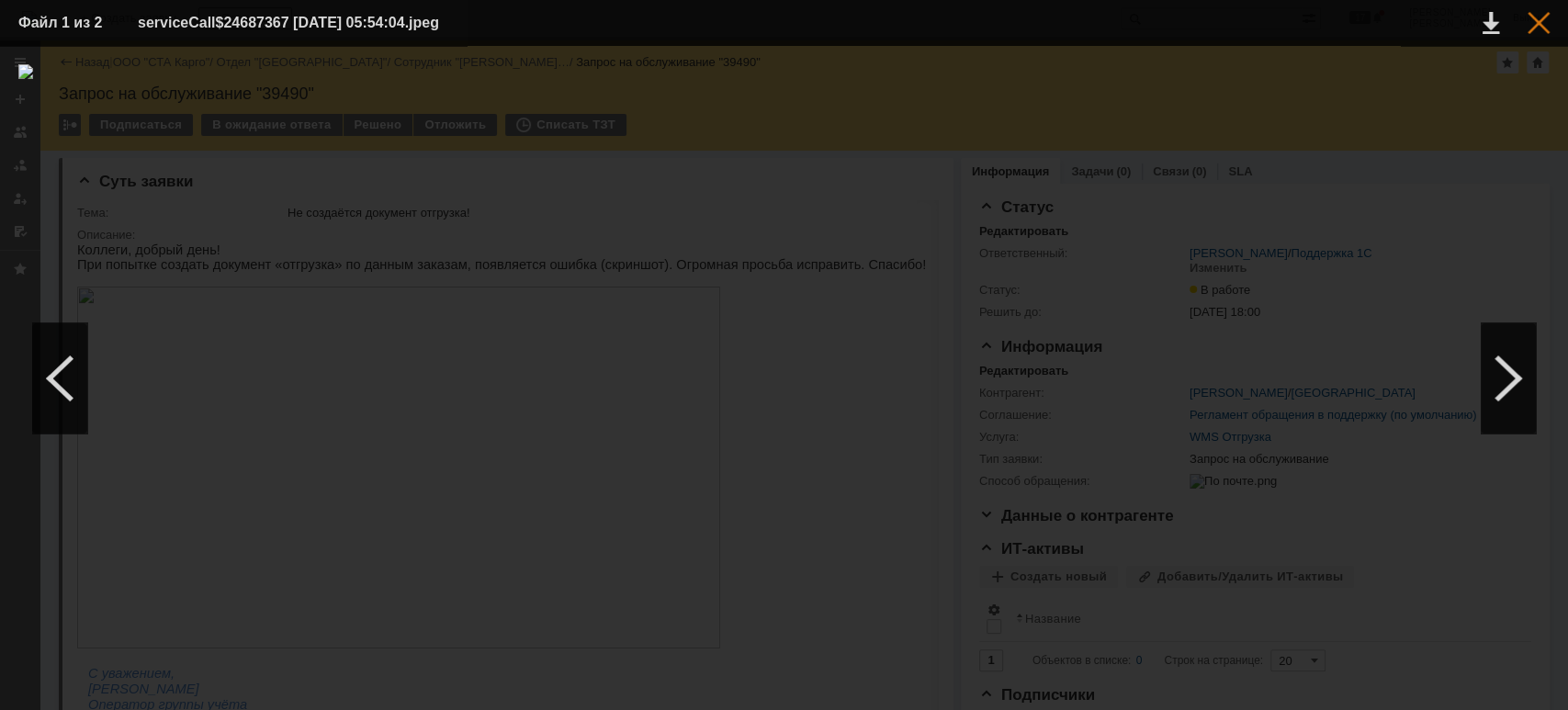
click at [1542, 25] on div at bounding box center [1539, 23] width 22 height 22
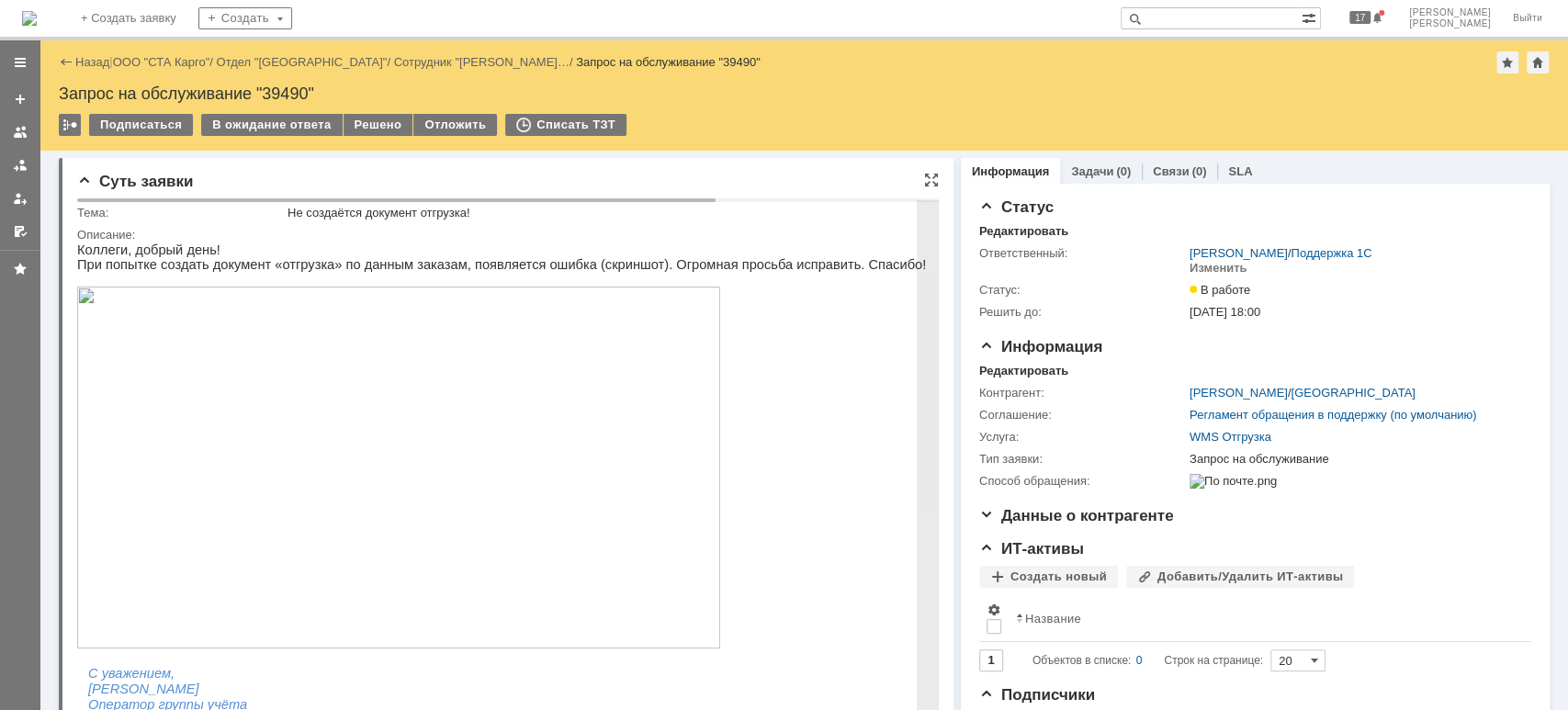
click at [543, 469] on img at bounding box center [399, 467] width 643 height 362
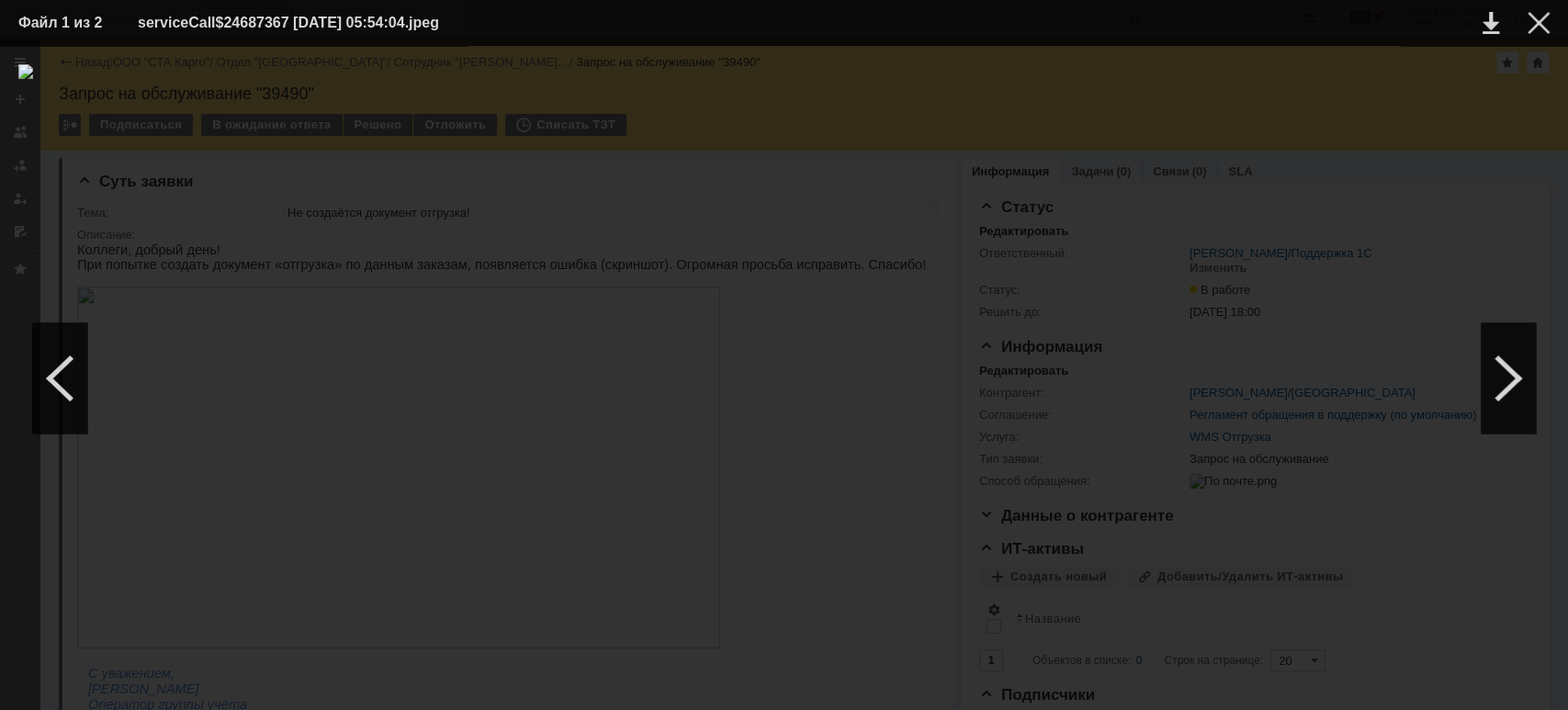
click at [1523, 22] on td at bounding box center [1524, 23] width 50 height 28
click at [1545, 16] on div at bounding box center [1539, 23] width 22 height 22
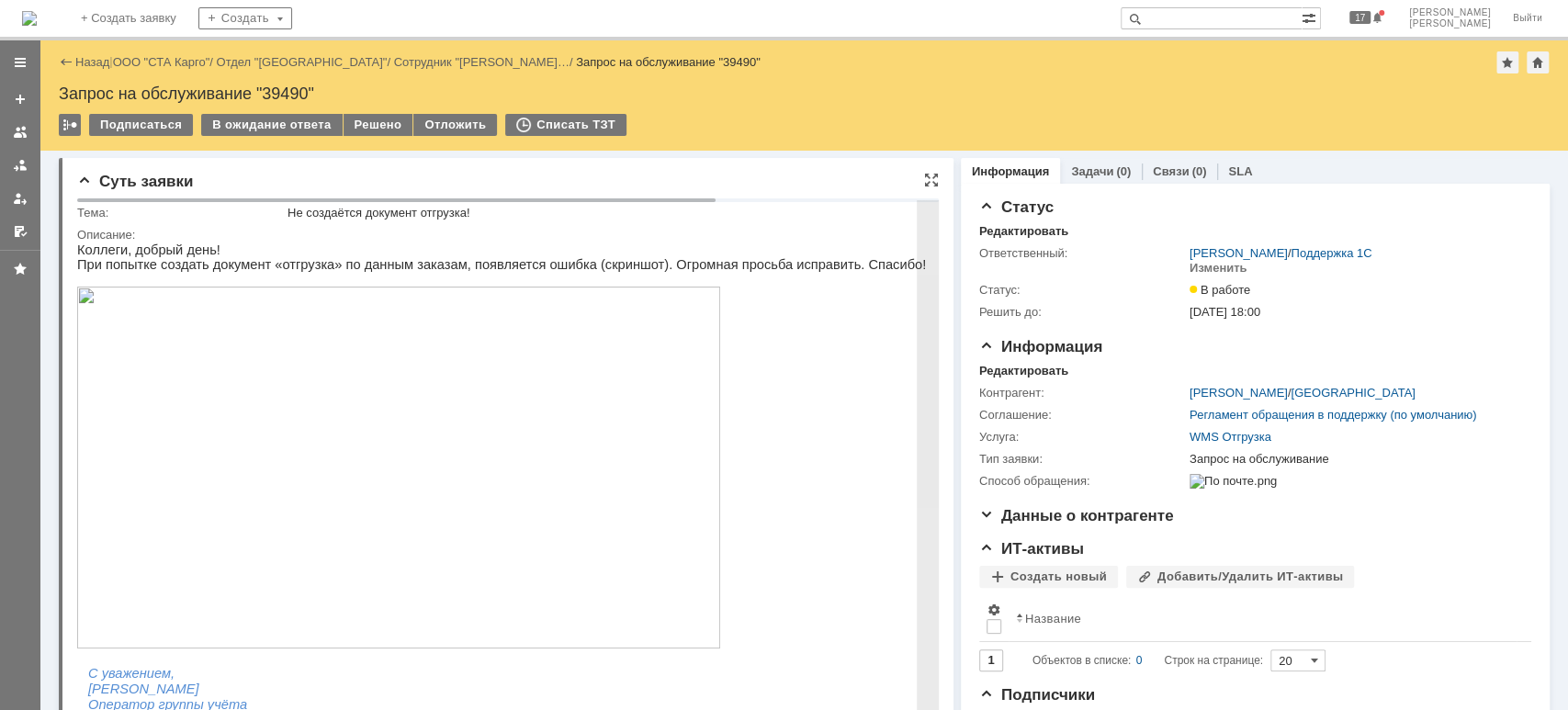
click at [407, 430] on img at bounding box center [399, 467] width 643 height 362
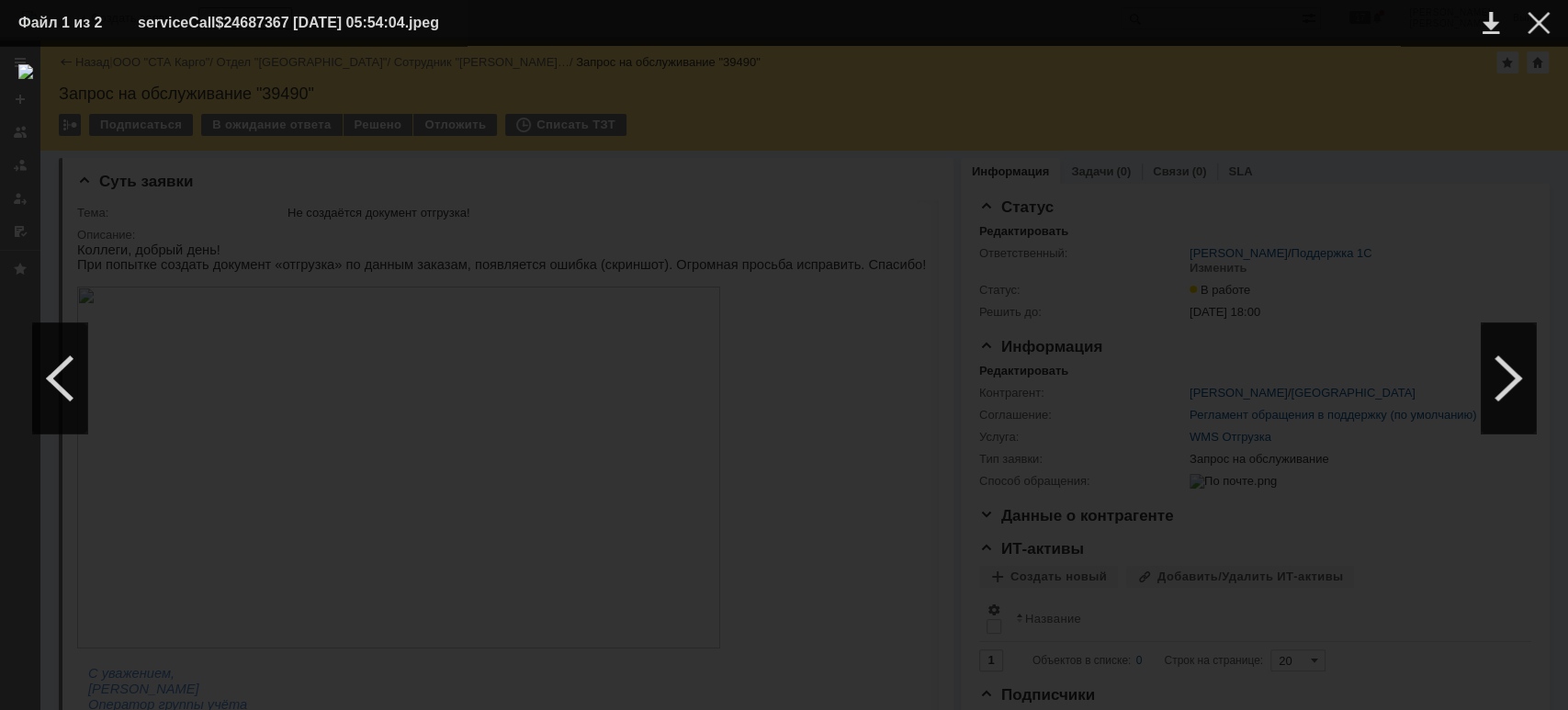
click at [1343, 179] on div at bounding box center [784, 377] width 1532 height 627
click at [1538, 29] on div at bounding box center [1539, 23] width 22 height 22
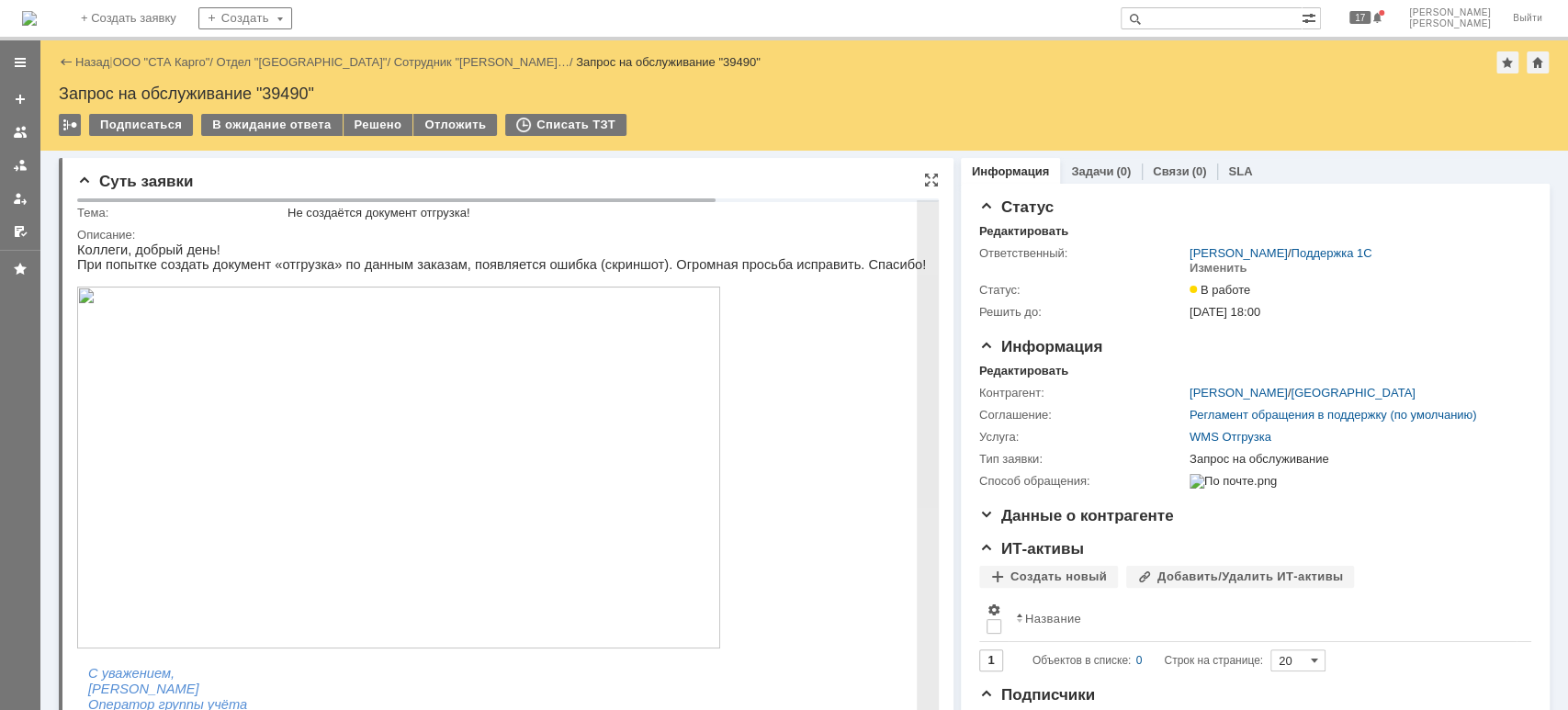
click at [340, 470] on img at bounding box center [399, 467] width 643 height 362
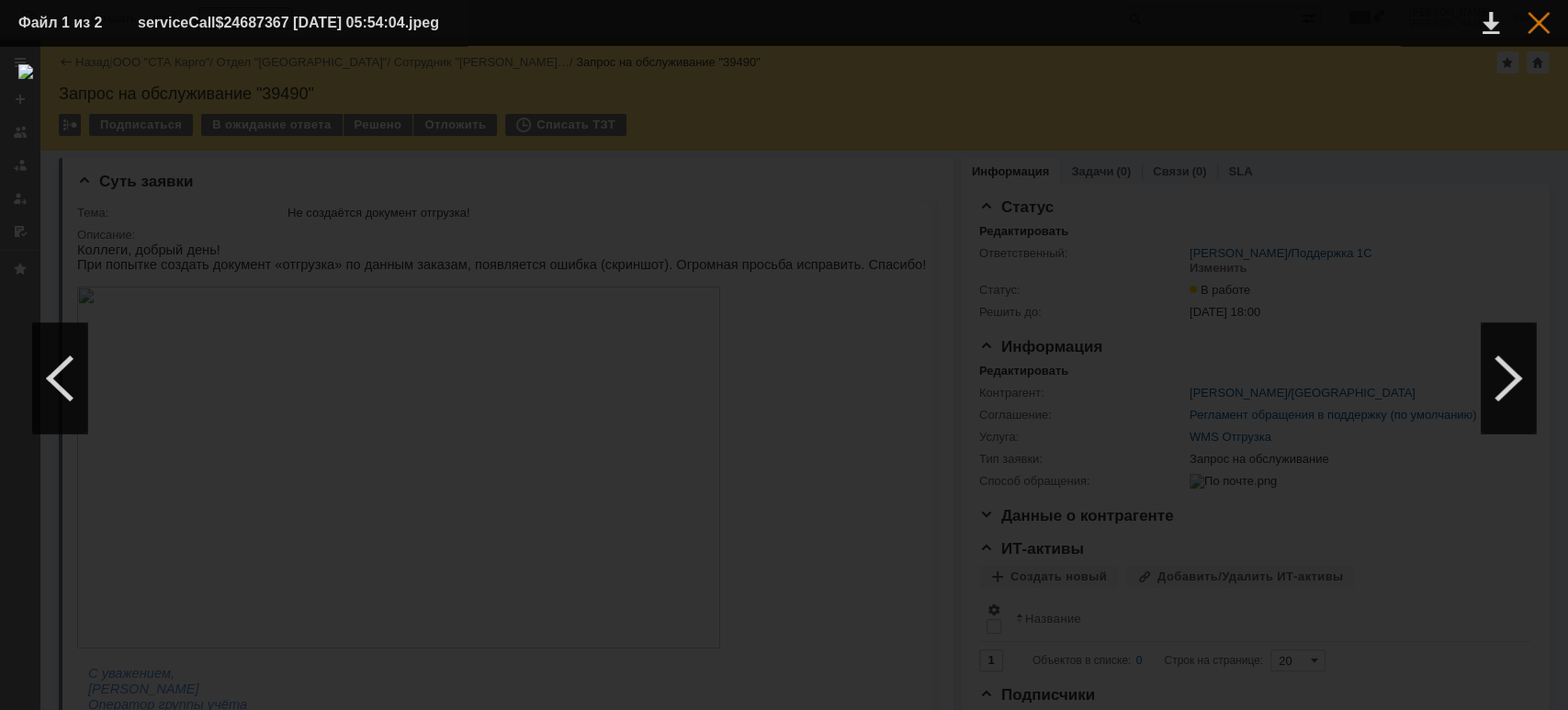
drag, startPoint x: 1548, startPoint y: 22, endPoint x: 813, endPoint y: 122, distance: 741.8
click at [1546, 22] on div at bounding box center [1539, 23] width 22 height 22
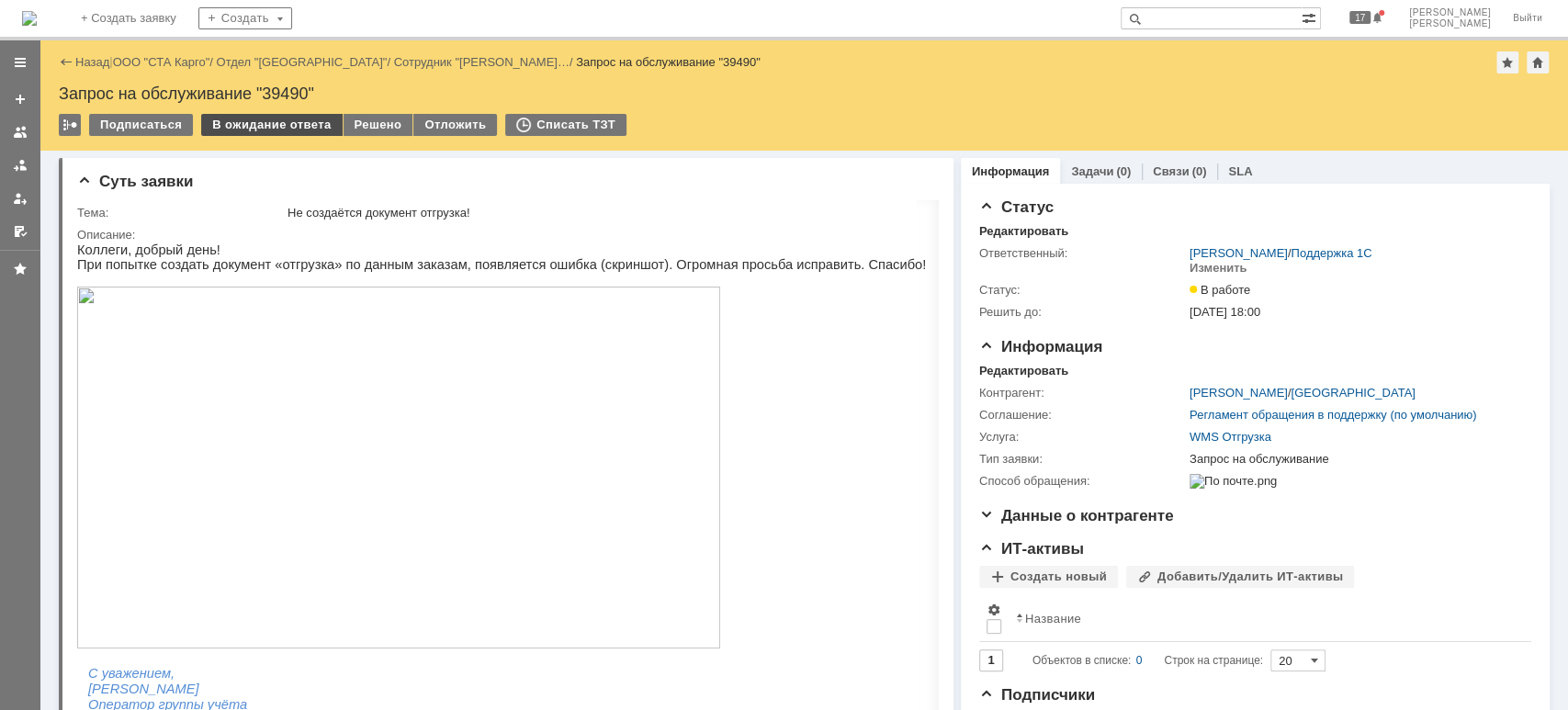
click at [316, 117] on div "В ожидание ответа" at bounding box center [270, 125] width 140 height 22
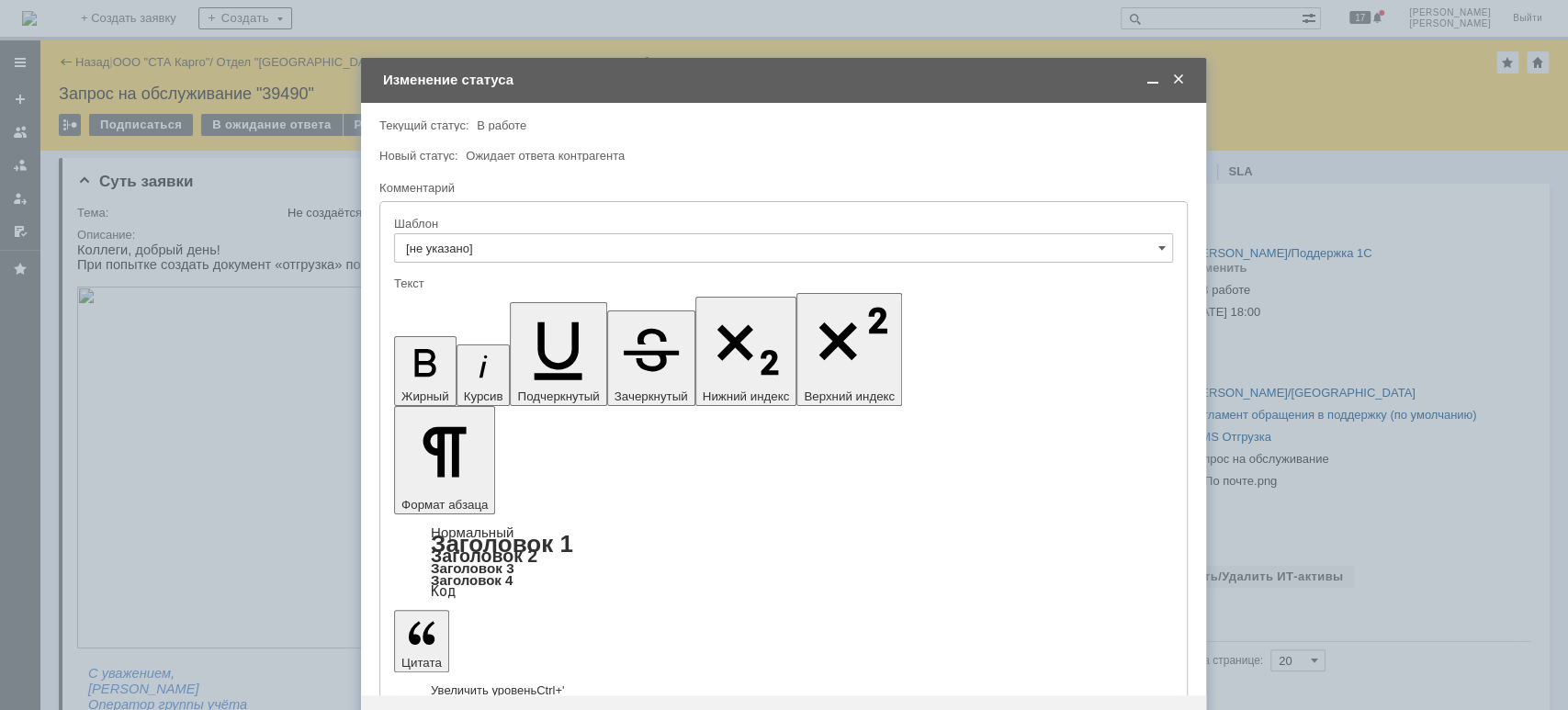
drag, startPoint x: 545, startPoint y: 5159, endPoint x: 539, endPoint y: 5169, distance: 11.7
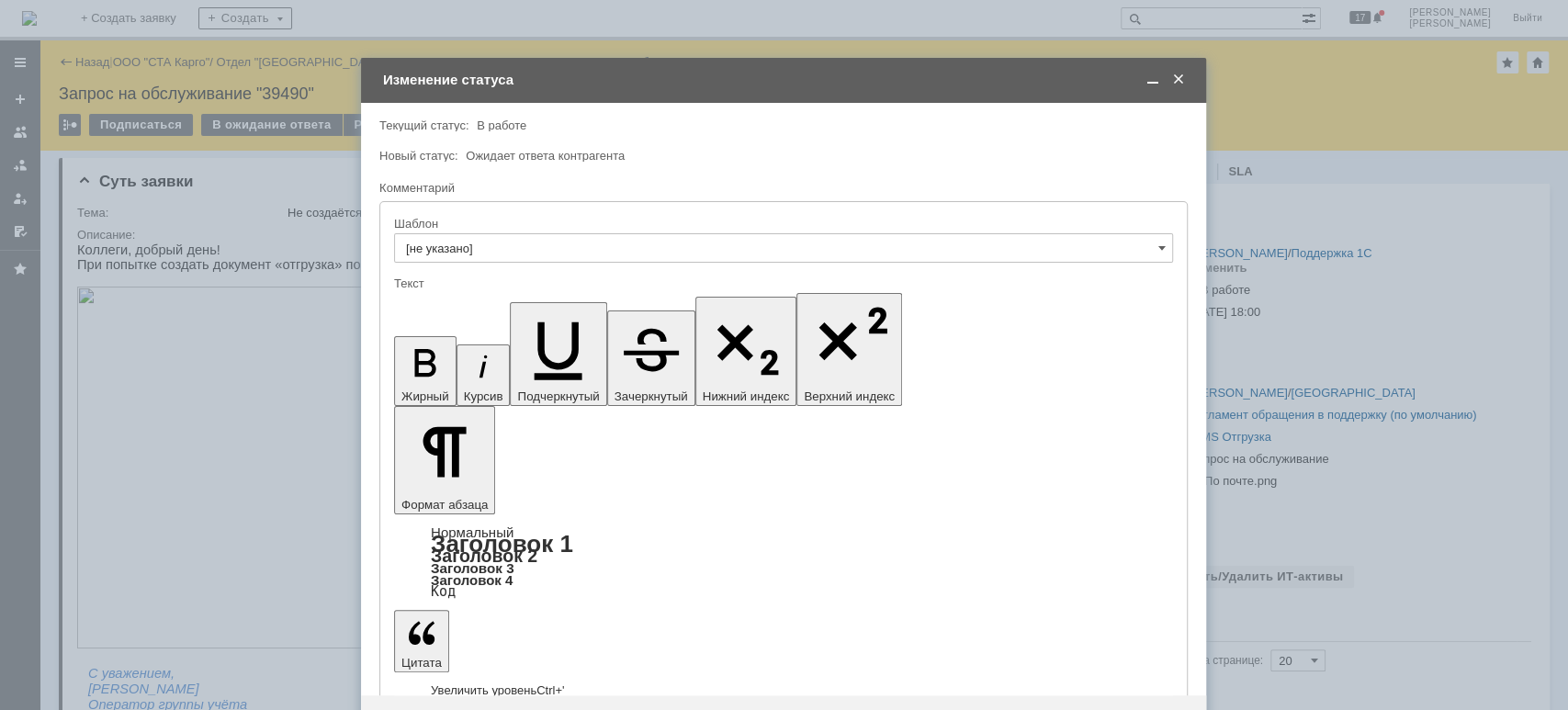
drag, startPoint x: 687, startPoint y: 5101, endPoint x: 721, endPoint y: 5154, distance: 63.0
click at [1150, 85] on span at bounding box center [1153, 80] width 19 height 17
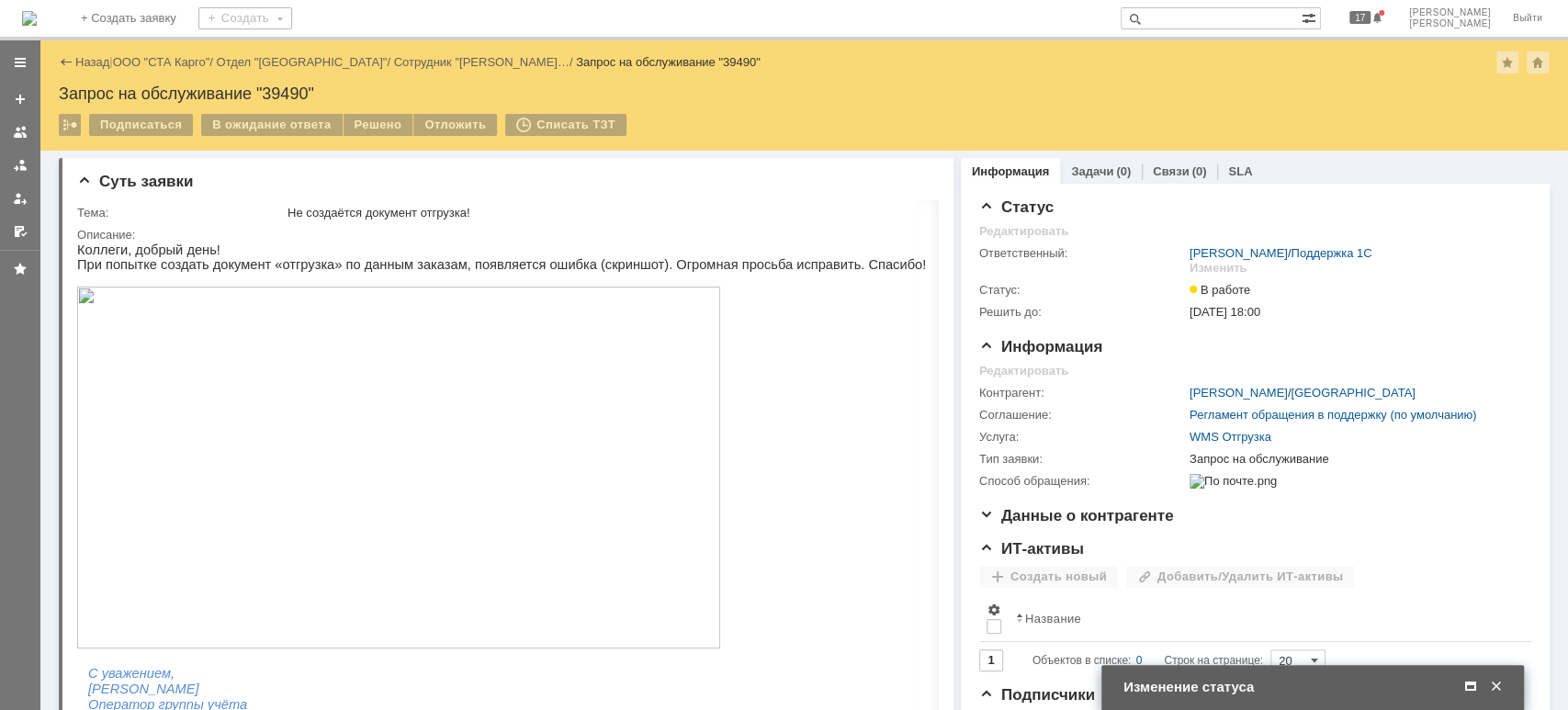
click at [1494, 687] on span at bounding box center [1496, 687] width 19 height 17
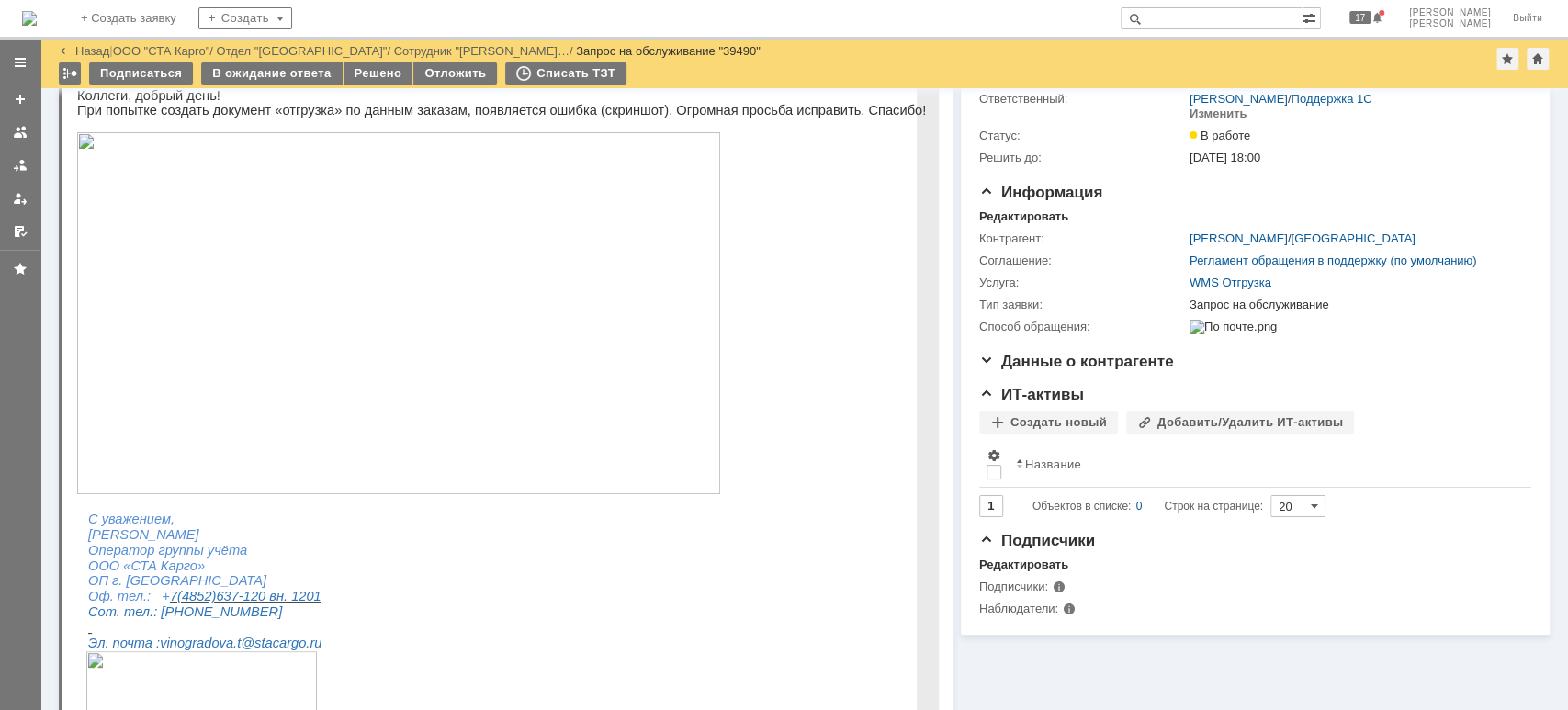
scroll to position [122, 0]
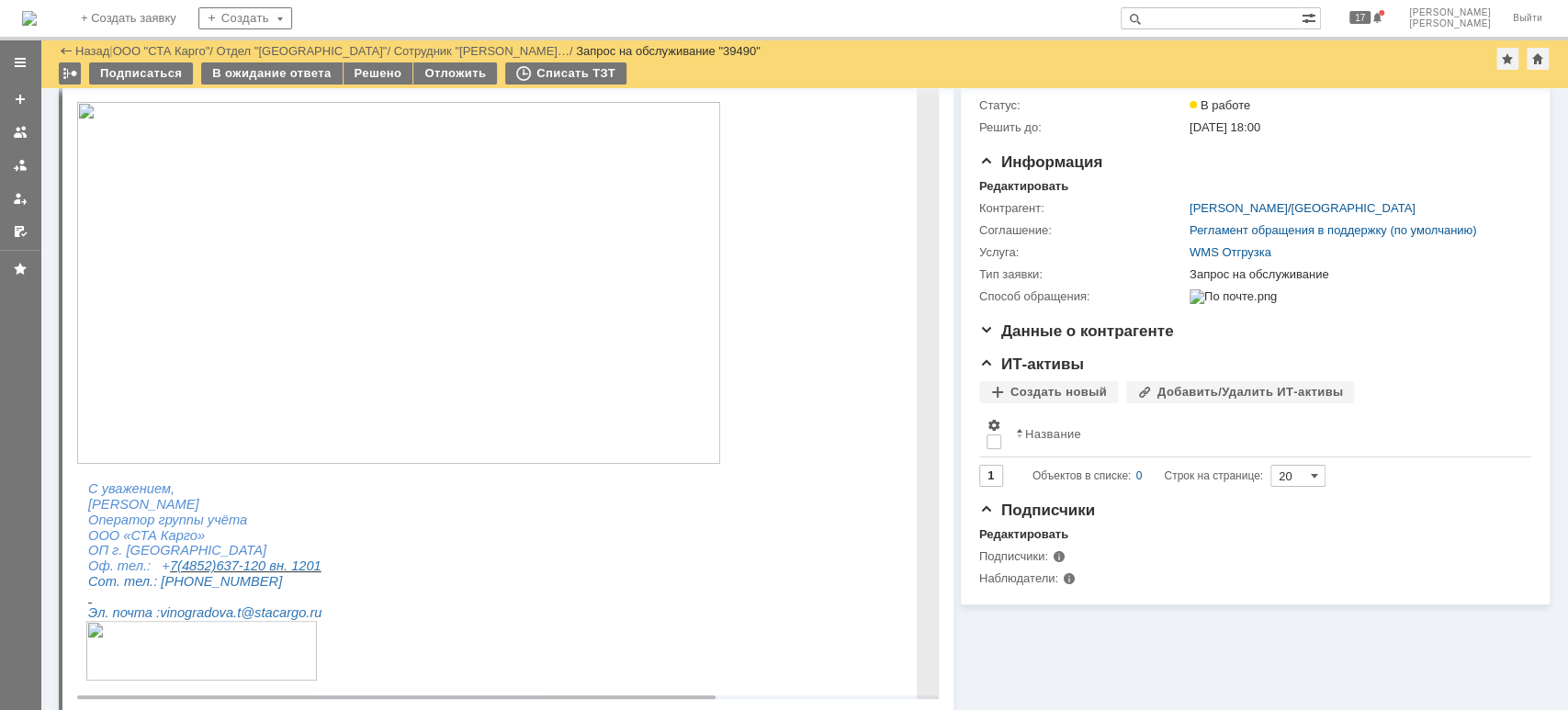
click at [513, 344] on img at bounding box center [399, 283] width 643 height 362
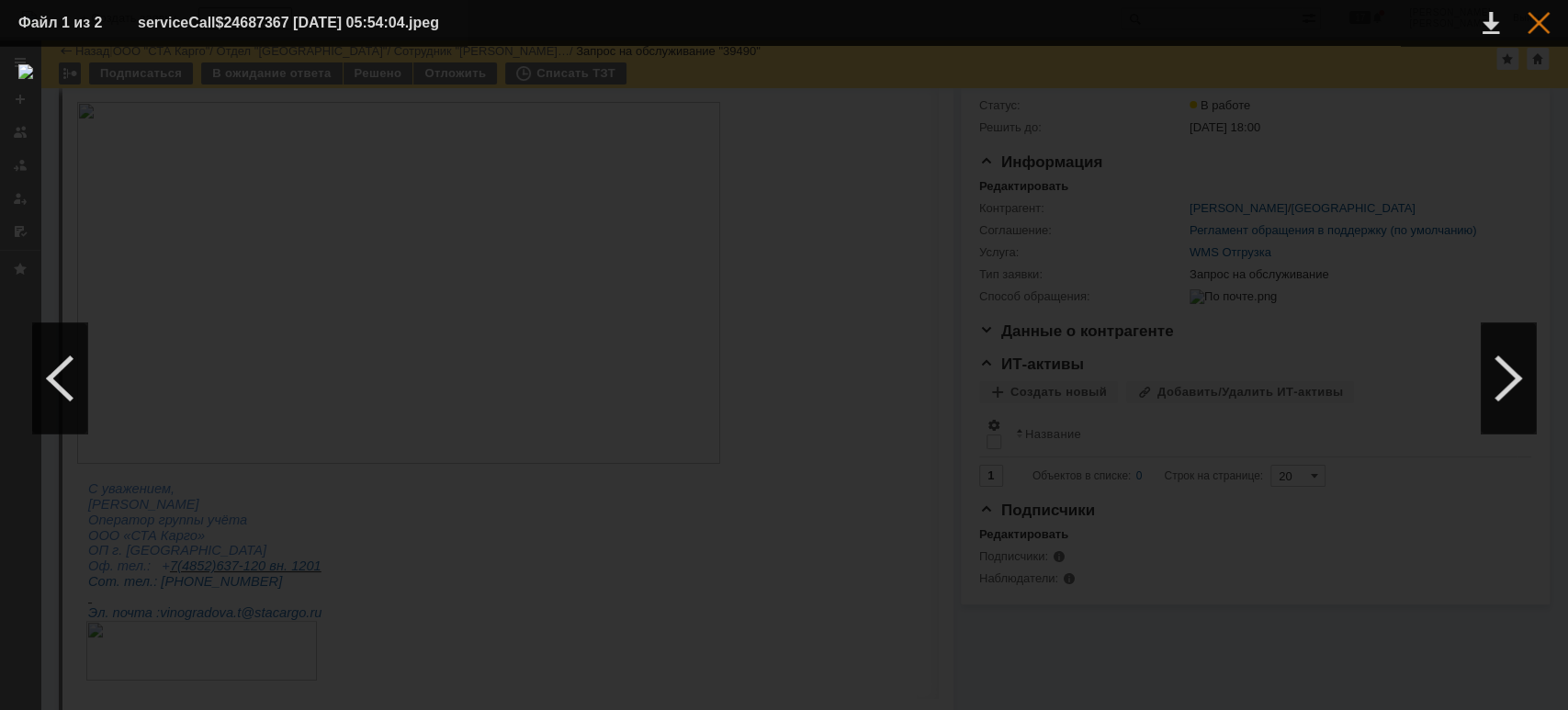
click at [1548, 21] on div at bounding box center [1539, 23] width 22 height 22
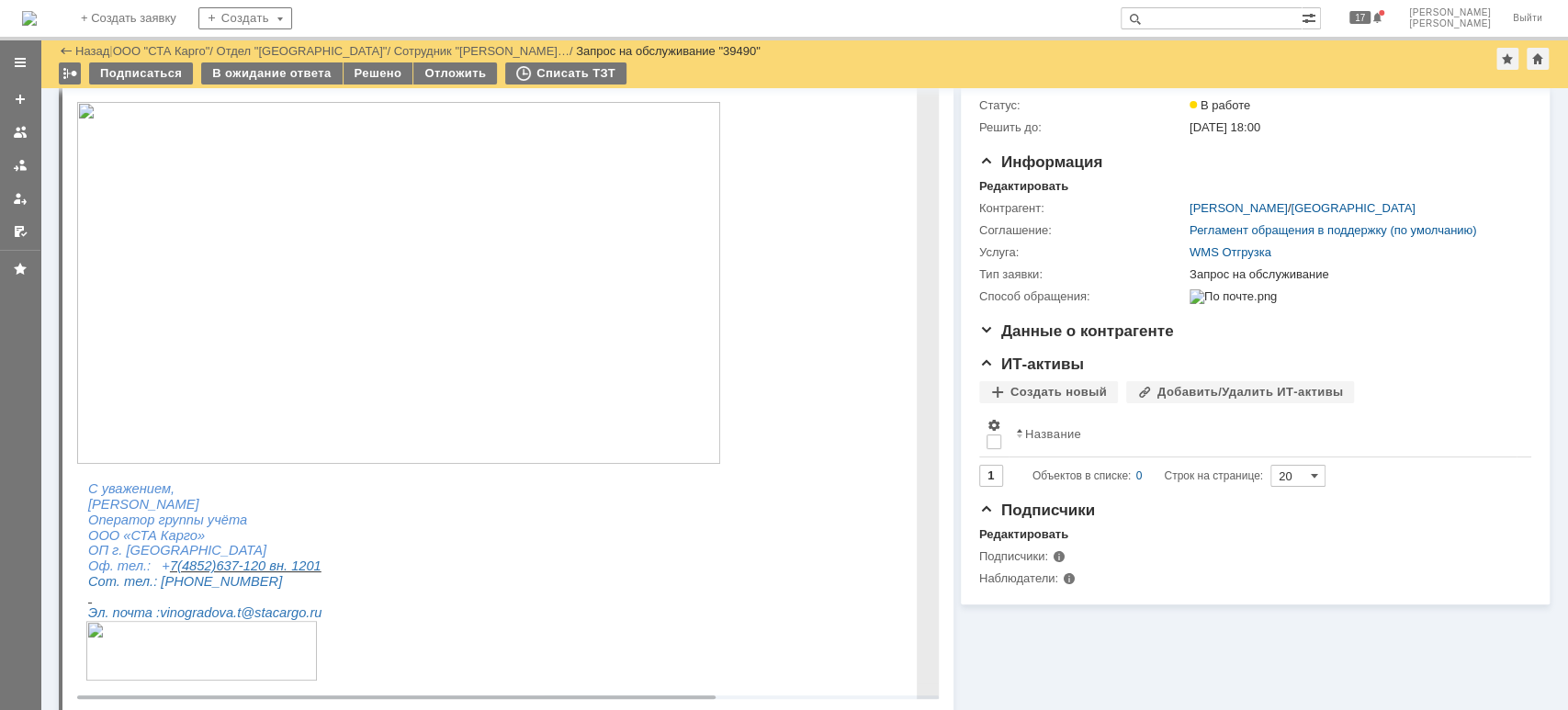
scroll to position [0, 0]
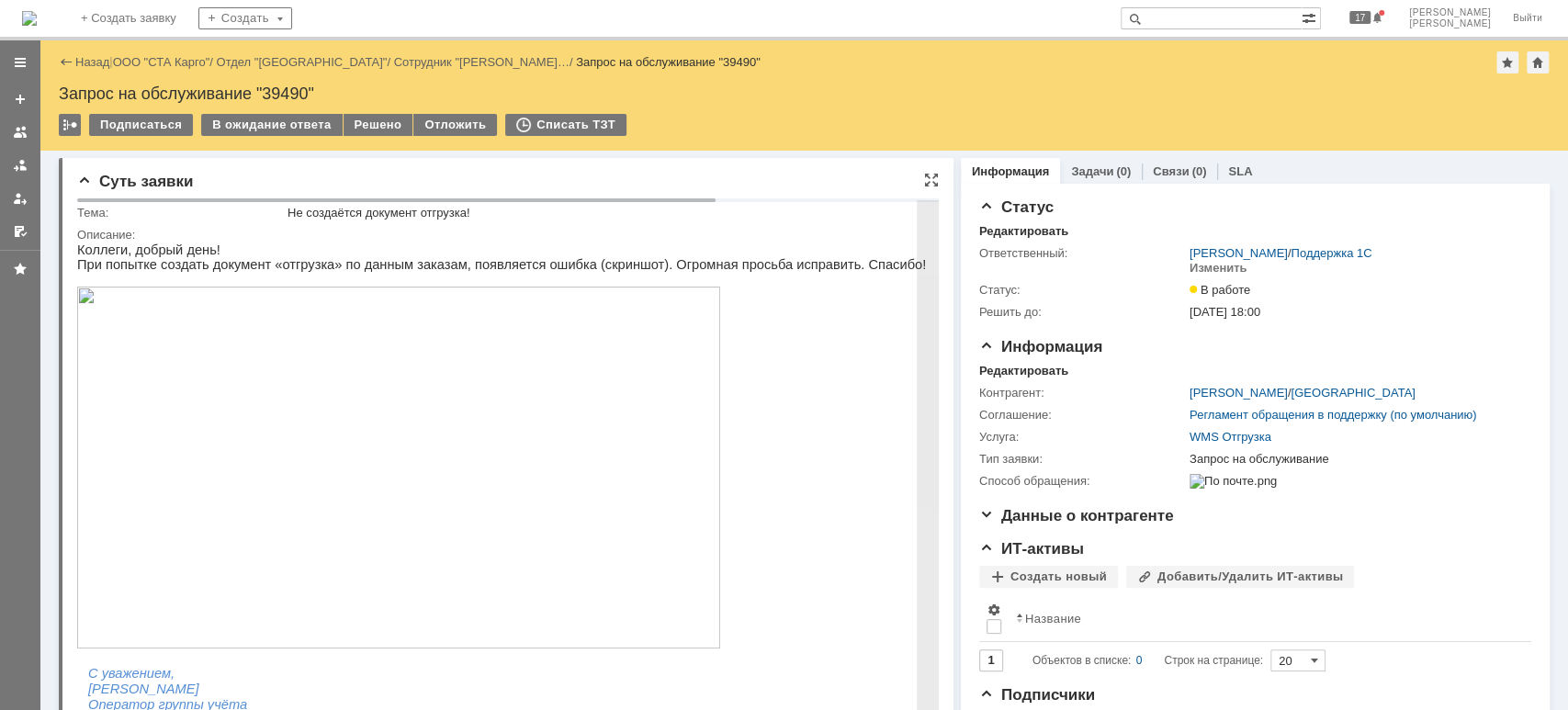
click at [532, 490] on img at bounding box center [399, 467] width 643 height 362
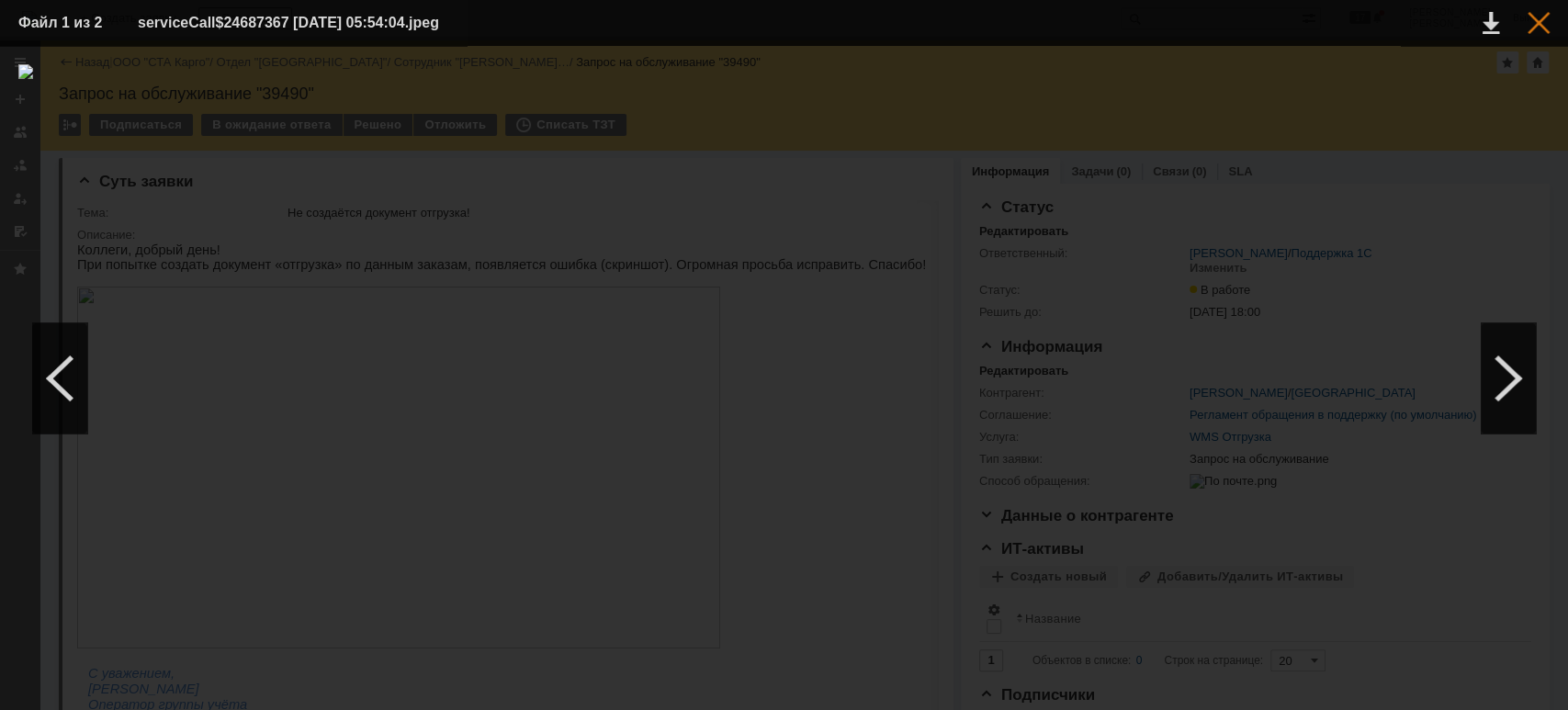
click at [1535, 25] on div at bounding box center [1539, 23] width 22 height 22
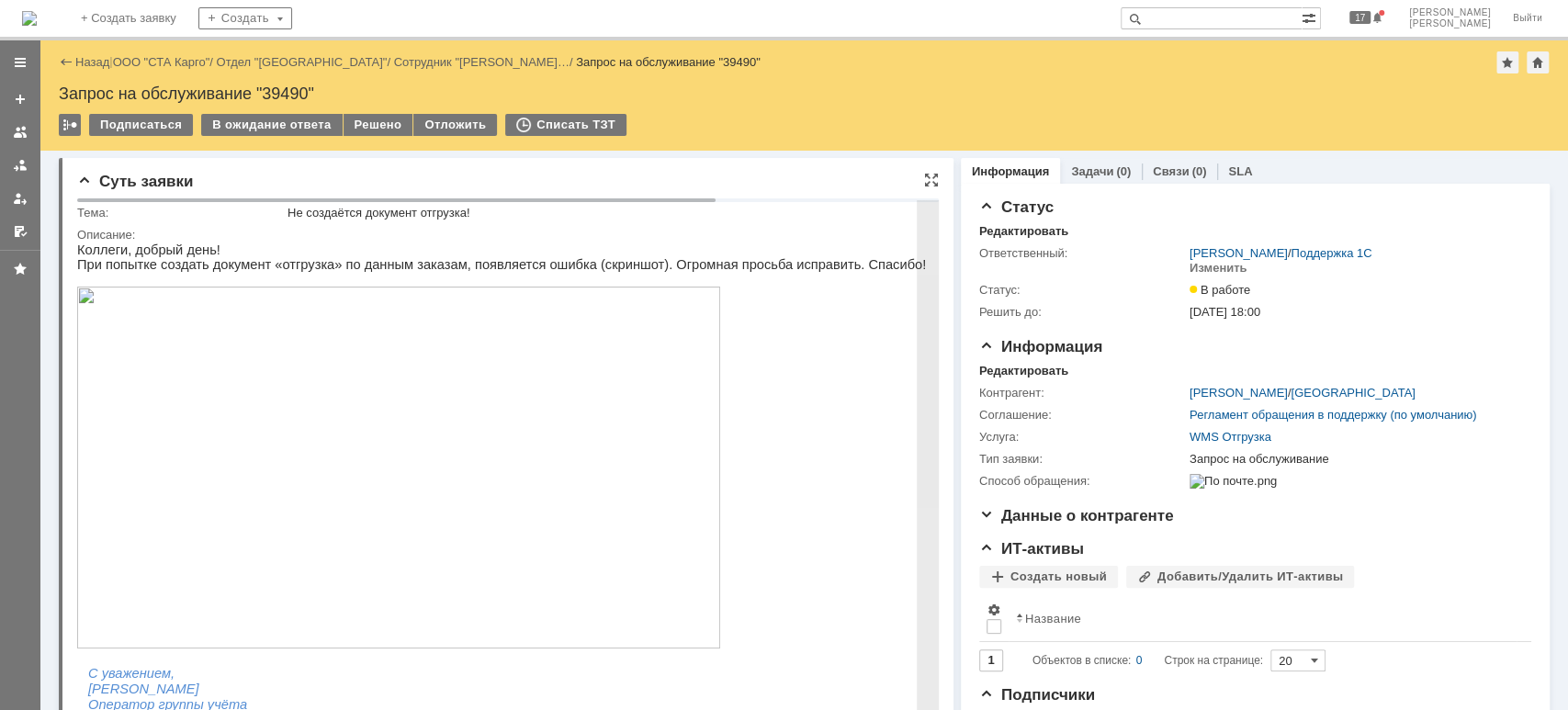
click at [459, 441] on img at bounding box center [399, 467] width 643 height 362
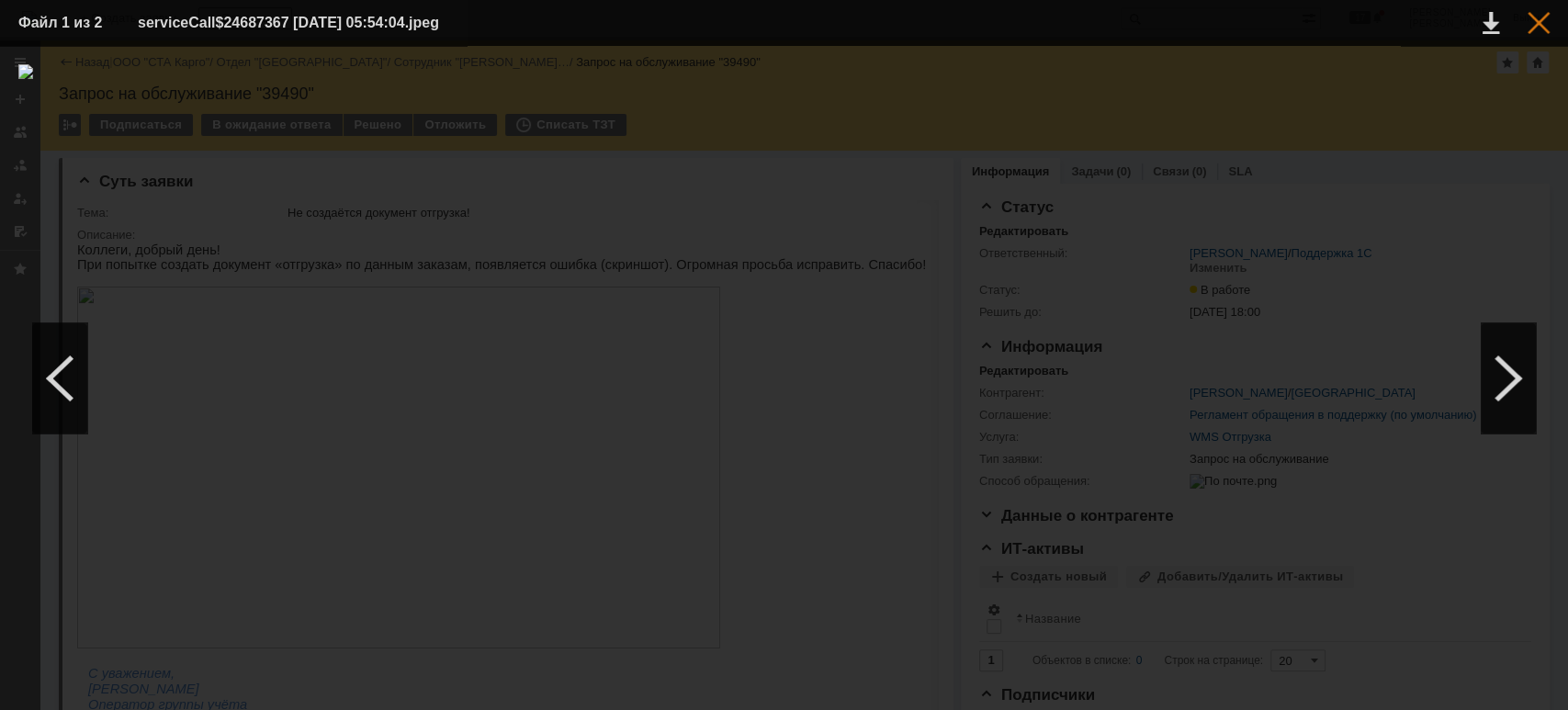
click at [1542, 26] on div at bounding box center [1539, 23] width 22 height 22
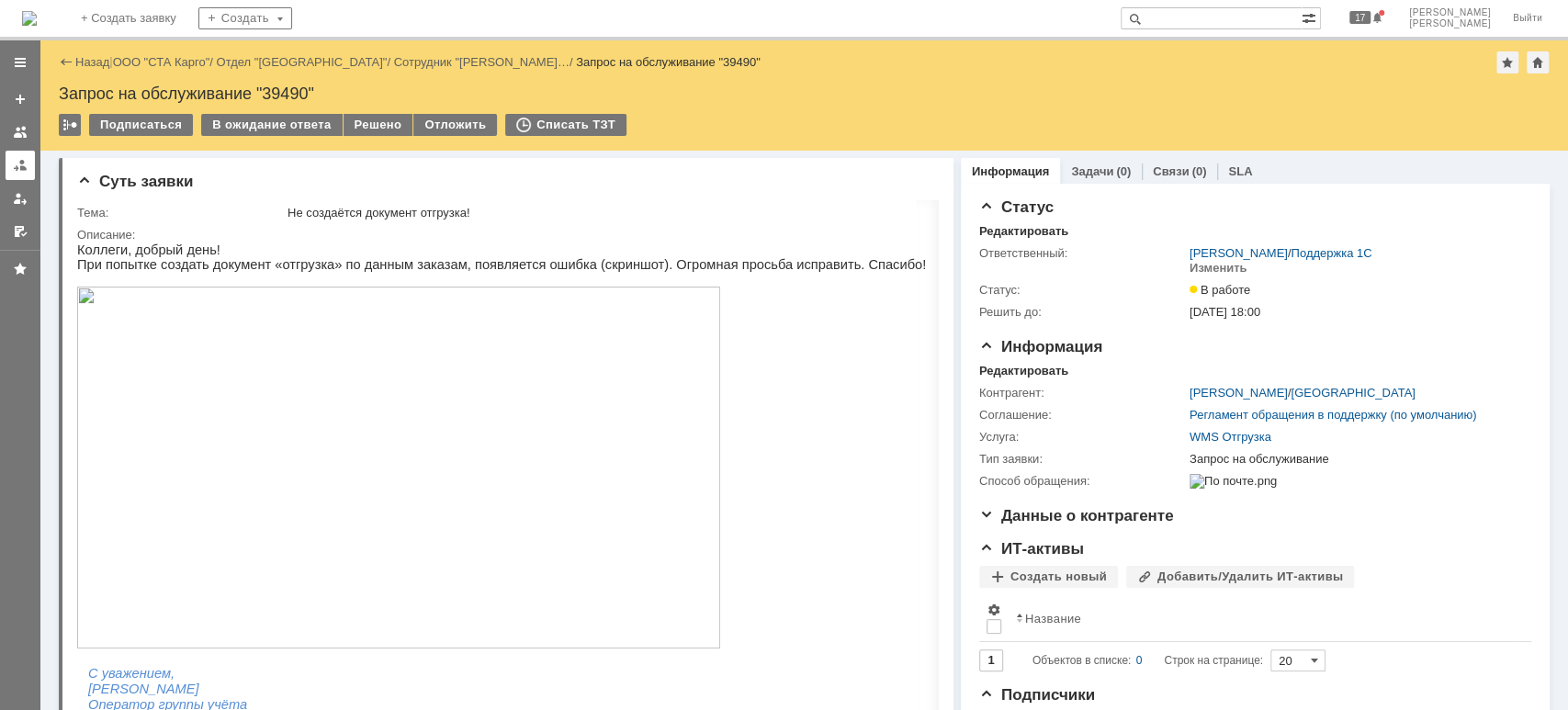
click at [10, 162] on link at bounding box center [20, 165] width 30 height 30
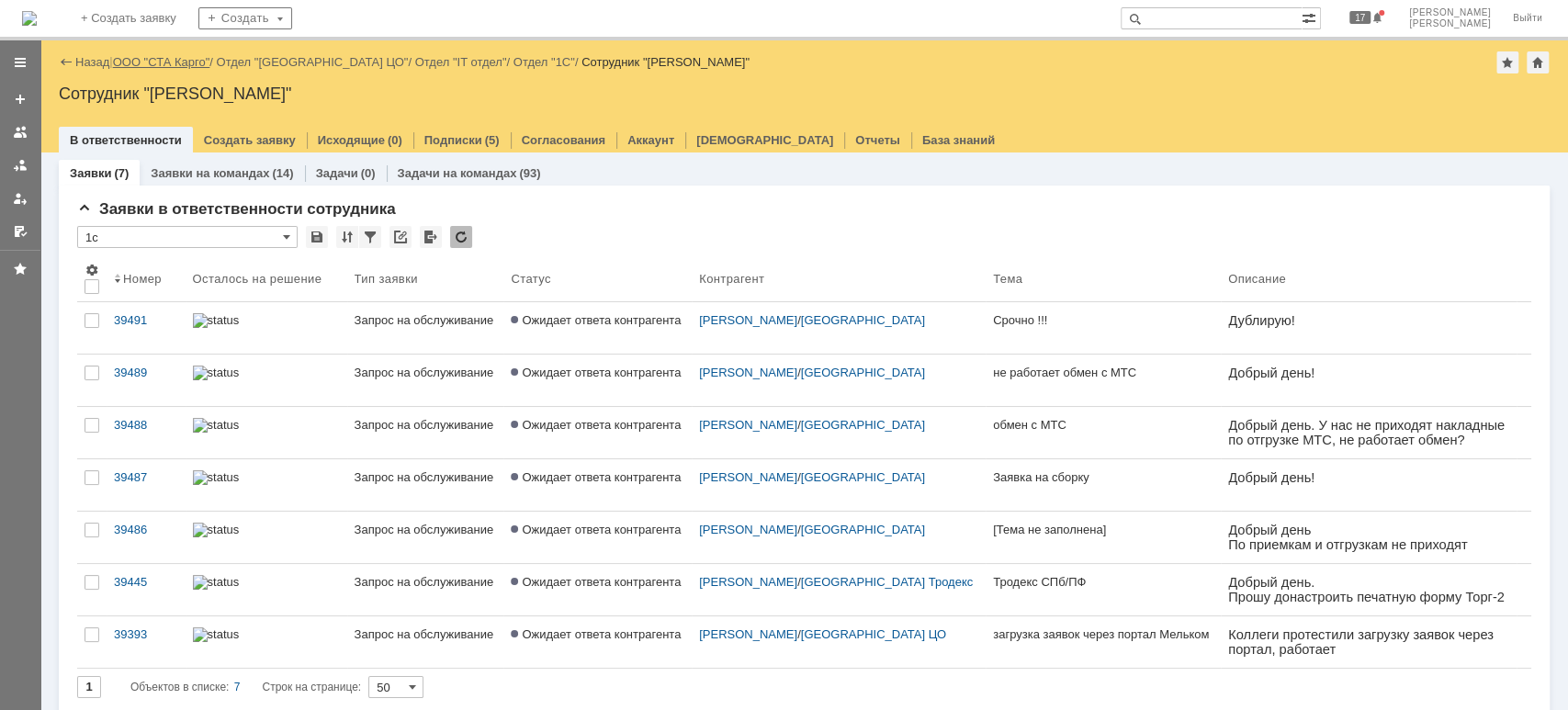
click at [170, 67] on link "ООО "СТА Карго"" at bounding box center [162, 61] width 98 height 14
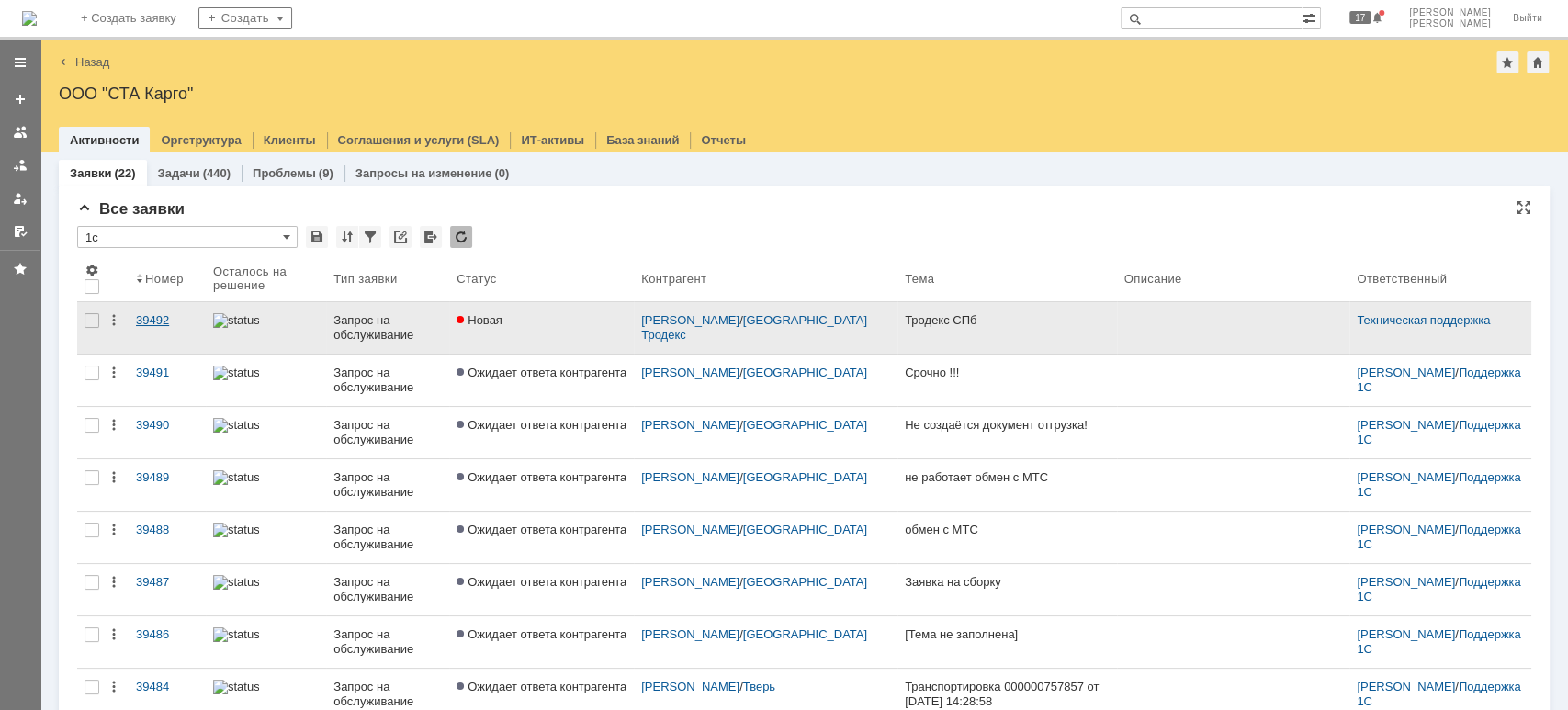
click at [172, 316] on div "39492" at bounding box center [166, 321] width 62 height 15
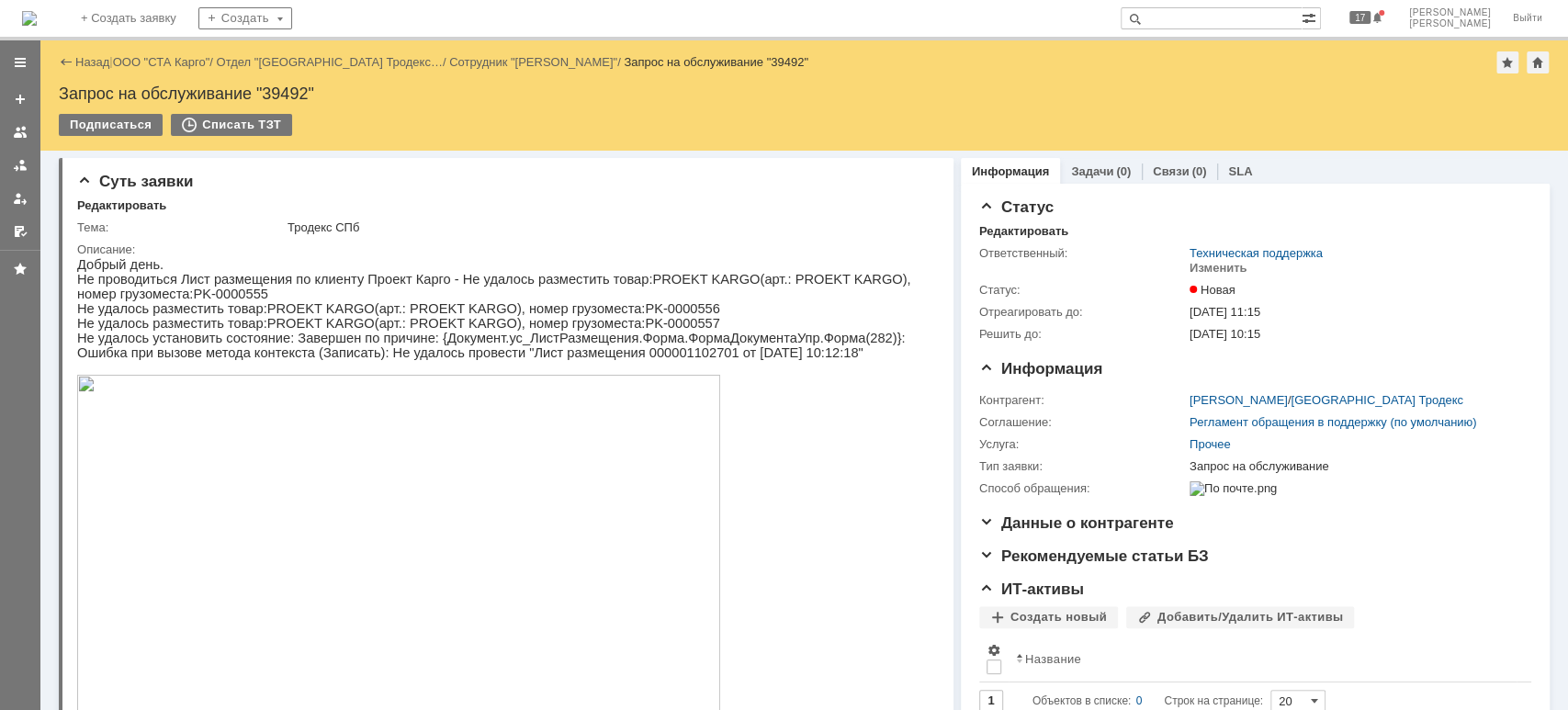
click at [391, 511] on img at bounding box center [399, 555] width 643 height 362
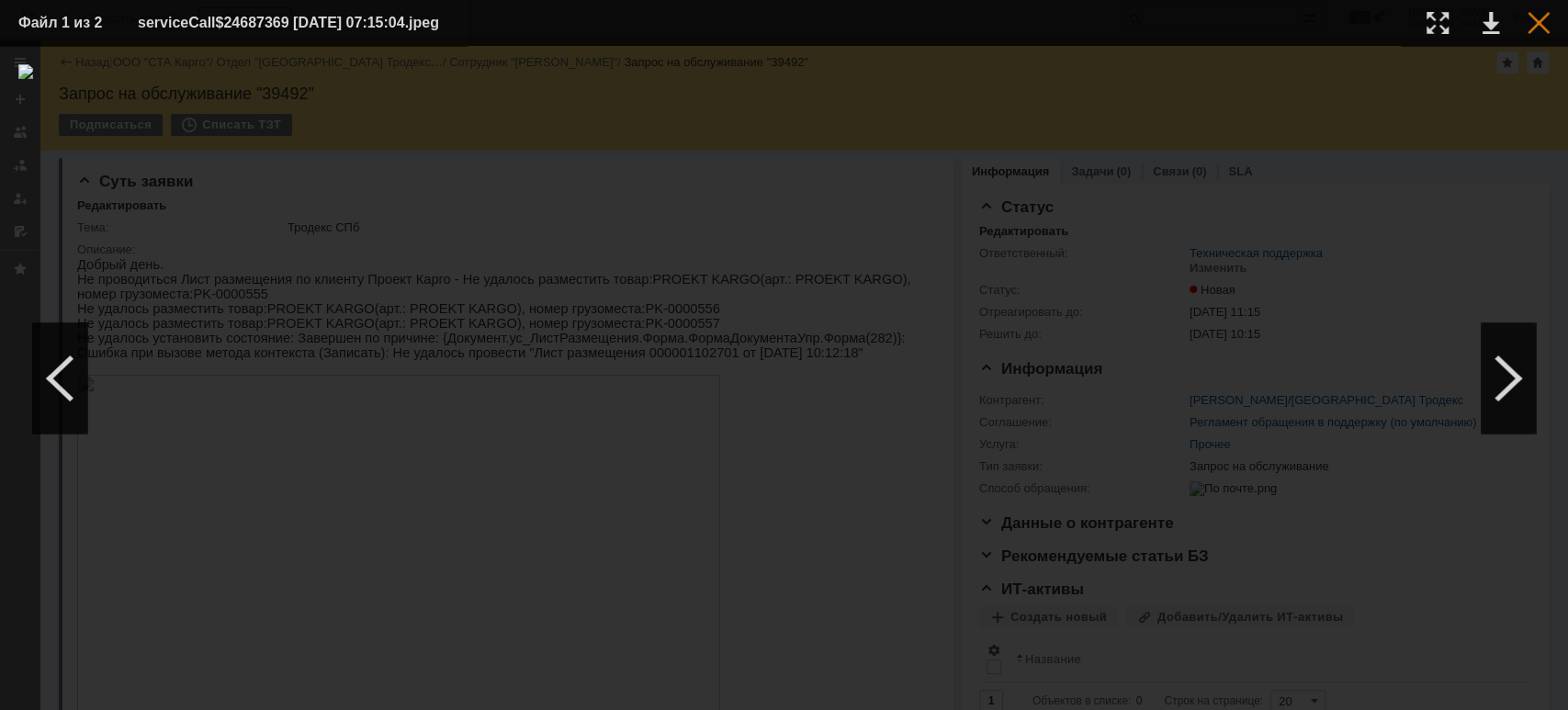
click at [1539, 31] on div at bounding box center [1539, 23] width 22 height 22
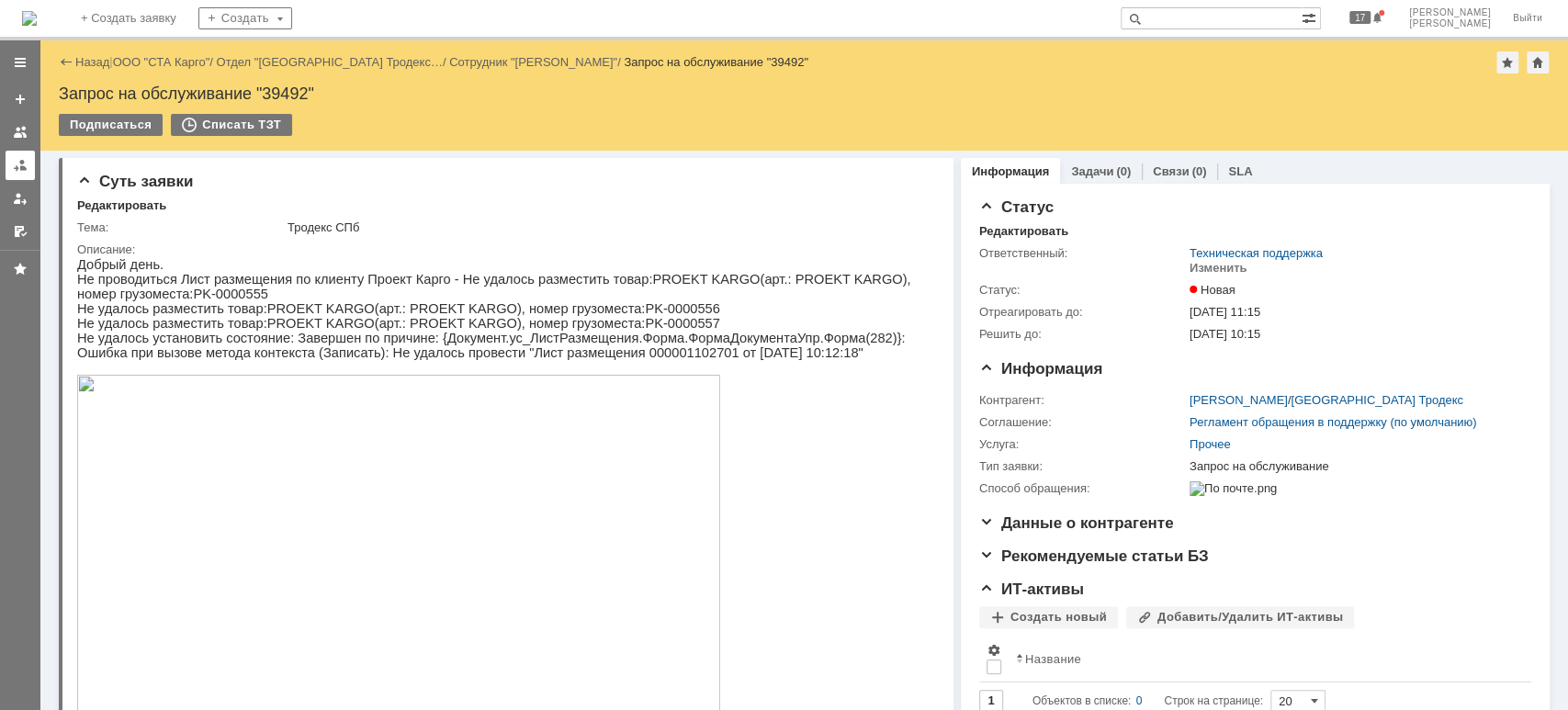
click at [30, 166] on link at bounding box center [20, 165] width 30 height 30
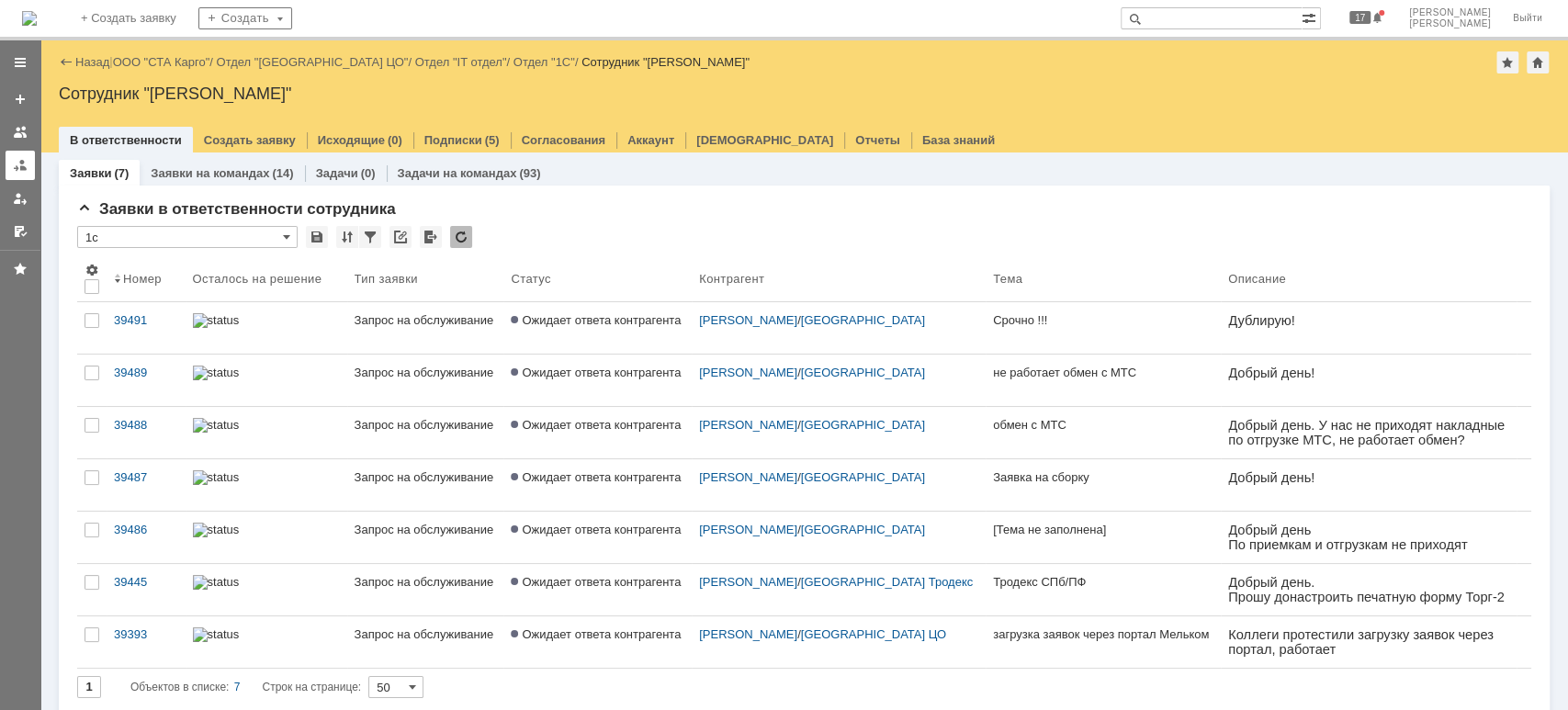
click at [20, 171] on div at bounding box center [20, 165] width 15 height 15
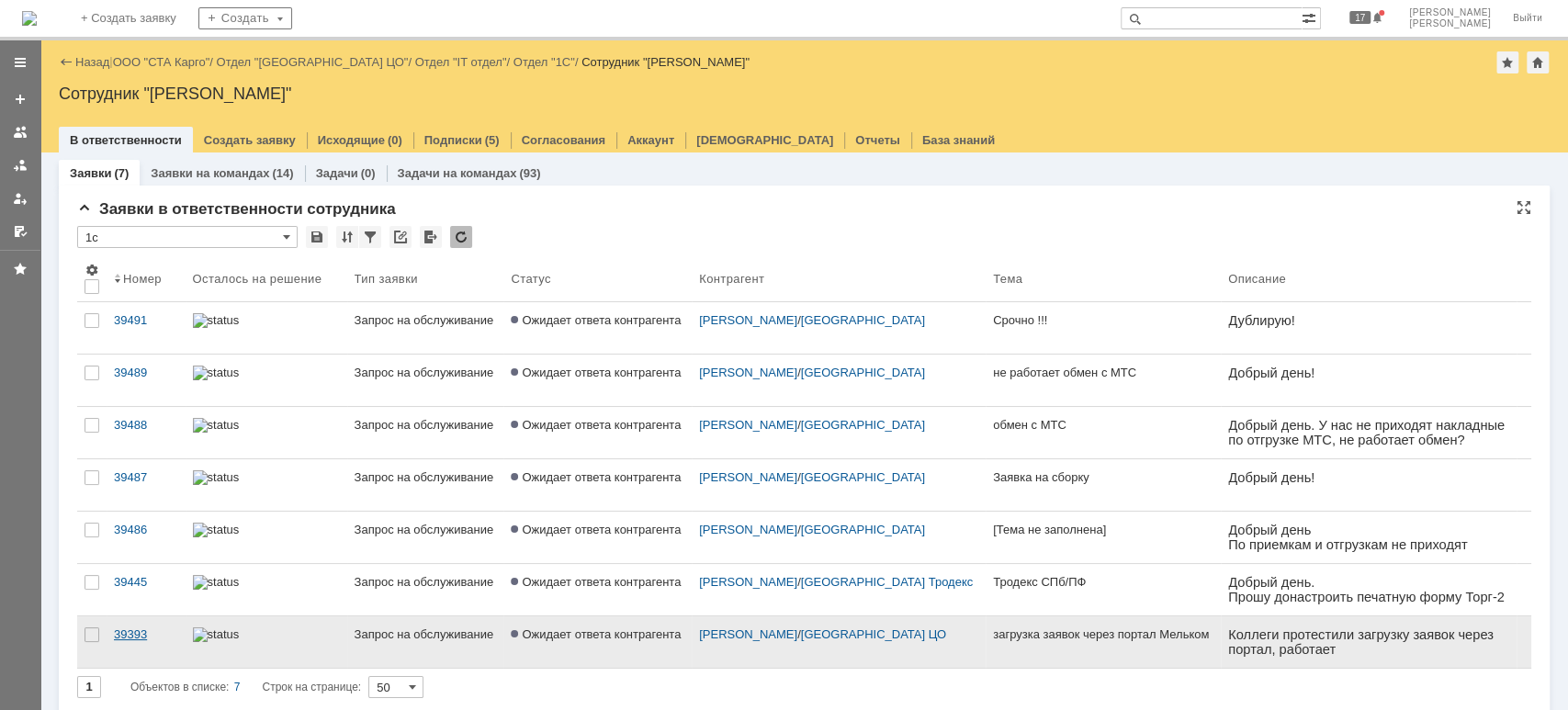
click at [135, 638] on div "39393" at bounding box center [146, 635] width 64 height 15
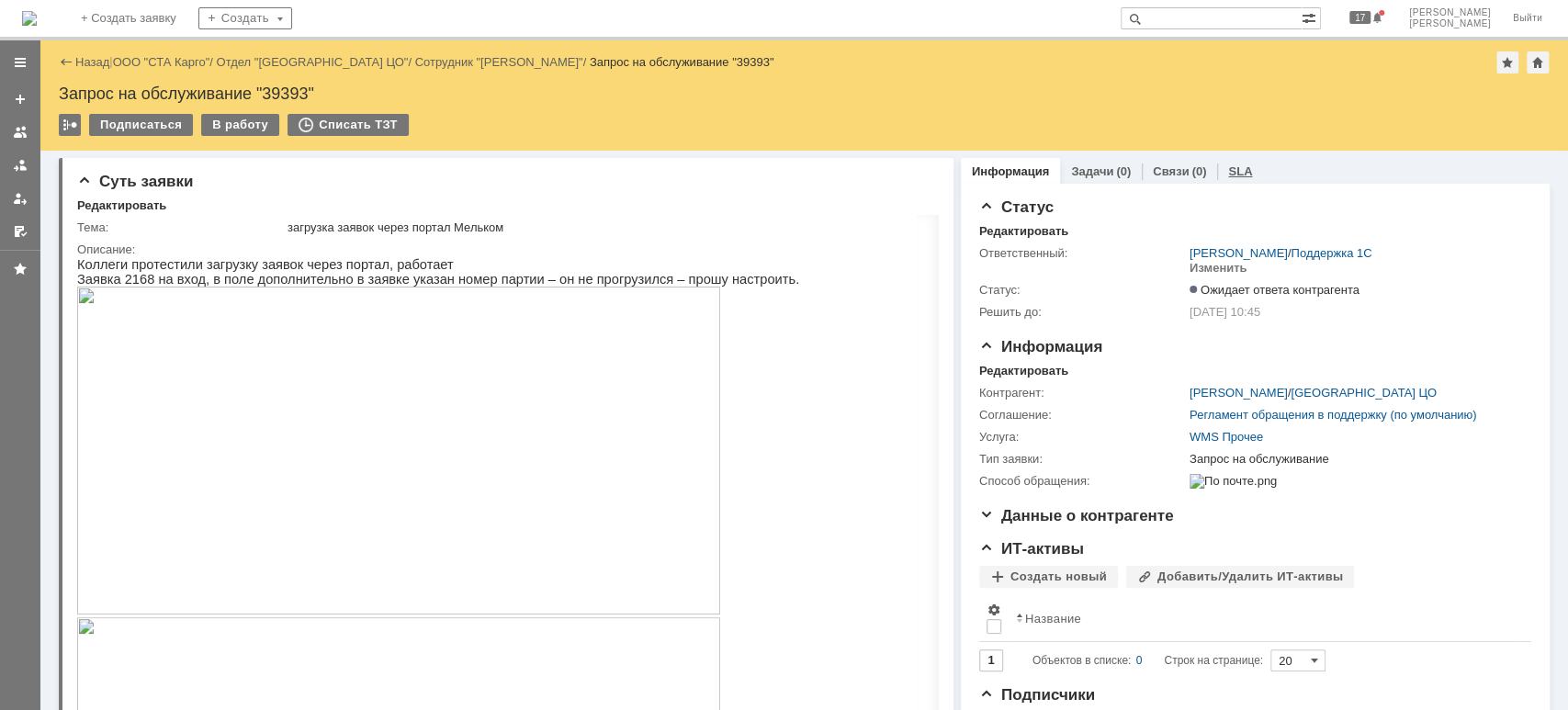
click at [1228, 171] on link "SLA" at bounding box center [1240, 171] width 24 height 14
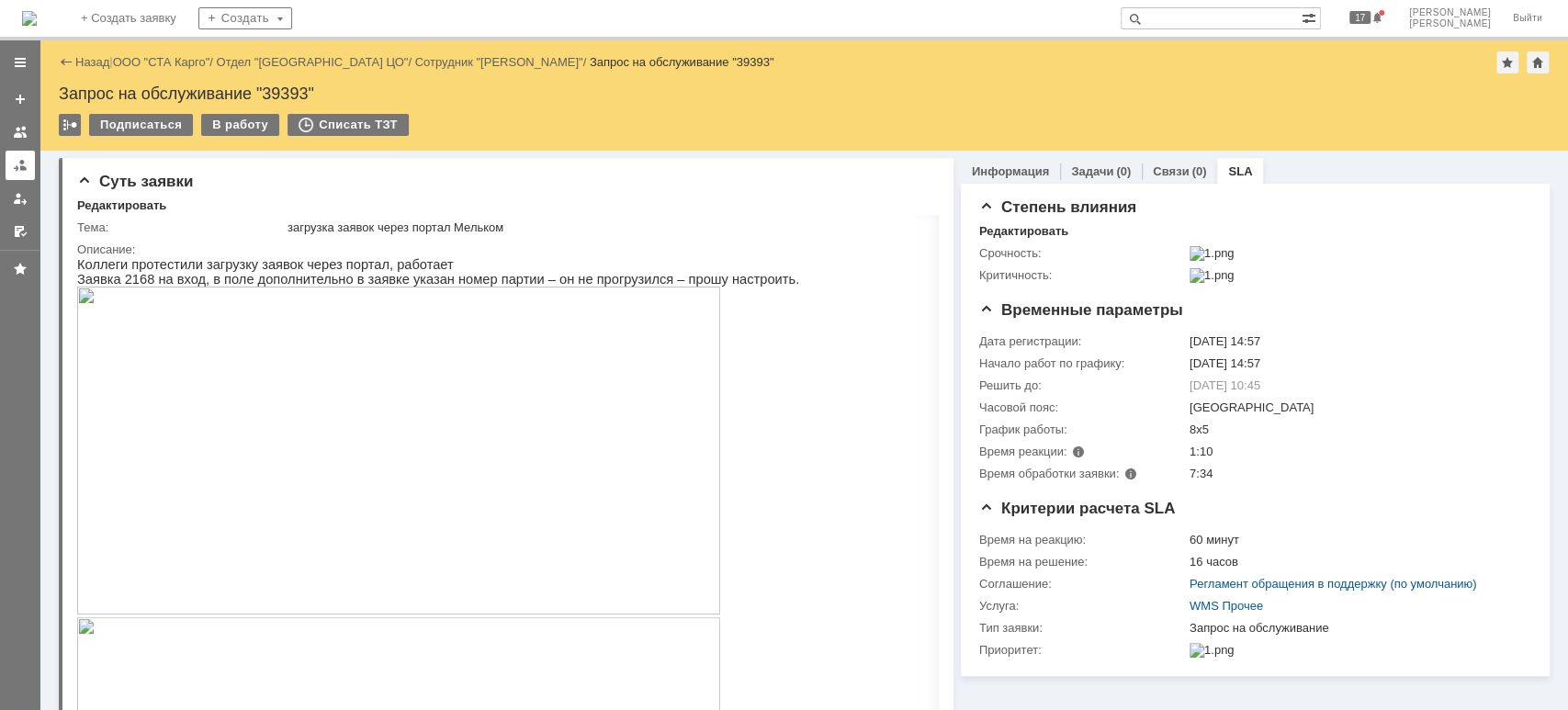
click at [15, 169] on div at bounding box center [20, 165] width 15 height 15
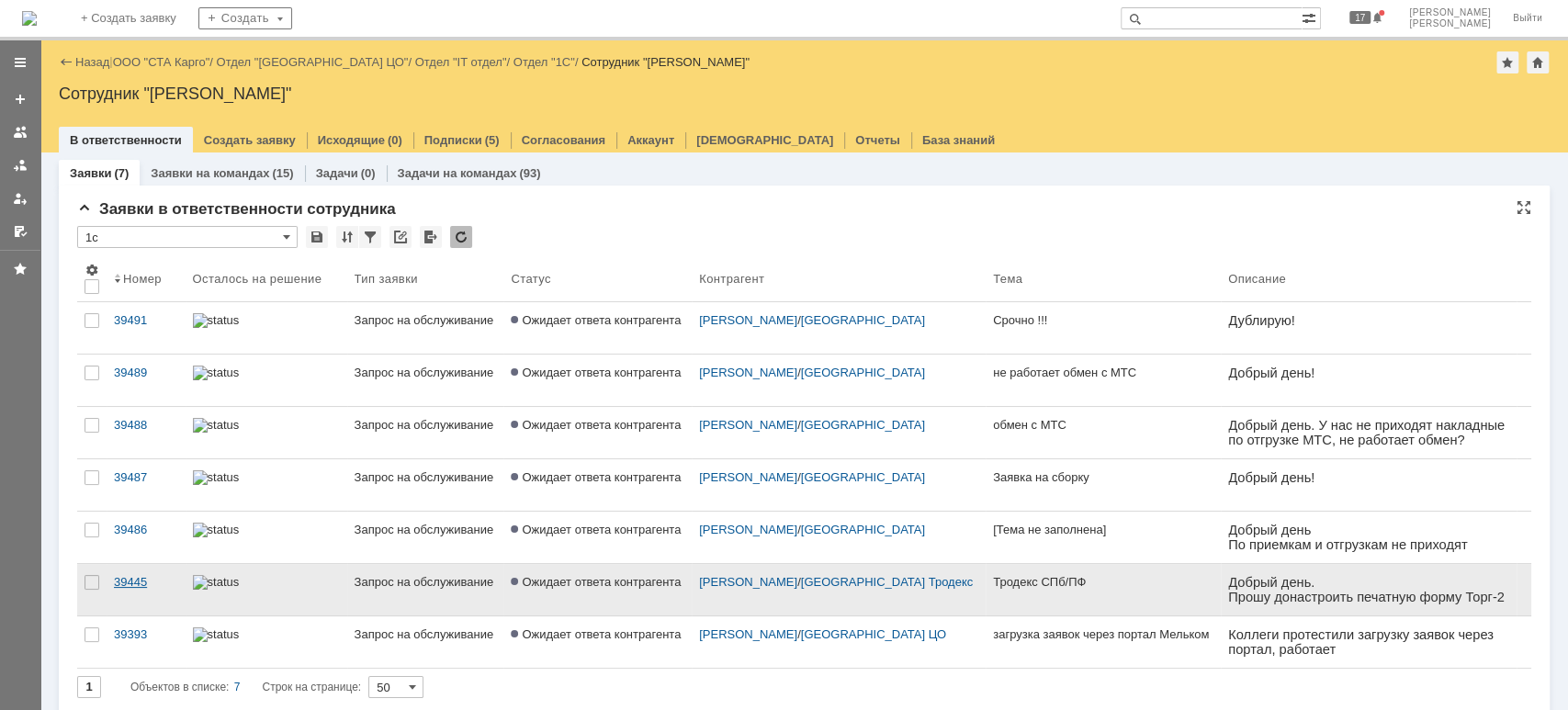
click at [114, 581] on div "39445" at bounding box center [146, 583] width 64 height 15
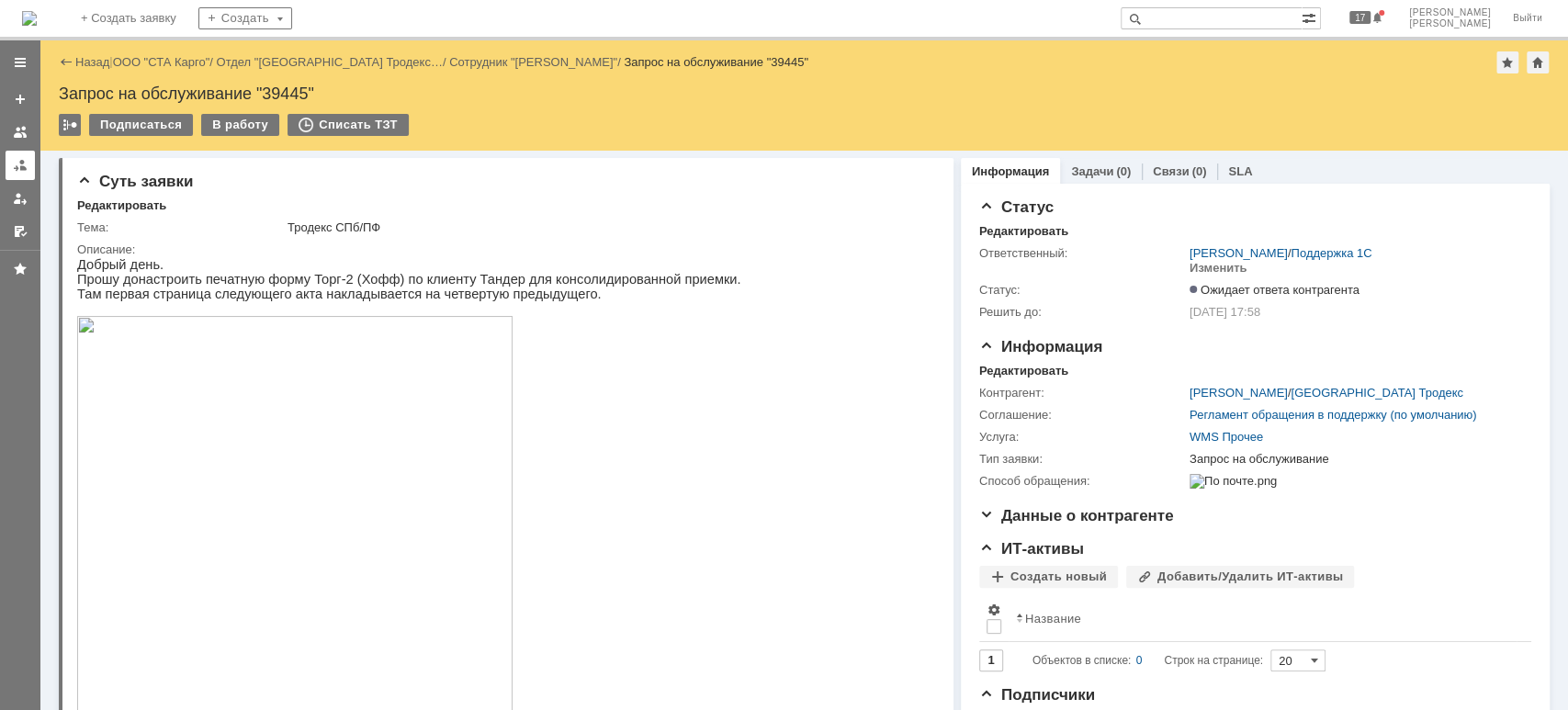
click at [20, 172] on link at bounding box center [20, 165] width 30 height 30
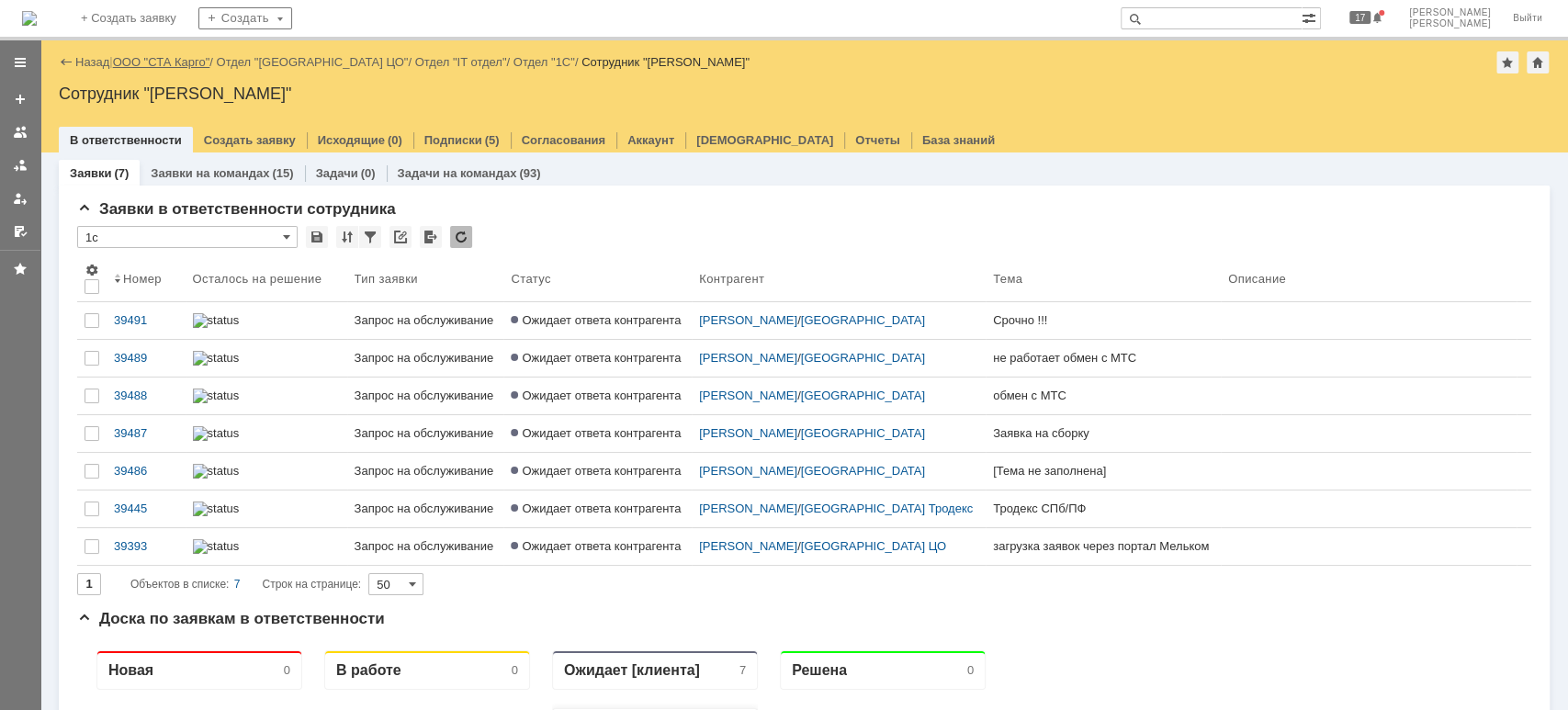
click at [198, 64] on link "ООО "СТА Карго"" at bounding box center [162, 61] width 98 height 14
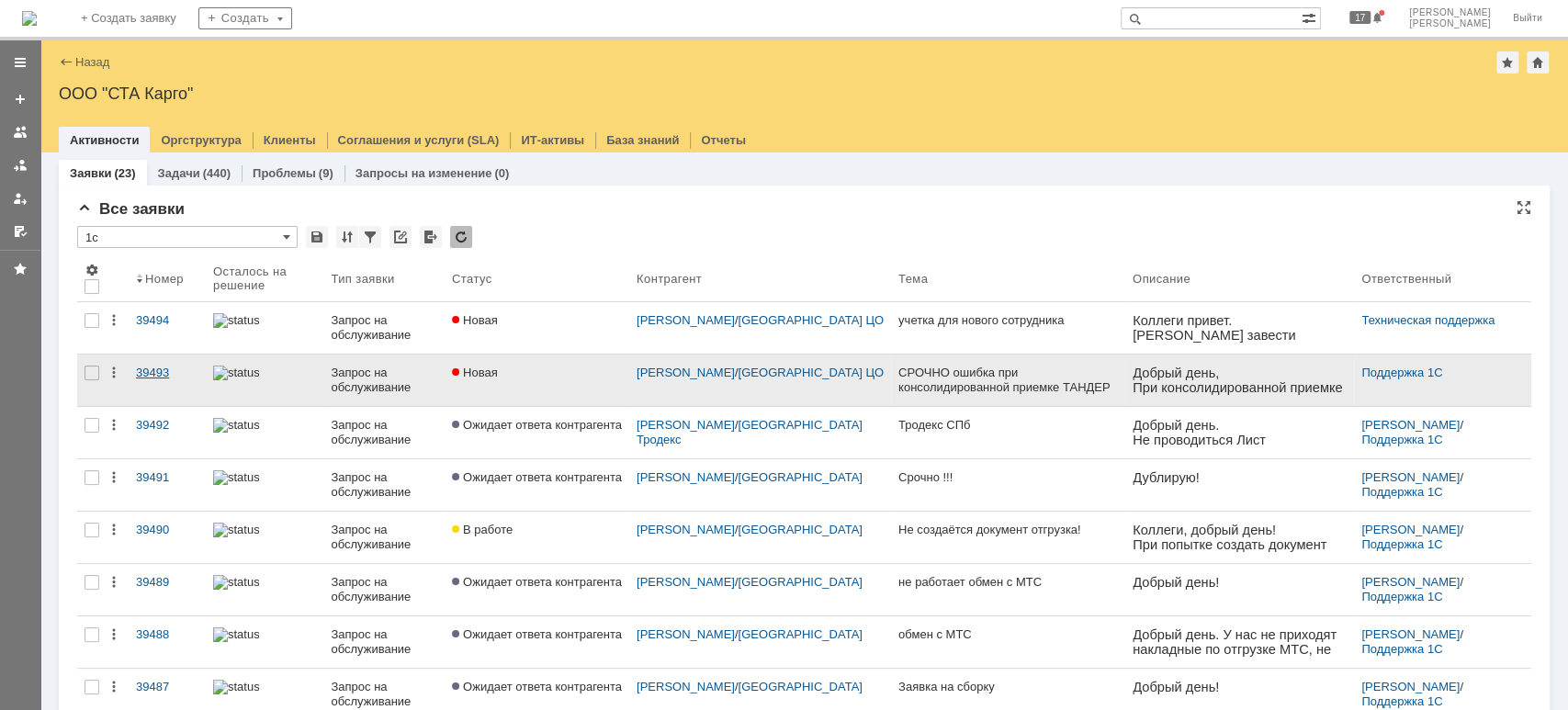
click at [162, 375] on div "39493" at bounding box center [166, 373] width 62 height 15
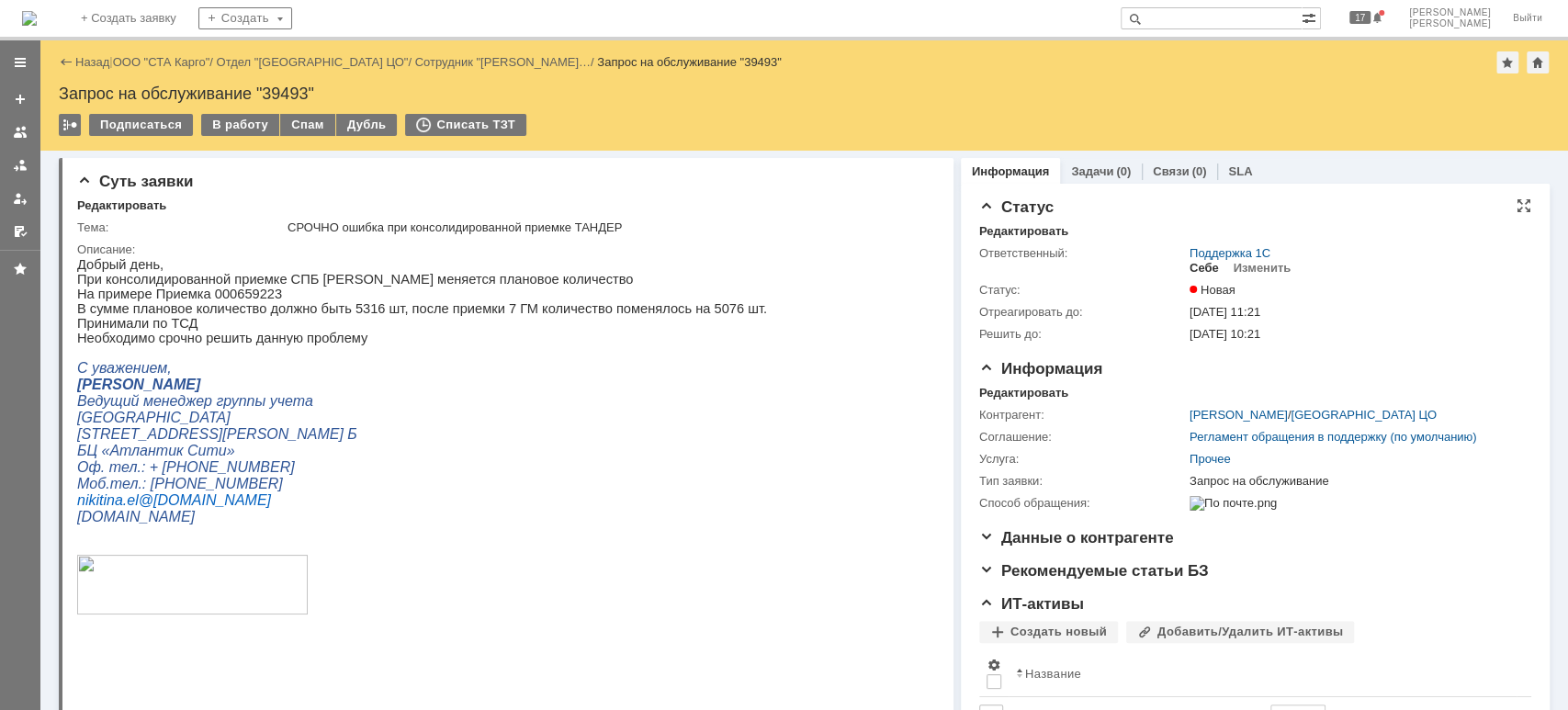
click at [1192, 265] on div "Себе" at bounding box center [1205, 269] width 30 height 15
click at [235, 128] on div "В работу" at bounding box center [240, 125] width 78 height 22
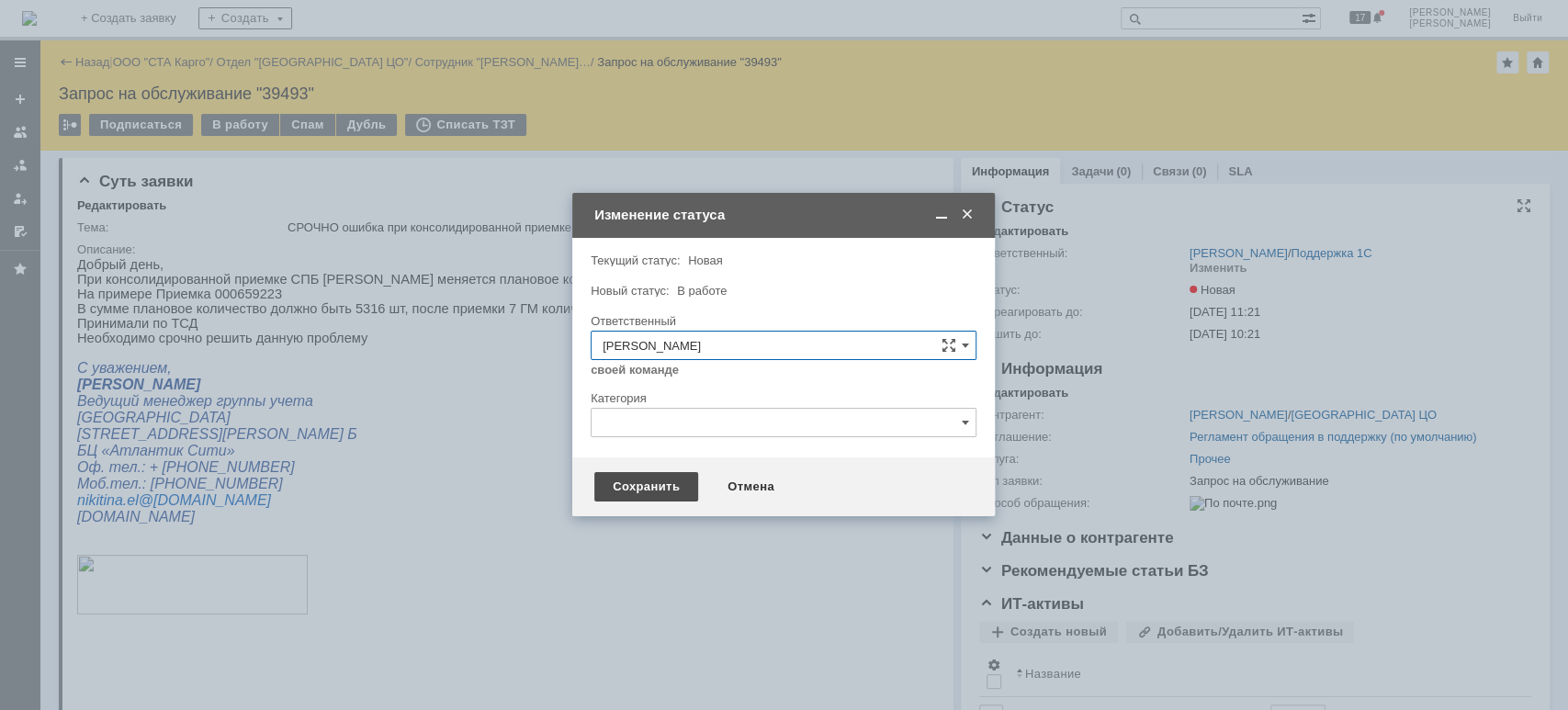
click at [659, 492] on div "Сохранить" at bounding box center [646, 487] width 104 height 30
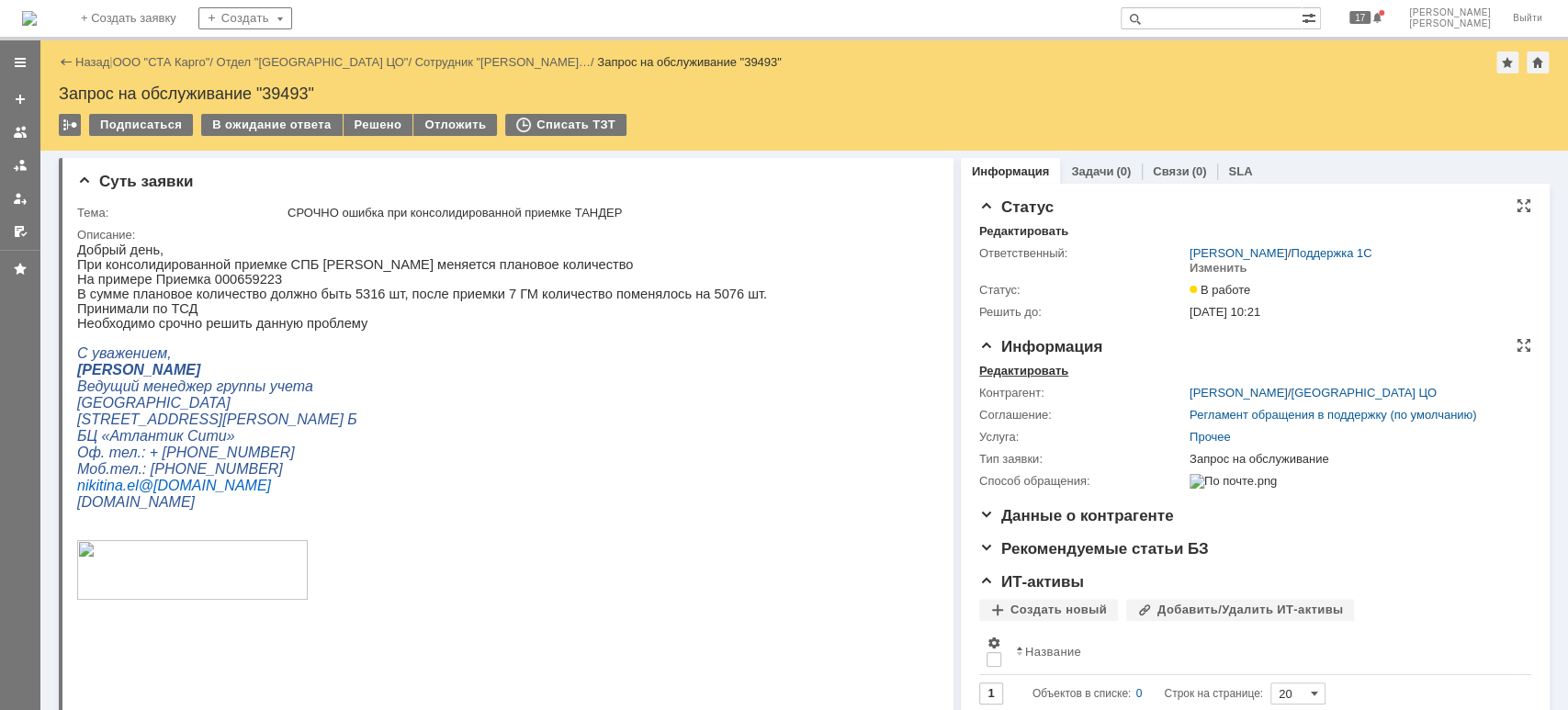
click at [1023, 370] on div "Редактировать" at bounding box center [1024, 371] width 89 height 15
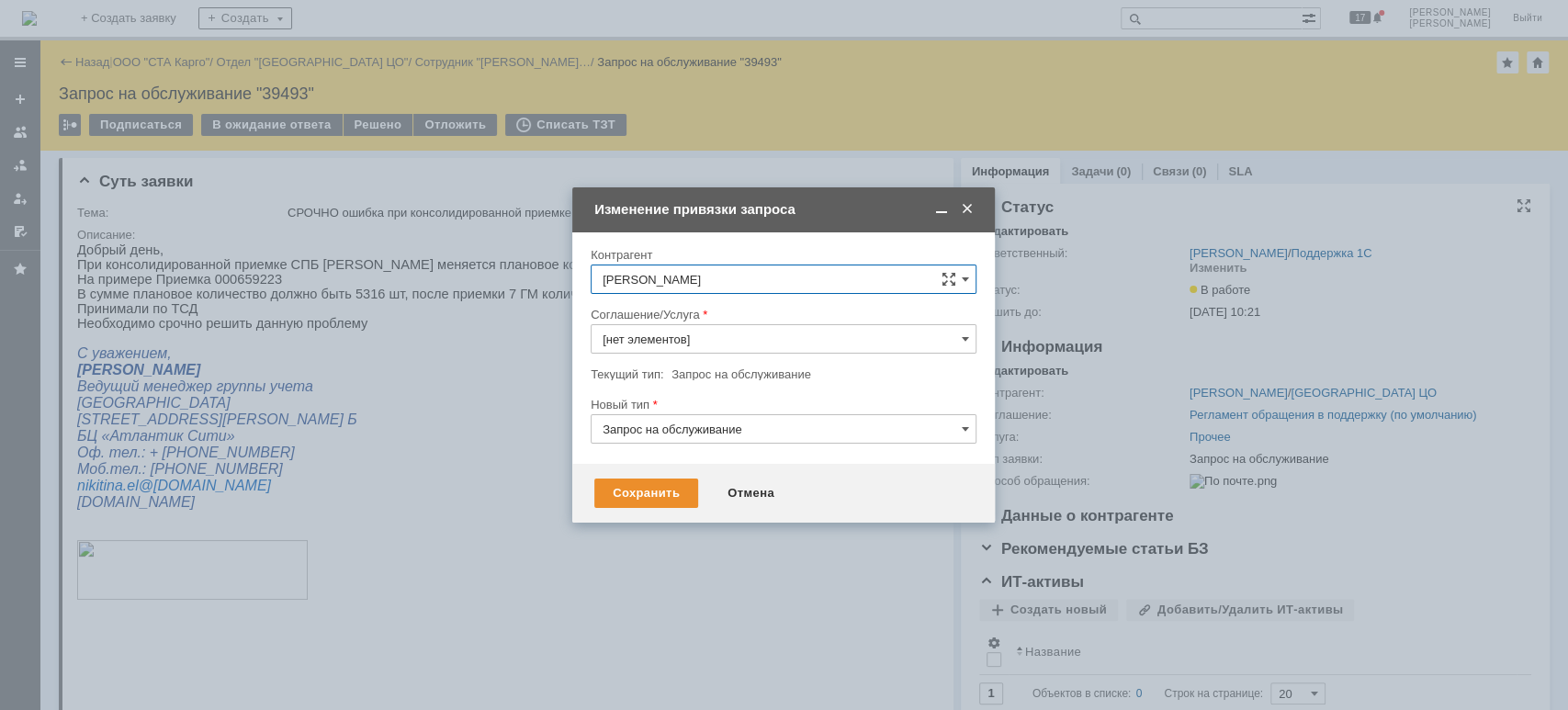
type input "Прочее"
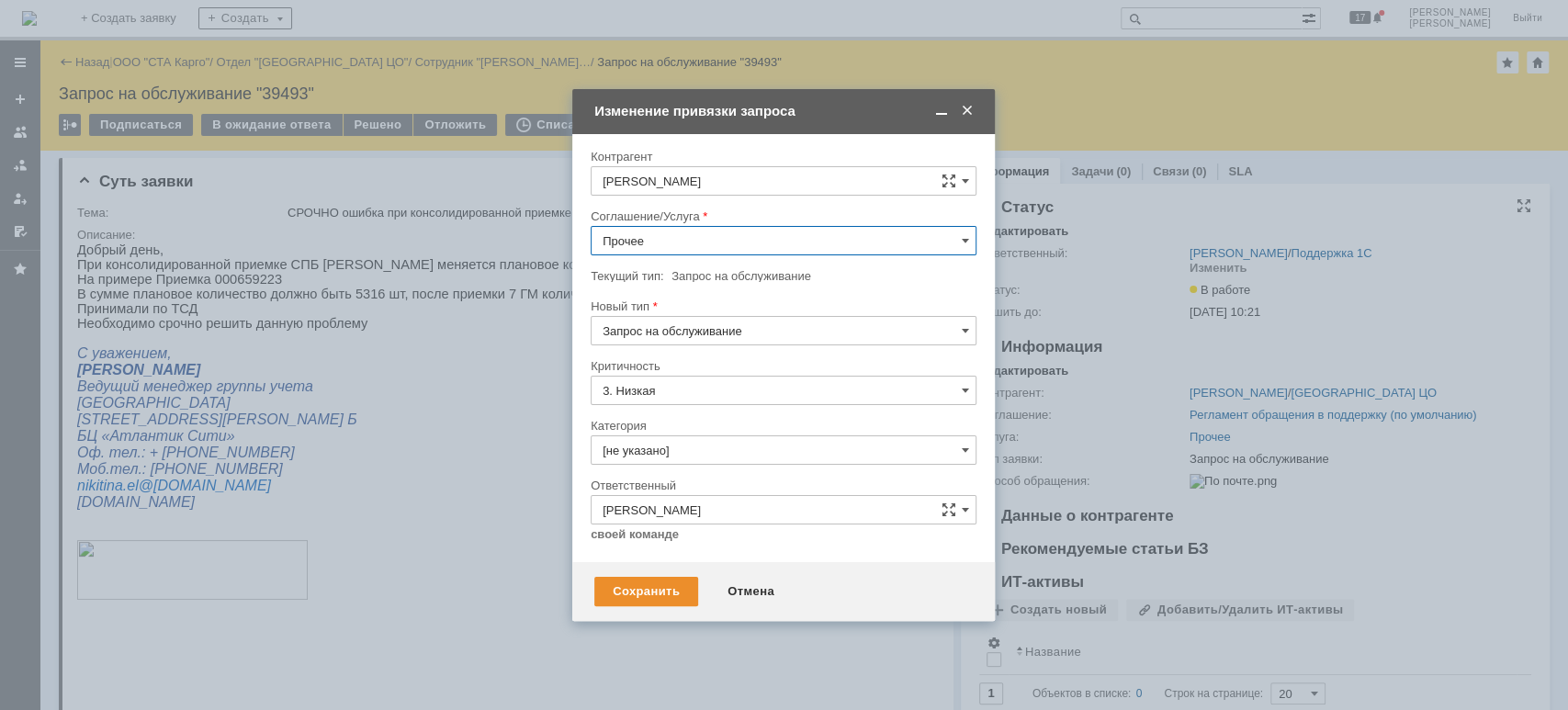
click at [678, 243] on input "Прочее" at bounding box center [784, 241] width 386 height 30
click at [749, 385] on span "WMS Приёмка" at bounding box center [783, 391] width 362 height 15
type input "WMS Приёмка"
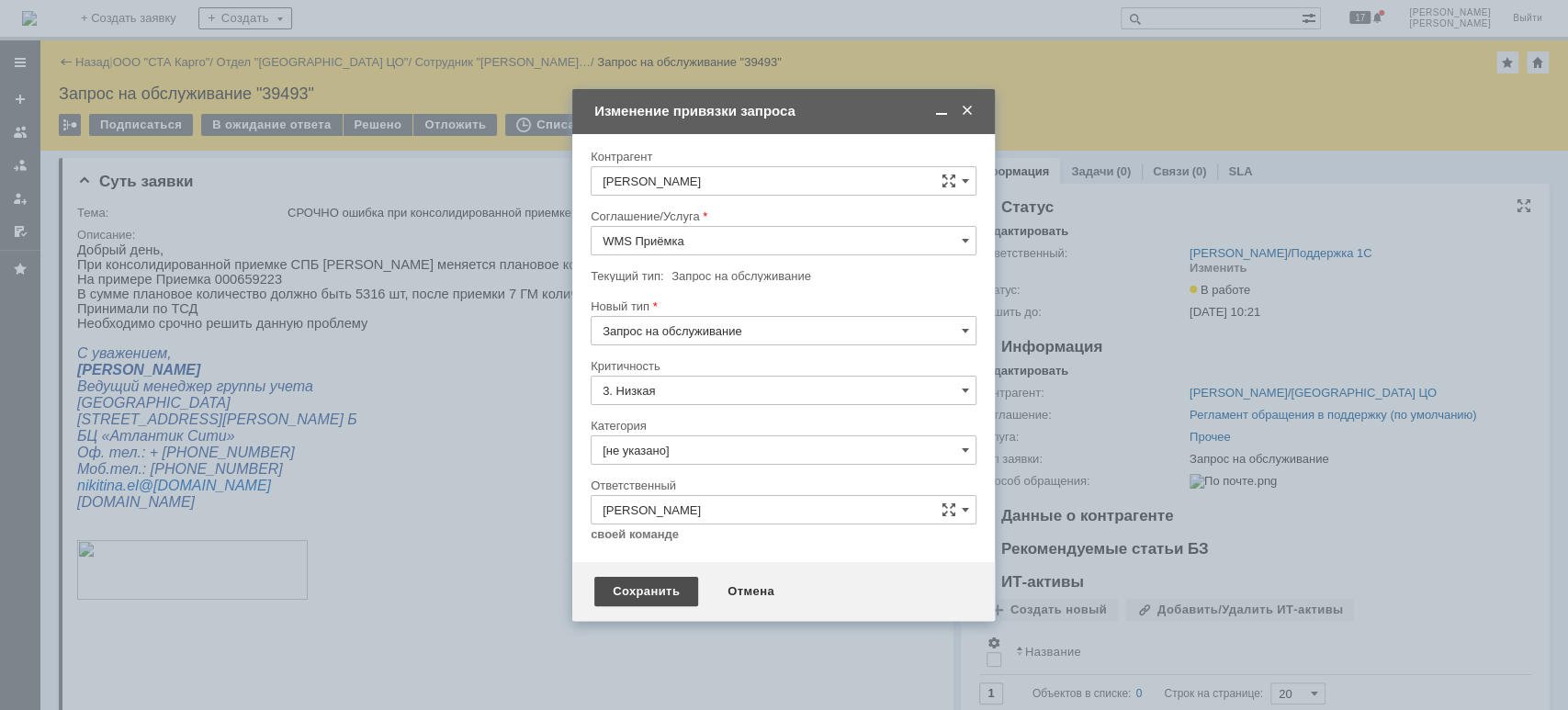
click at [659, 577] on div "Сохранить" at bounding box center [646, 592] width 104 height 30
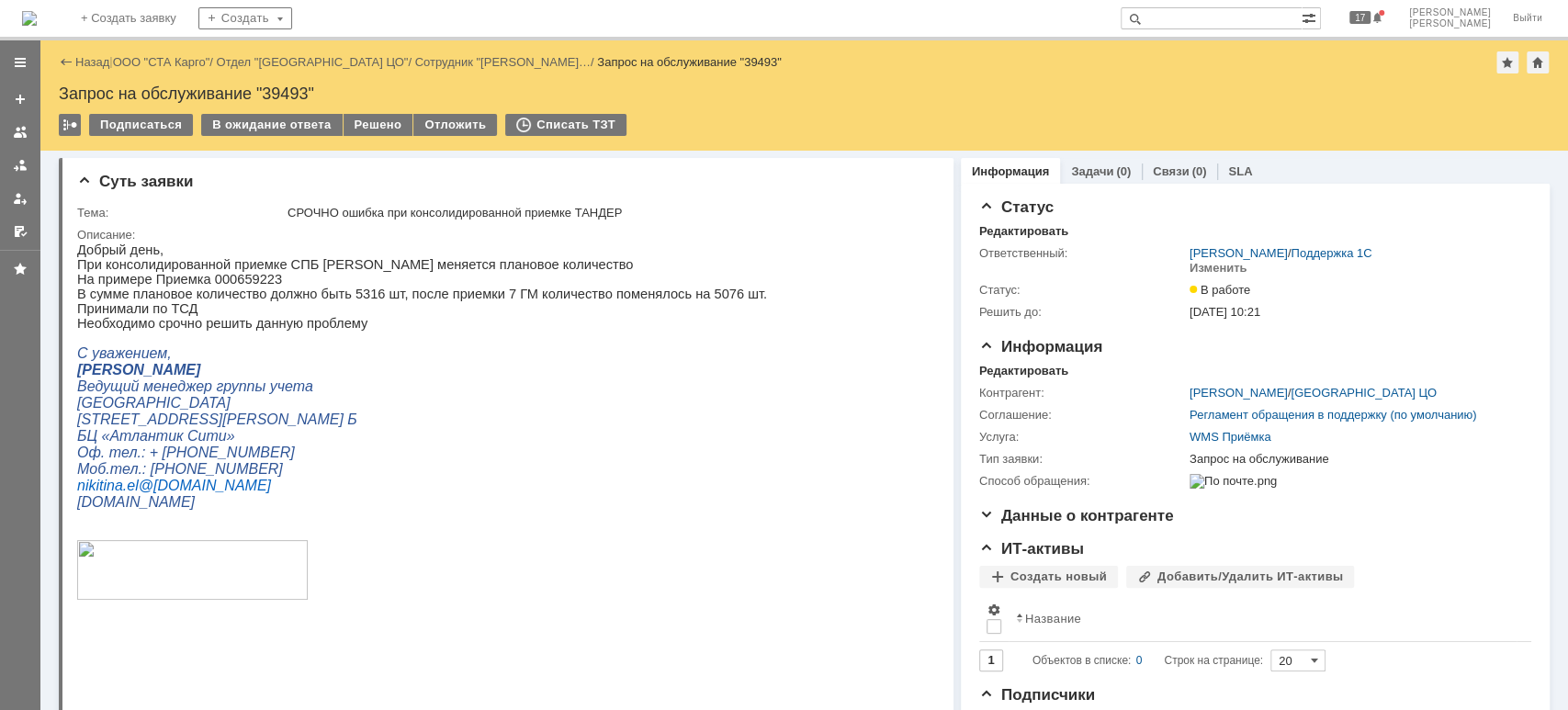
click at [241, 282] on p "На примере Приемка 000659223" at bounding box center [422, 280] width 690 height 15
copy p "000659223"
click at [251, 286] on p "На примере Приемка 000659223" at bounding box center [422, 280] width 690 height 15
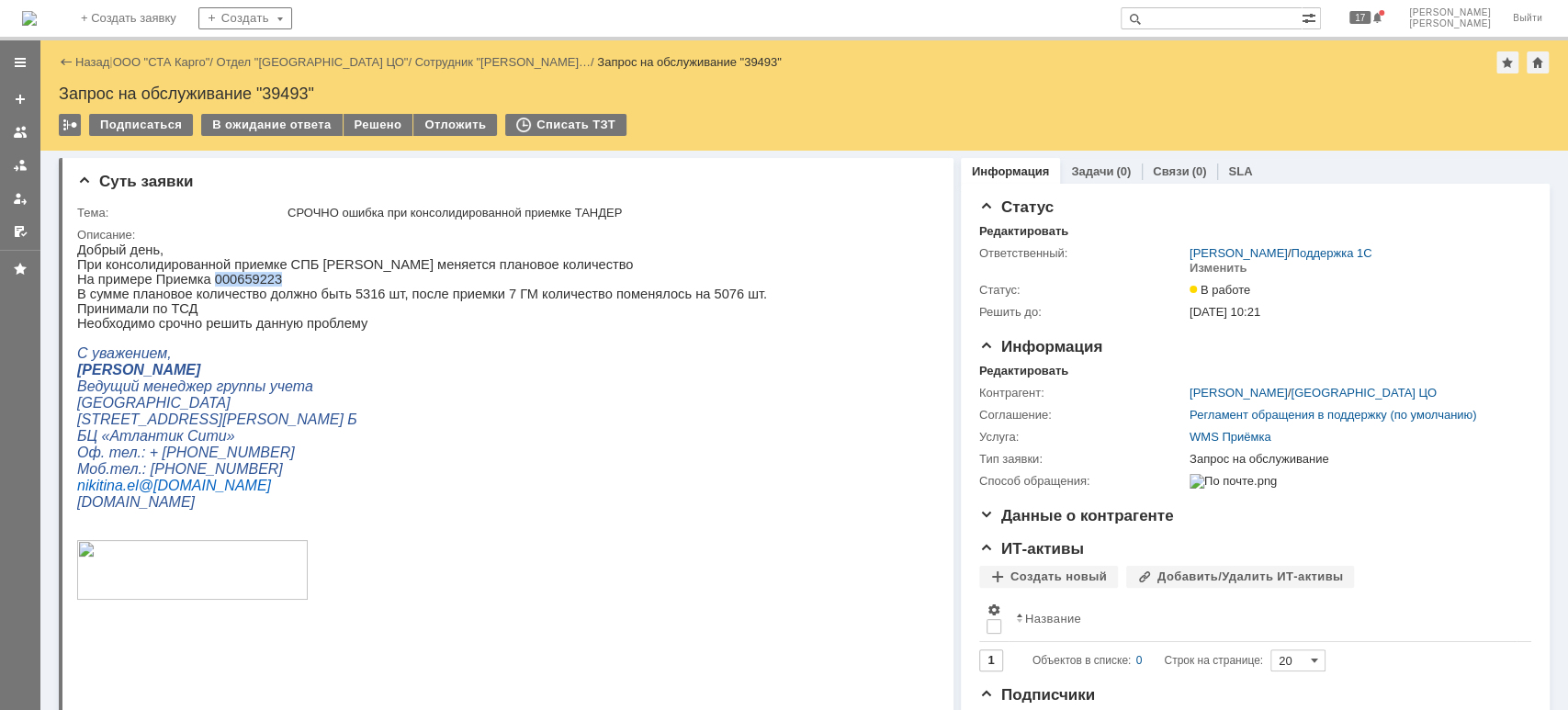
click at [229, 286] on p "На примере Приемка 000659223" at bounding box center [422, 280] width 690 height 15
click at [218, 286] on p "На примере Приемка 000659223" at bounding box center [422, 280] width 690 height 15
copy p "000659223"
click at [279, 120] on div "В ожидание ответа" at bounding box center [270, 125] width 140 height 22
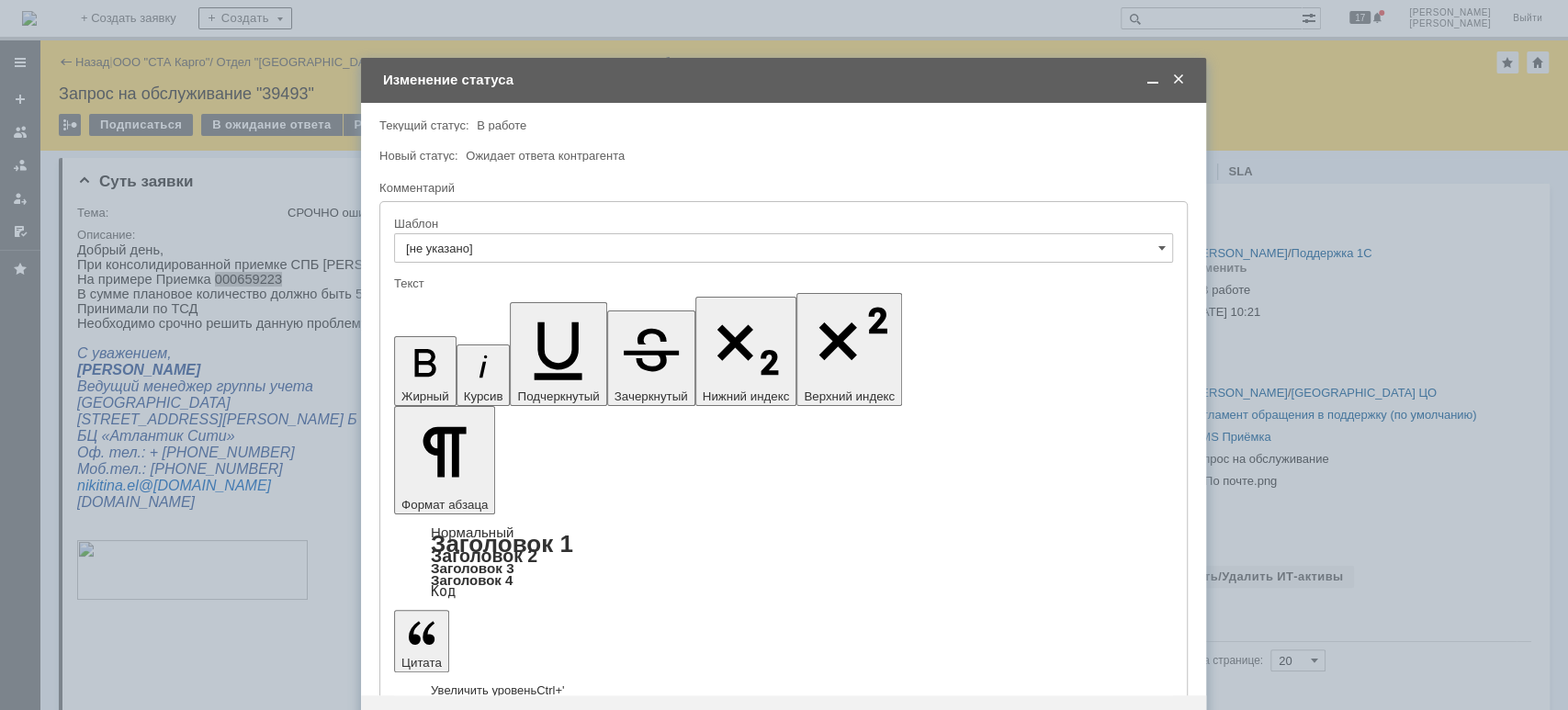
drag, startPoint x: 483, startPoint y: 5136, endPoint x: 507, endPoint y: 5118, distance: 30.0
drag, startPoint x: 527, startPoint y: 5128, endPoint x: 534, endPoint y: 5140, distance: 13.9
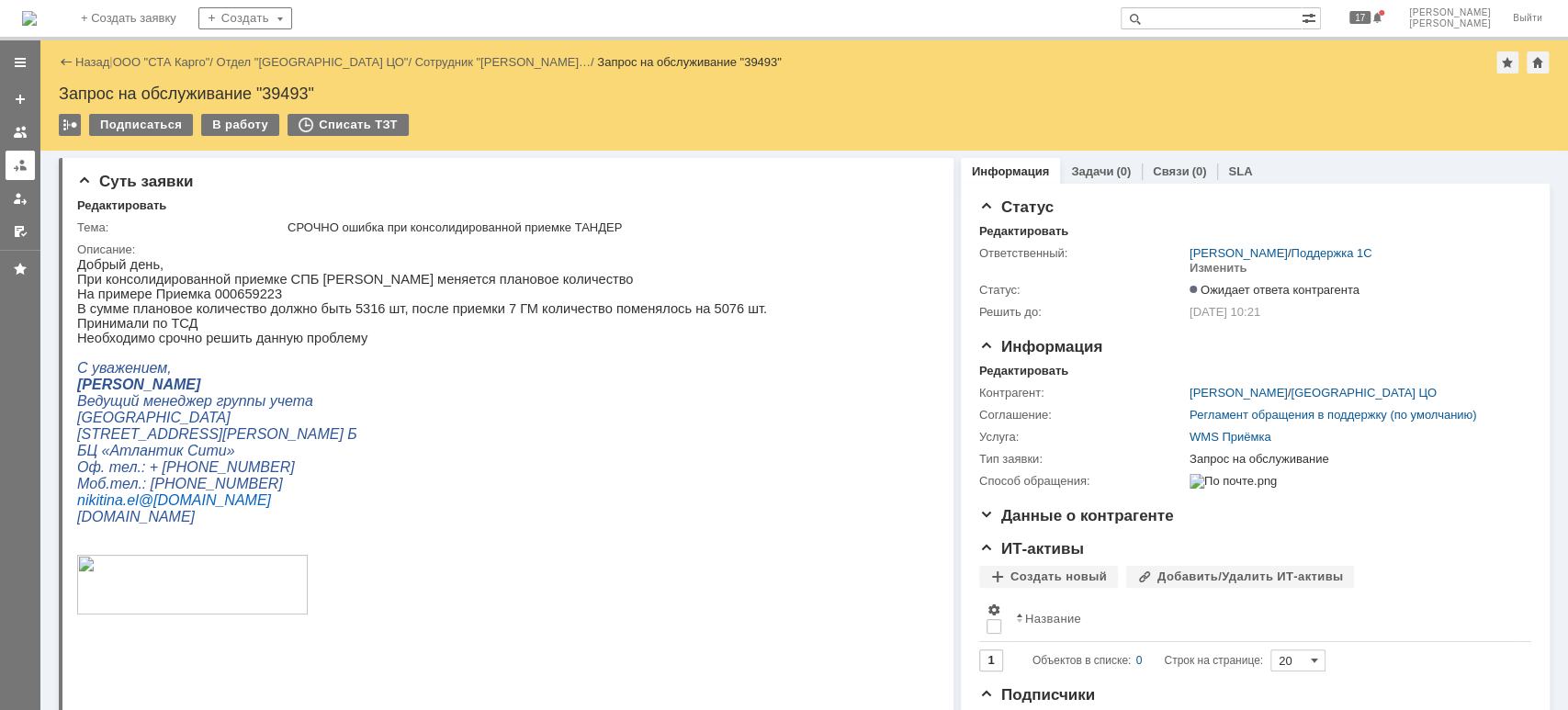
click at [16, 165] on div at bounding box center [20, 165] width 15 height 15
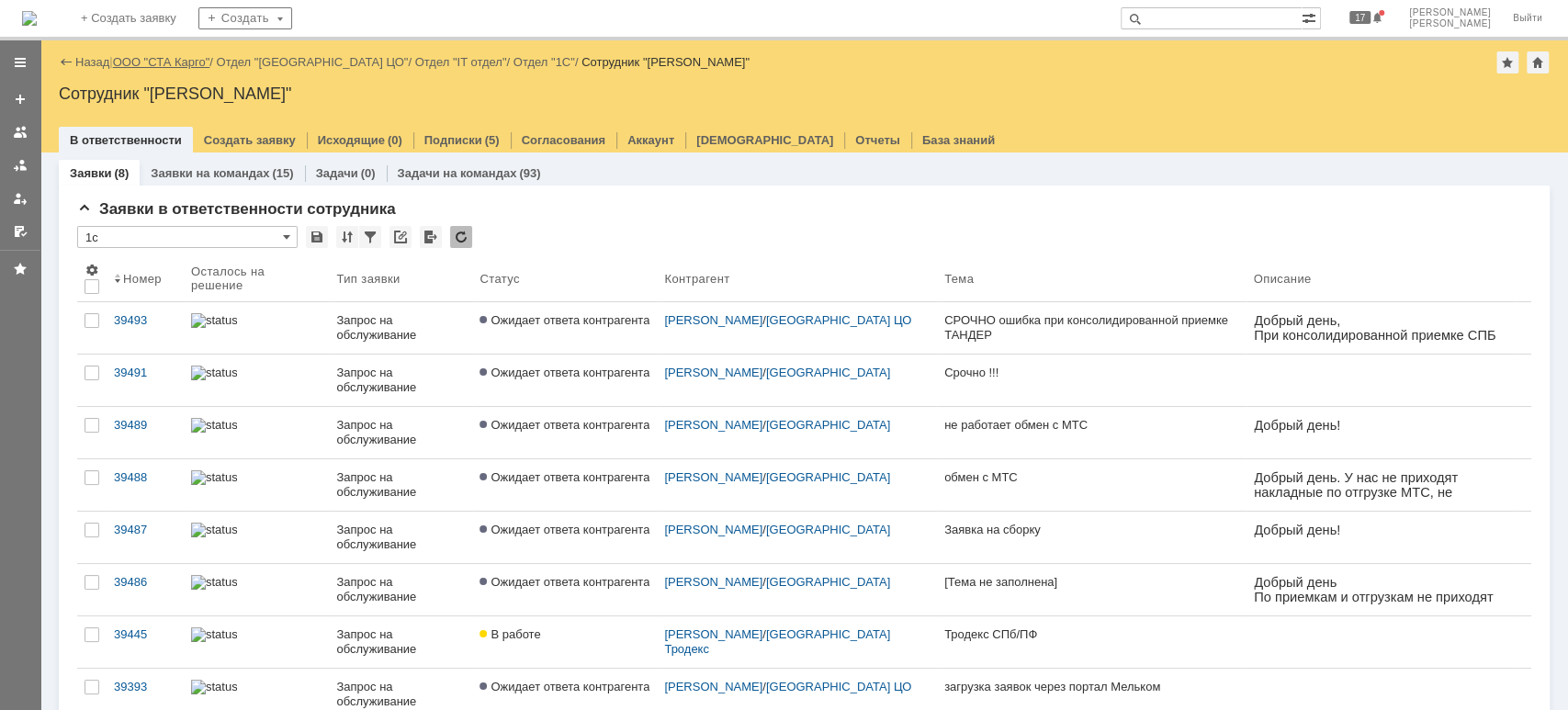
click at [192, 59] on link "ООО "СТА Карго"" at bounding box center [162, 61] width 98 height 14
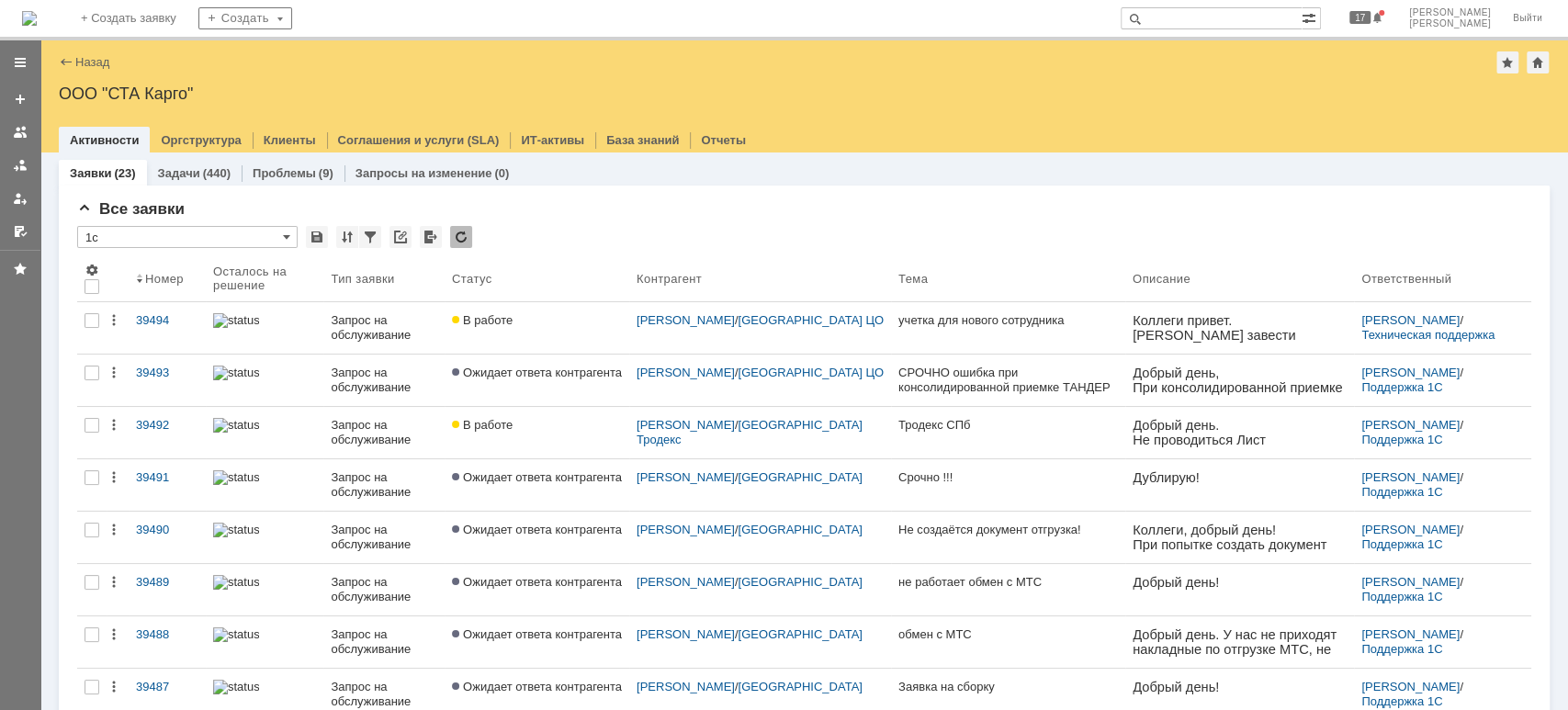
click at [3, 157] on div at bounding box center [20, 144] width 40 height 202
click at [10, 164] on link at bounding box center [20, 165] width 30 height 30
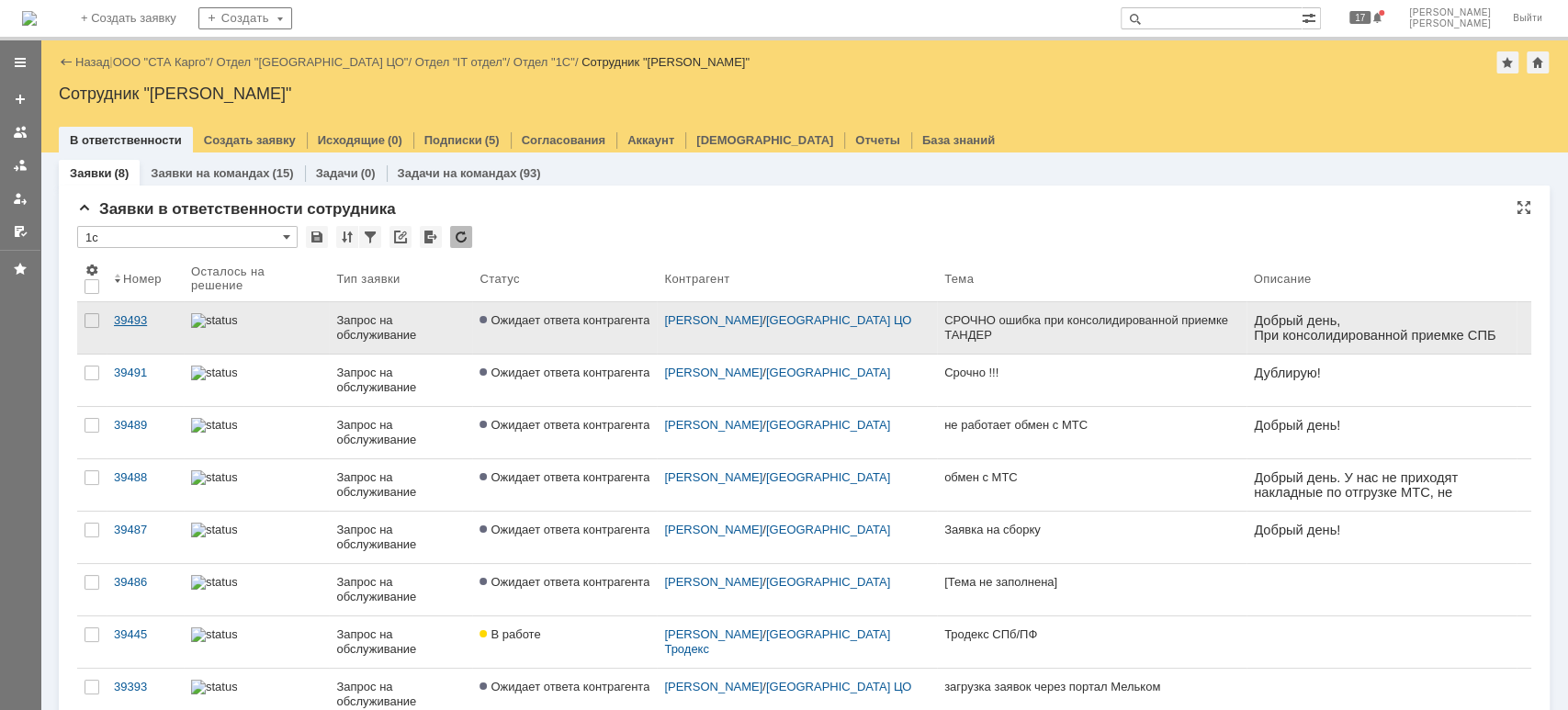
click at [134, 313] on div "39493" at bounding box center [145, 321] width 62 height 15
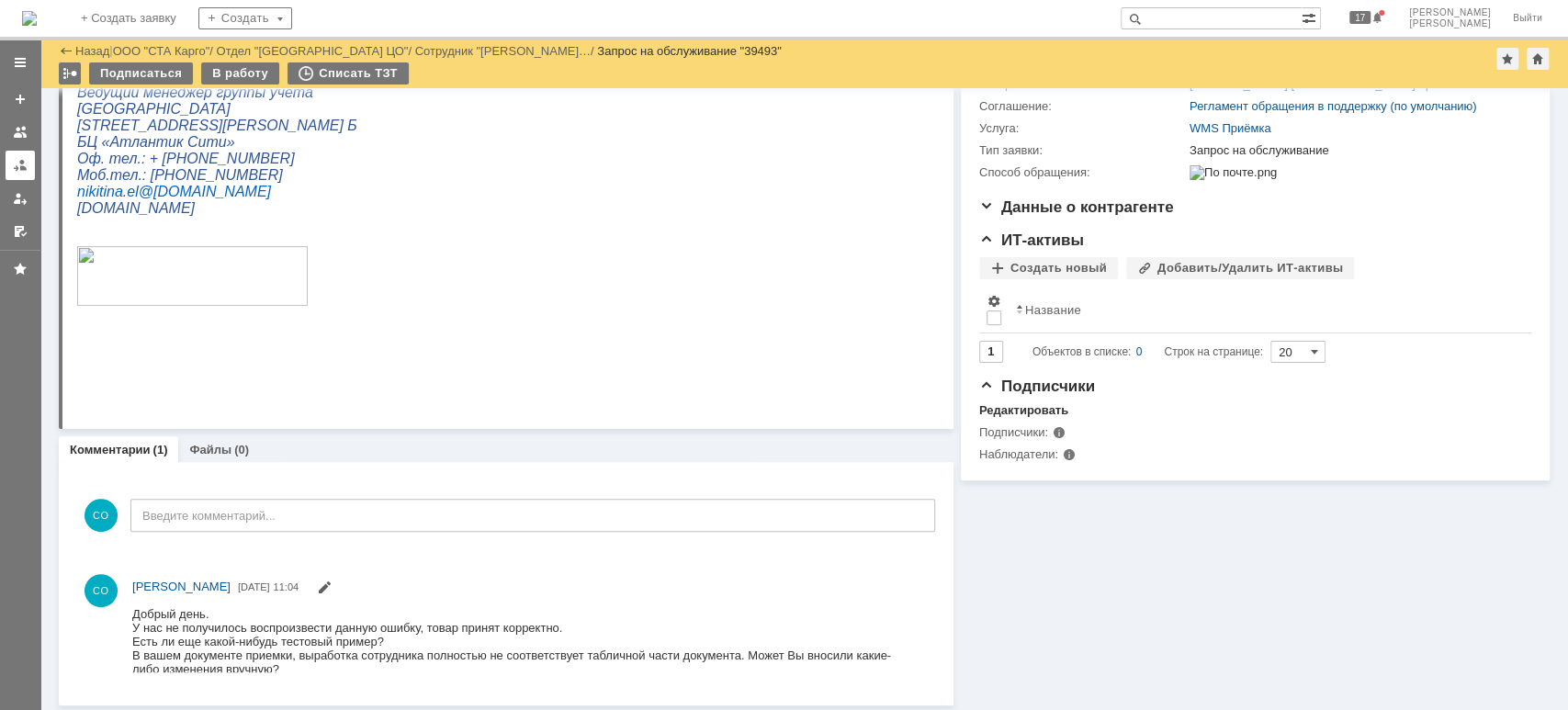
click at [19, 175] on link at bounding box center [20, 165] width 30 height 30
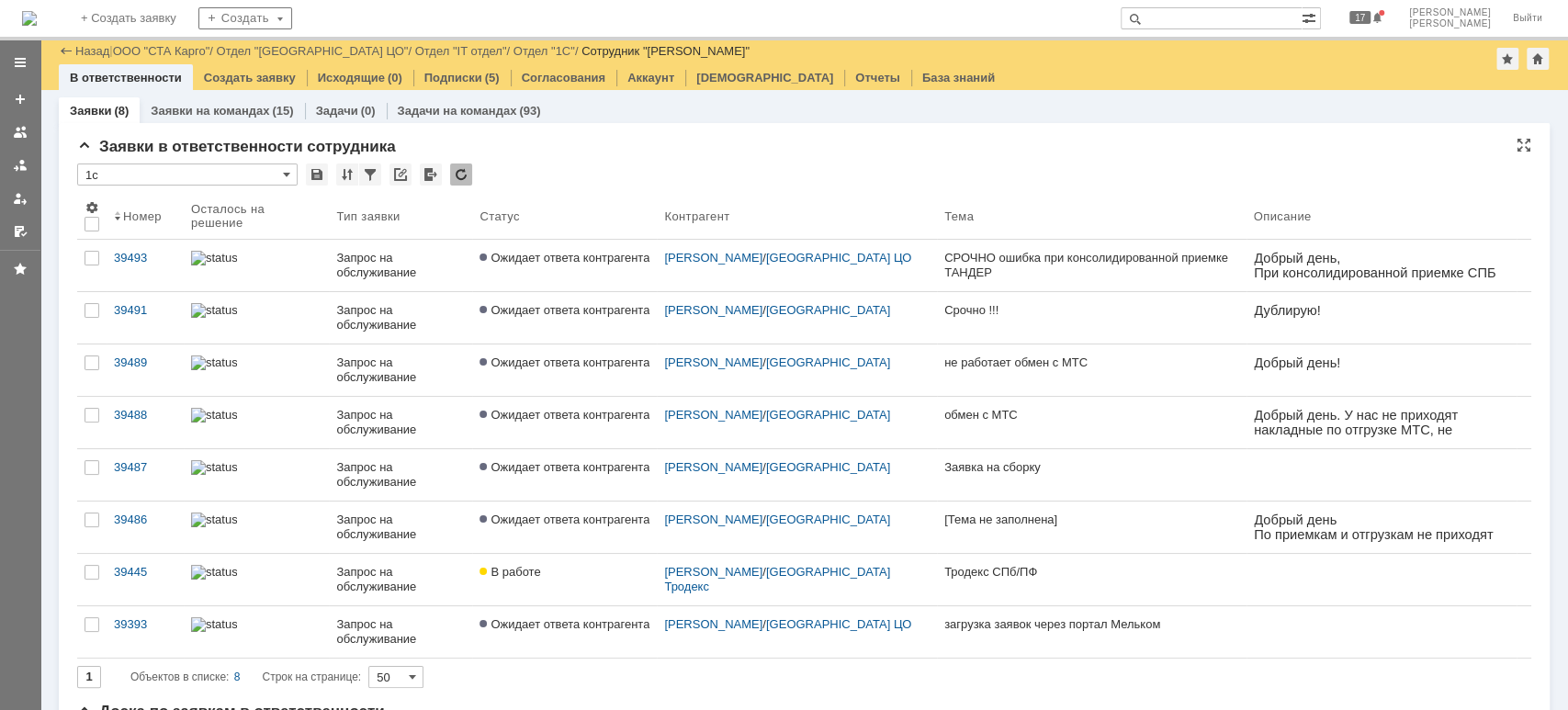
scroll to position [122, 0]
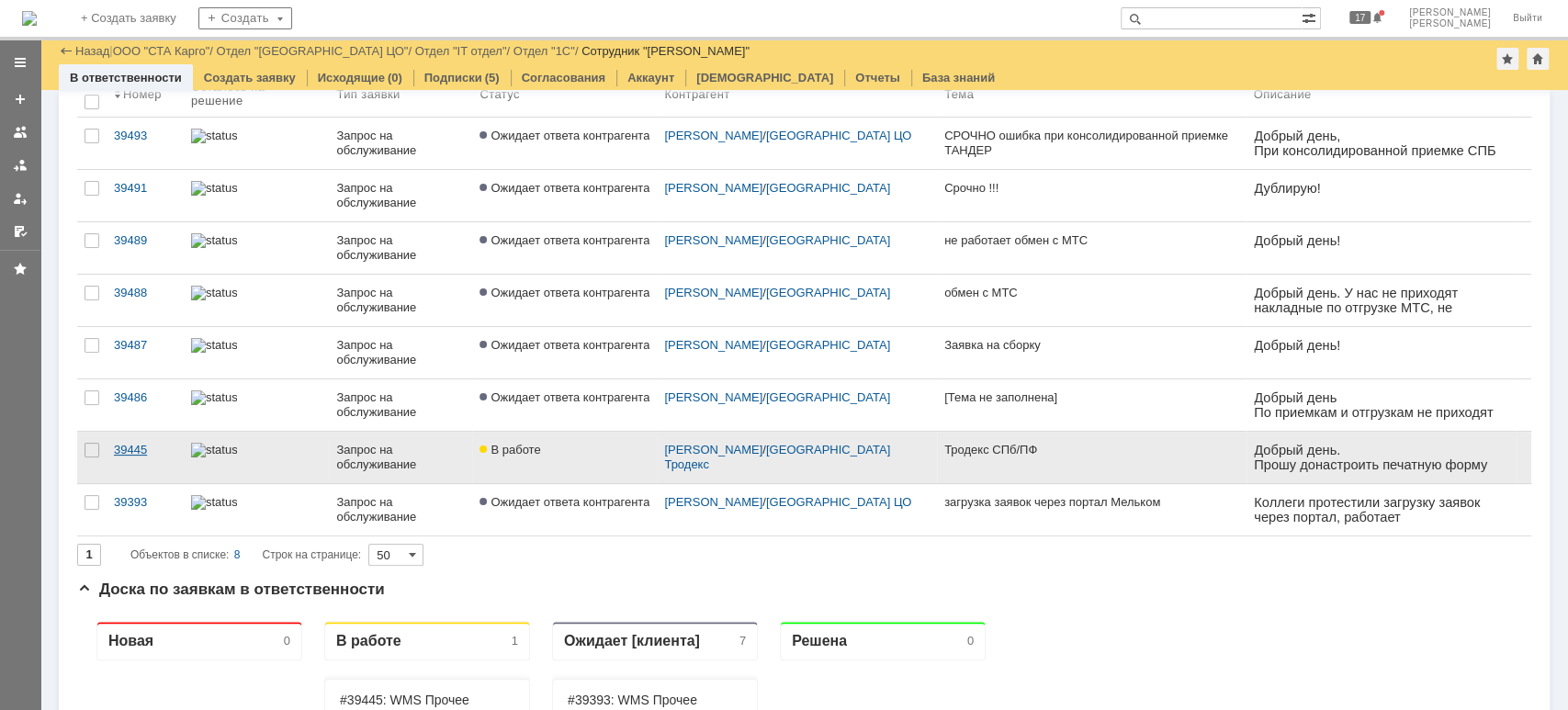
click at [126, 449] on div "39445" at bounding box center [145, 450] width 62 height 15
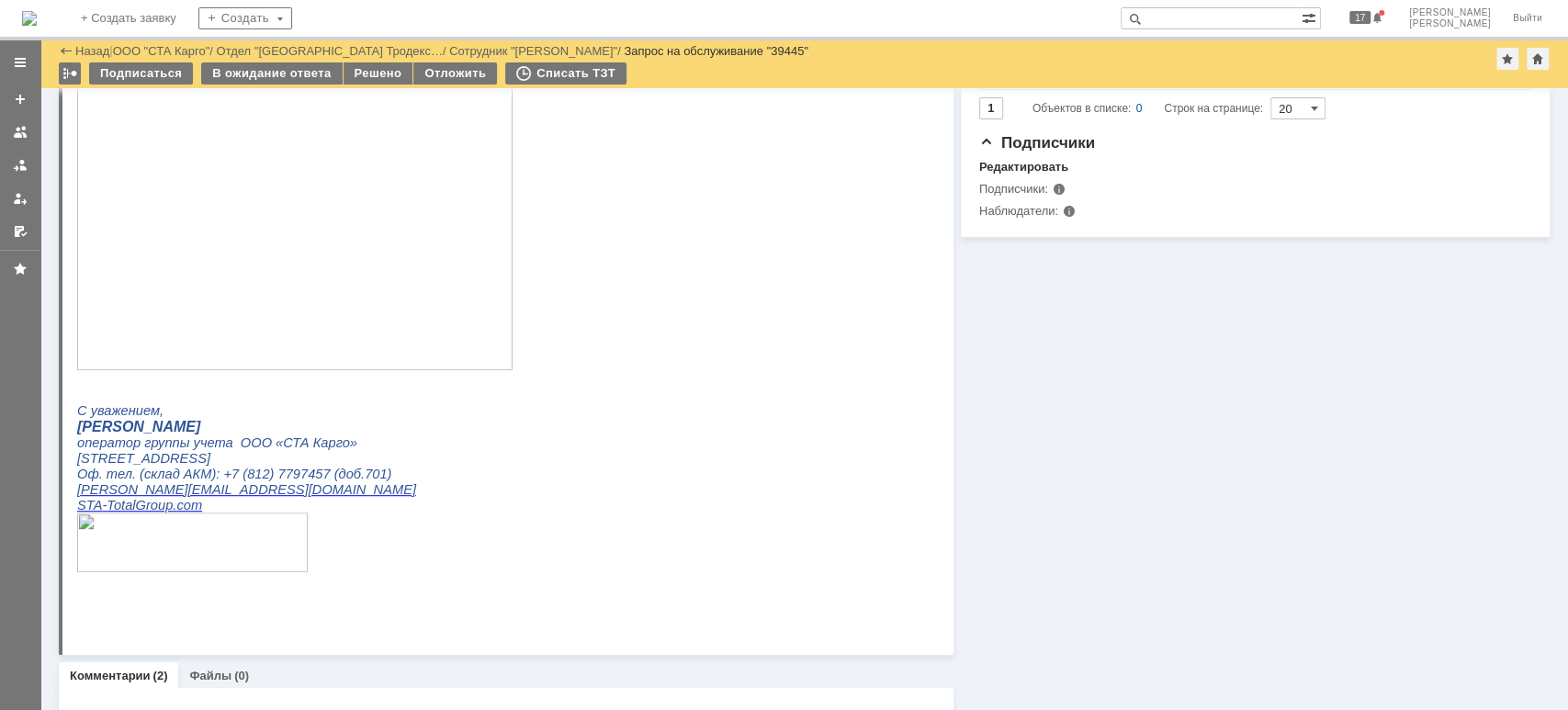
scroll to position [765, 0]
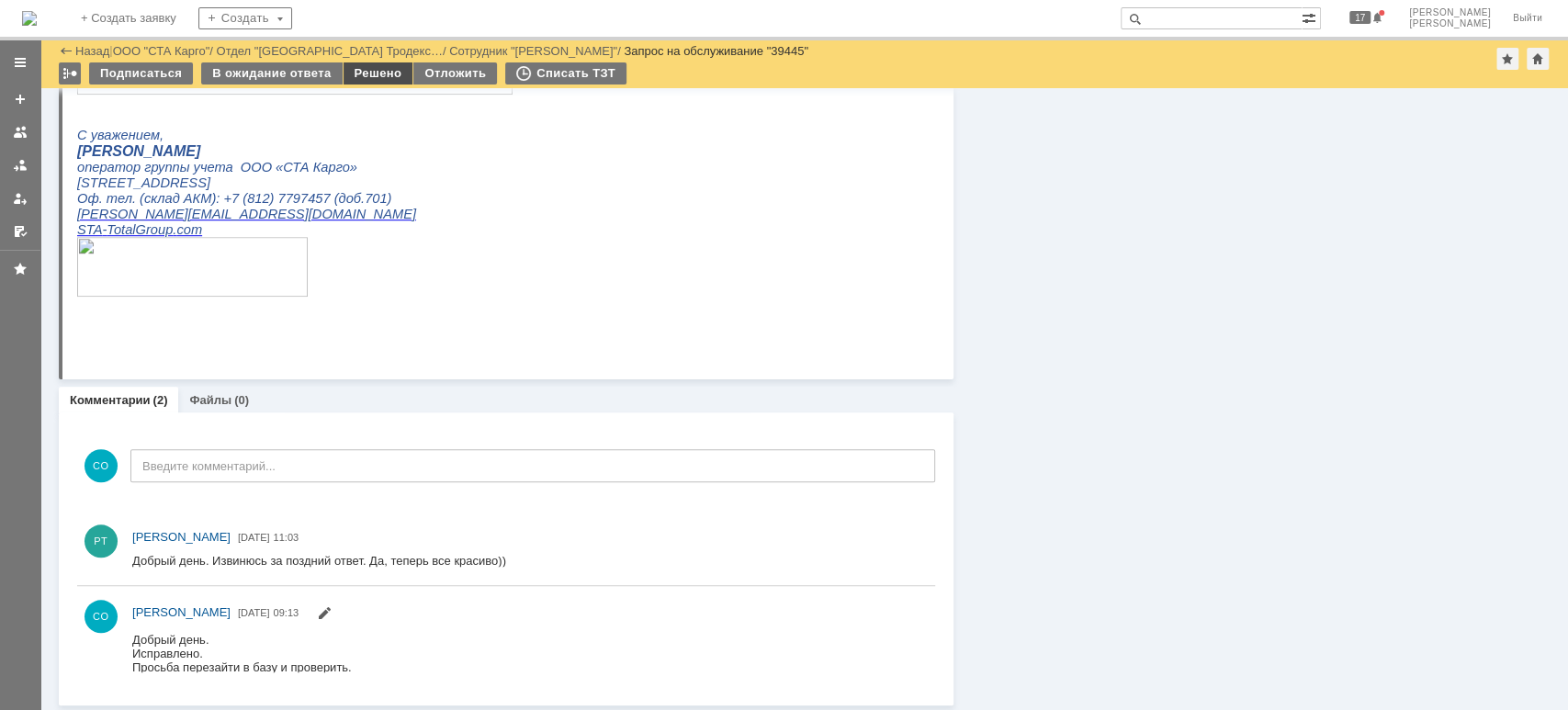
click at [369, 73] on div "Решено" at bounding box center [378, 73] width 70 height 22
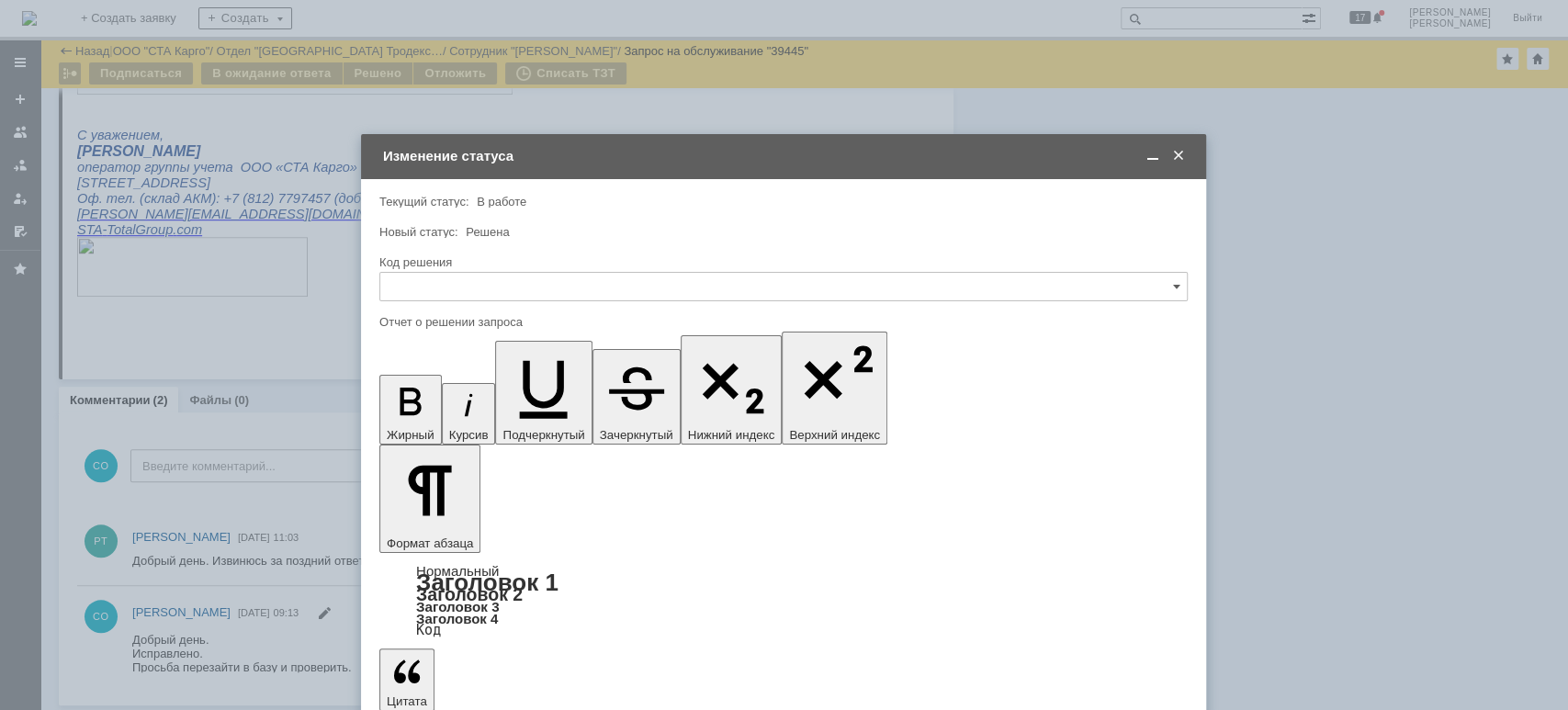
scroll to position [0, 0]
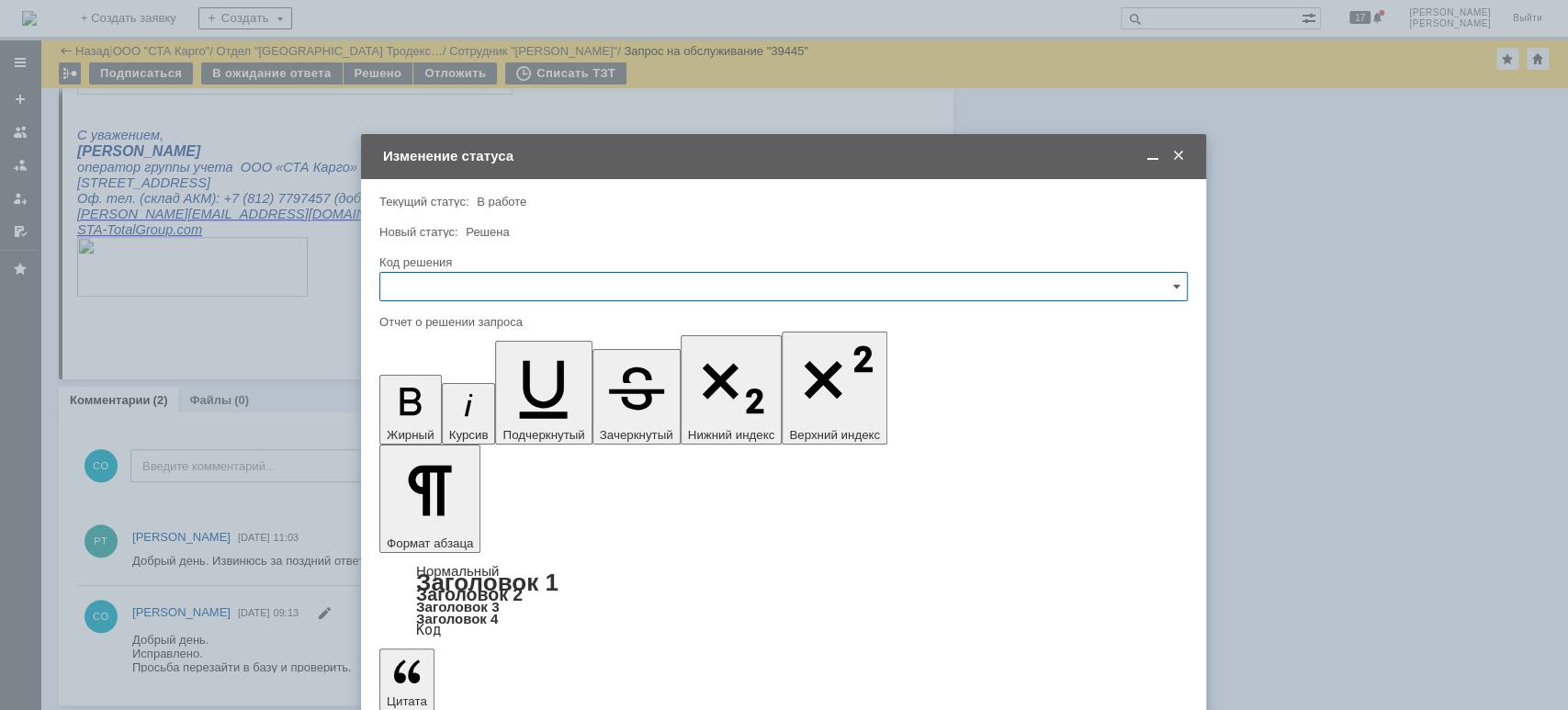
click at [455, 275] on input "text" at bounding box center [784, 287] width 809 height 30
click at [442, 521] on div "Решено" at bounding box center [784, 532] width 807 height 30
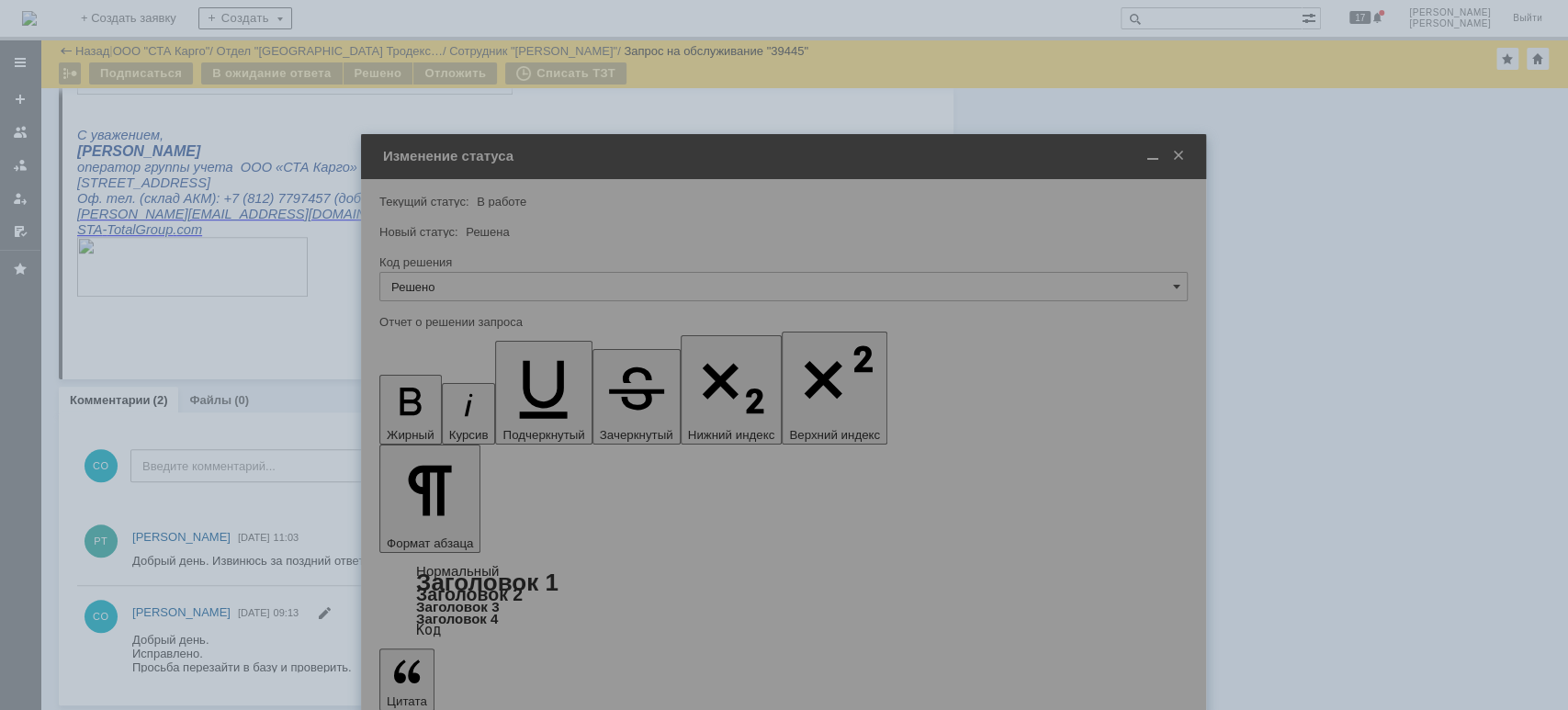
type input "Решено"
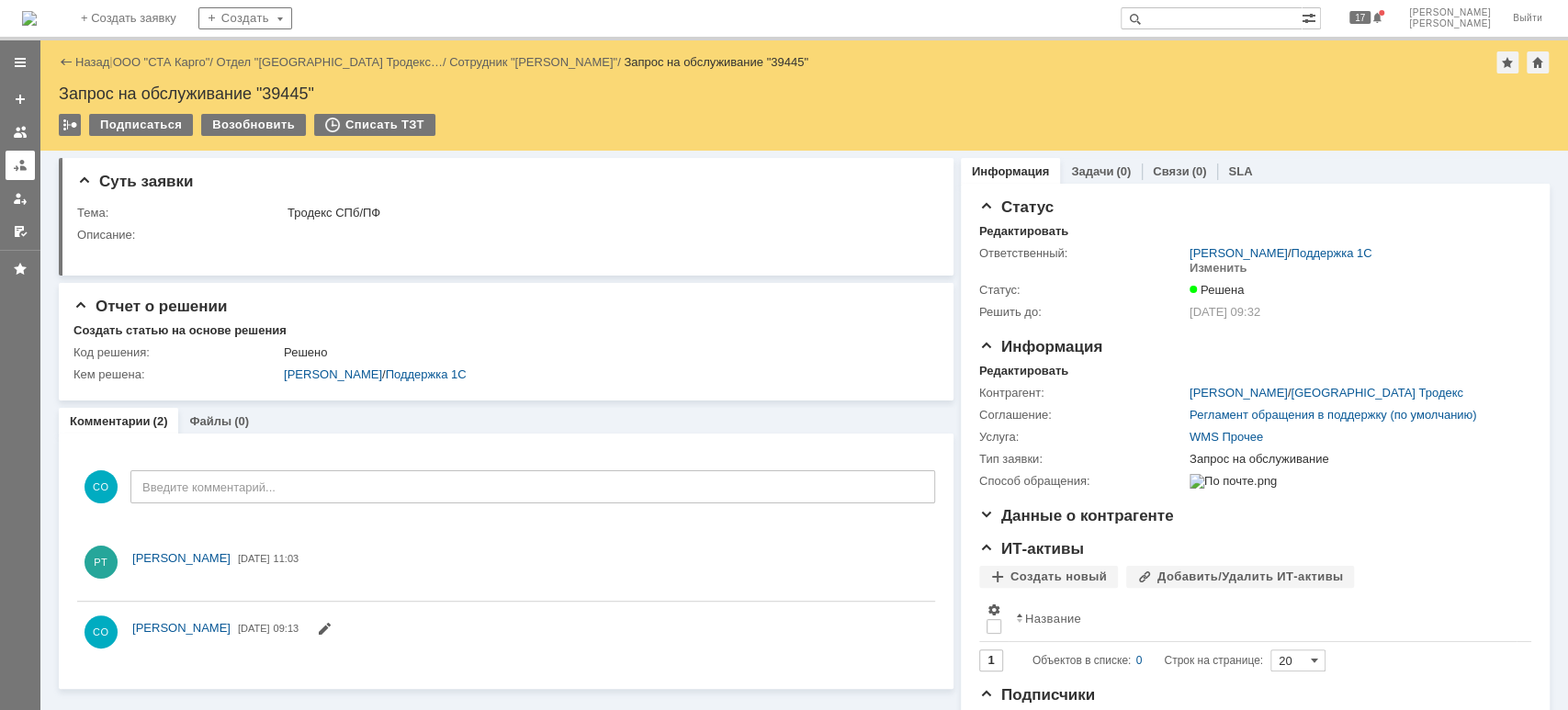
click at [20, 168] on div at bounding box center [20, 165] width 15 height 15
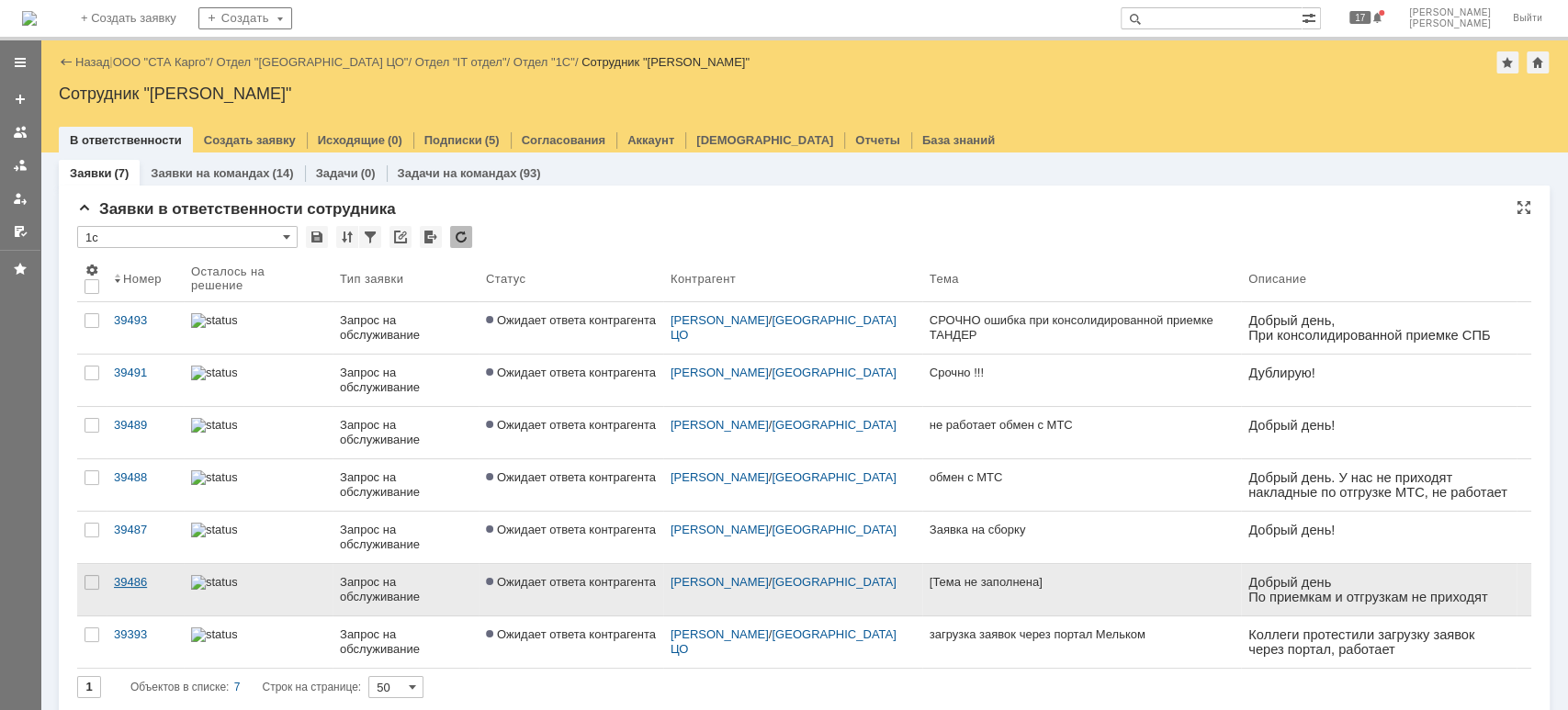
click at [151, 583] on div "39486" at bounding box center [145, 583] width 62 height 15
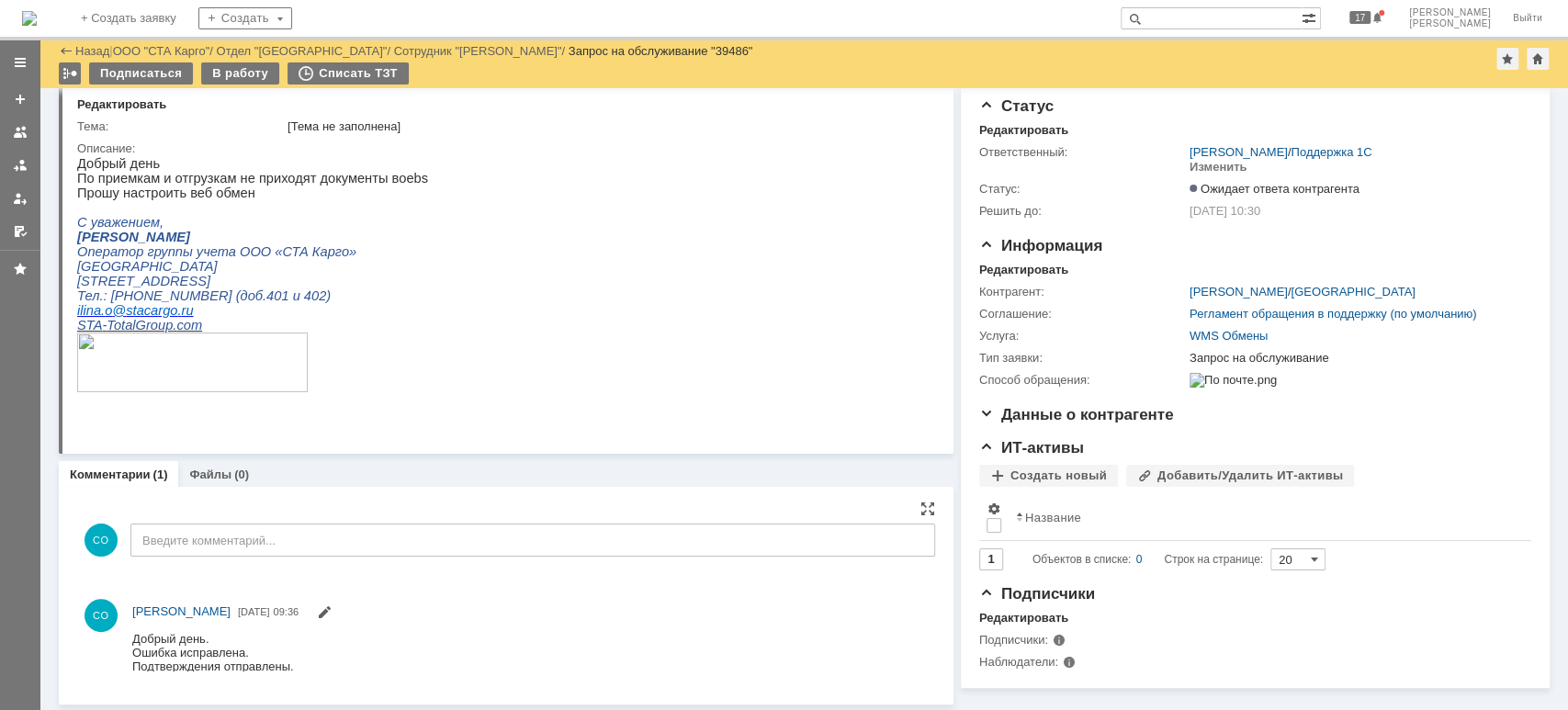
scroll to position [38, 0]
click at [18, 161] on div at bounding box center [20, 165] width 15 height 15
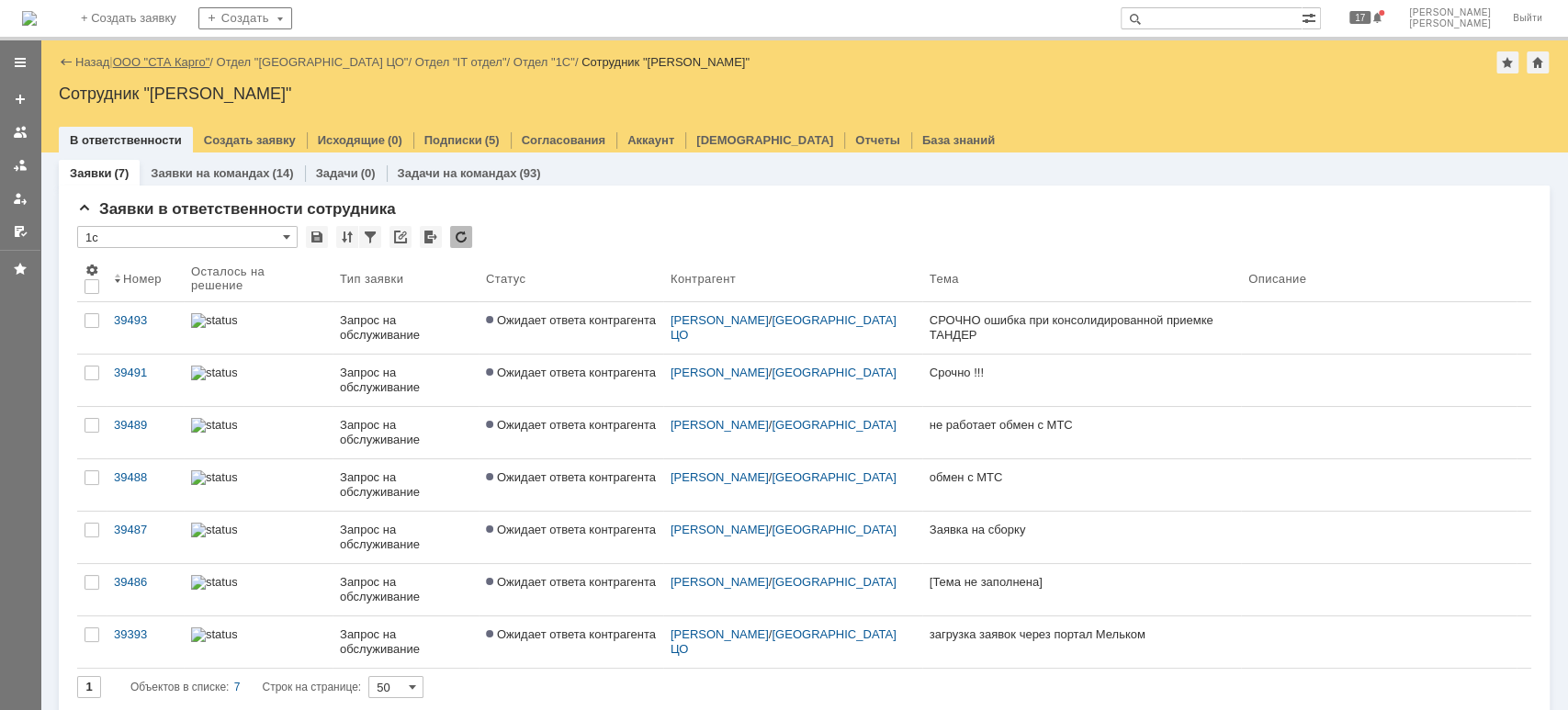
click at [169, 66] on link "ООО "СТА Карго"" at bounding box center [162, 61] width 98 height 14
